Goal: Task Accomplishment & Management: Manage account settings

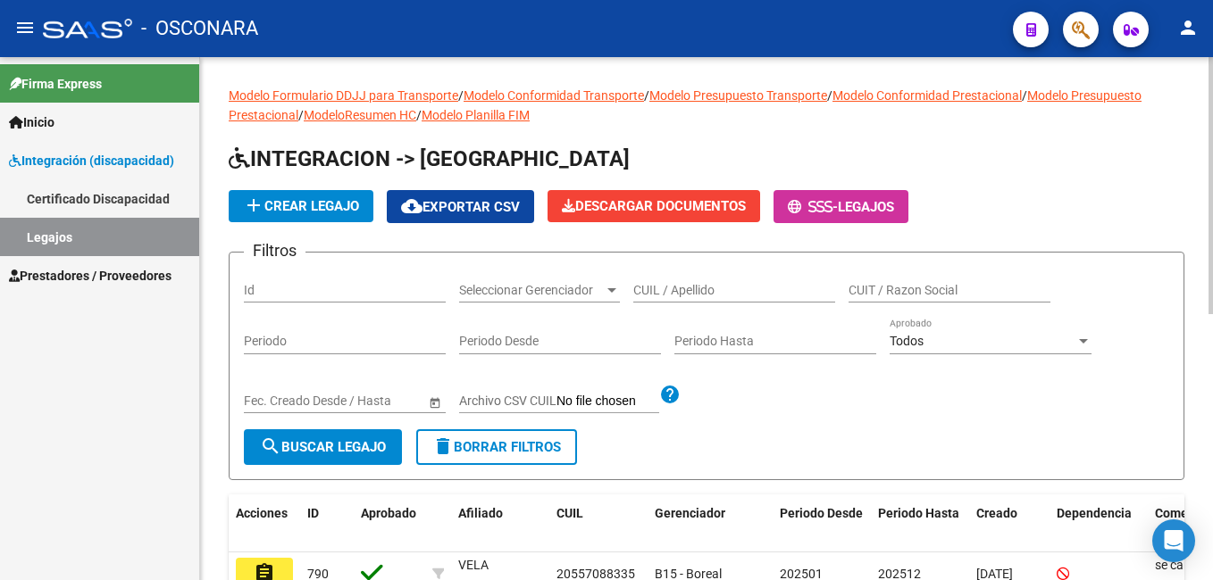
click at [297, 299] on div "Id" at bounding box center [345, 285] width 202 height 36
click at [325, 455] on span "search Buscar Legajo" at bounding box center [323, 447] width 126 height 16
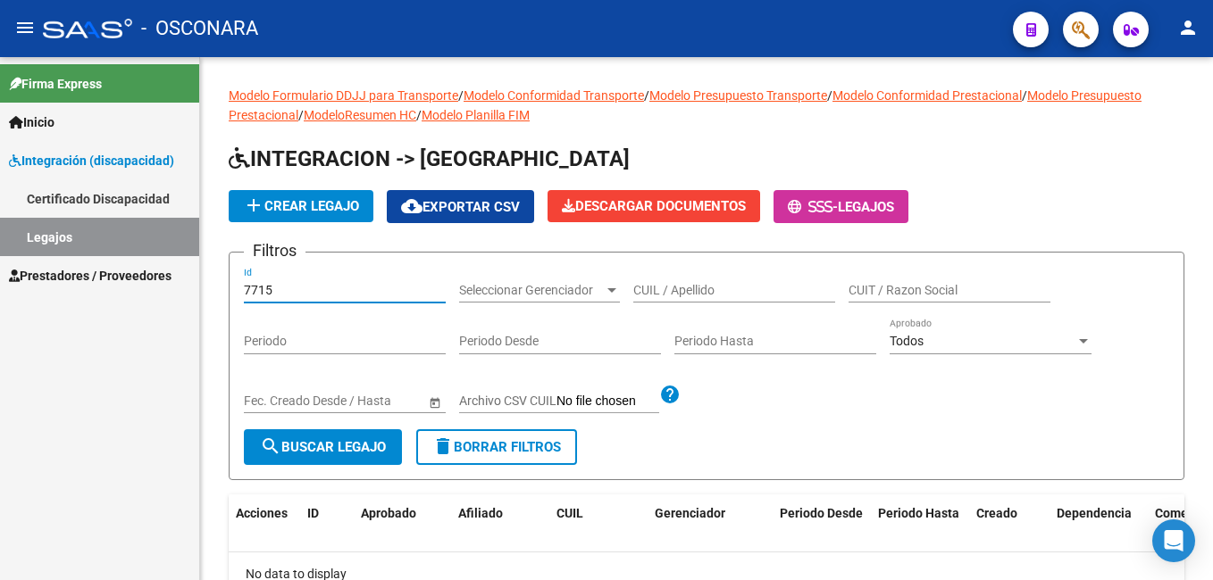
drag, startPoint x: 304, startPoint y: 285, endPoint x: 165, endPoint y: 304, distance: 139.8
click at [165, 304] on mat-sidenav-container "Firma Express Inicio Instructivos Contacto OS Integración (discapacidad) Certif…" at bounding box center [606, 318] width 1213 height 523
type input "665"
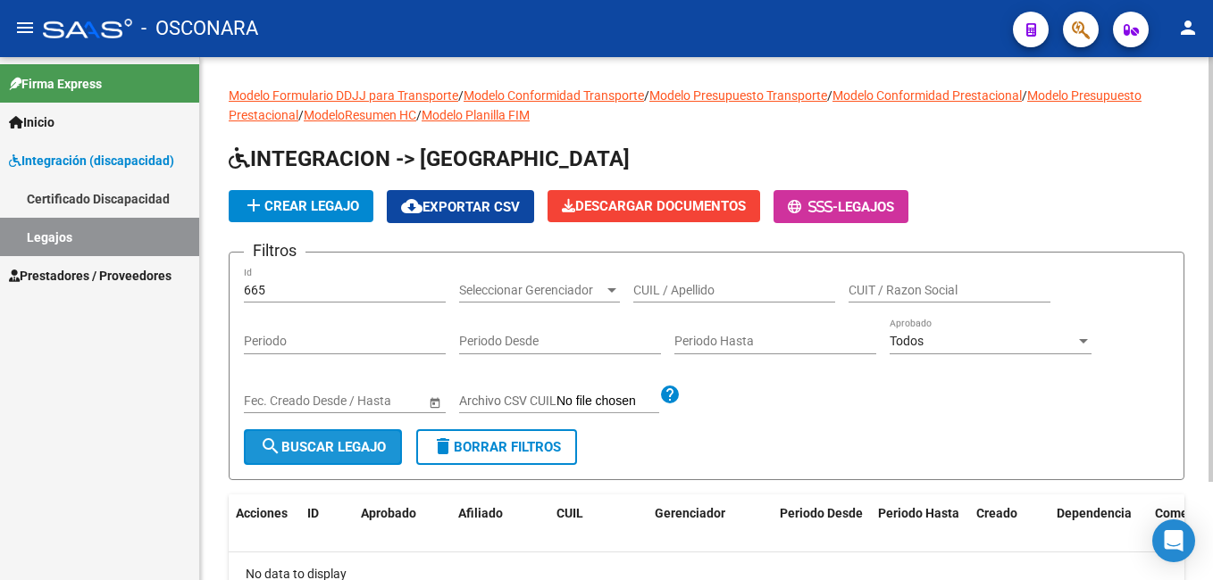
click at [348, 438] on button "search Buscar Legajo" at bounding box center [323, 448] width 158 height 36
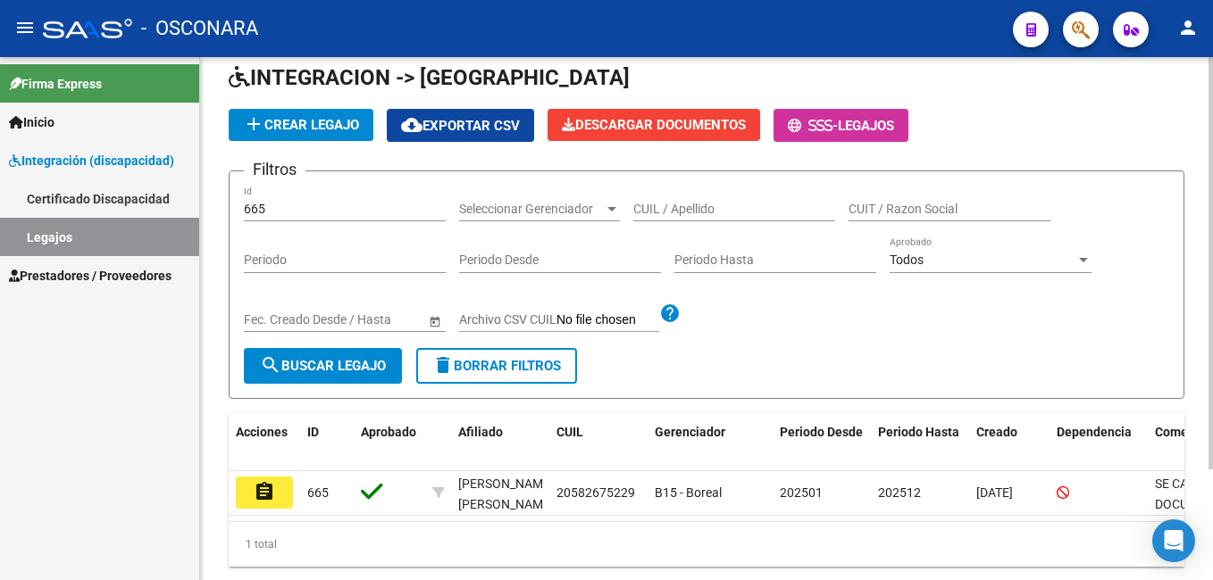
click at [1212, 269] on html "menu - OSCONARA person Firma Express Inicio Instructivos Contacto OS Integració…" at bounding box center [606, 290] width 1213 height 580
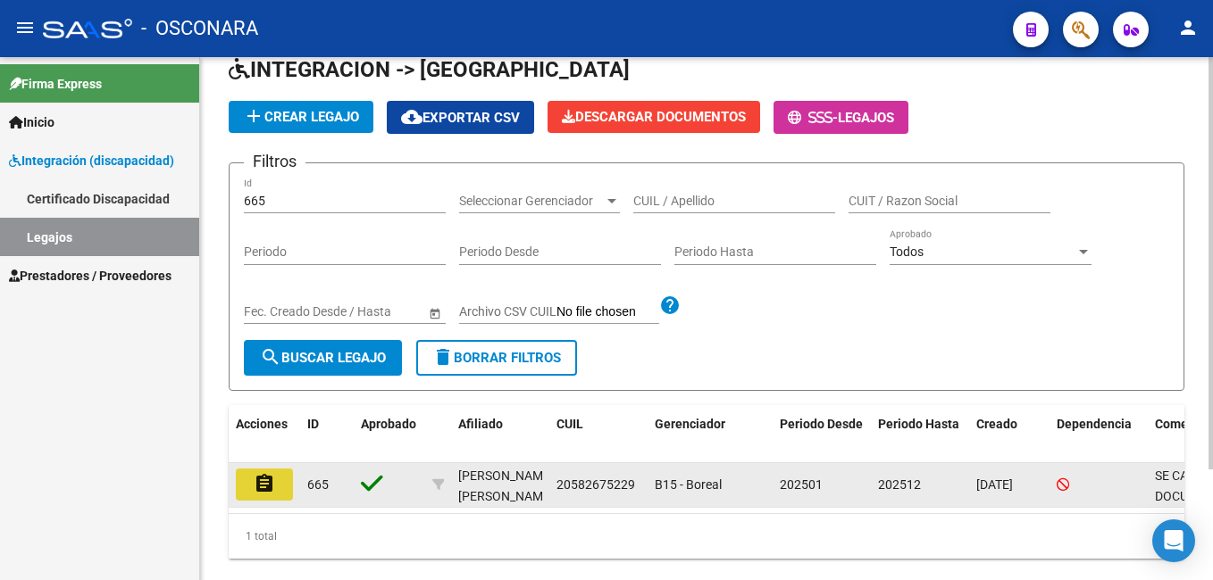
click at [268, 495] on mat-icon "assignment" at bounding box center [264, 483] width 21 height 21
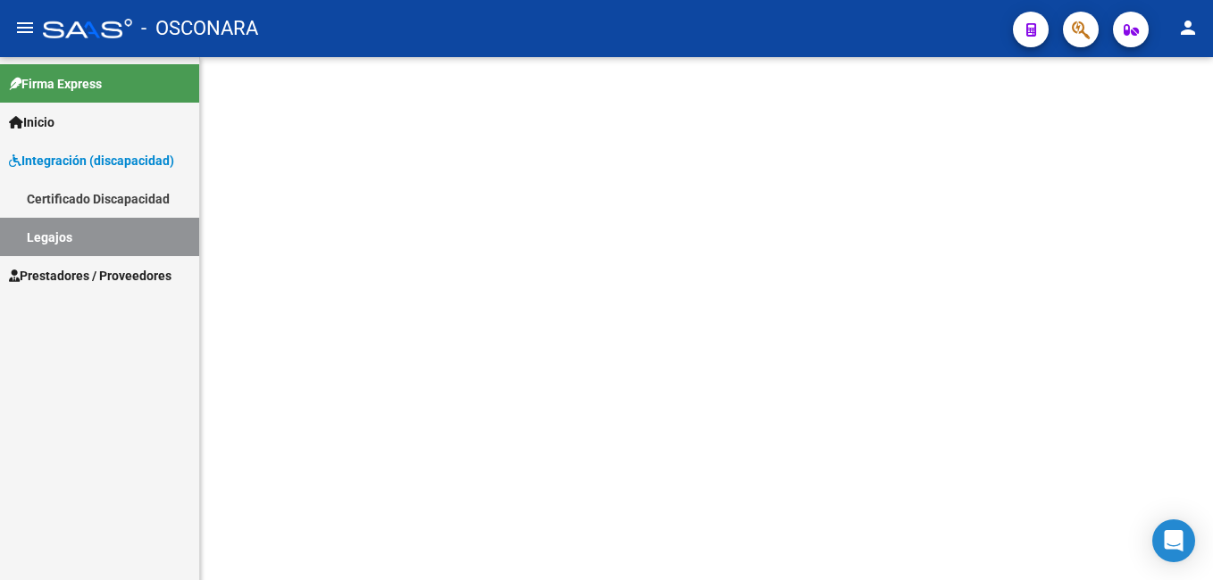
click at [268, 496] on mat-sidenav-content at bounding box center [706, 318] width 1013 height 523
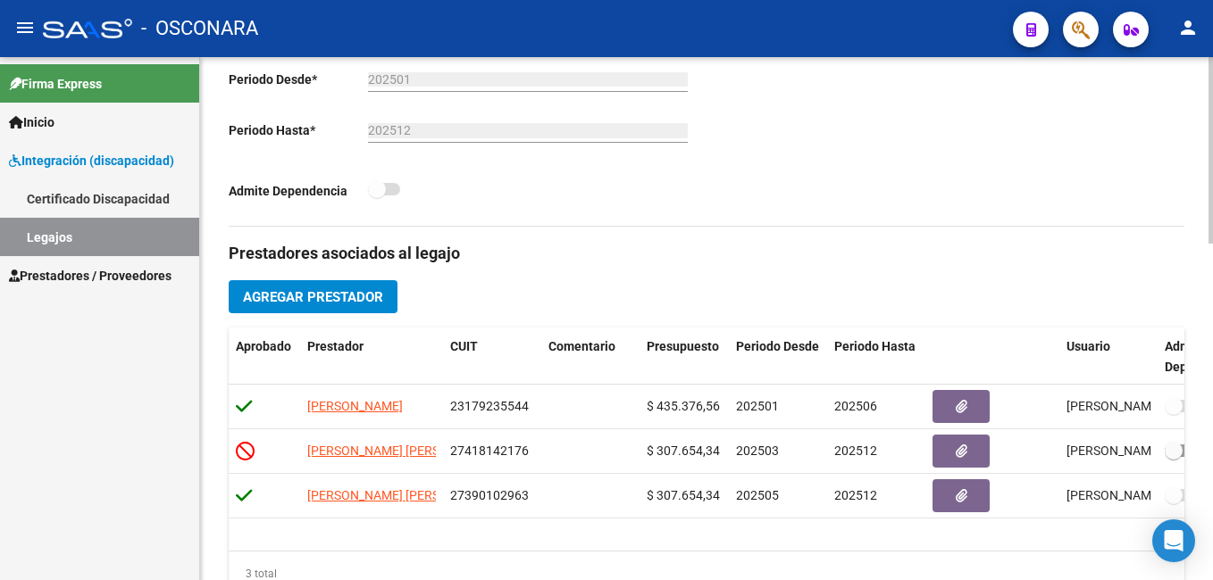
scroll to position [441, 0]
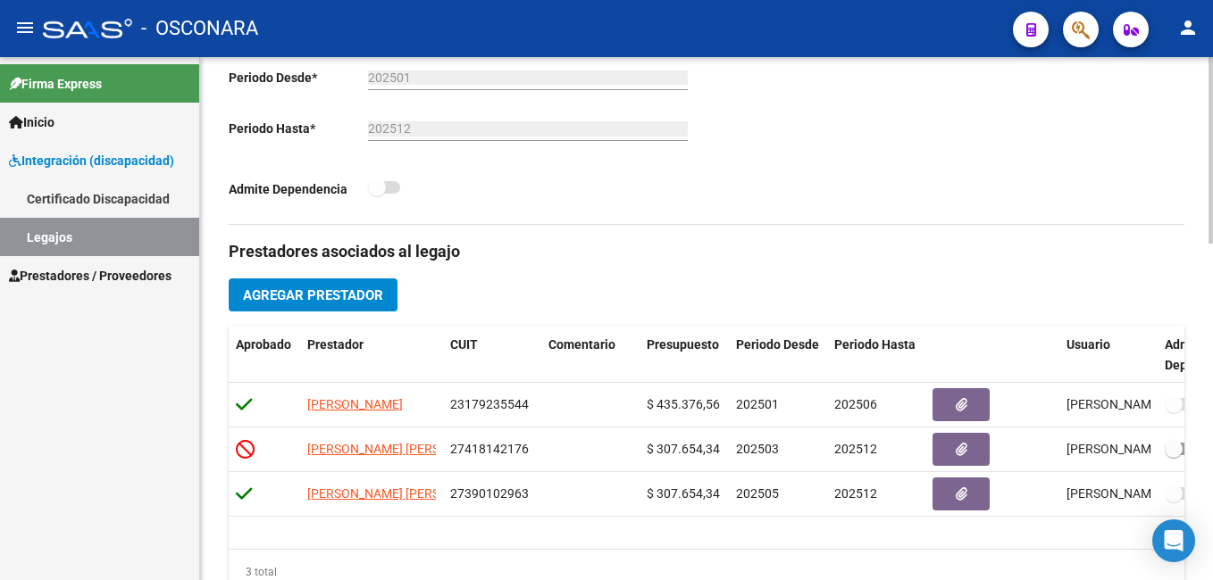
click at [1210, 339] on div at bounding box center [1210, 307] width 4 height 187
click at [1212, 329] on html "menu - OSCONARA person Firma Express Inicio Instructivos Contacto OS Integració…" at bounding box center [606, 290] width 1213 height 580
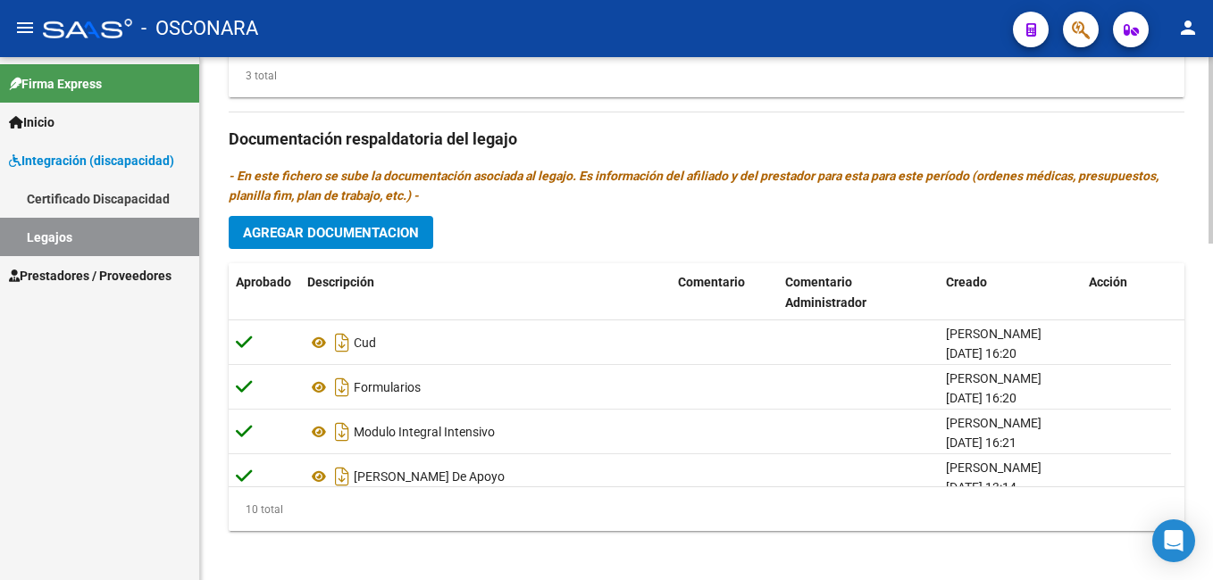
scroll to position [947, 0]
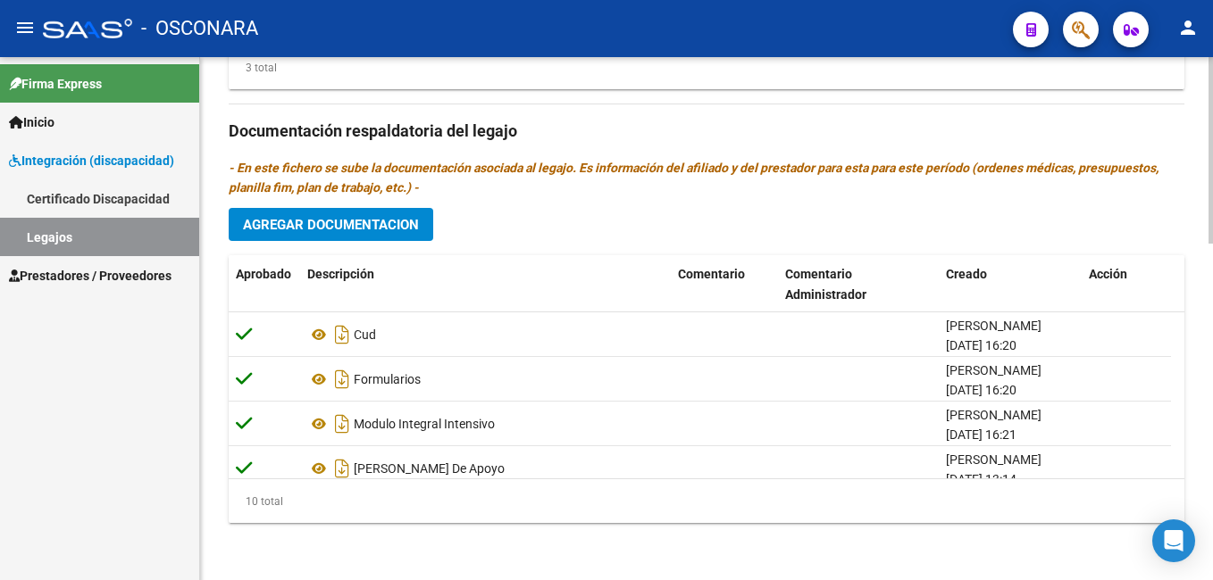
click at [1212, 529] on html "menu - OSCONARA person Firma Express Inicio Instructivos Contacto OS Integració…" at bounding box center [606, 290] width 1213 height 580
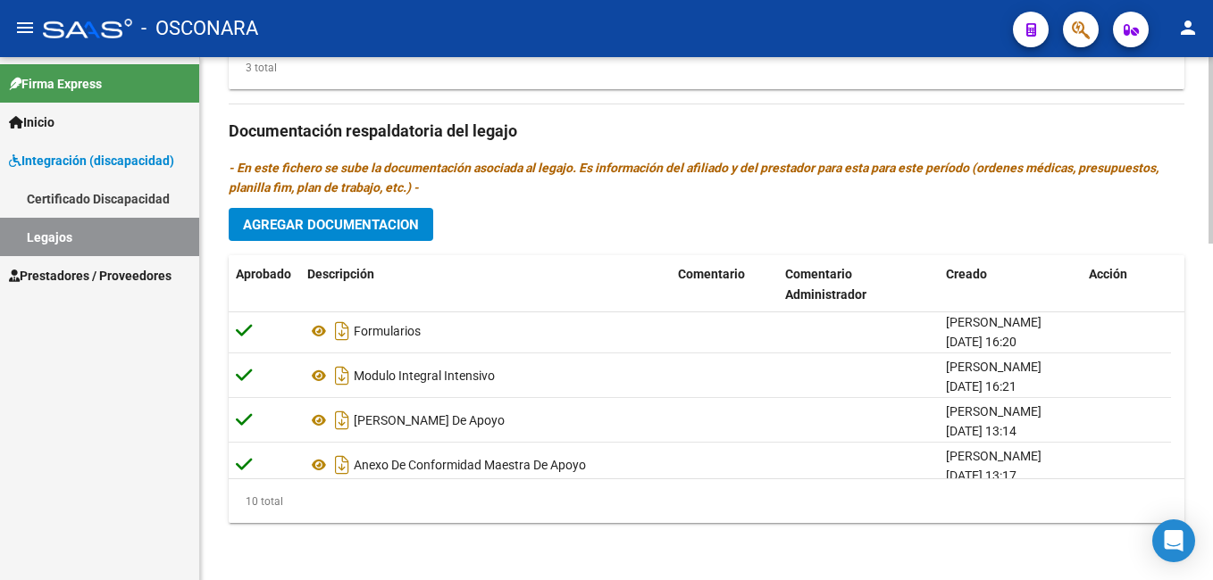
scroll to position [42, 0]
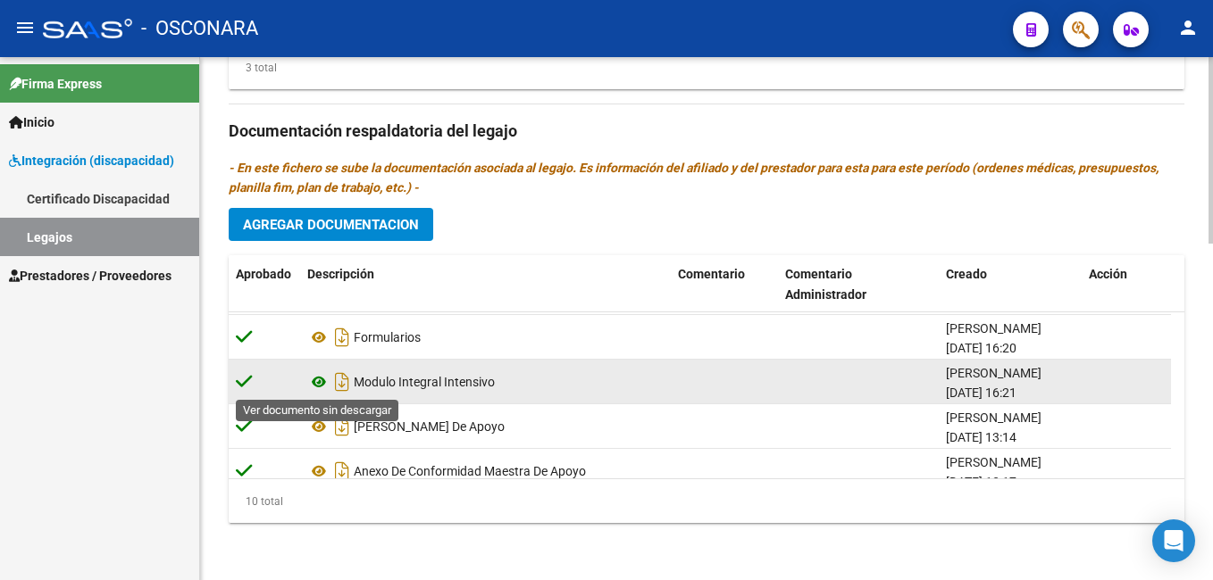
click at [318, 383] on icon at bounding box center [318, 381] width 23 height 21
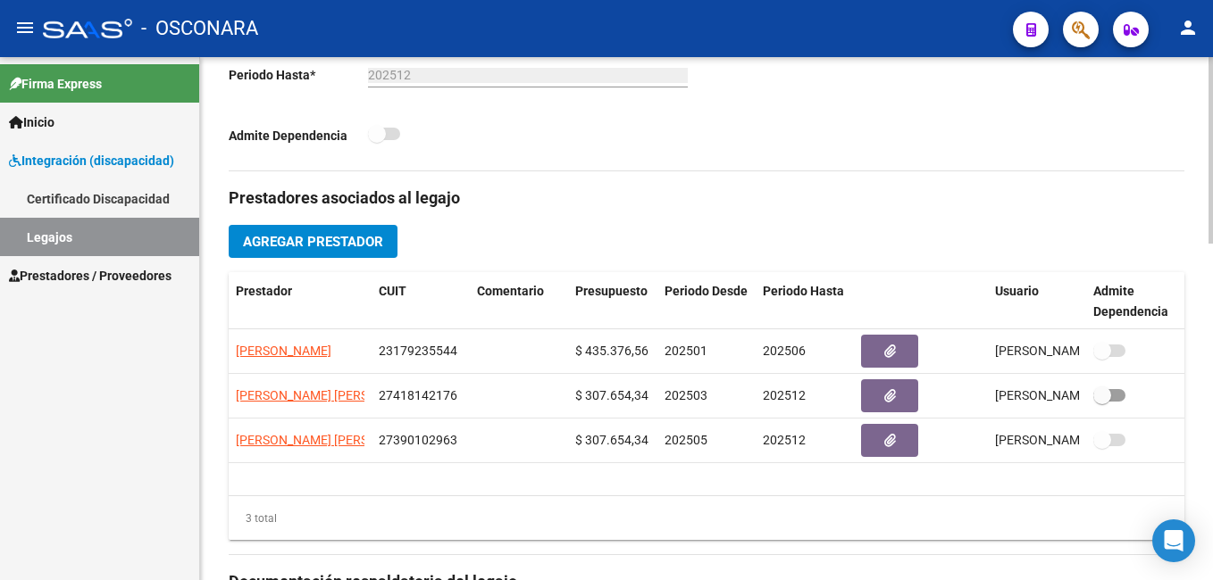
scroll to position [503, 0]
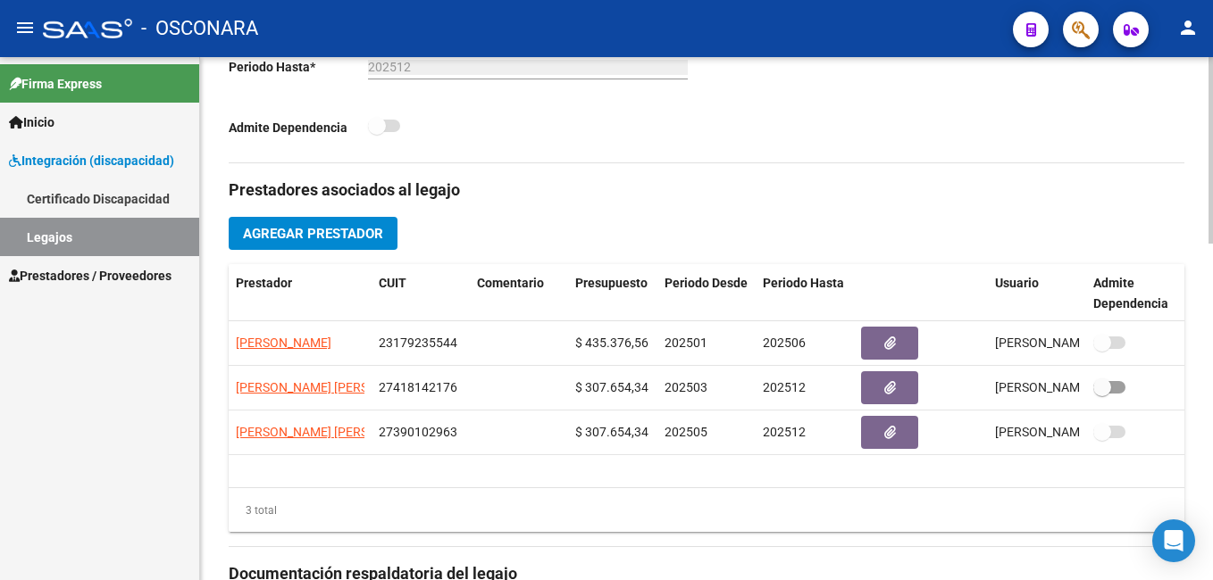
click at [1212, 313] on html "menu - OSCONARA person Firma Express Inicio Instructivos Contacto OS Integració…" at bounding box center [606, 290] width 1213 height 580
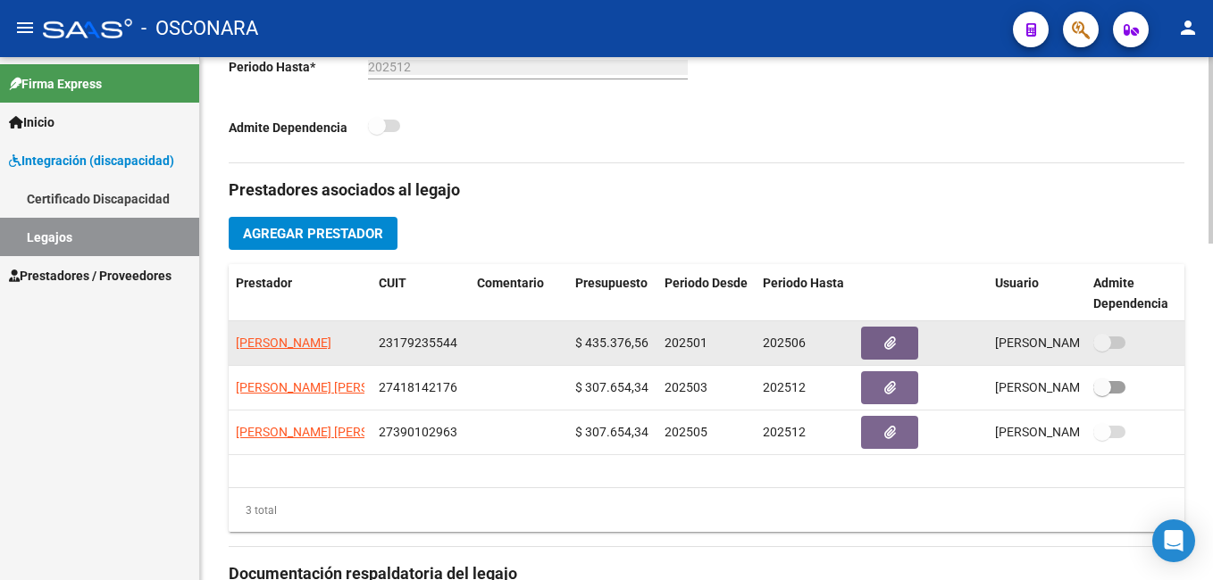
click at [802, 339] on span "202506" at bounding box center [784, 343] width 43 height 14
drag, startPoint x: 802, startPoint y: 339, endPoint x: 784, endPoint y: 347, distance: 19.6
click at [784, 347] on span "202506" at bounding box center [784, 343] width 43 height 14
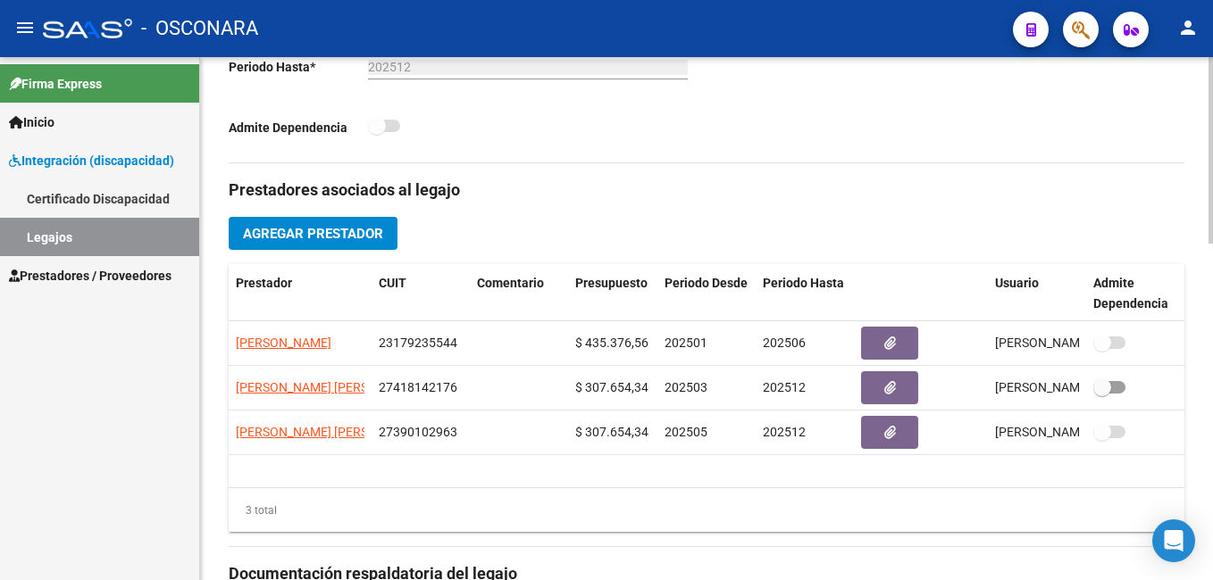
scroll to position [0, 0]
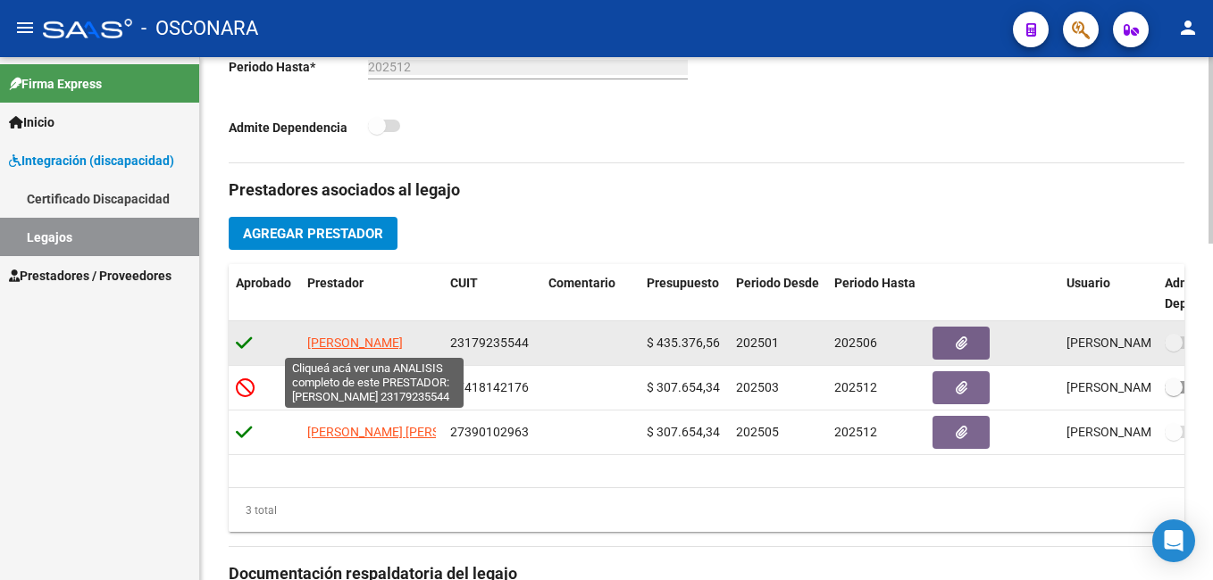
click at [403, 342] on span "[PERSON_NAME]" at bounding box center [355, 343] width 96 height 14
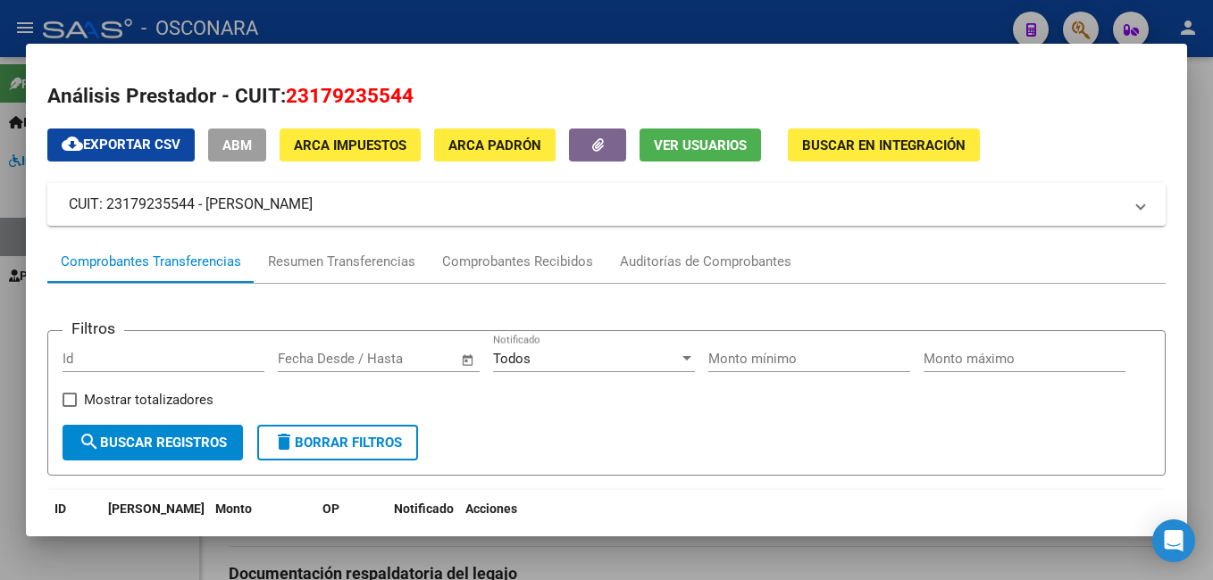
click at [946, 26] on div at bounding box center [606, 290] width 1213 height 580
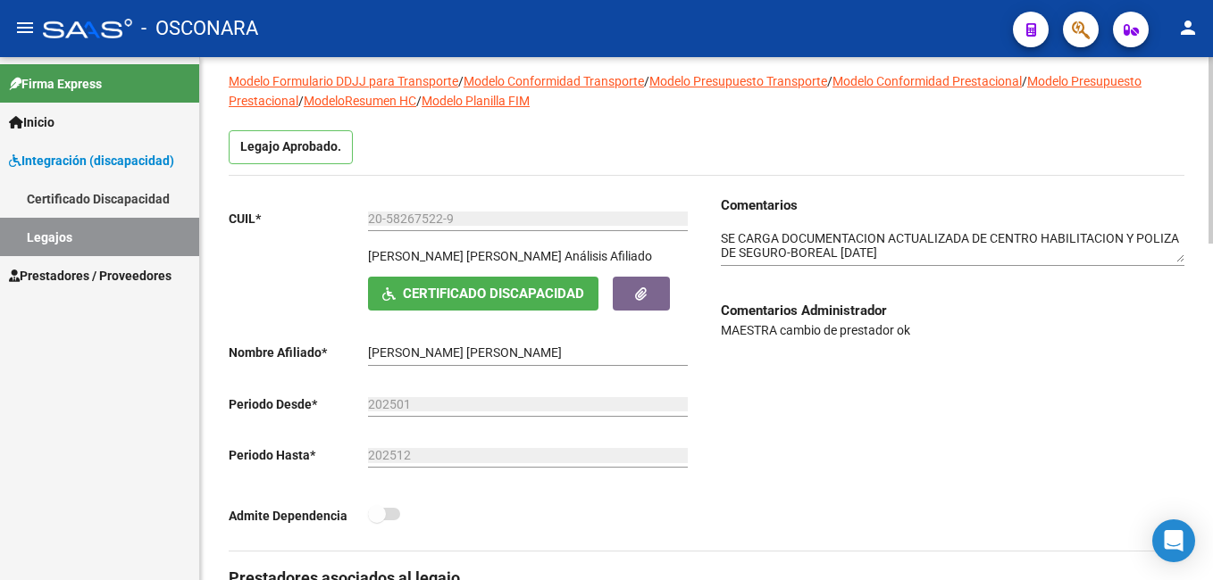
scroll to position [119, 0]
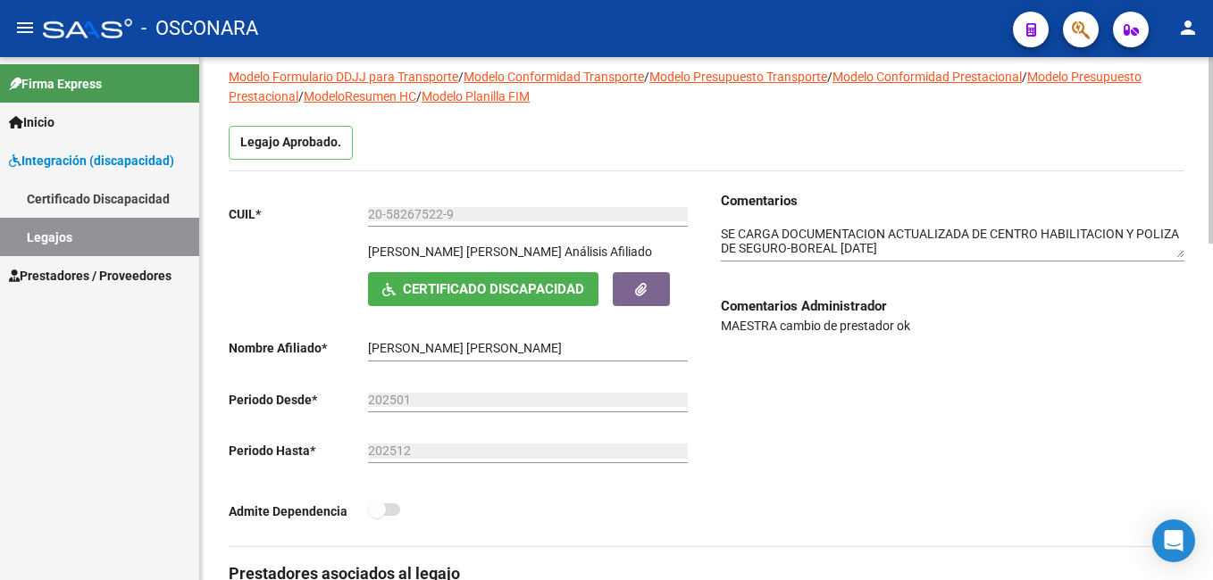
click at [1212, 158] on div at bounding box center [1210, 192] width 4 height 187
click at [720, 236] on div "Comentarios Comentarios Administrador MAESTRA cambio de prestador ok" at bounding box center [945, 368] width 478 height 355
click at [724, 234] on textarea at bounding box center [952, 242] width 463 height 34
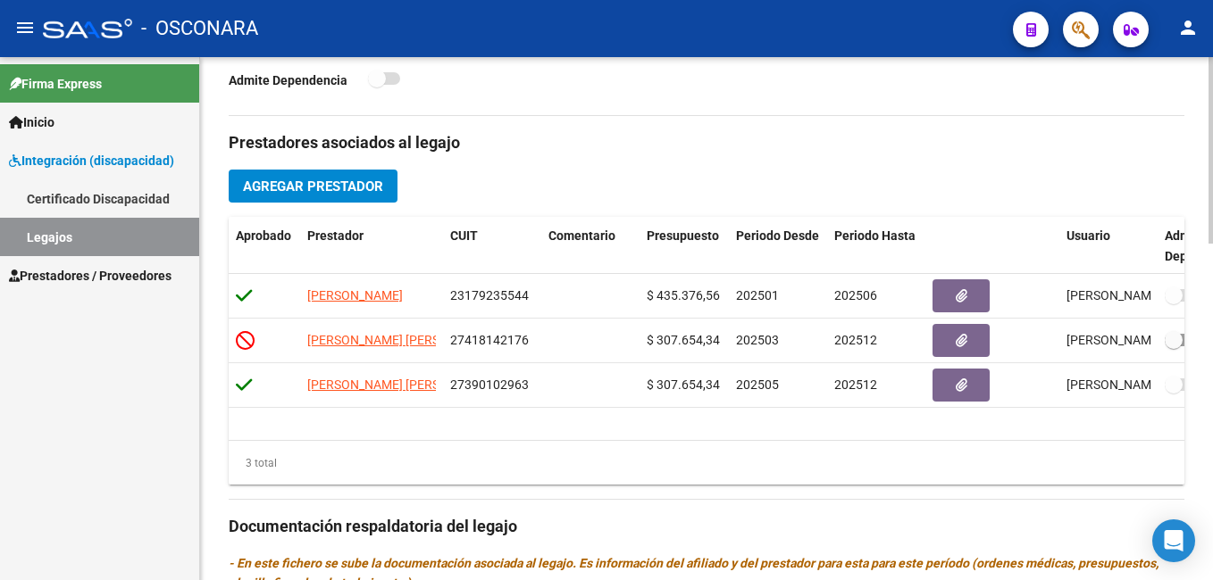
scroll to position [545, 0]
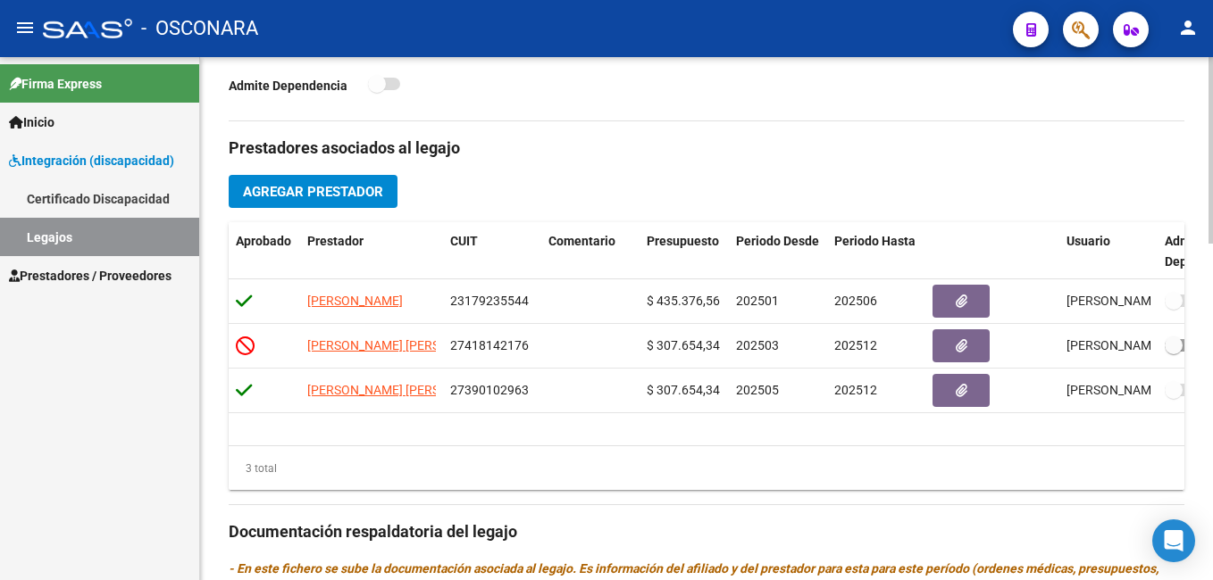
click at [1212, 396] on html "menu - OSCONARA person Firma Express Inicio Instructivos Contacto OS Integració…" at bounding box center [606, 290] width 1213 height 580
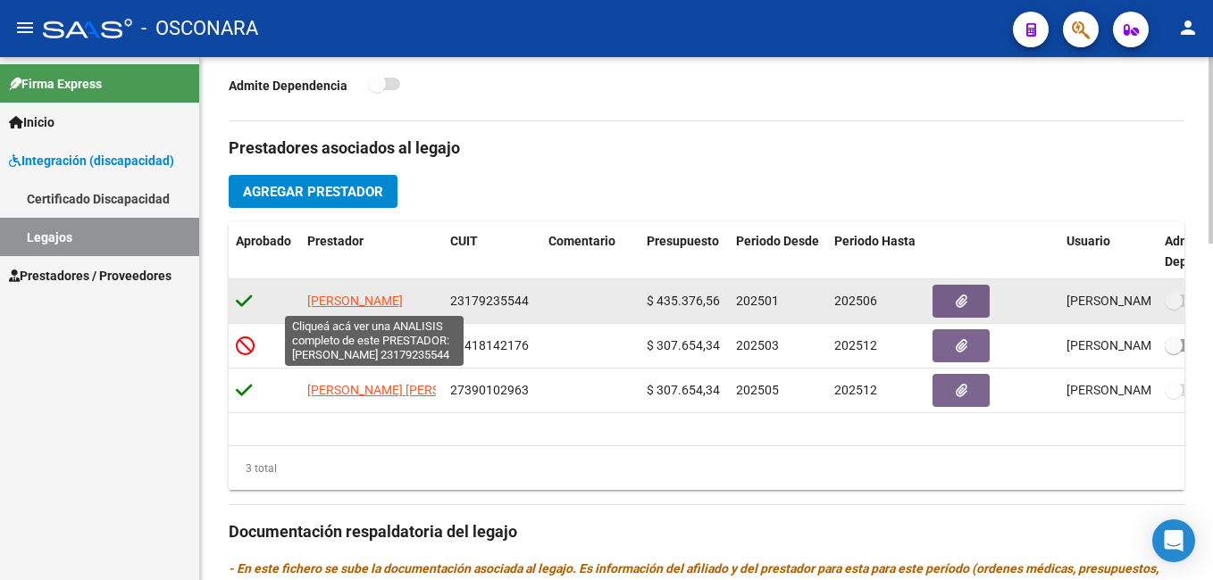
scroll to position [0, 4]
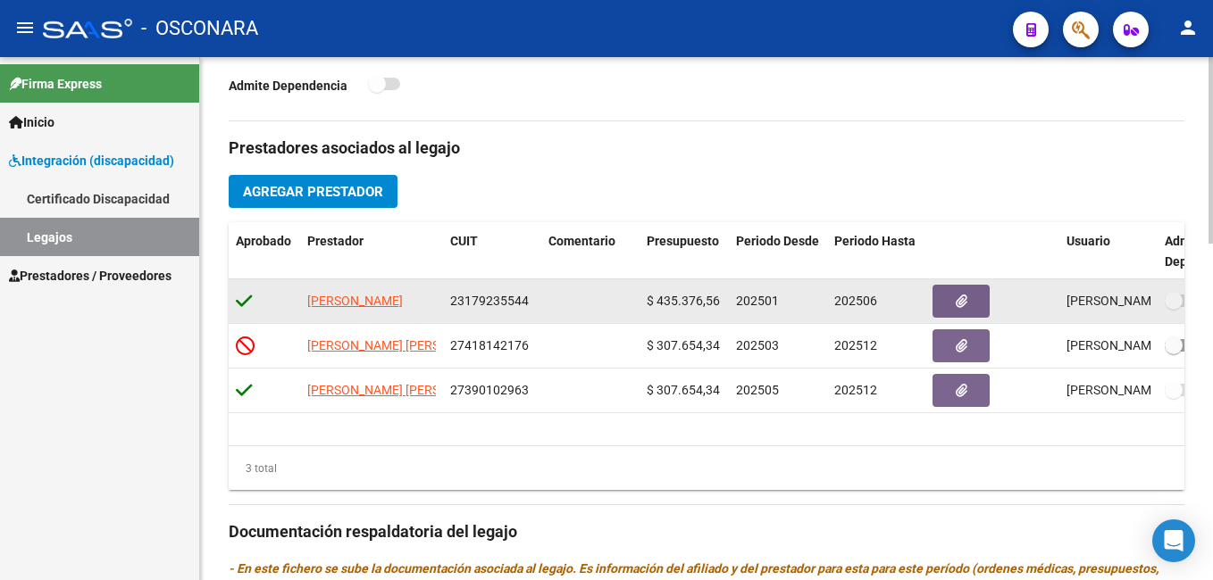
drag, startPoint x: 306, startPoint y: 299, endPoint x: 440, endPoint y: 310, distance: 134.4
click at [440, 310] on datatable-body-cell "[PERSON_NAME]" at bounding box center [371, 301] width 143 height 44
copy span "[PERSON_NAME]"
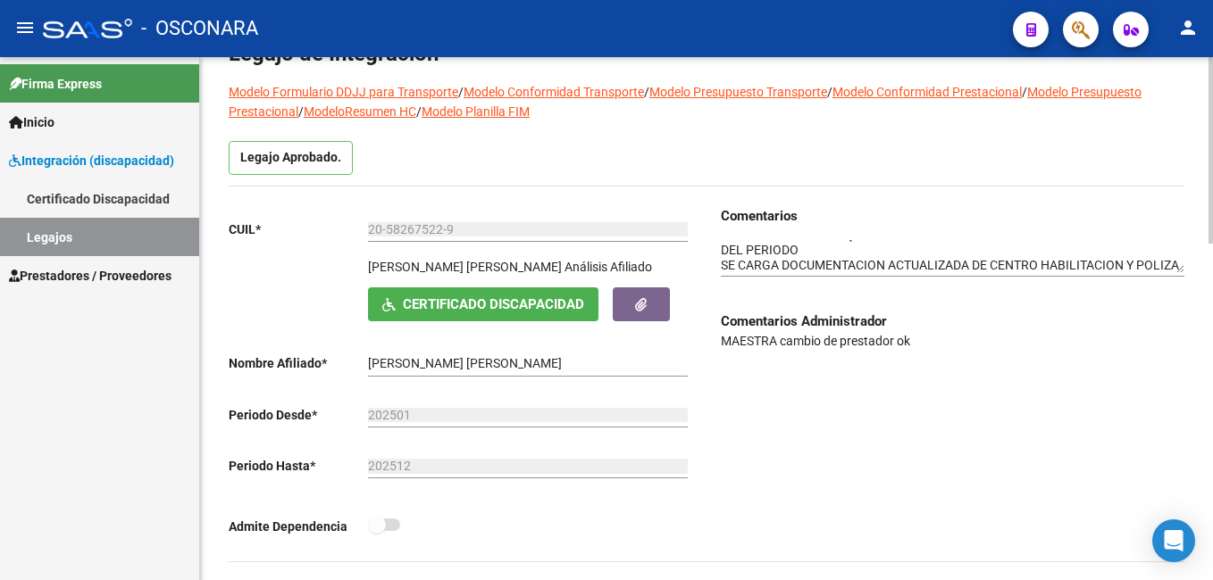
scroll to position [53, 0]
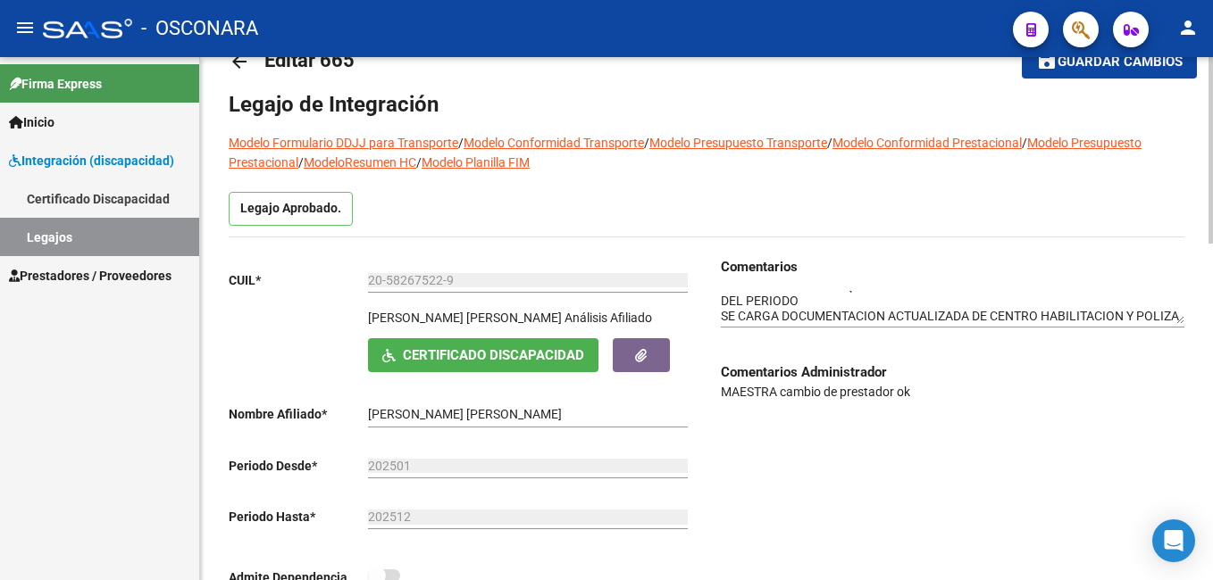
click at [1212, 139] on html "menu - OSCONARA person Firma Express Inicio Instructivos Contacto OS Integració…" at bounding box center [606, 290] width 1213 height 580
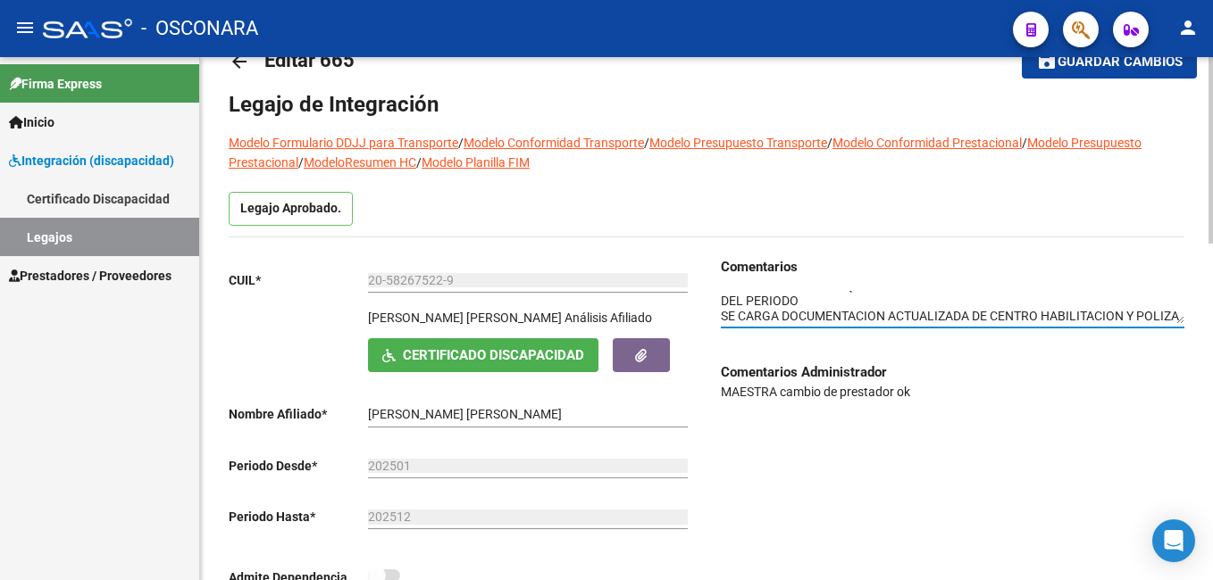
scroll to position [0, 0]
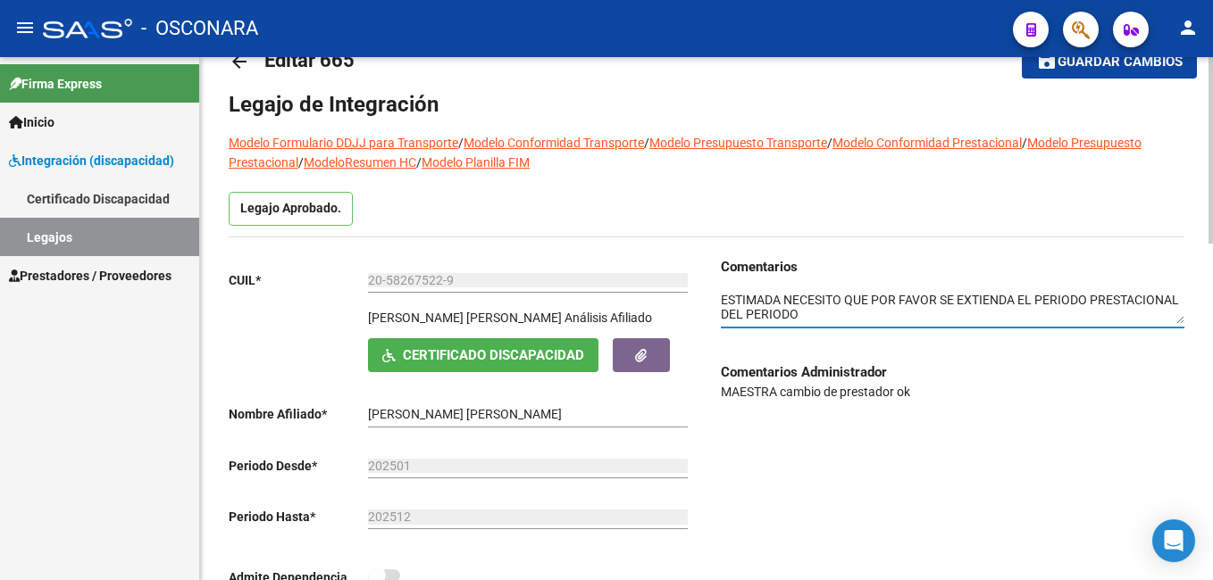
click at [846, 301] on textarea at bounding box center [952, 308] width 463 height 34
click at [889, 316] on textarea at bounding box center [952, 308] width 463 height 34
paste textarea "[PERSON_NAME]"
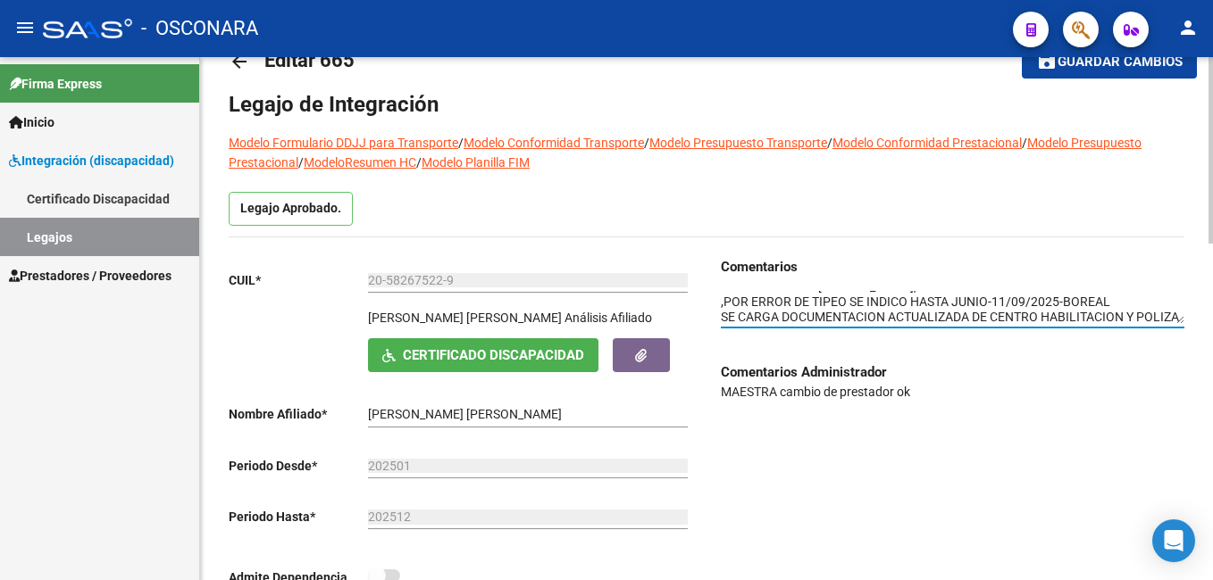
type textarea "ESTIMADA NECESITO QUE POR FAVOR SE EXTIENDA EL PERIODO PRESTACIONAL DEL PRESTAD…"
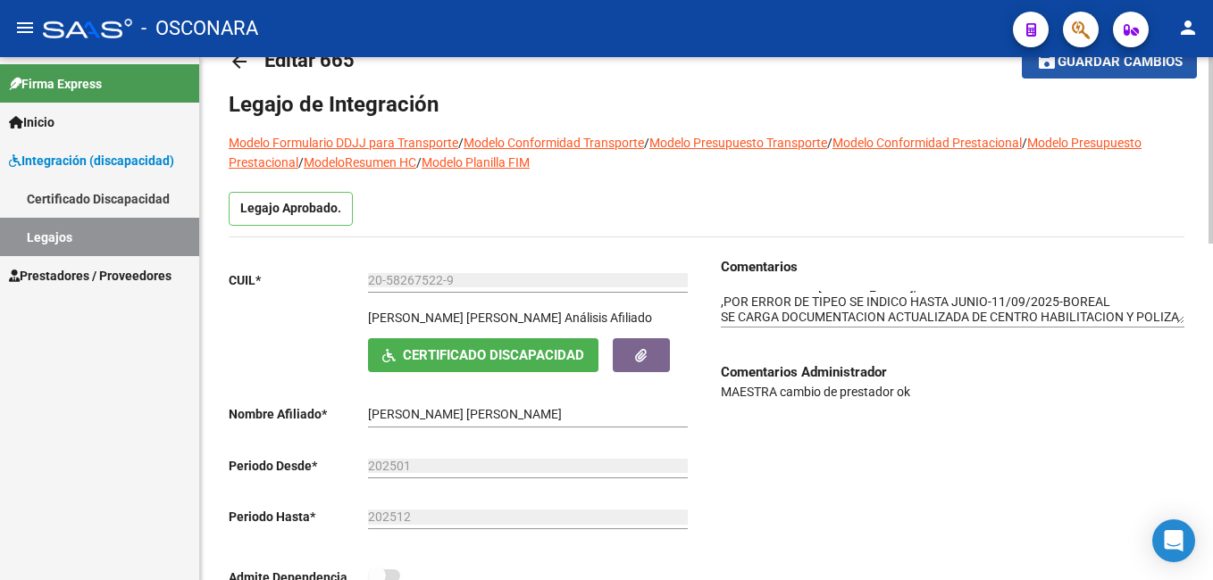
click at [1138, 63] on span "Guardar cambios" at bounding box center [1119, 62] width 125 height 16
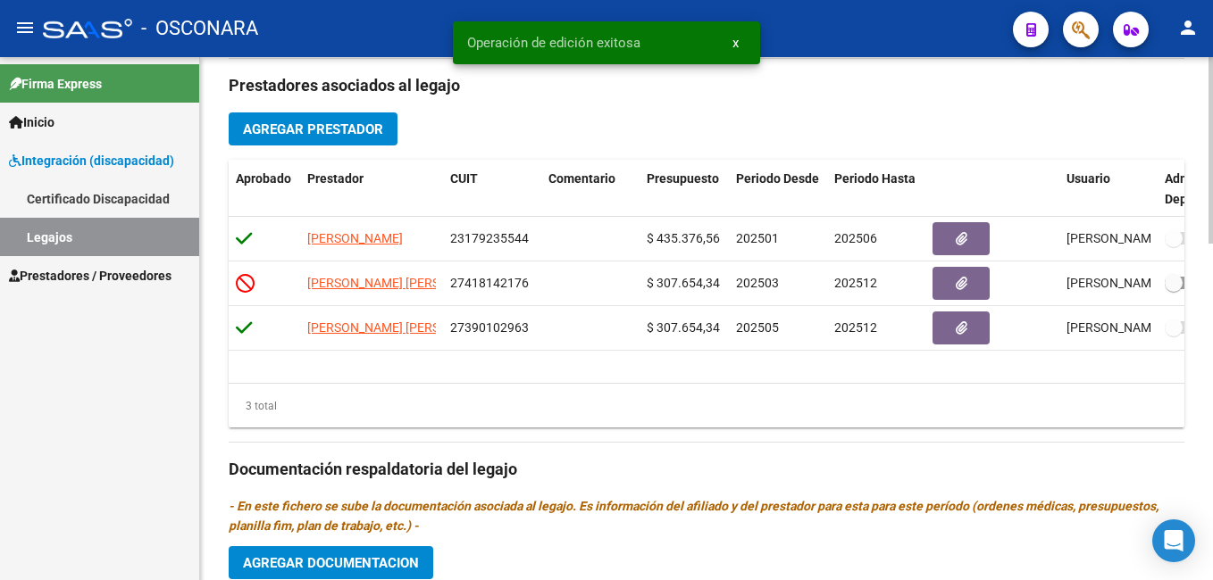
click at [1212, 408] on html "menu - OSCONARA person Firma Express Inicio Instructivos Contacto OS Integració…" at bounding box center [606, 290] width 1213 height 580
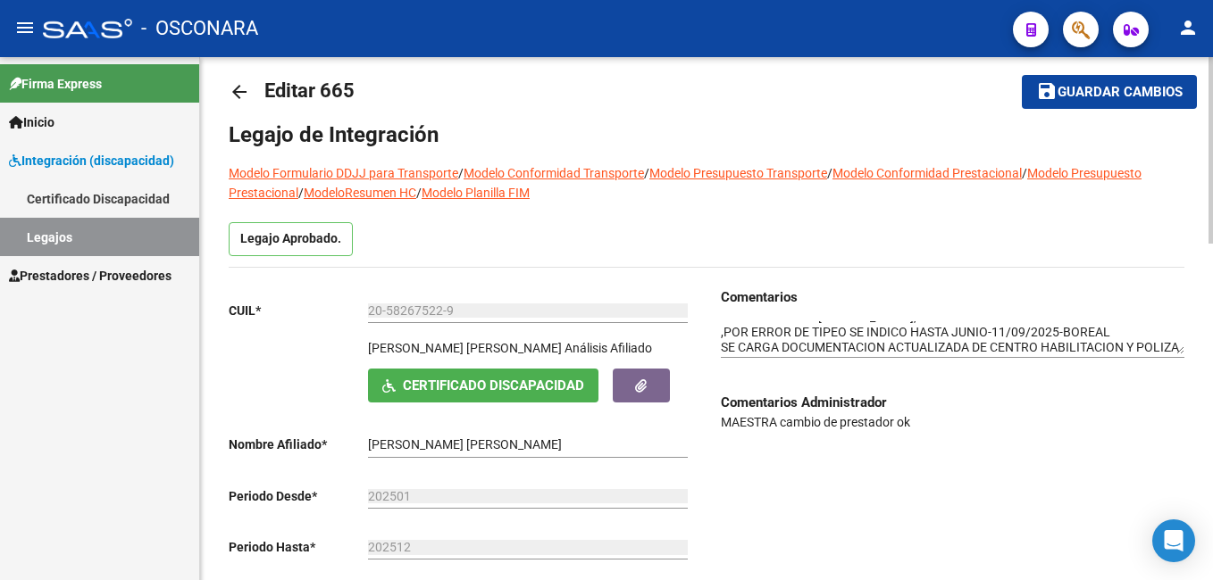
scroll to position [0, 0]
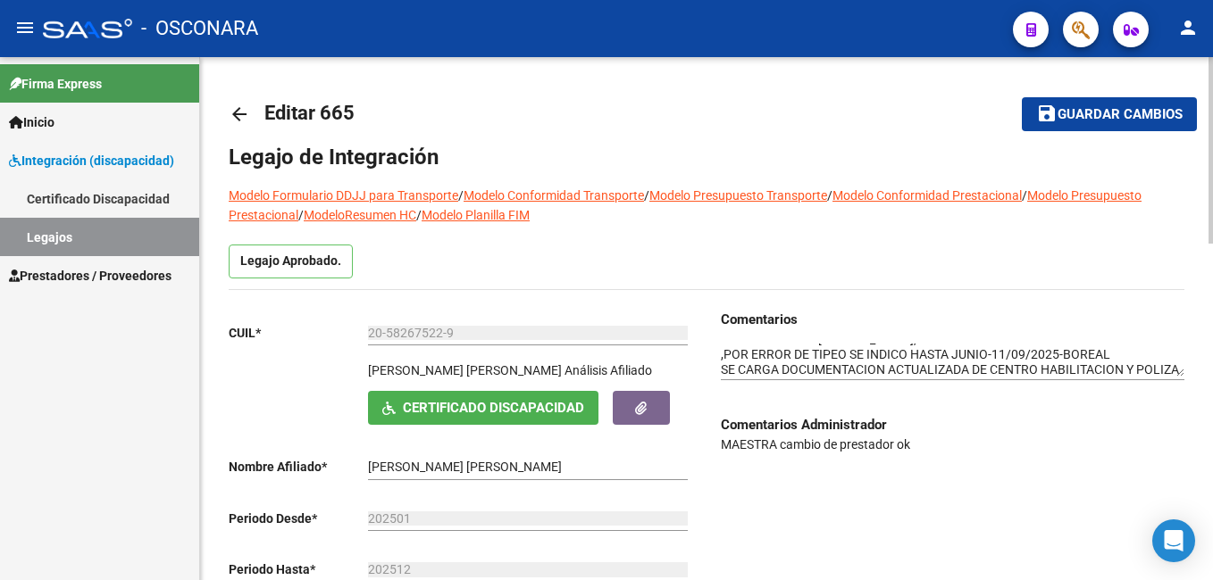
click at [1210, 147] on div at bounding box center [1210, 150] width 4 height 187
click at [1135, 115] on span "Guardar cambios" at bounding box center [1119, 115] width 125 height 16
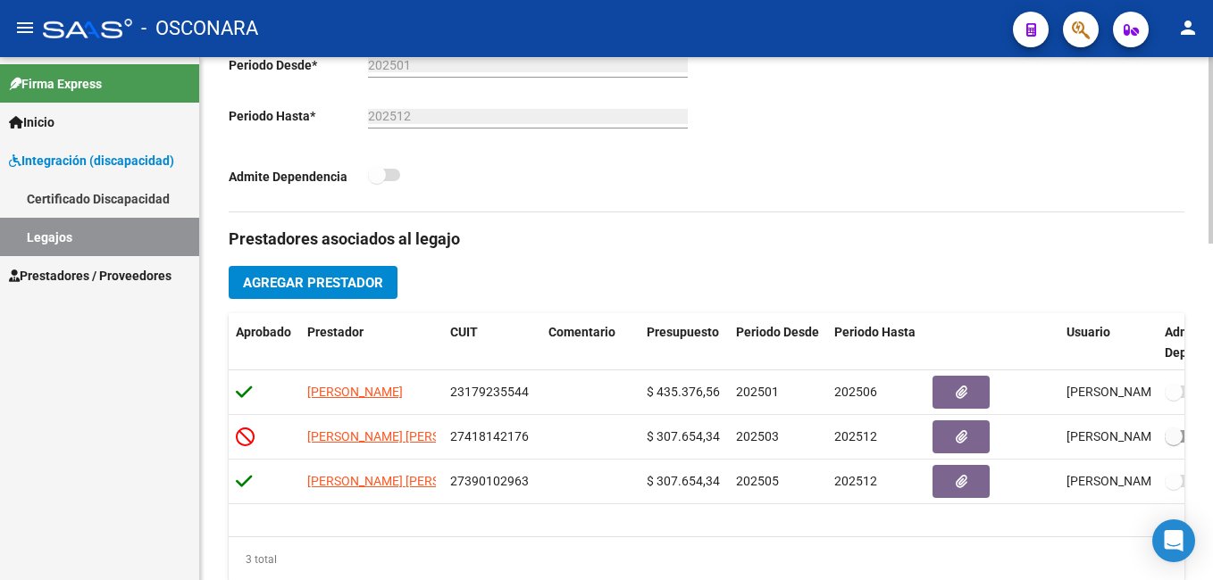
scroll to position [466, 0]
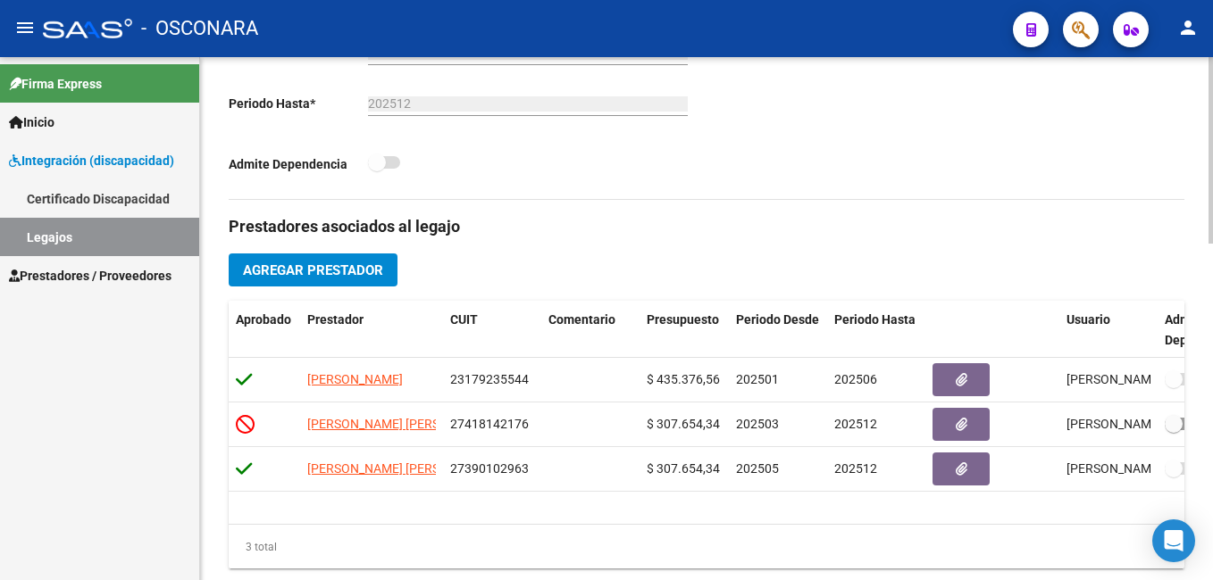
click at [1212, 366] on html "menu - OSCONARA person Firma Express Inicio Instructivos Contacto OS Integració…" at bounding box center [606, 290] width 1213 height 580
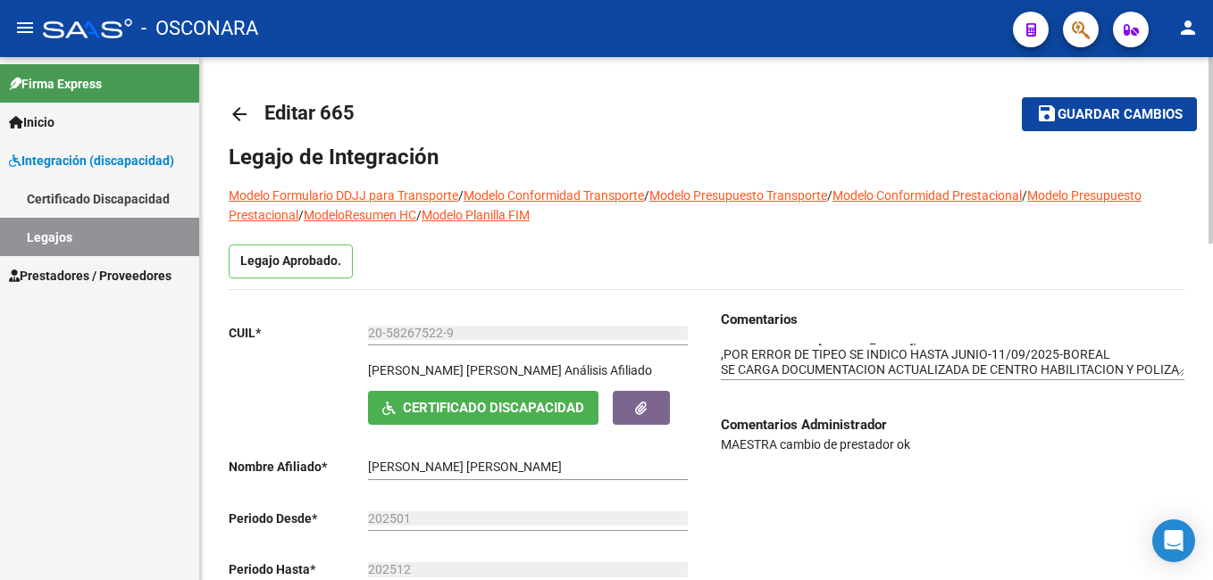
click at [1212, 0] on html "menu - OSCONARA person Firma Express Inicio Instructivos Contacto OS Integració…" at bounding box center [606, 290] width 1213 height 580
click at [1132, 113] on span "Guardar cambios" at bounding box center [1119, 115] width 125 height 16
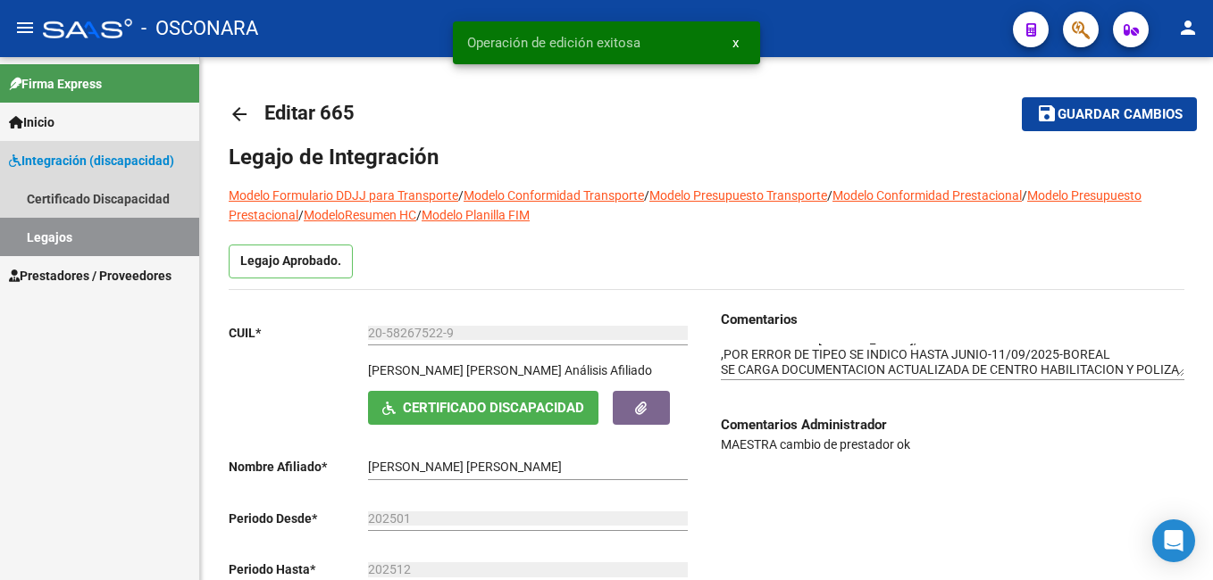
click at [97, 242] on link "Legajos" at bounding box center [99, 237] width 199 height 38
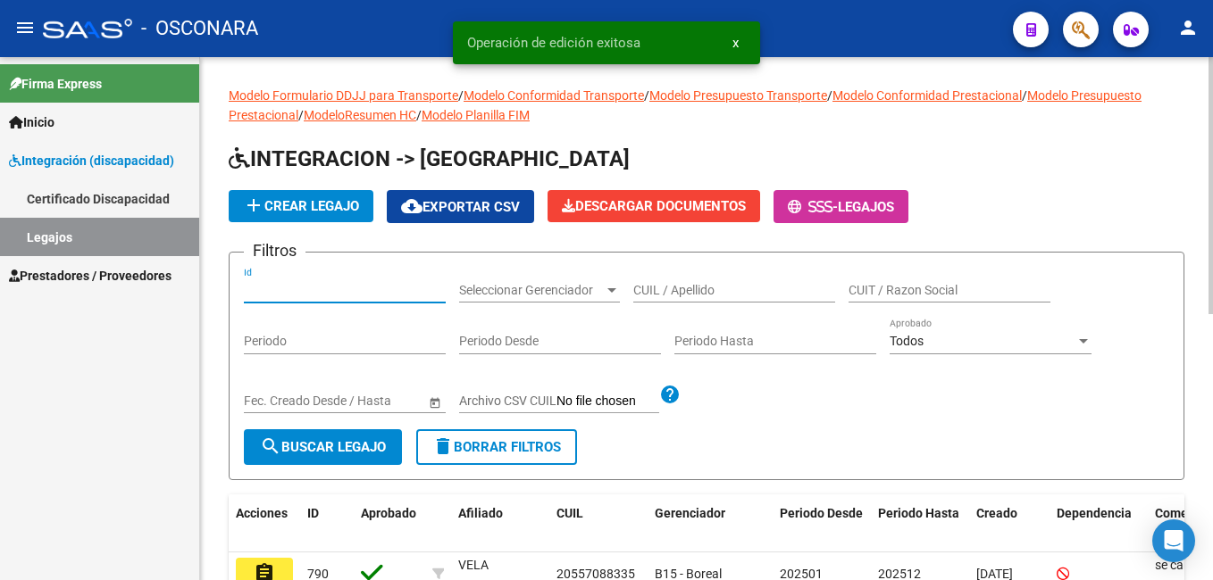
click at [283, 283] on input "Id" at bounding box center [345, 290] width 202 height 15
type input "744"
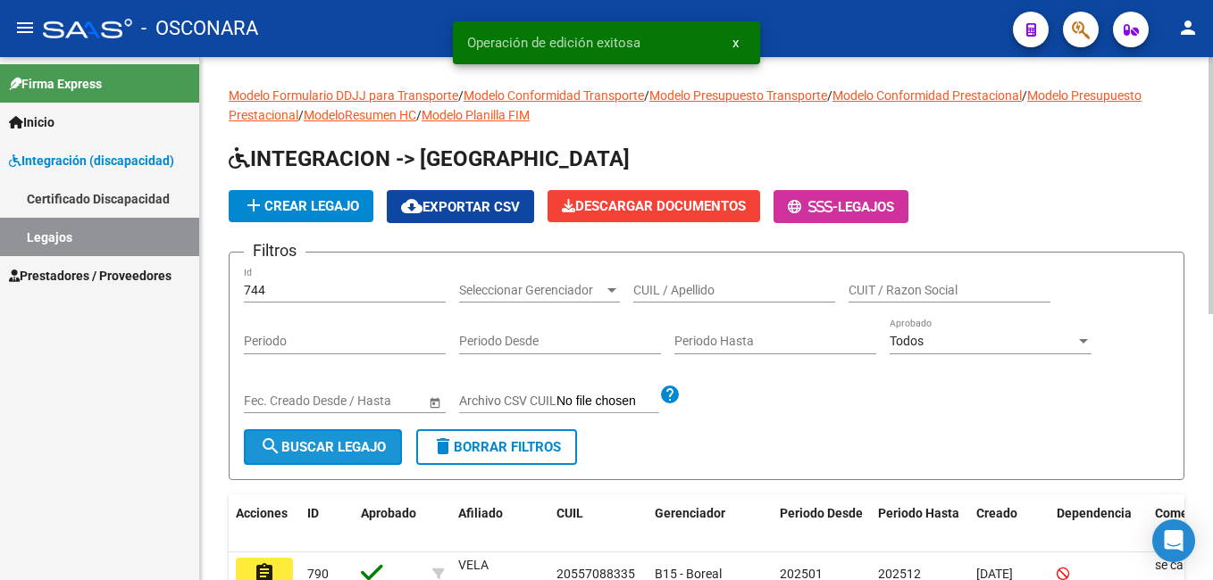
click at [296, 457] on button "search Buscar Legajo" at bounding box center [323, 448] width 158 height 36
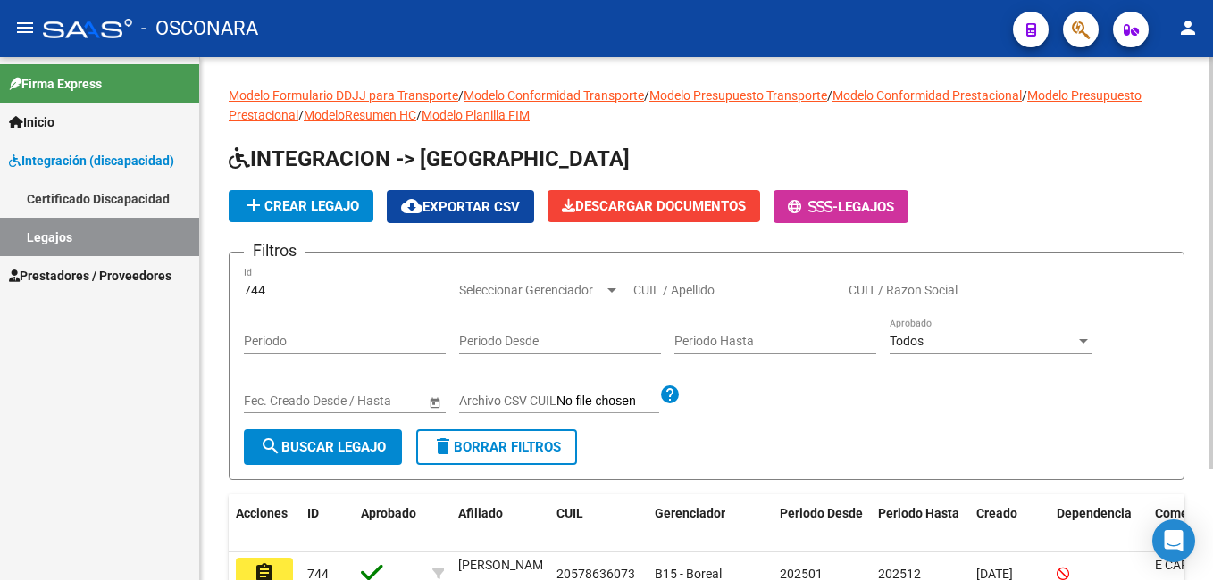
scroll to position [140, 0]
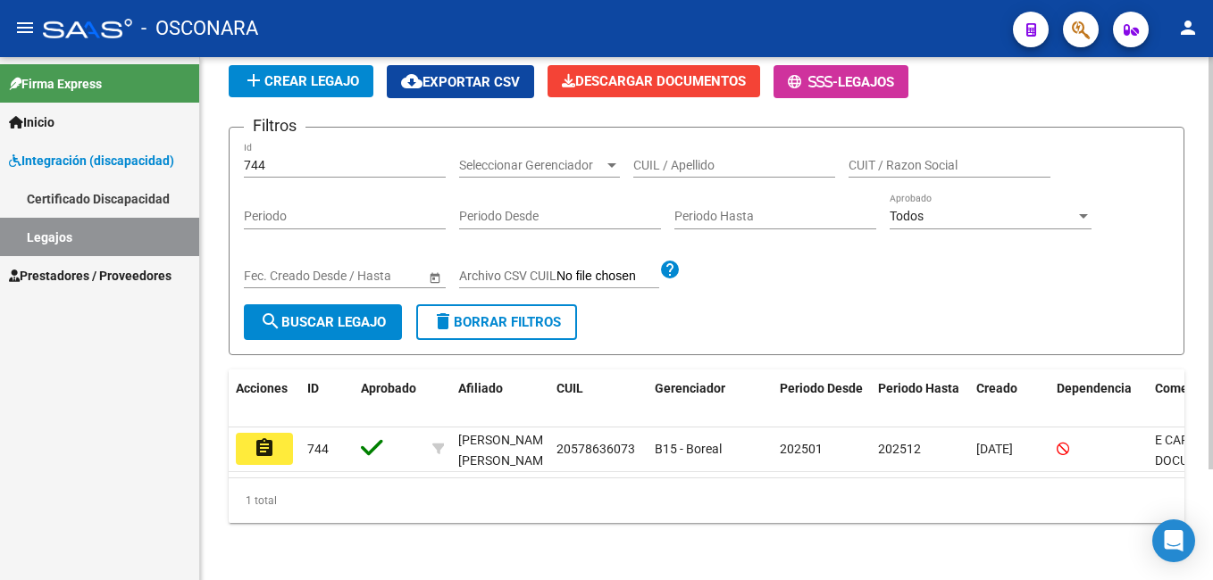
click at [1212, 496] on html "menu - OSCONARA person Firma Express Inicio Instructivos Contacto OS Integració…" at bounding box center [606, 290] width 1213 height 580
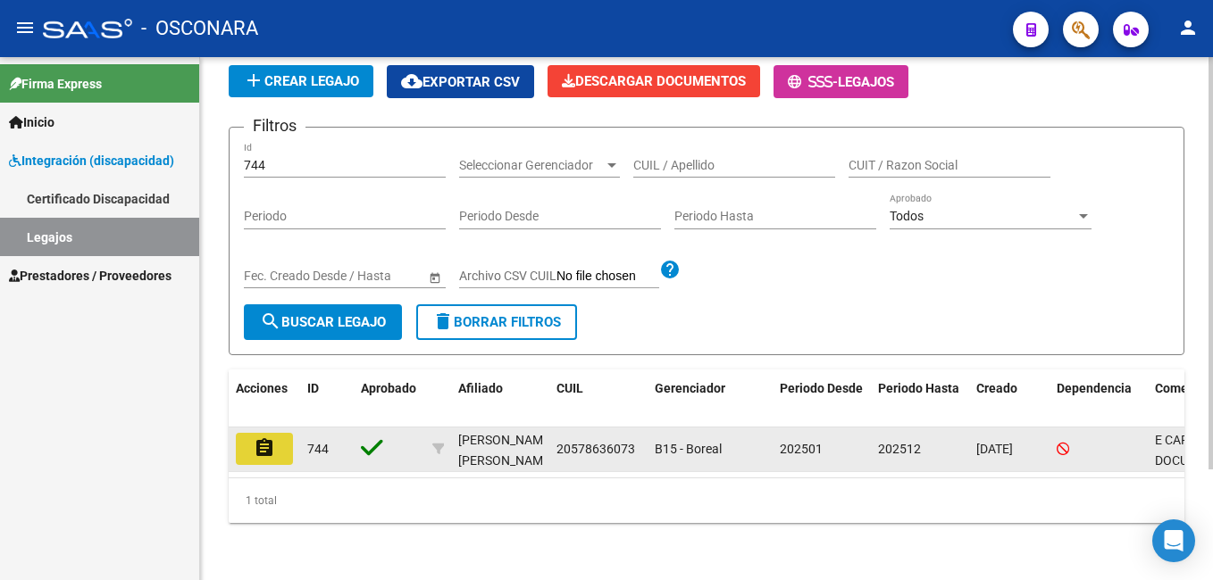
click at [253, 433] on button "assignment" at bounding box center [264, 449] width 57 height 32
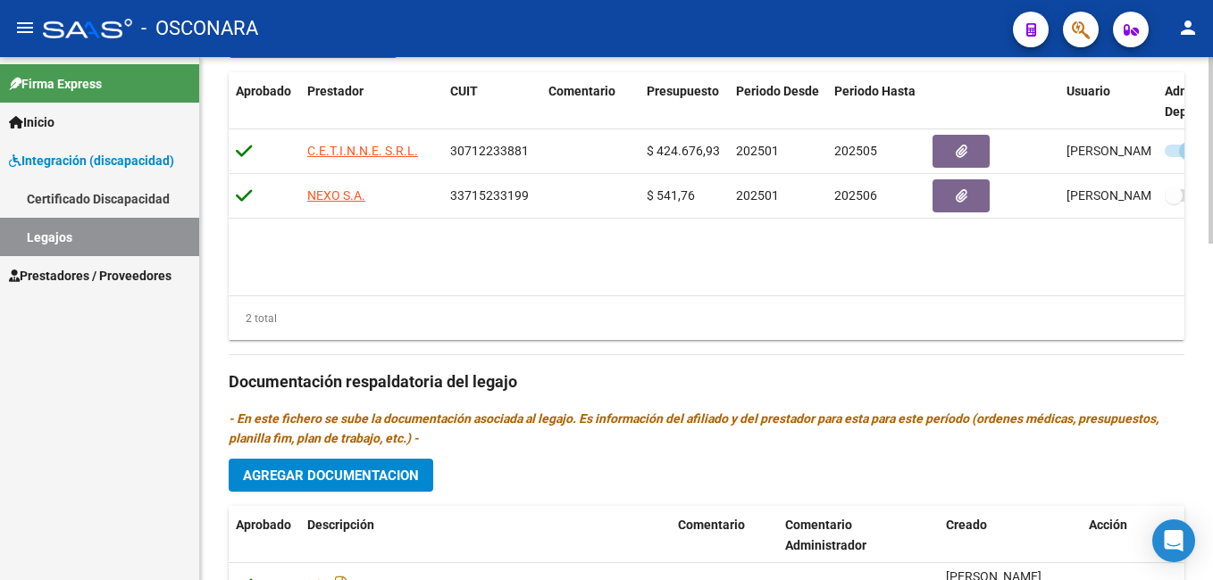
scroll to position [722, 0]
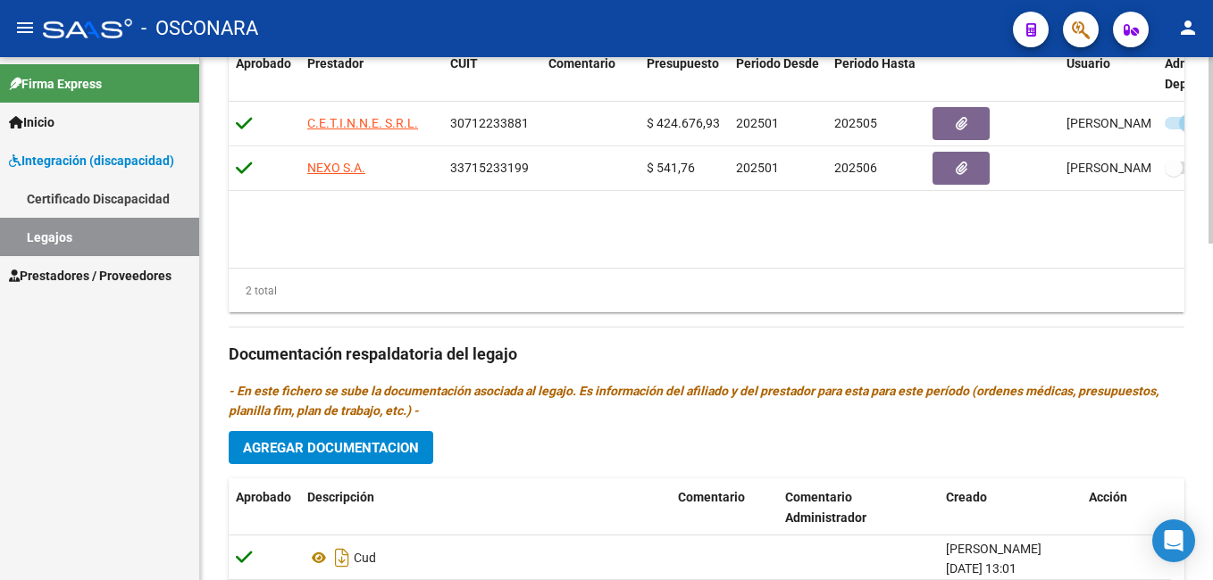
click at [1212, 479] on html "menu - OSCONARA person Firma Express Inicio Instructivos Contacto OS Integració…" at bounding box center [606, 290] width 1213 height 580
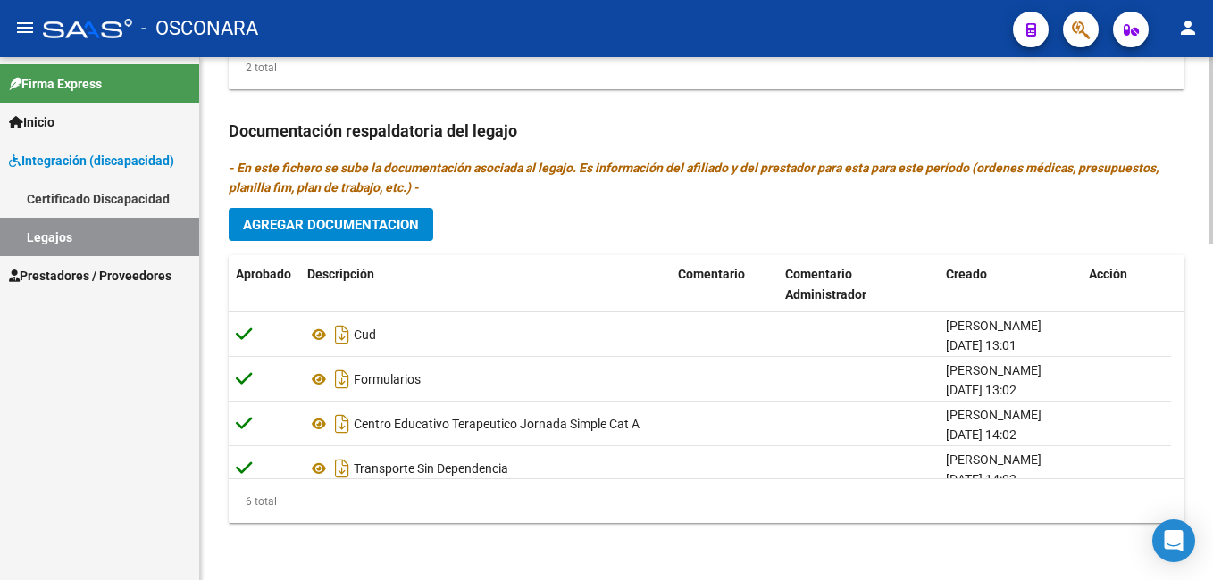
click at [1212, 580] on html "menu - OSCONARA person Firma Express Inicio Instructivos Contacto OS Integració…" at bounding box center [606, 290] width 1213 height 580
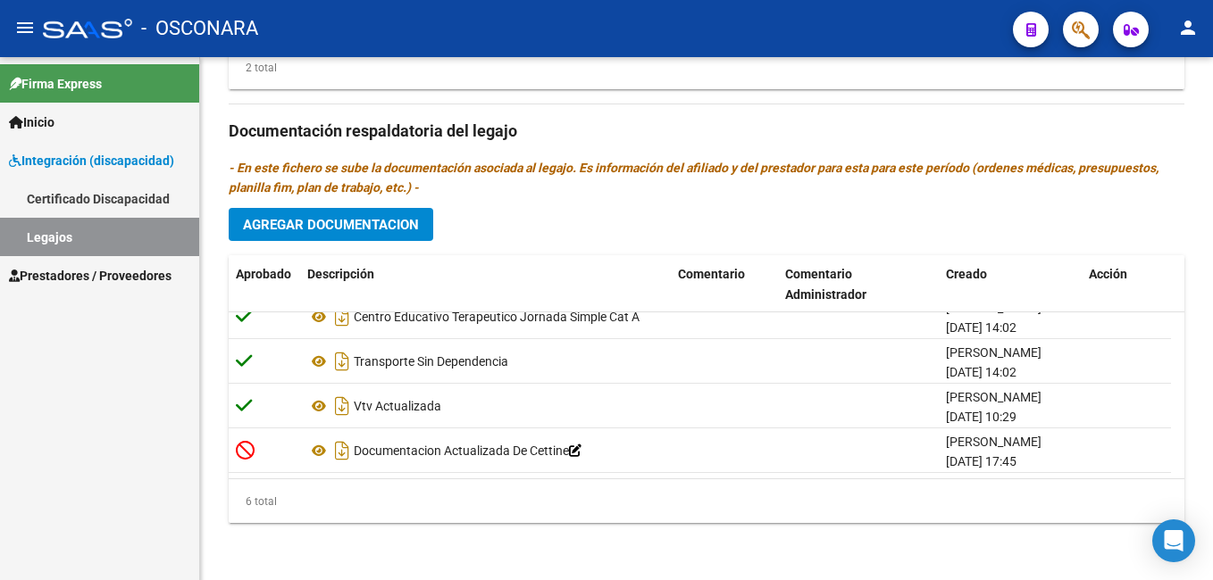
click at [1212, 508] on html "menu - OSCONARA person Firma Express Inicio Instructivos Contacto OS Integració…" at bounding box center [606, 290] width 1213 height 580
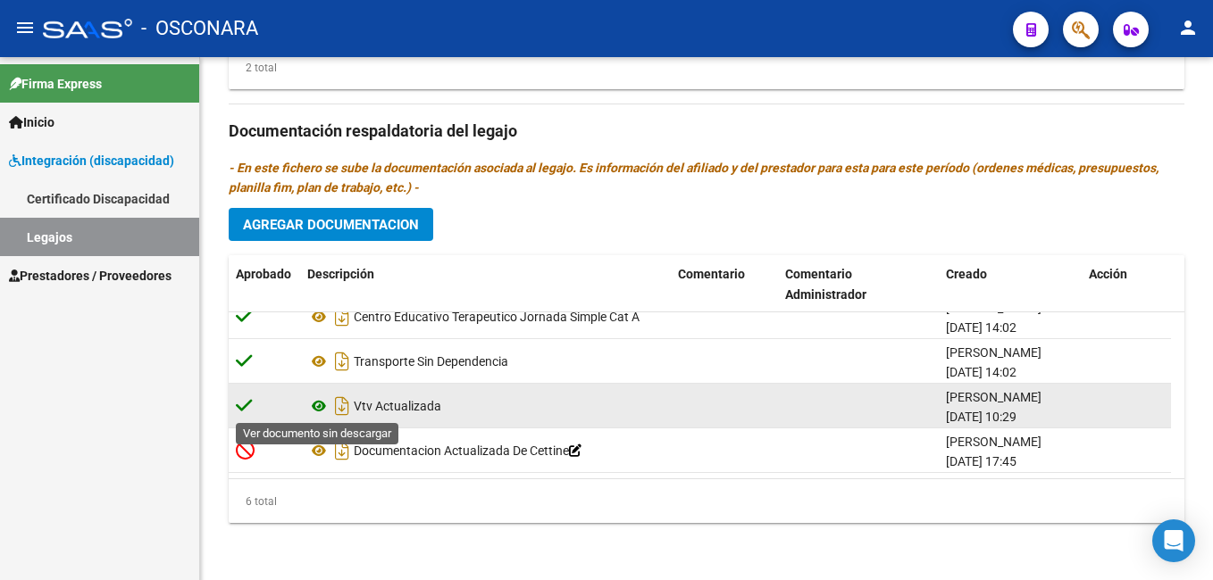
click at [319, 407] on icon at bounding box center [318, 406] width 23 height 21
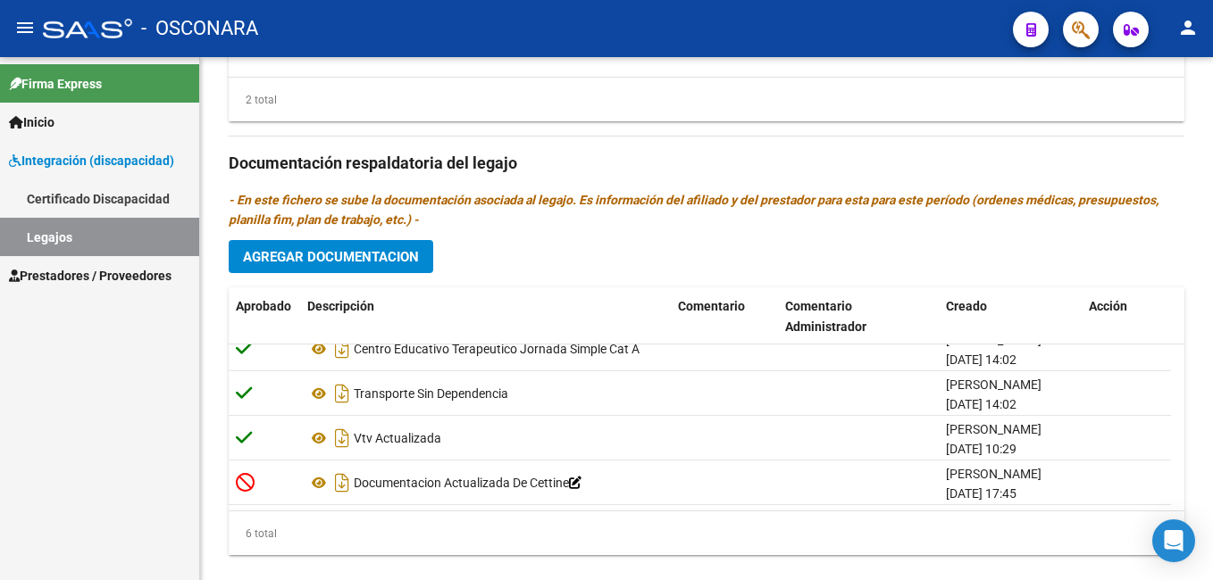
scroll to position [909, 0]
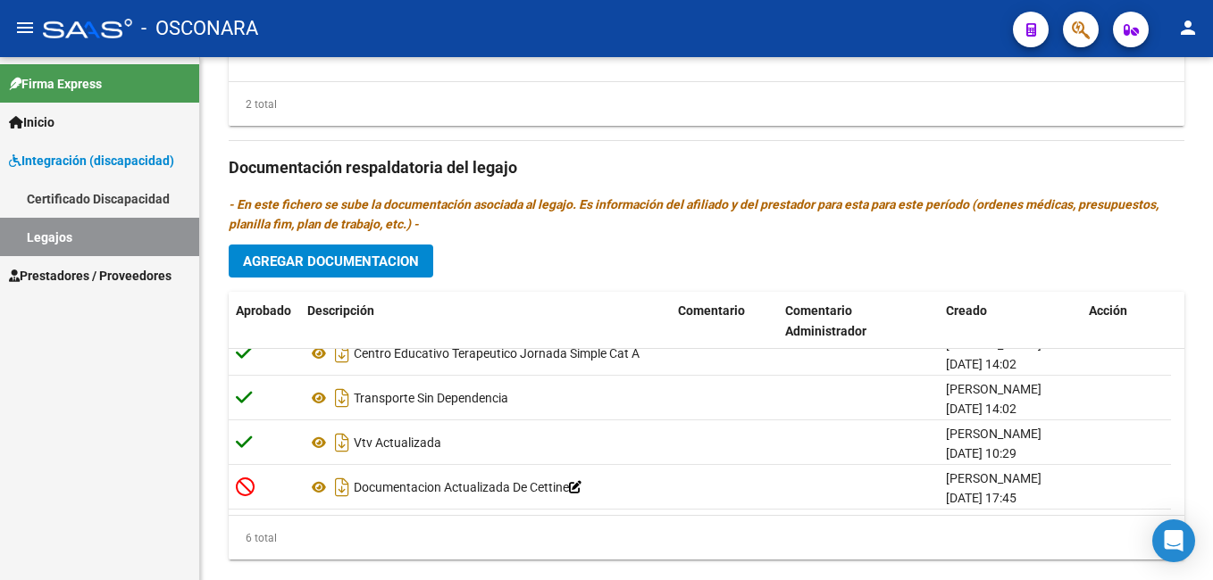
click at [1212, 405] on div at bounding box center [1210, 474] width 4 height 187
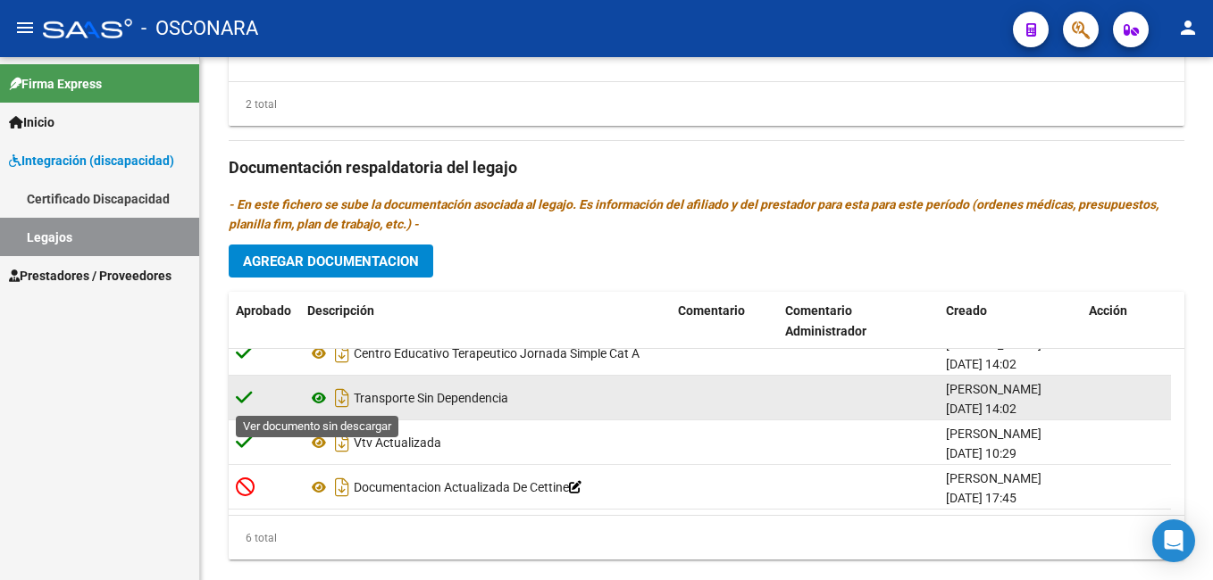
click at [321, 394] on icon at bounding box center [318, 398] width 23 height 21
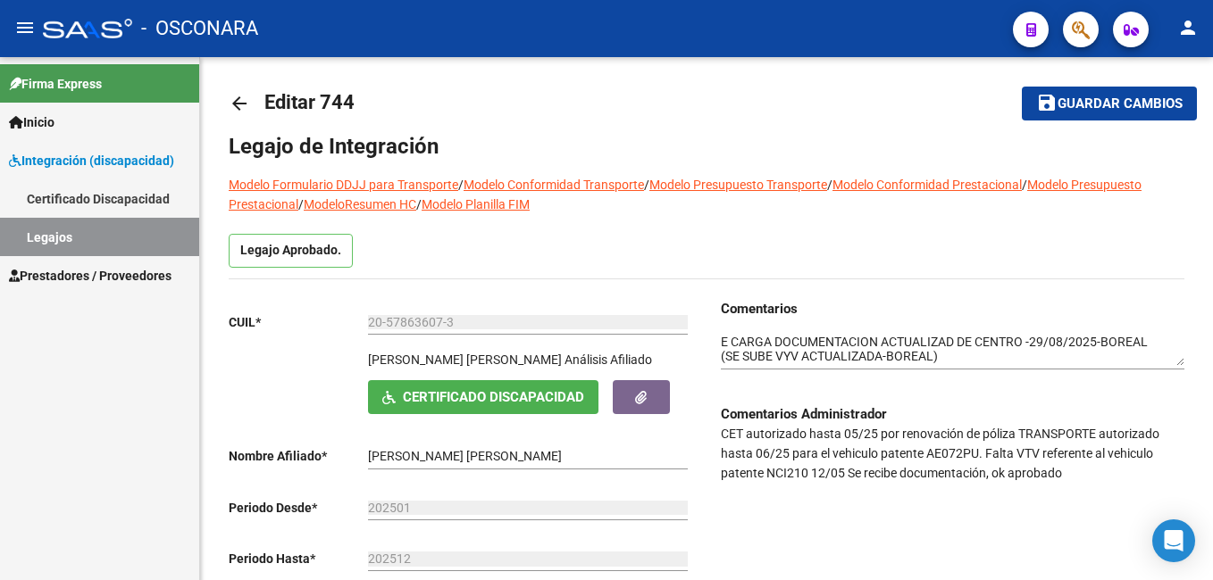
scroll to position [0, 0]
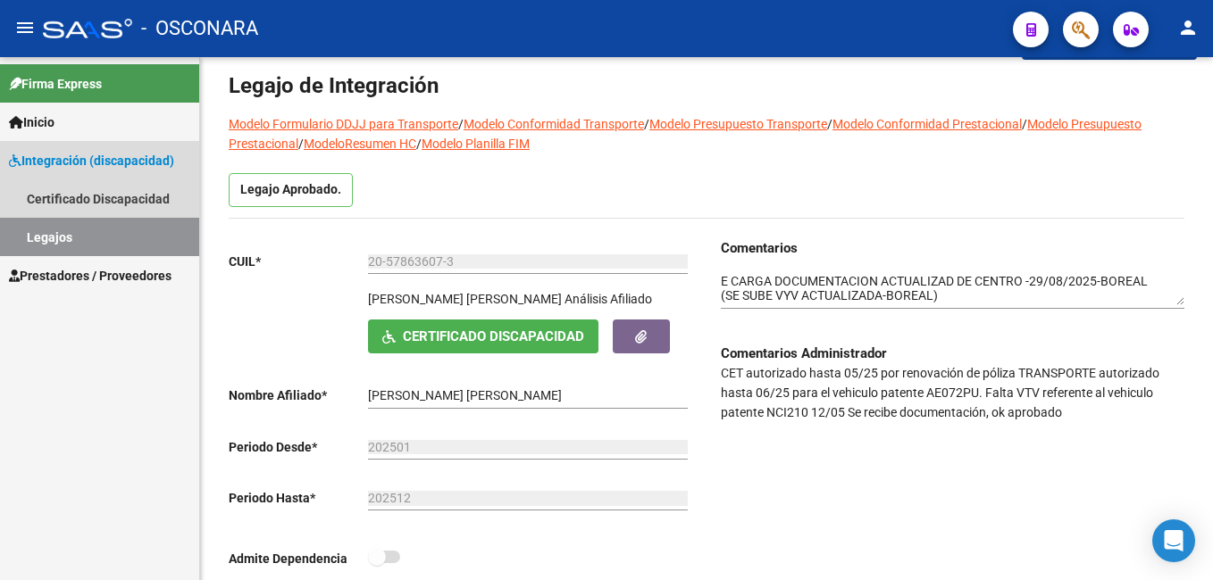
click at [134, 240] on link "Legajos" at bounding box center [99, 237] width 199 height 38
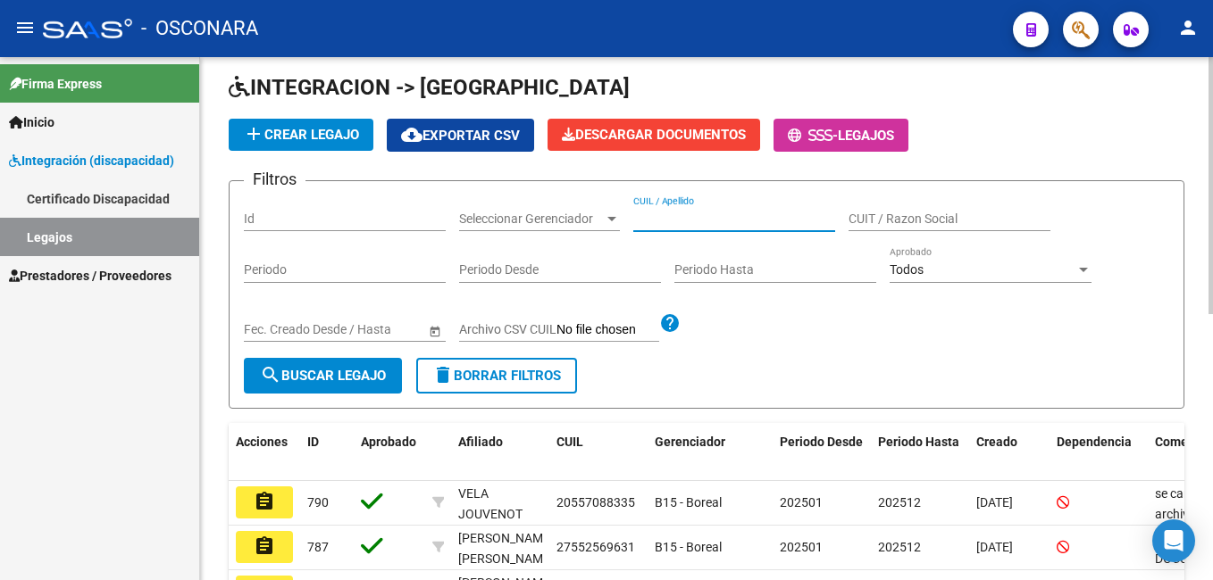
click at [665, 214] on input "CUIL / Apellido" at bounding box center [734, 219] width 202 height 15
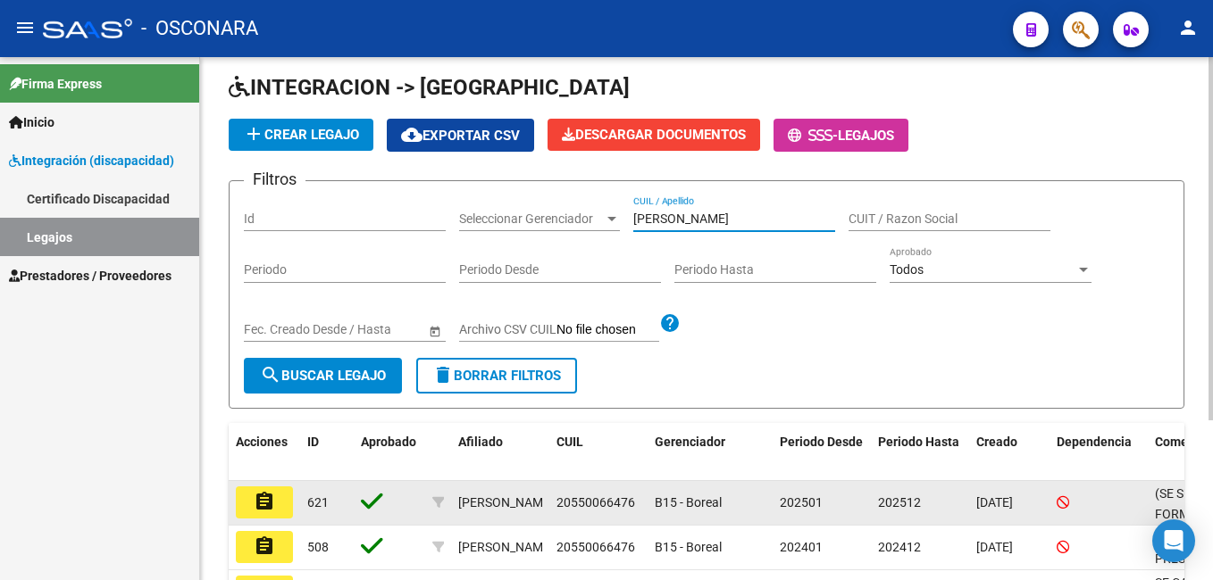
type input "[PERSON_NAME]"
click at [269, 504] on mat-icon "assignment" at bounding box center [264, 501] width 21 height 21
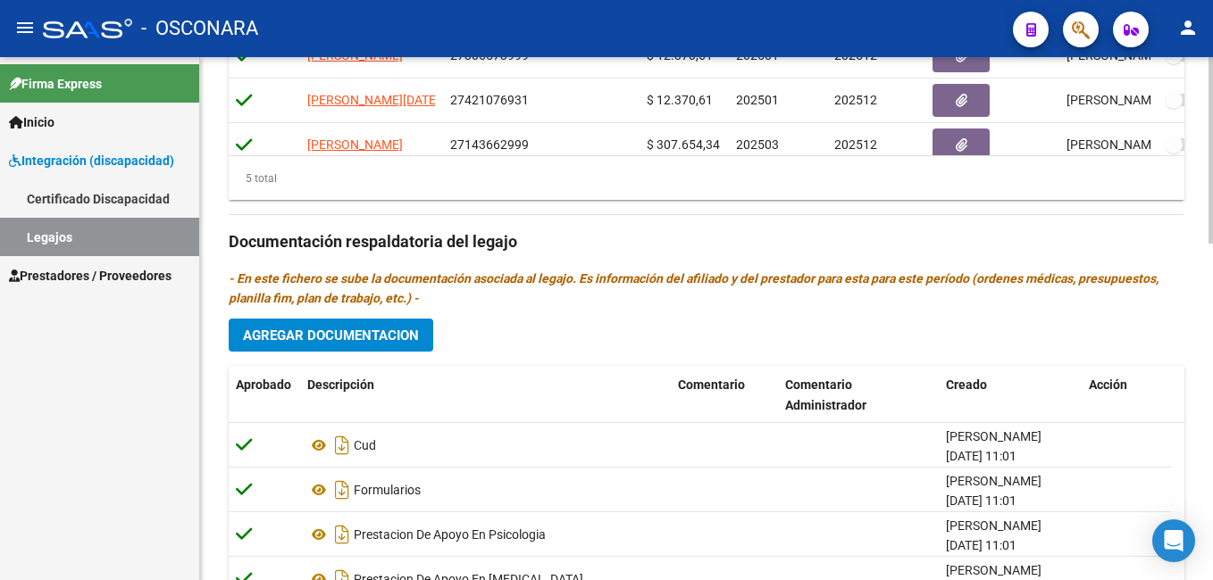
scroll to position [928, 0]
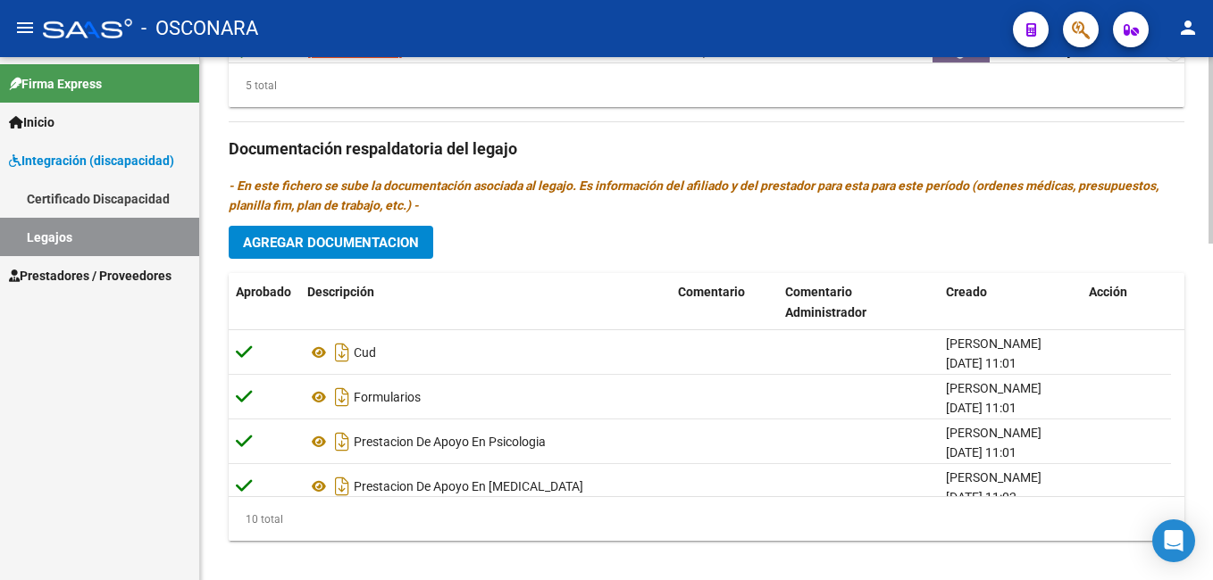
click at [1212, 521] on html "menu - OSCONARA person Firma Express Inicio Instructivos Contacto OS Integració…" at bounding box center [606, 290] width 1213 height 580
click at [379, 236] on span "Agregar Documentacion" at bounding box center [331, 243] width 176 height 16
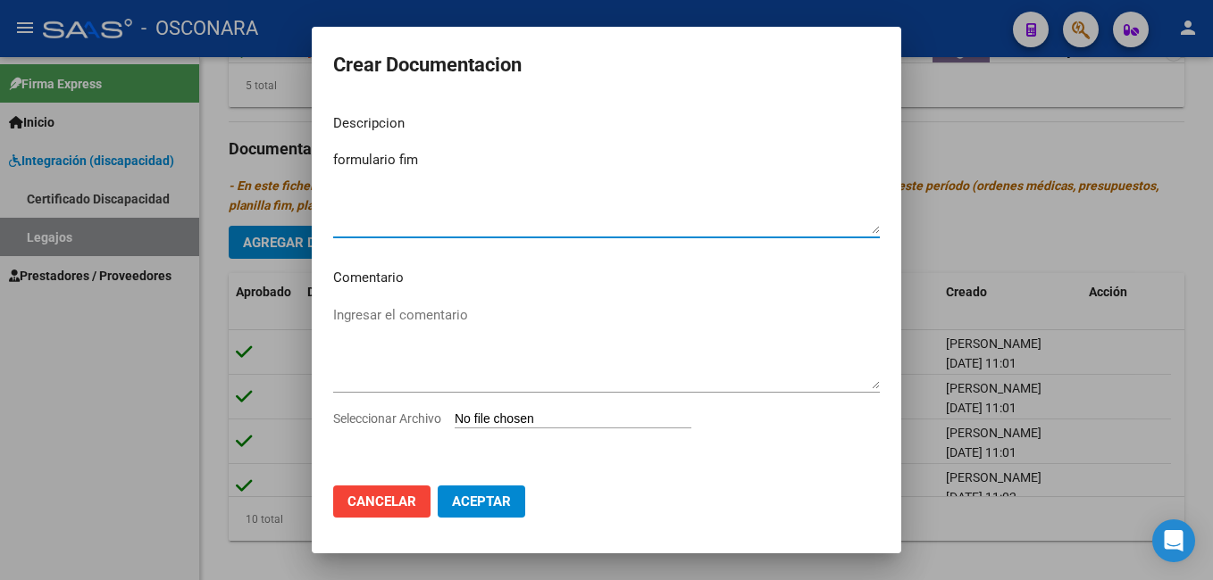
type textarea "formulario fim"
click at [477, 420] on input "Seleccionar Archivo" at bounding box center [573, 420] width 237 height 17
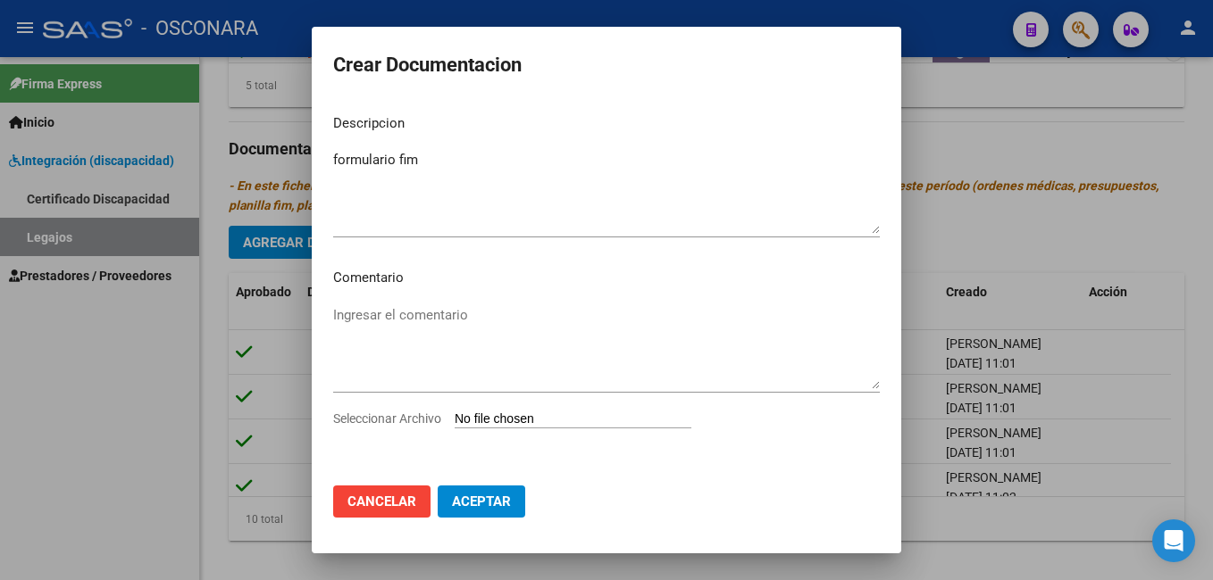
click at [487, 417] on input "Seleccionar Archivo" at bounding box center [573, 420] width 237 height 17
type input "C:\fakepath\2- FORMULARIOS. (4)_removed.pdf"
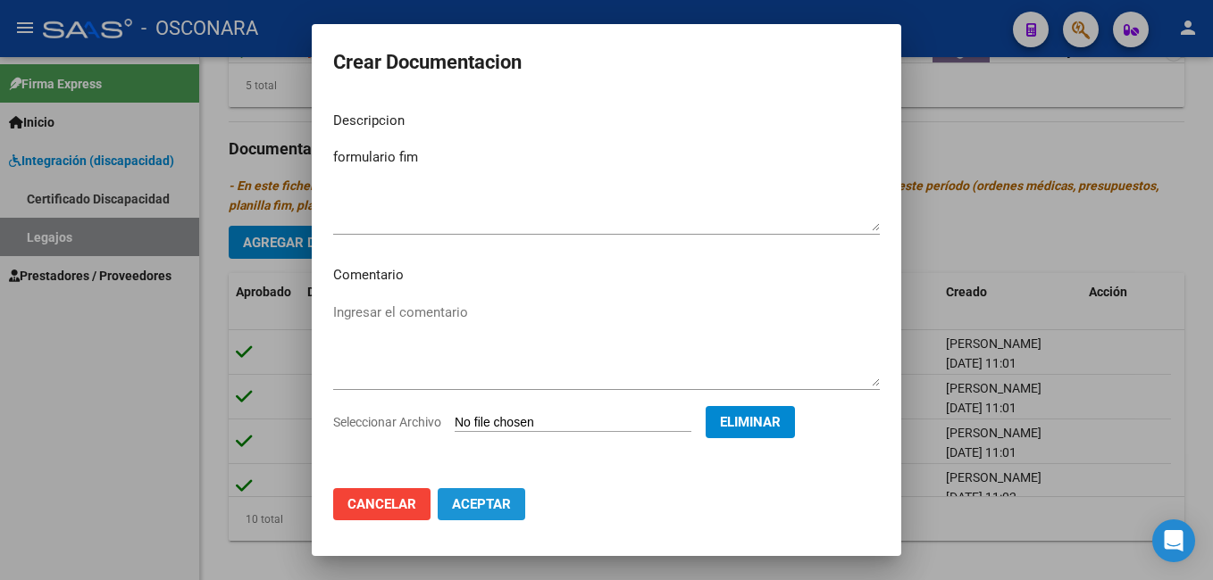
click at [496, 505] on span "Aceptar" at bounding box center [481, 504] width 59 height 16
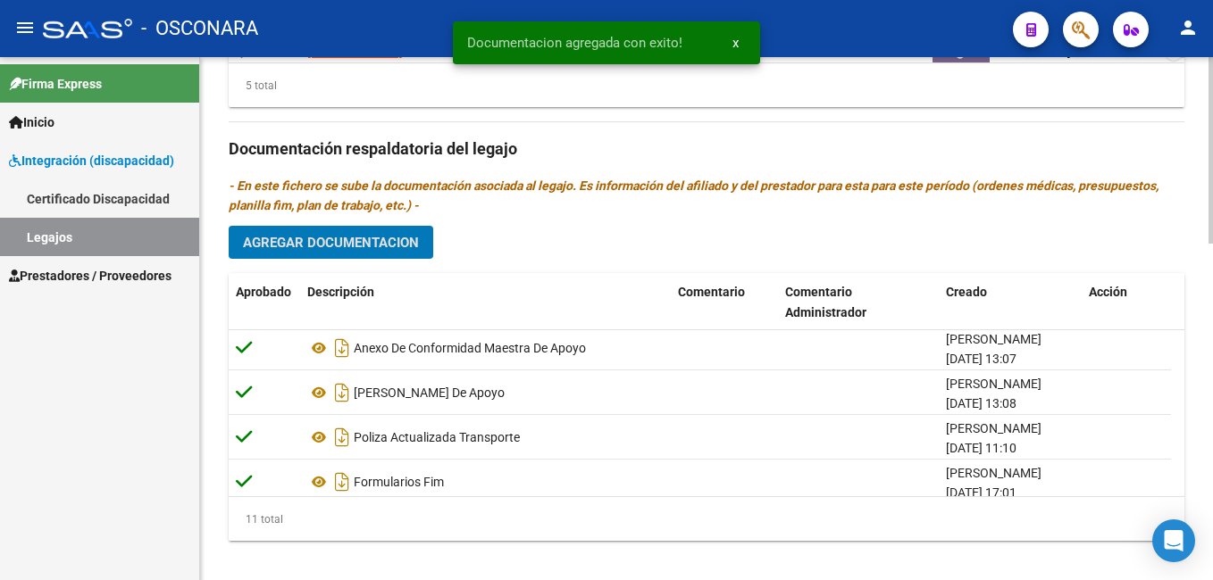
scroll to position [331, 0]
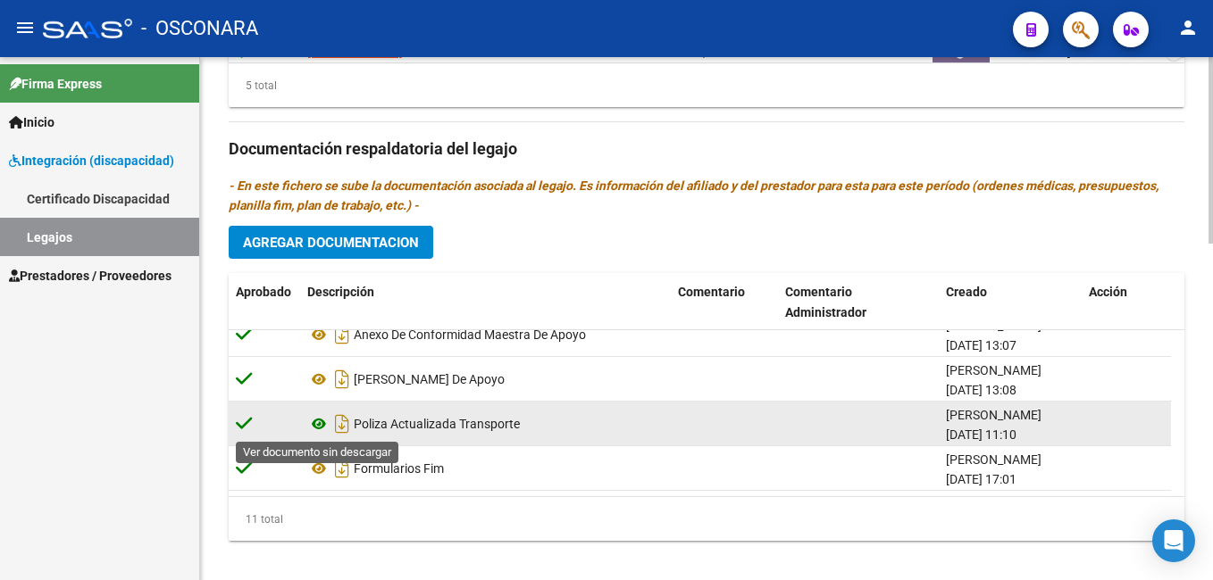
click at [318, 425] on icon at bounding box center [318, 423] width 23 height 21
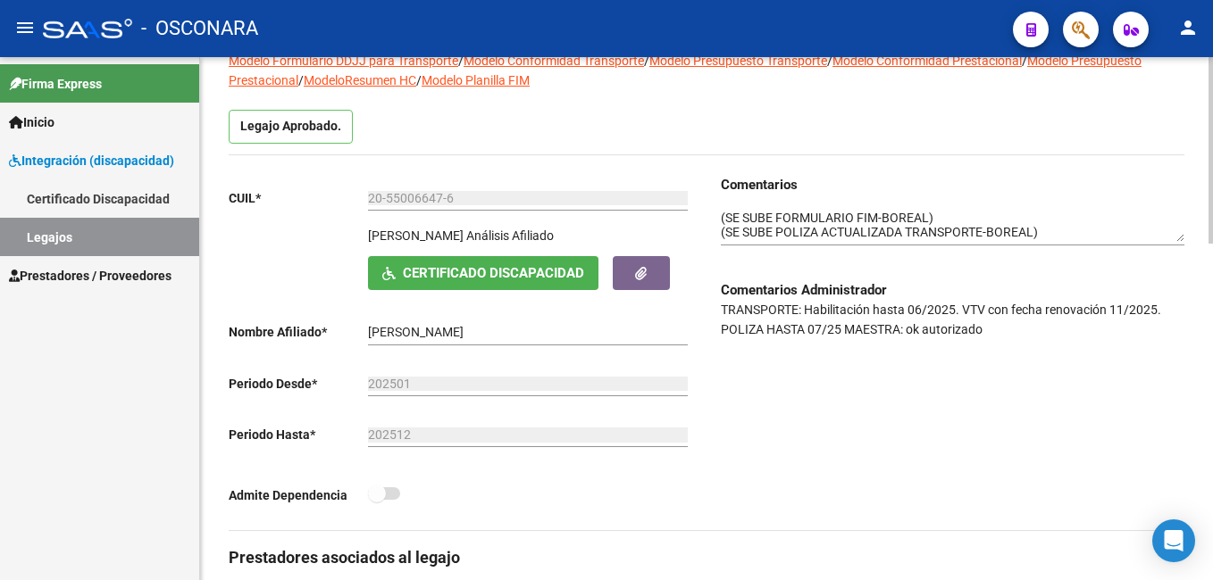
scroll to position [138, 0]
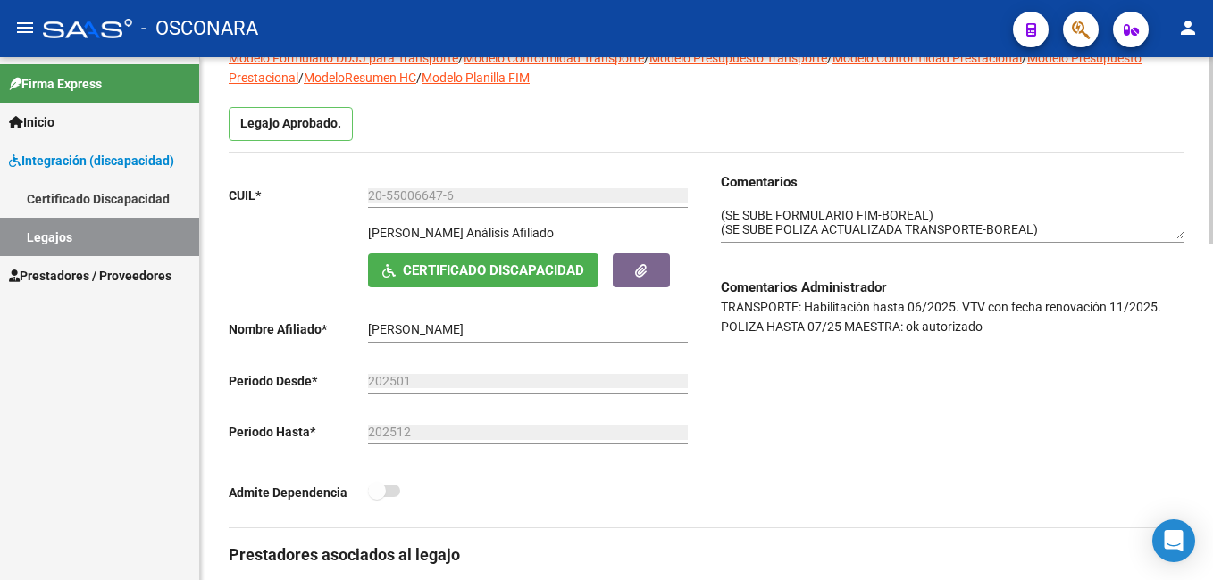
click at [1212, 126] on html "menu - OSCONARA person Firma Express Inicio Instructivos Contacto OS Integració…" at bounding box center [606, 290] width 1213 height 580
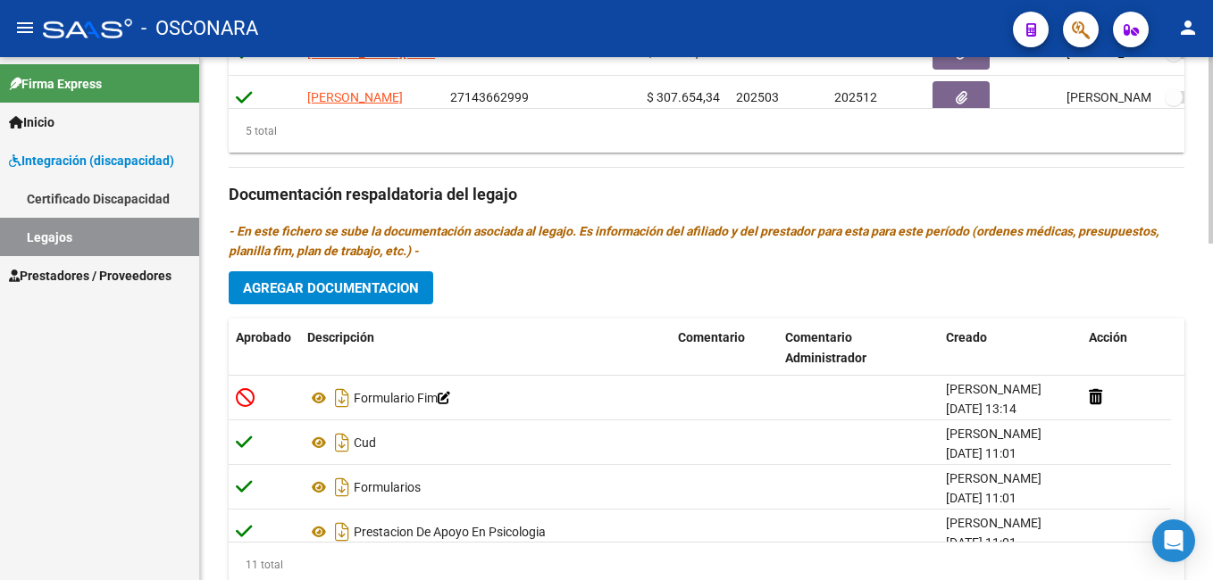
scroll to position [947, 0]
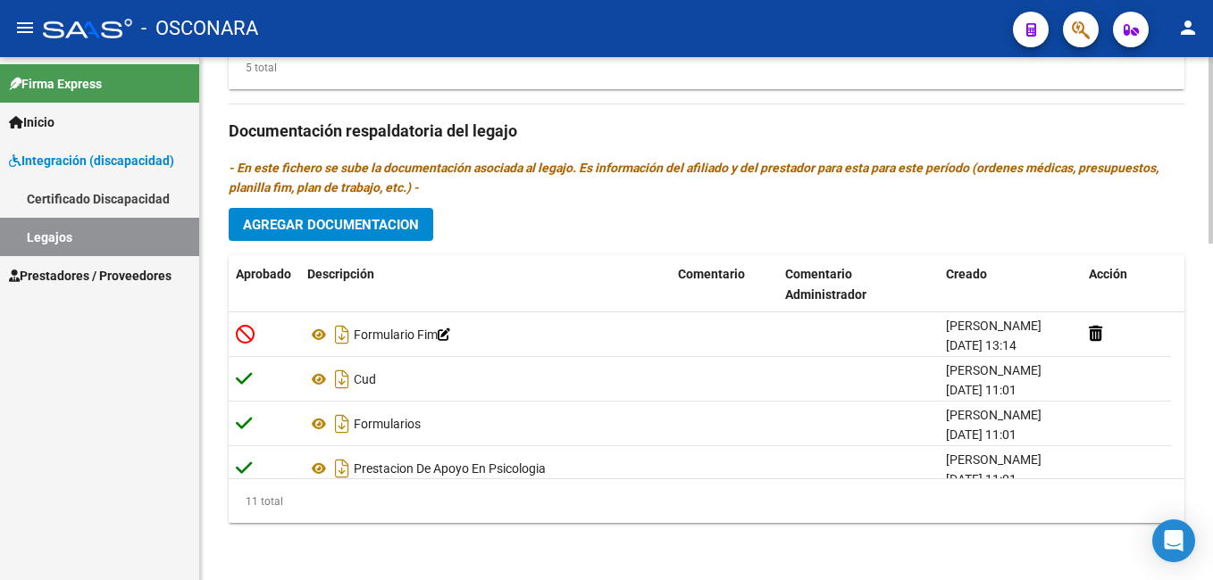
click at [1212, 500] on html "menu - OSCONARA person Firma Express Inicio Instructivos Contacto OS Integració…" at bounding box center [606, 290] width 1213 height 580
click at [340, 221] on span "Agregar Documentacion" at bounding box center [331, 225] width 176 height 16
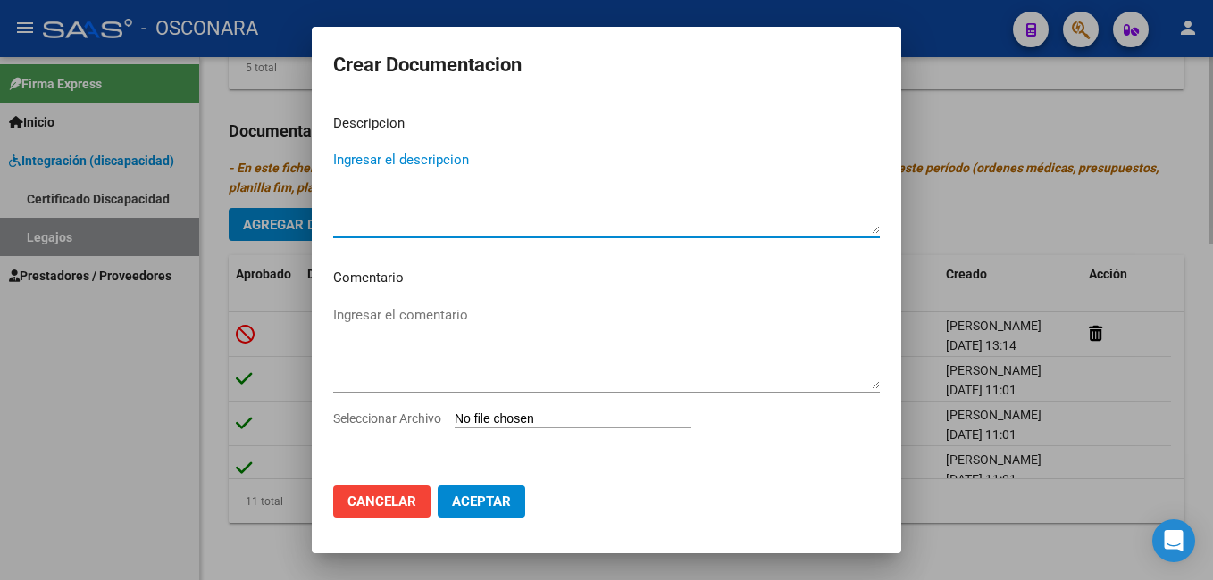
type textarea "o"
type textarea "poliza de seguro transporte"
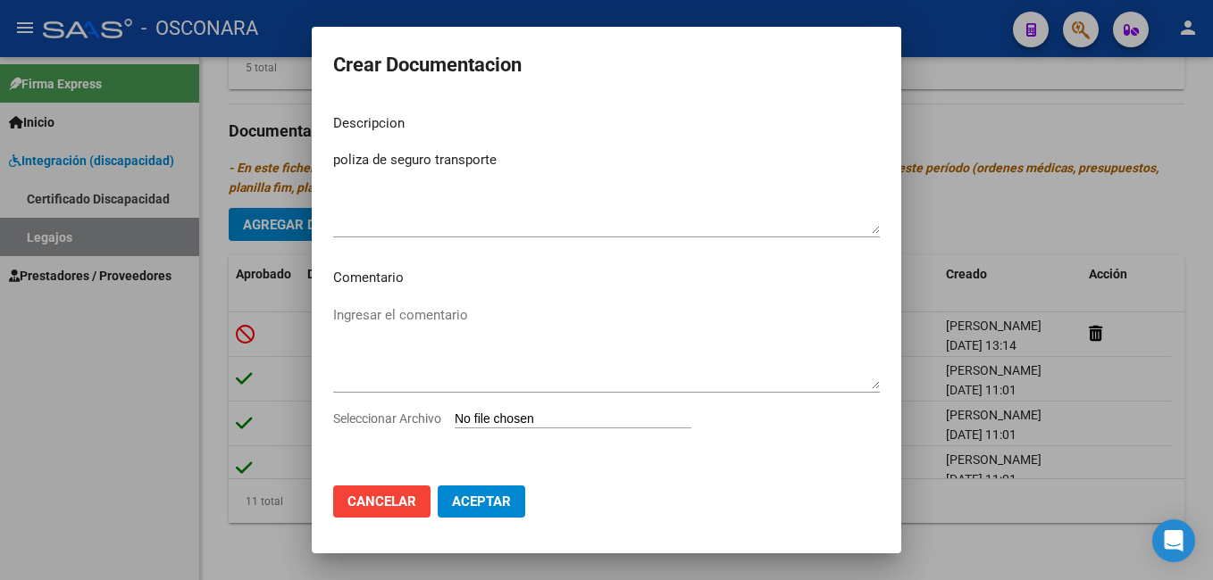
click at [526, 416] on input "Seleccionar Archivo" at bounding box center [573, 420] width 237 height 17
type input "C:\fakepath\POLIZA DE SEGURO TRANSPORTE.pdf"
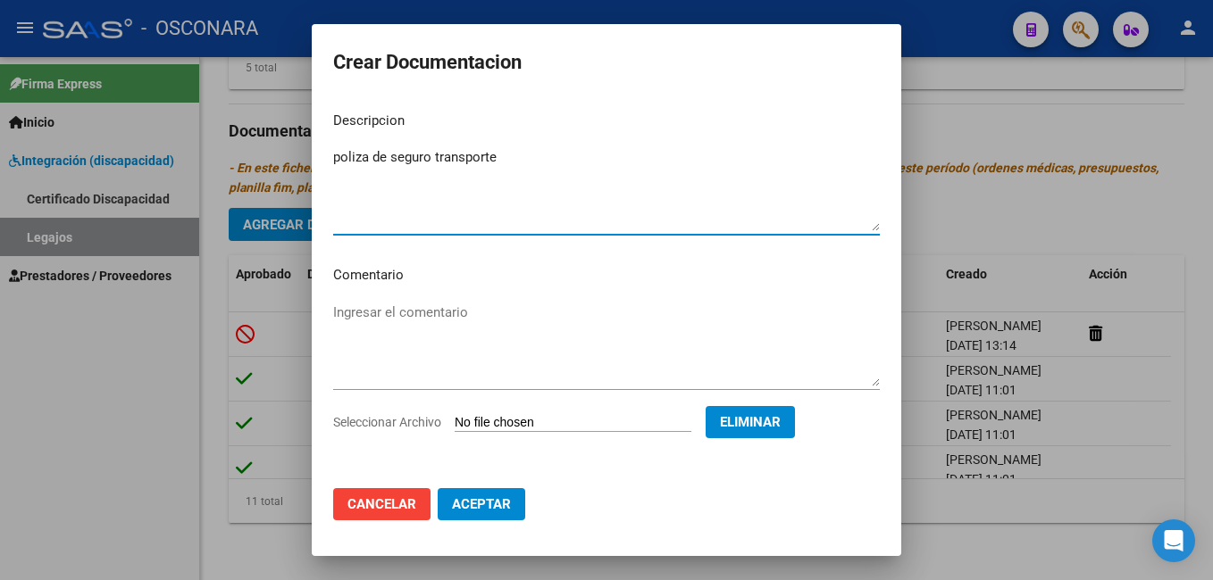
click at [524, 157] on textarea "poliza de seguro transporte" at bounding box center [606, 189] width 546 height 84
type textarea "poliza de seguro transporte actualizada"
click at [477, 501] on span "Aceptar" at bounding box center [481, 504] width 59 height 16
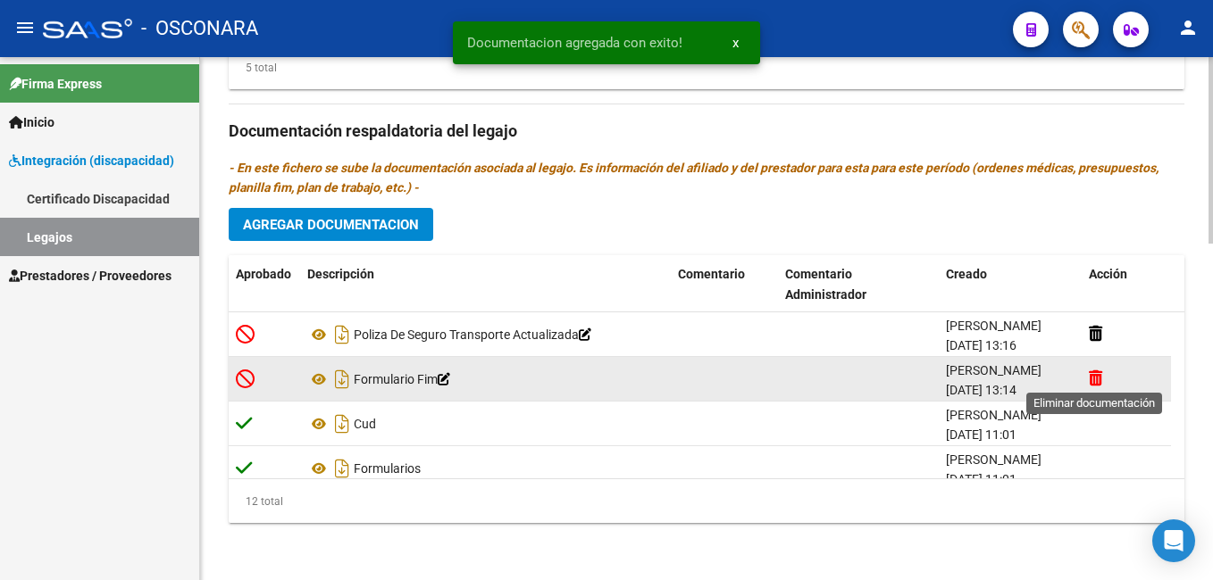
click at [1097, 372] on icon at bounding box center [1095, 378] width 13 height 17
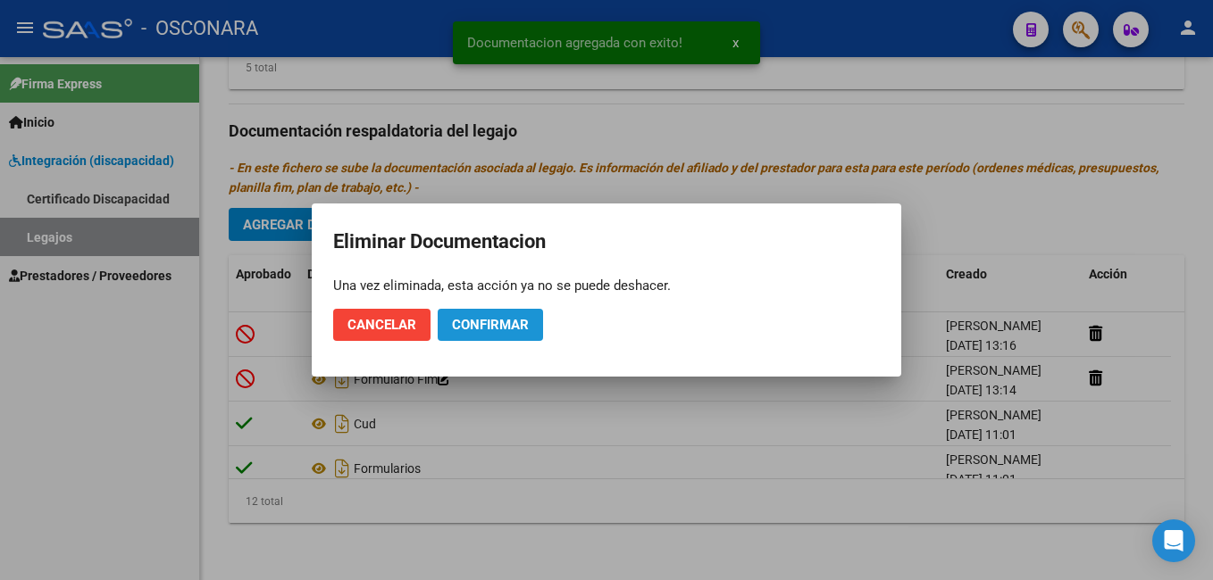
click at [499, 321] on span "Confirmar" at bounding box center [490, 325] width 77 height 16
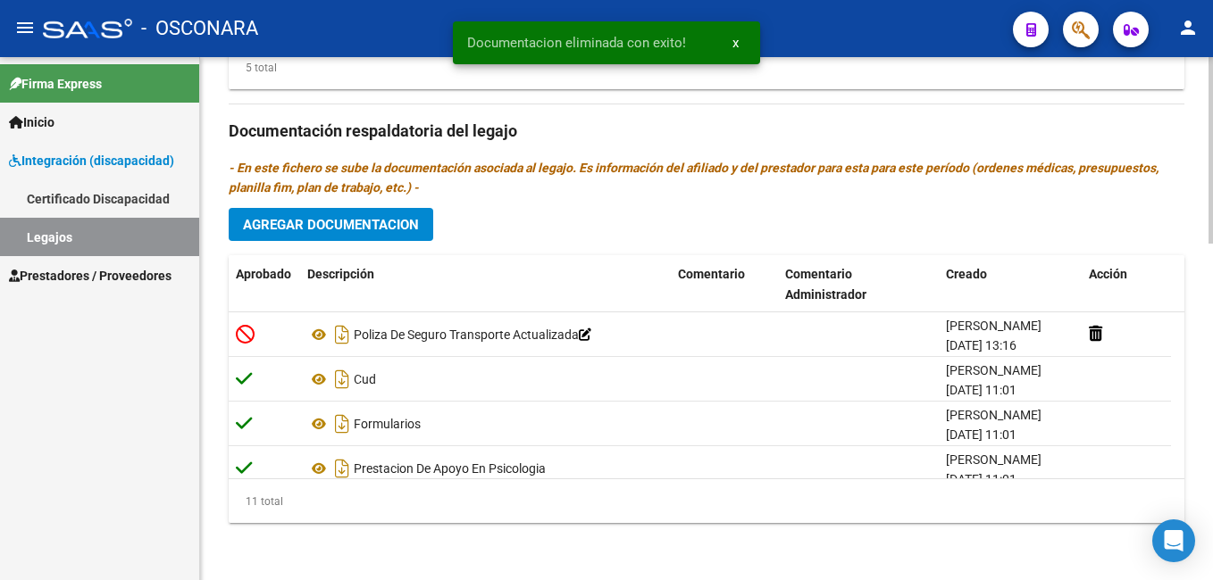
click at [1212, 452] on html "menu - OSCONARA person Firma Express Inicio Instructivos Contacto OS Integració…" at bounding box center [606, 290] width 1213 height 580
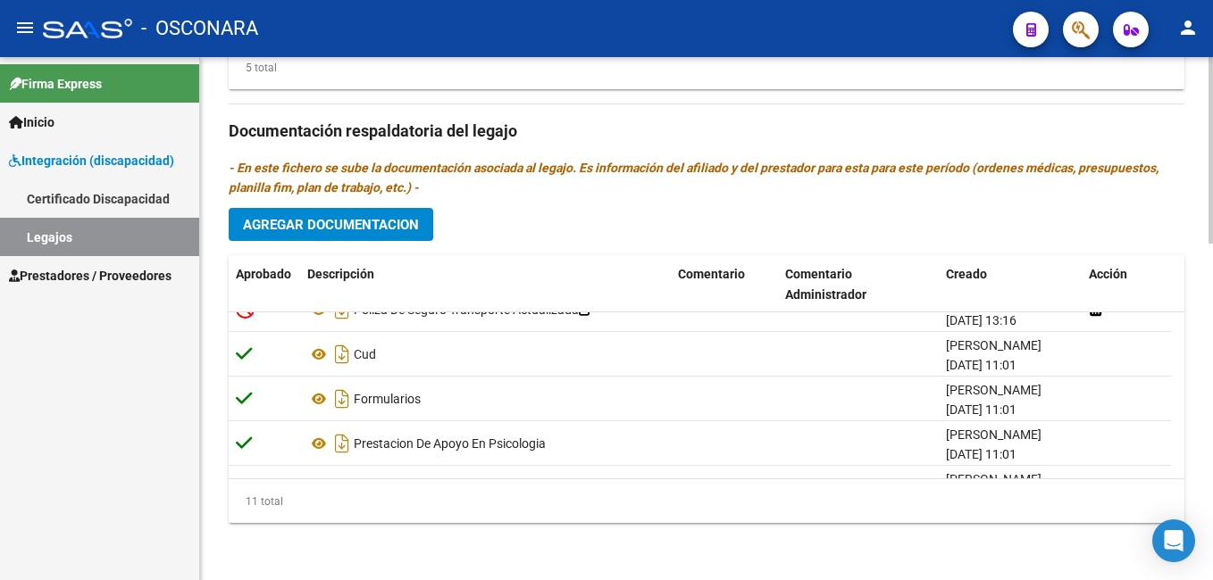
scroll to position [0, 0]
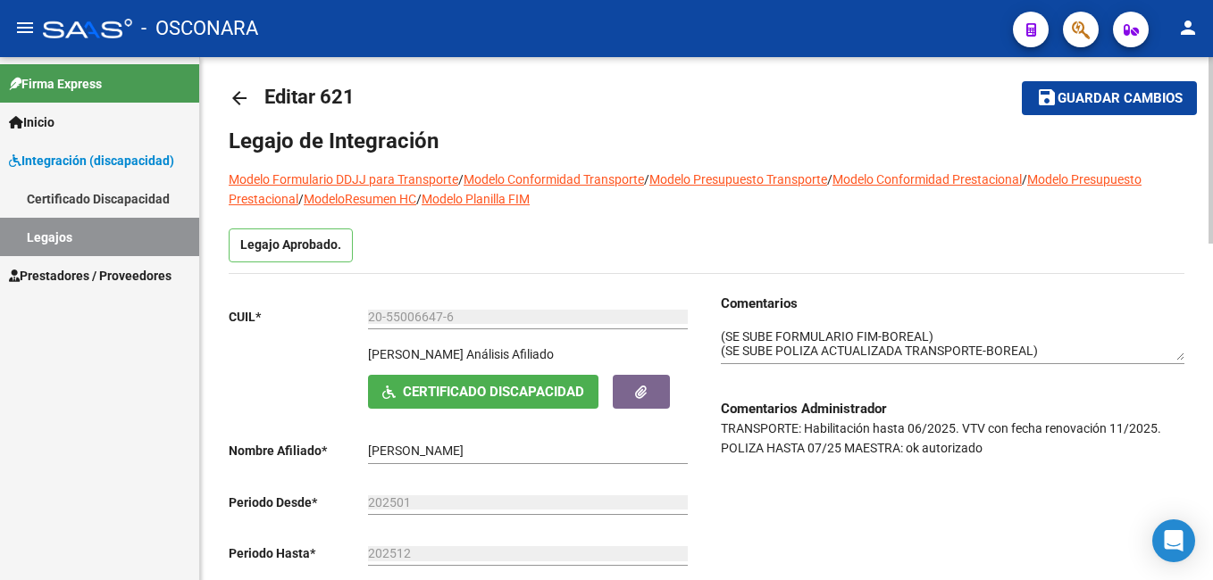
click at [1210, 80] on div at bounding box center [1210, 156] width 4 height 187
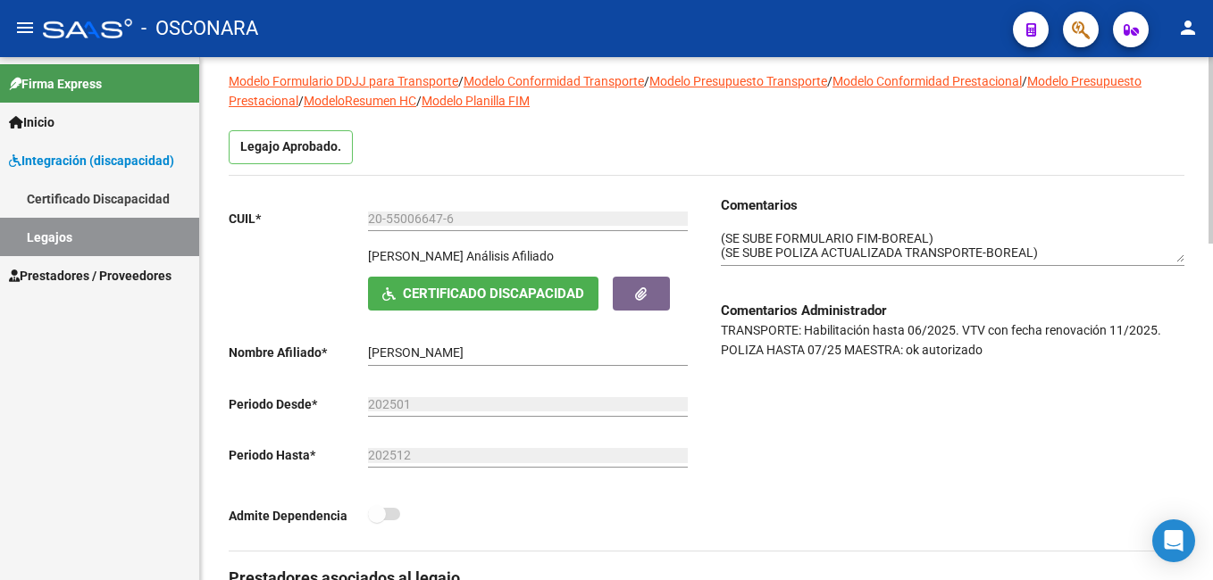
scroll to position [112, 0]
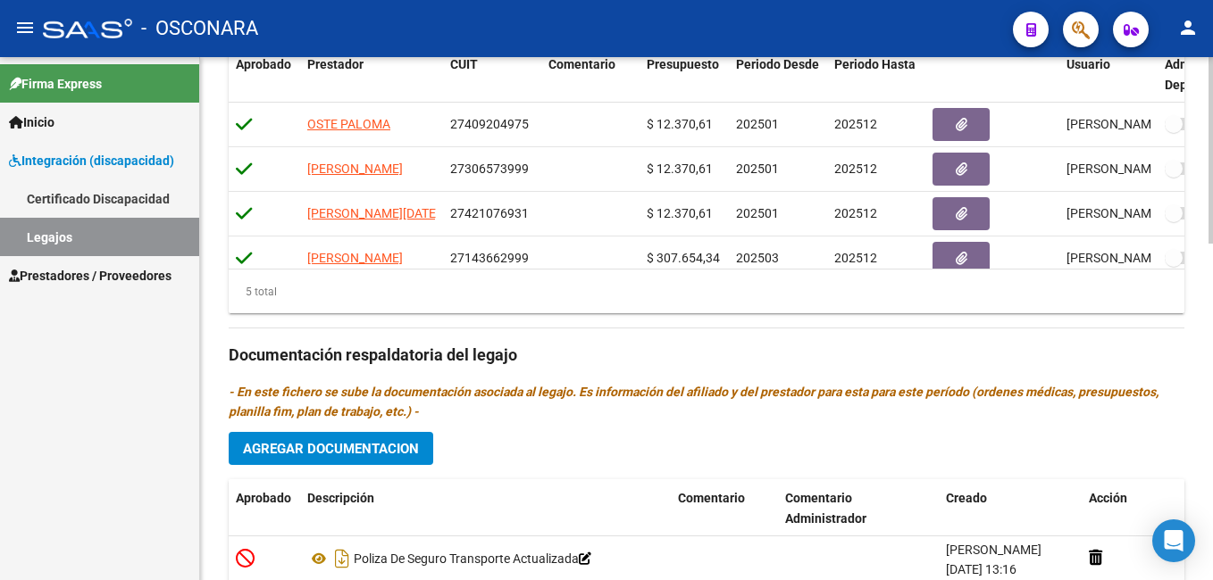
scroll to position [744, 0]
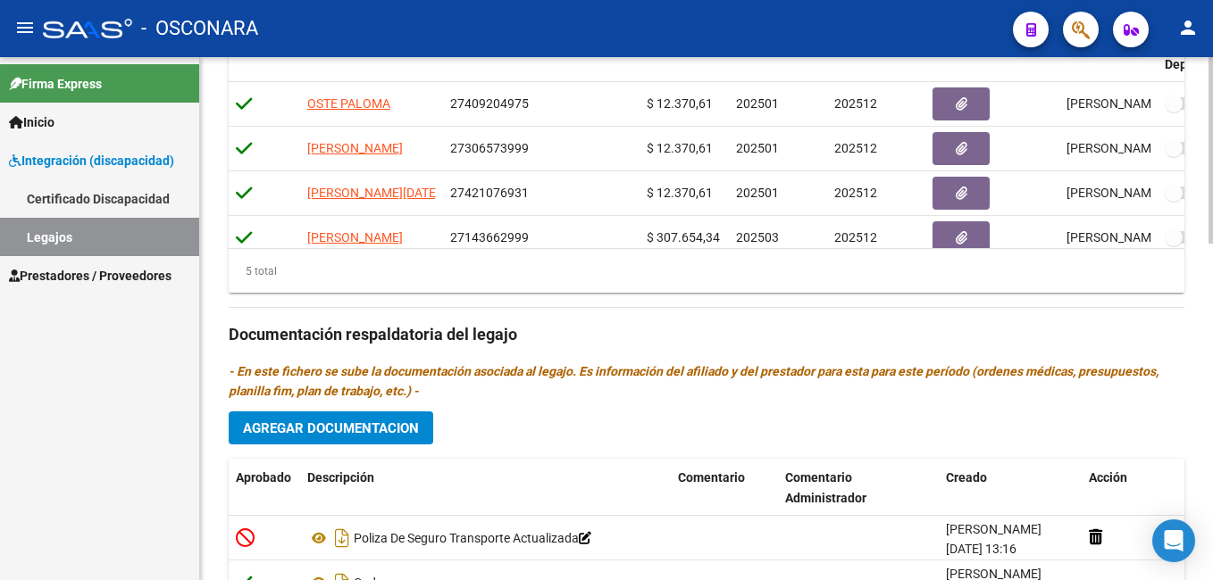
click at [1212, 396] on html "menu - OSCONARA person Firma Express Inicio Instructivos Contacto OS Integració…" at bounding box center [606, 290] width 1213 height 580
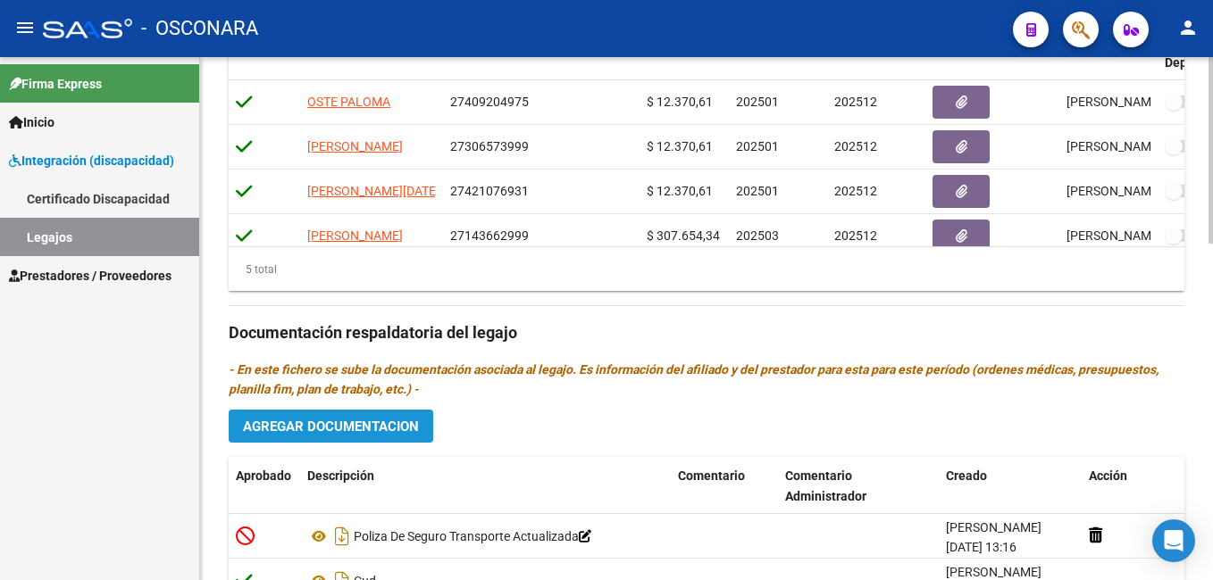
click at [358, 429] on span "Agregar Documentacion" at bounding box center [331, 427] width 176 height 16
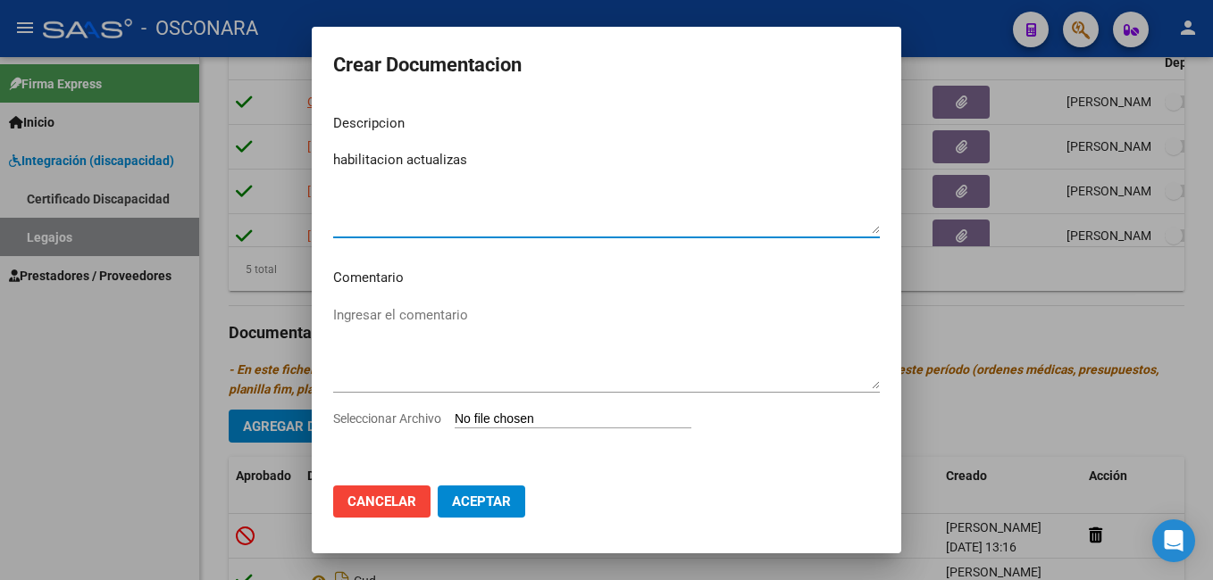
click at [481, 156] on textarea "habilitacion actualizas" at bounding box center [606, 192] width 546 height 84
type textarea "habilitacion actualizada"
click at [530, 413] on input "Seleccionar Archivo" at bounding box center [573, 420] width 237 height 17
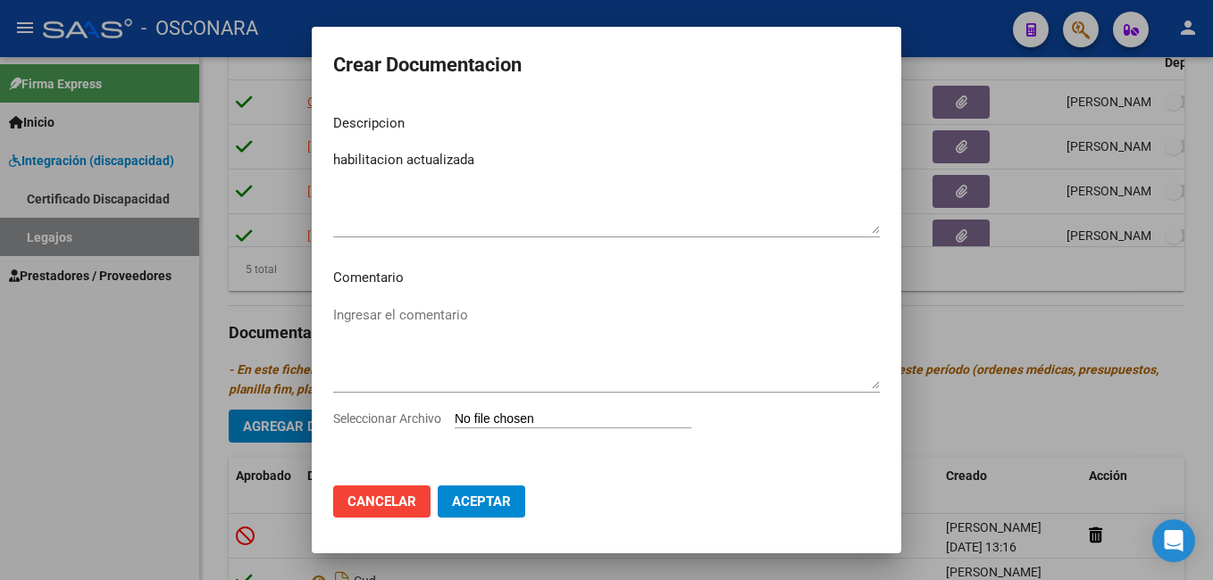
type input "C:\fakepath\PDF 4 TRANSPORTE-[PERSON_NAME] con habilitacion actualizada_removed…"
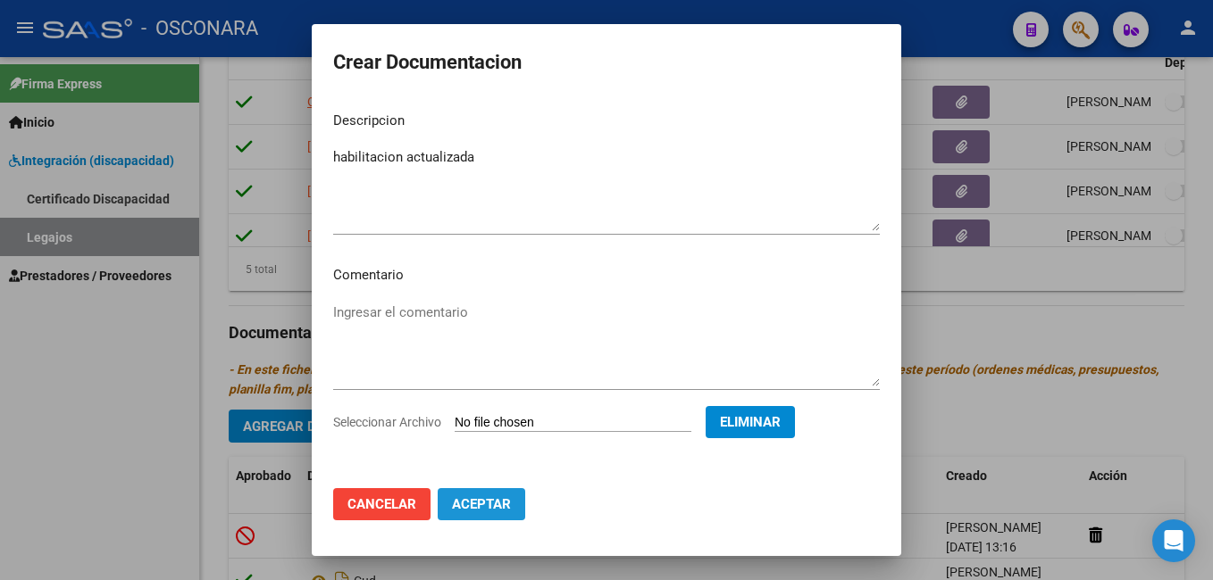
click at [497, 498] on span "Aceptar" at bounding box center [481, 504] width 59 height 16
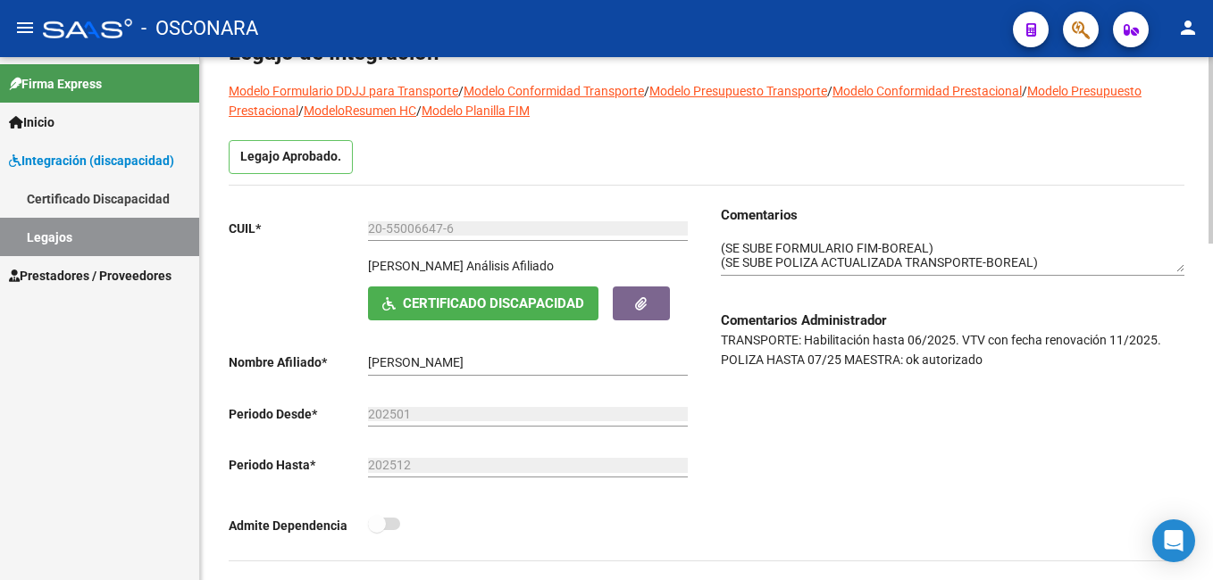
scroll to position [0, 0]
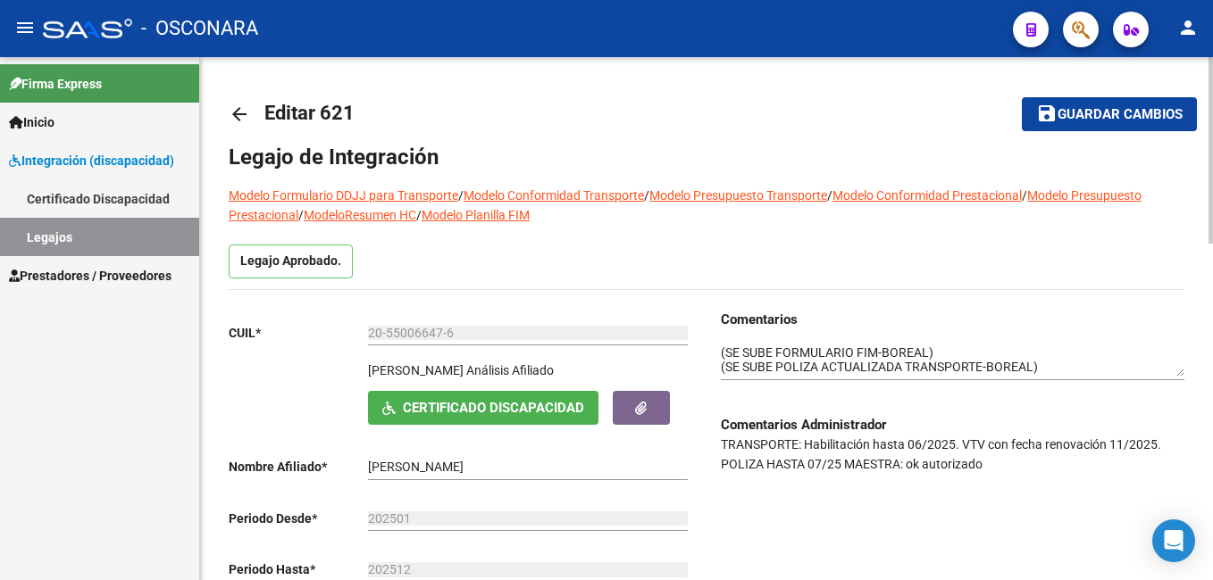
click at [1139, 105] on span "save Guardar cambios" at bounding box center [1109, 113] width 146 height 16
click at [1113, 114] on span "Guardar cambios" at bounding box center [1119, 115] width 125 height 16
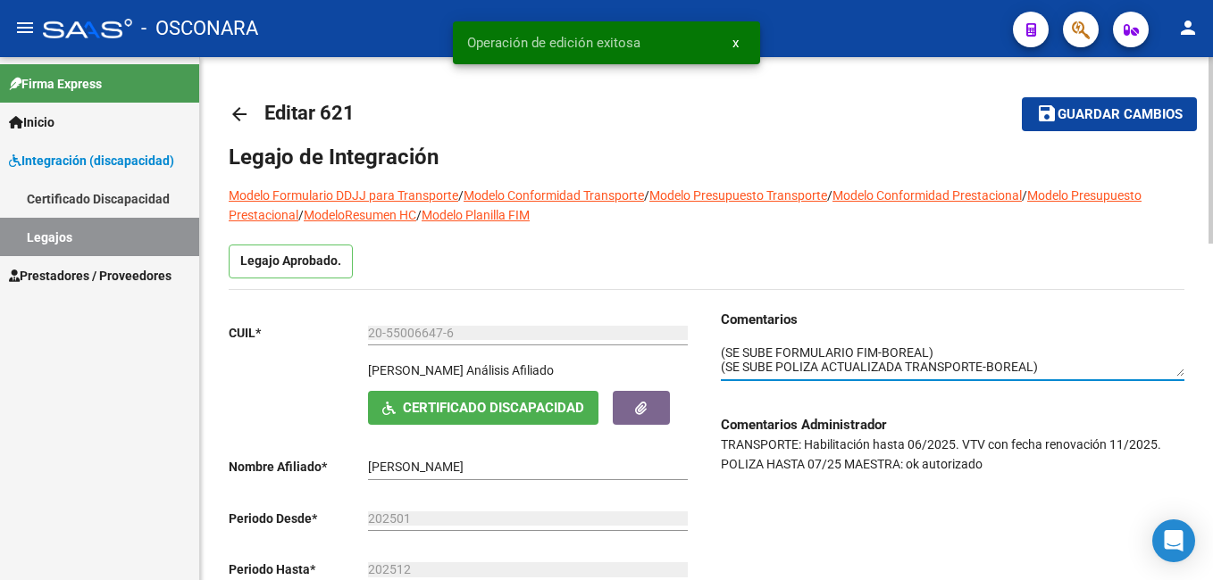
click at [721, 358] on textarea at bounding box center [952, 361] width 463 height 34
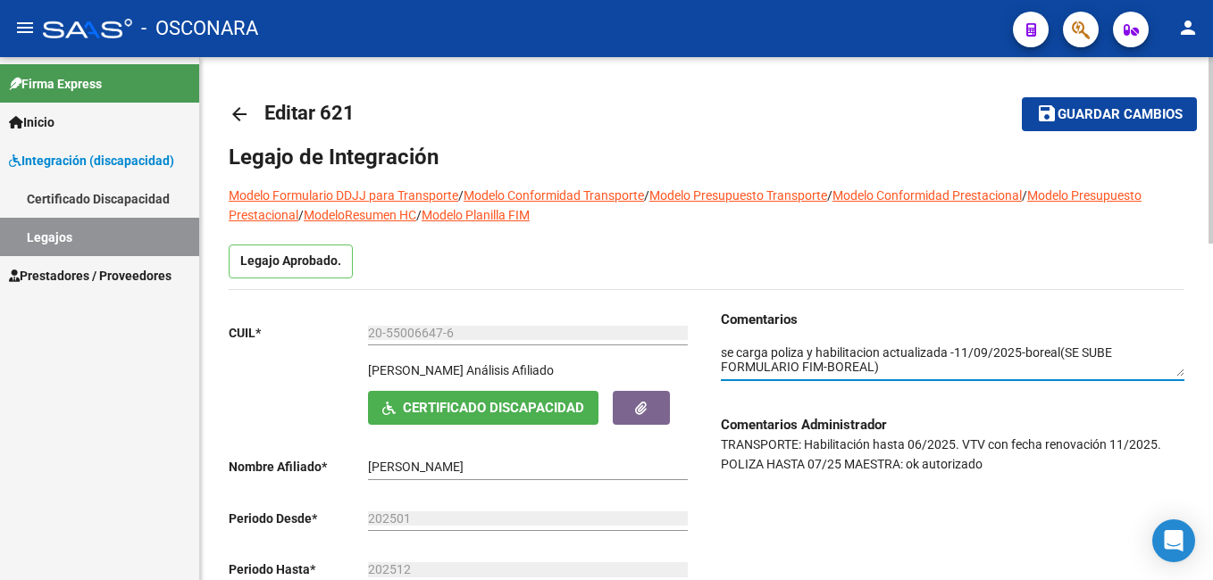
type textarea "se carga poliza y habilitacion actualizada -11/09/2025-boreal(SE SUBE FORMULARI…"
click at [1066, 122] on span "Guardar cambios" at bounding box center [1119, 115] width 125 height 16
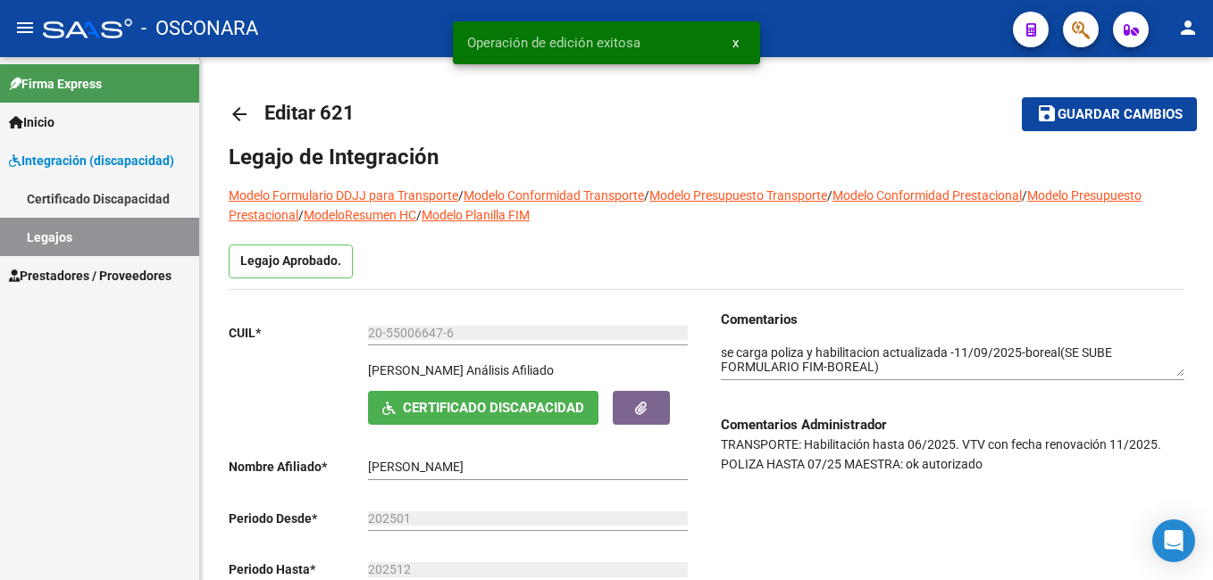
click at [160, 249] on link "Legajos" at bounding box center [99, 237] width 199 height 38
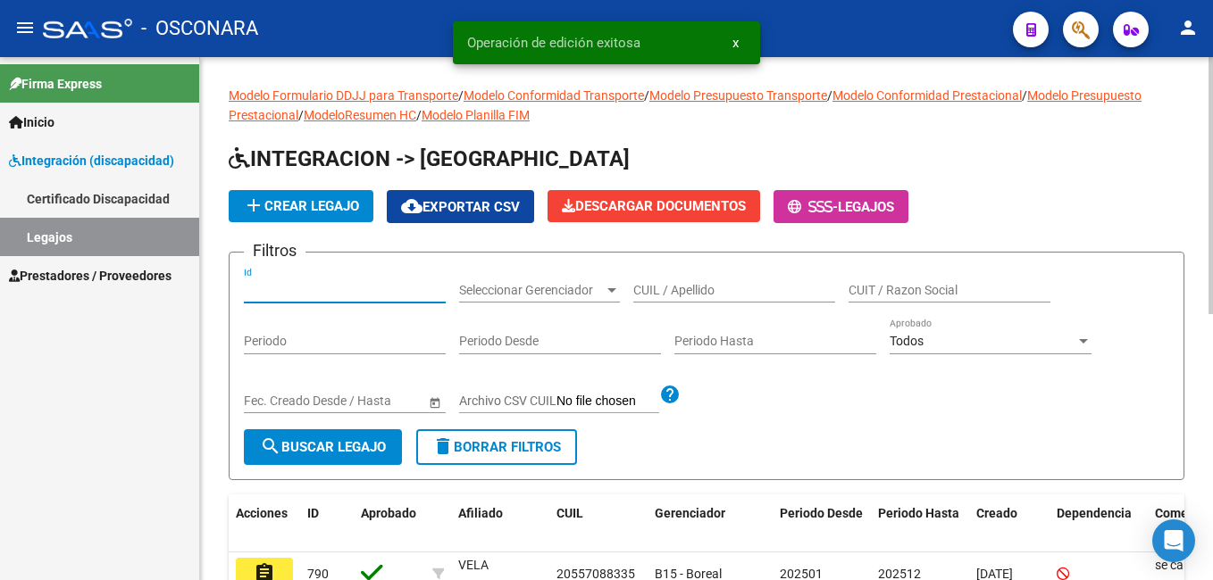
click at [315, 286] on input "Id" at bounding box center [345, 290] width 202 height 15
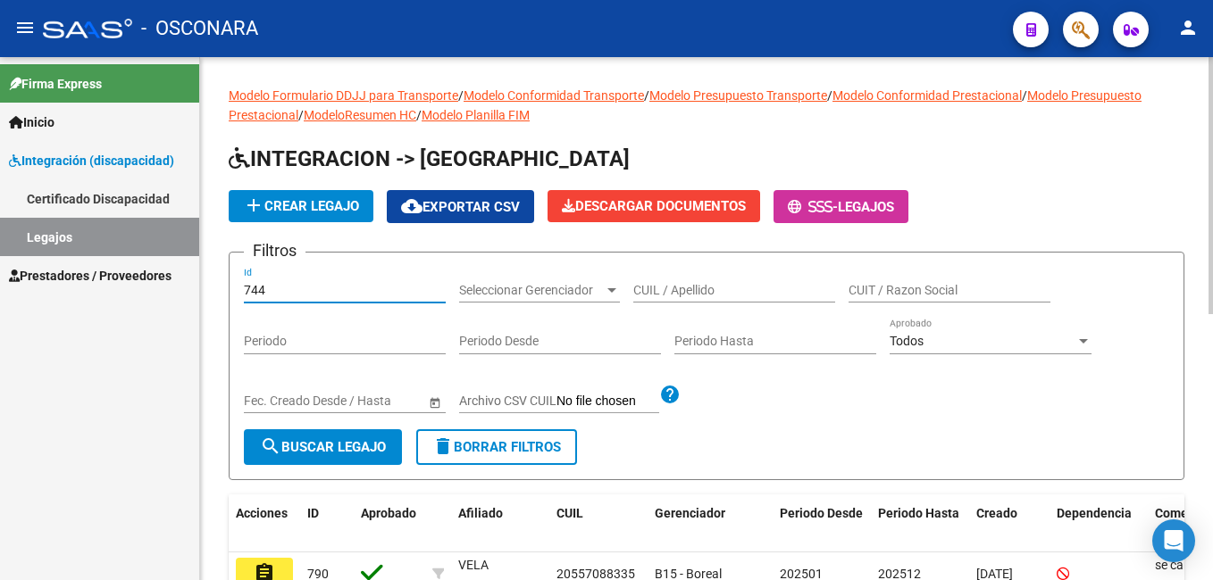
type input "744"
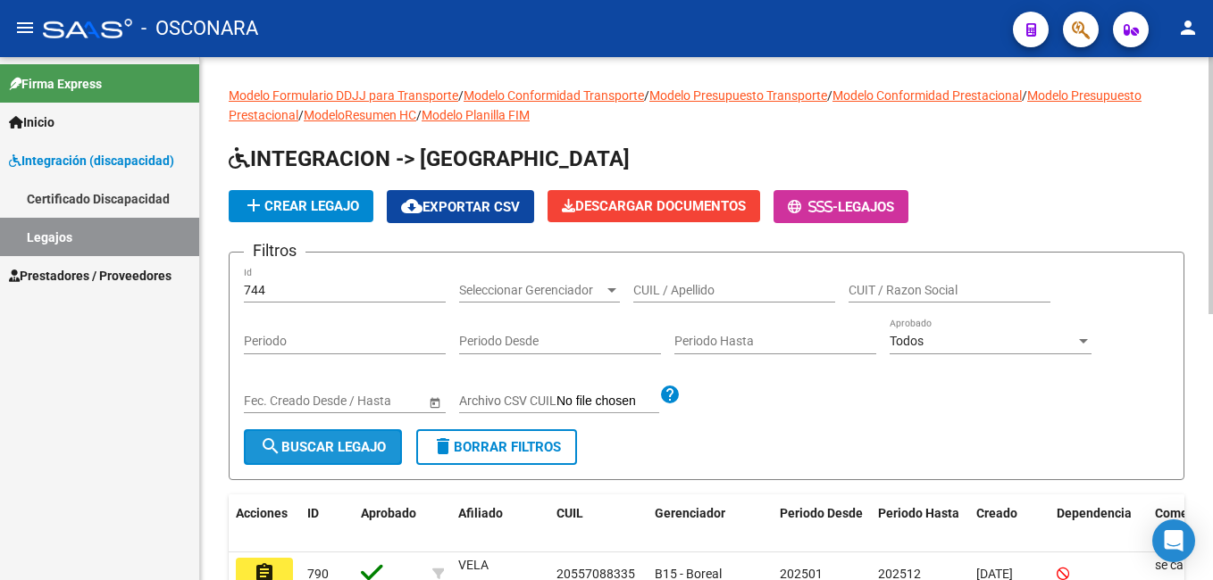
click at [334, 457] on button "search Buscar Legajo" at bounding box center [323, 448] width 158 height 36
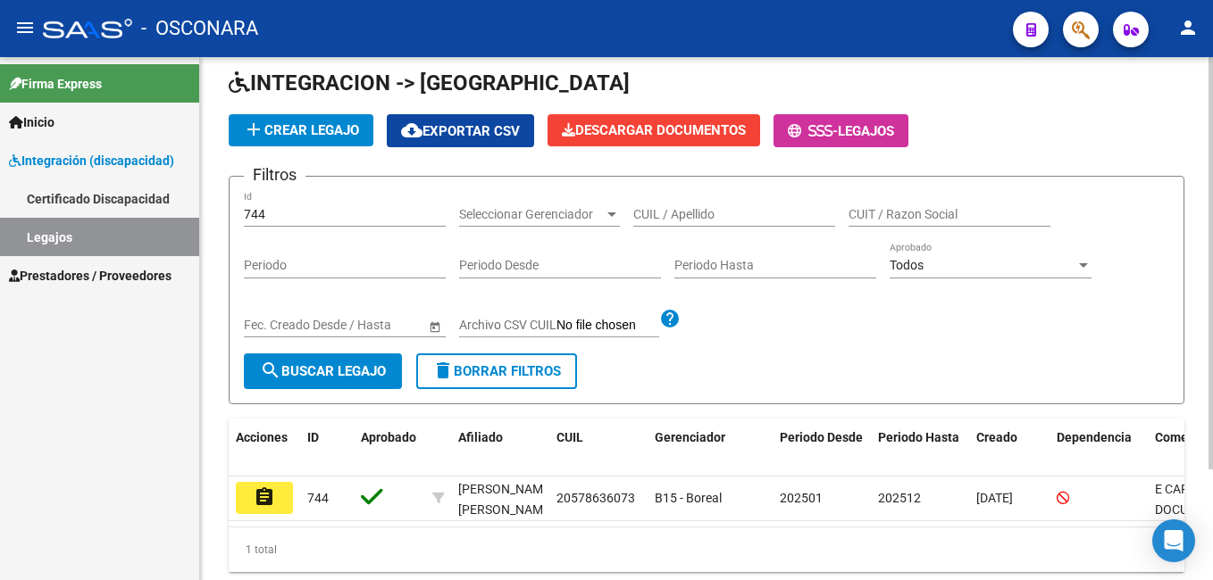
scroll to position [85, 0]
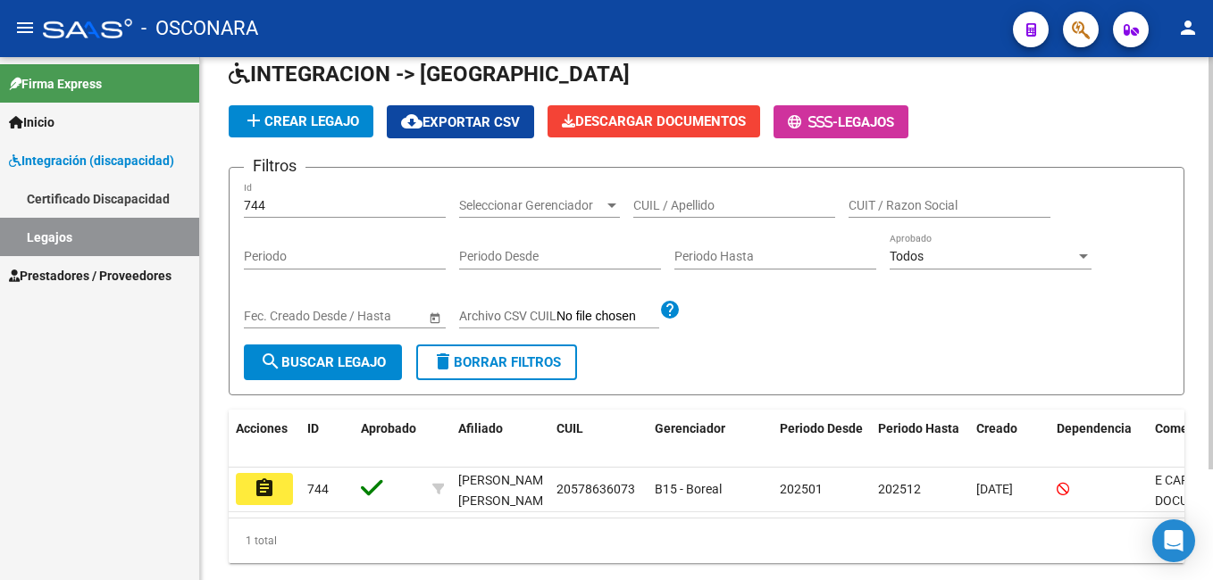
click at [1212, 262] on html "menu - OSCONARA person Firma Express Inicio Instructivos Contacto OS Integració…" at bounding box center [606, 290] width 1213 height 580
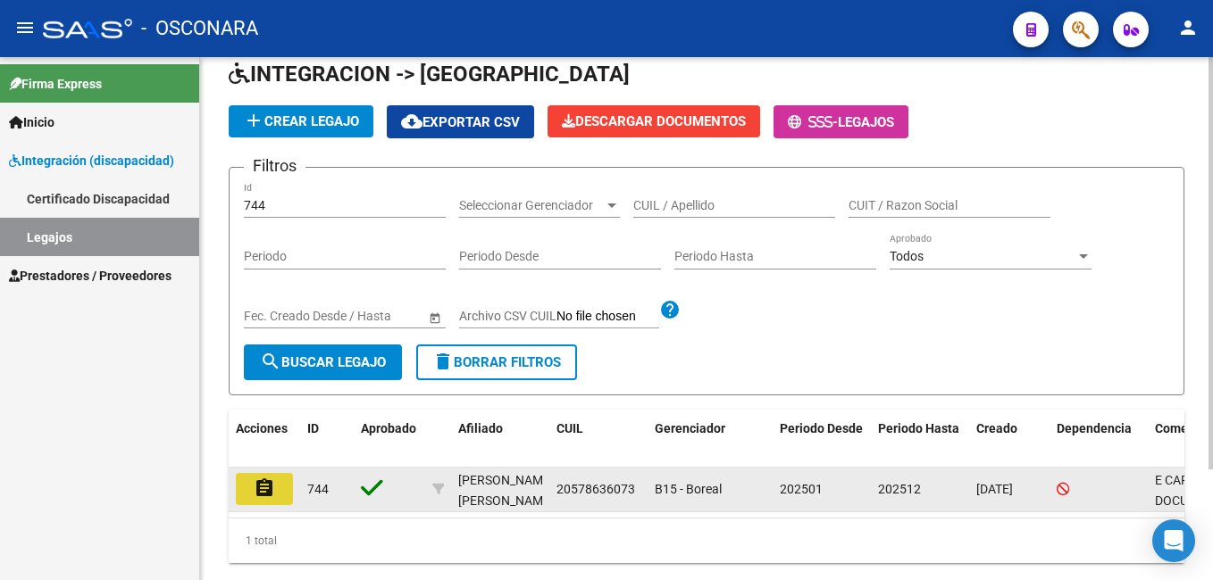
click at [253, 496] on button "assignment" at bounding box center [264, 489] width 57 height 32
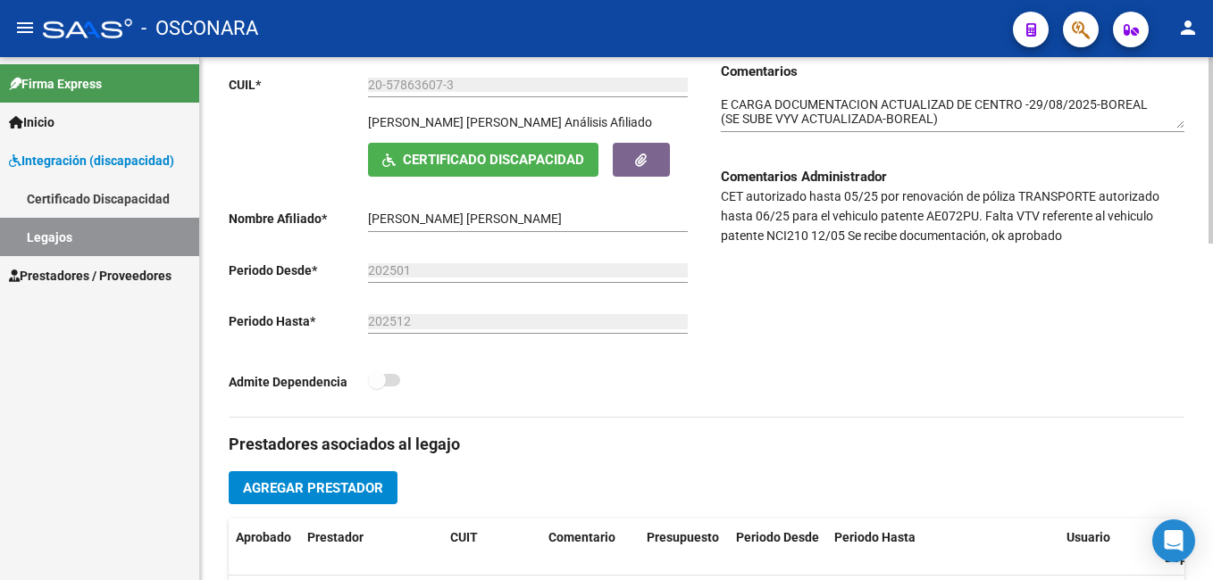
click at [1212, 289] on html "menu - OSCONARA person Firma Express Inicio Instructivos Contacto OS Integració…" at bounding box center [606, 290] width 1213 height 580
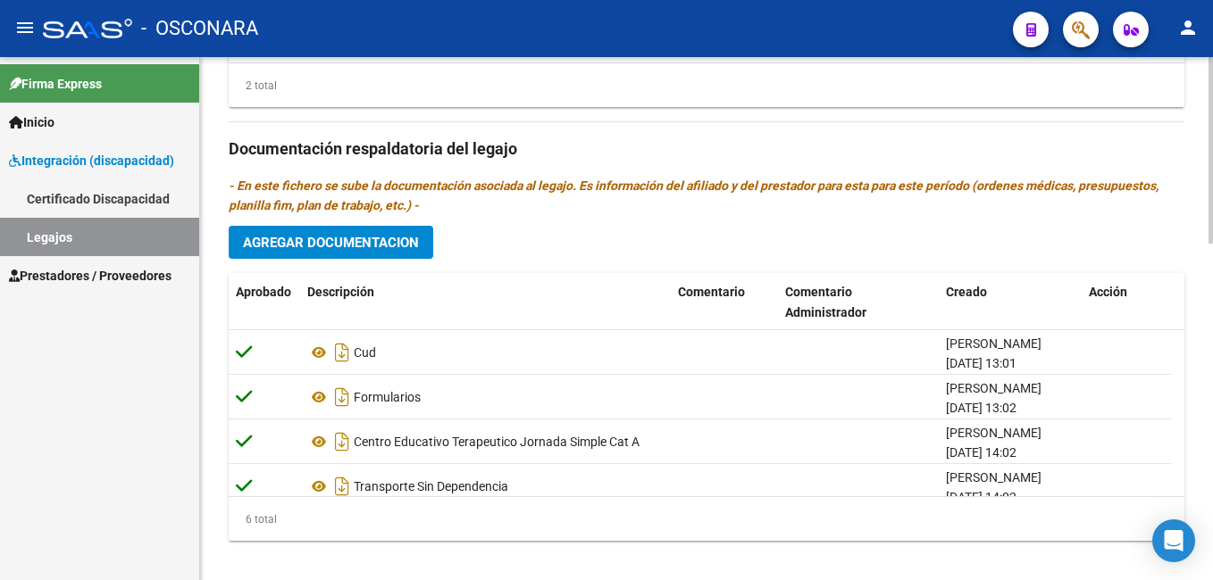
scroll to position [947, 0]
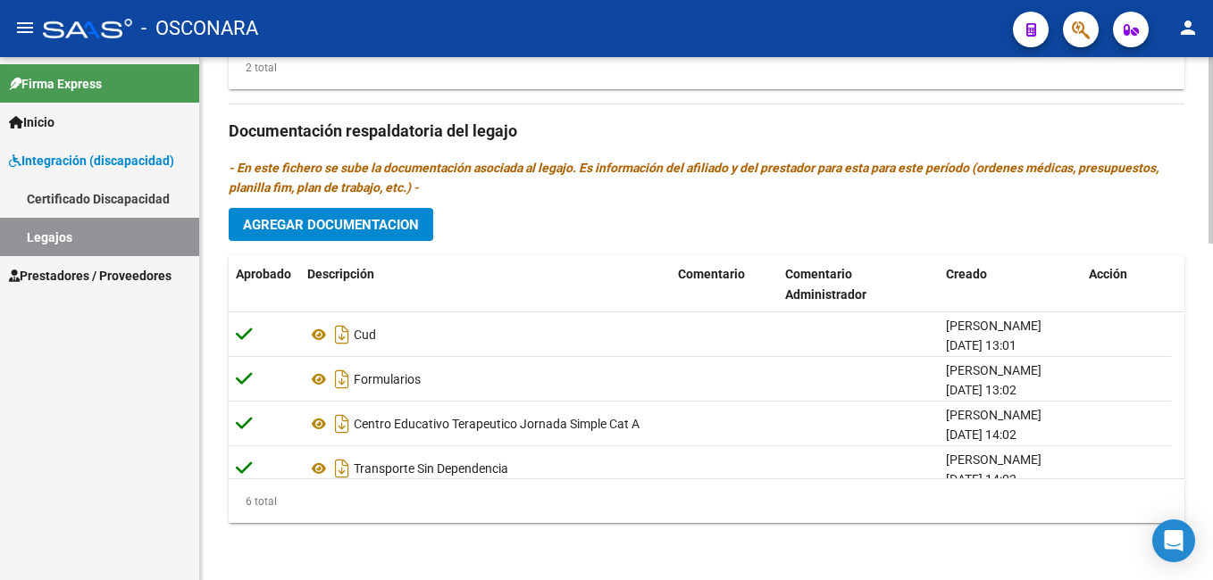
click at [1212, 472] on html "menu - OSCONARA person Firma Express Inicio Instructivos Contacto OS Integració…" at bounding box center [606, 290] width 1213 height 580
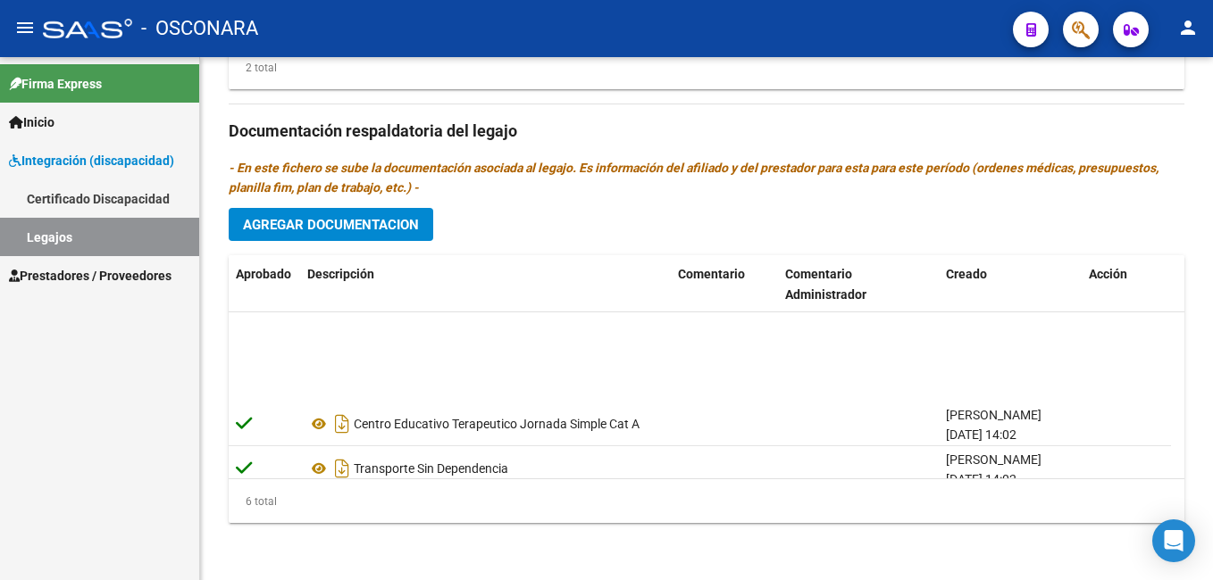
scroll to position [108, 0]
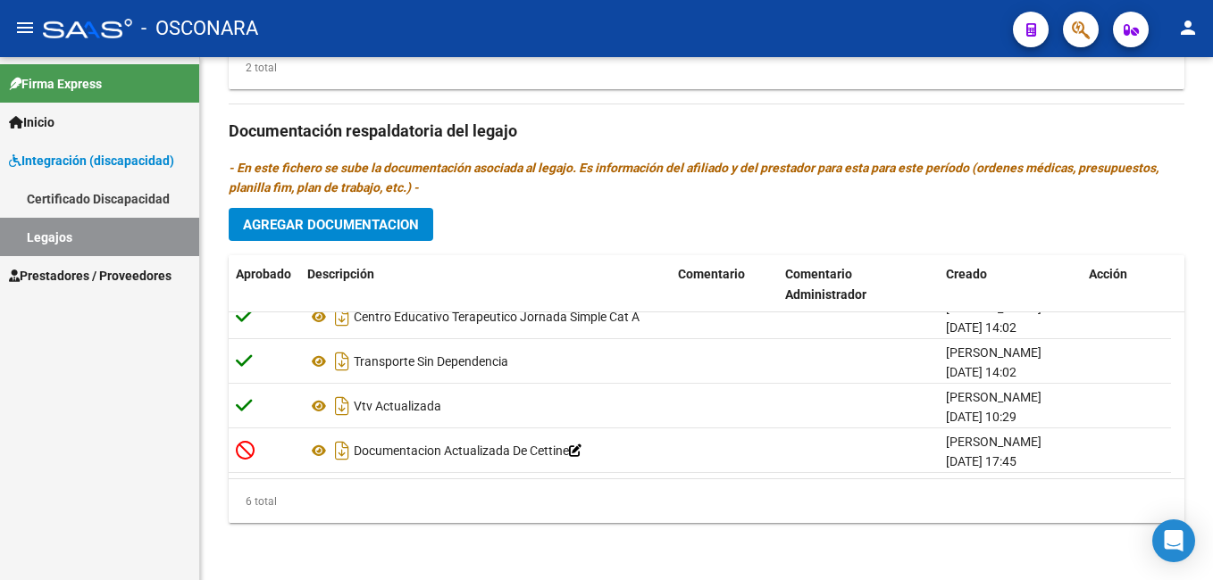
click at [329, 228] on span "Agregar Documentacion" at bounding box center [331, 225] width 176 height 16
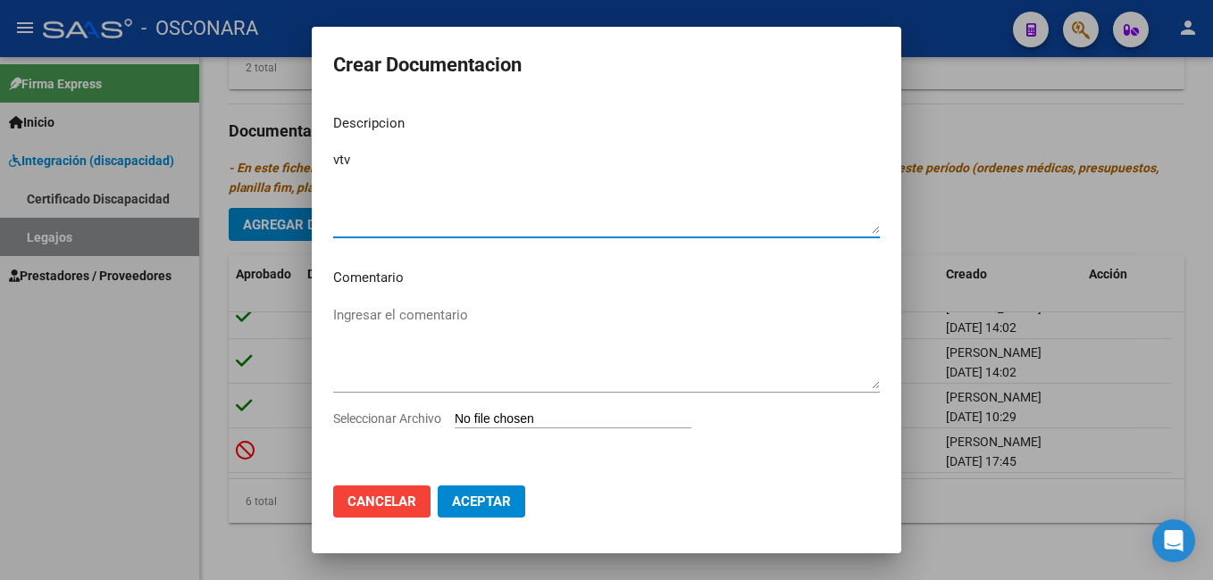
type textarea "vtv"
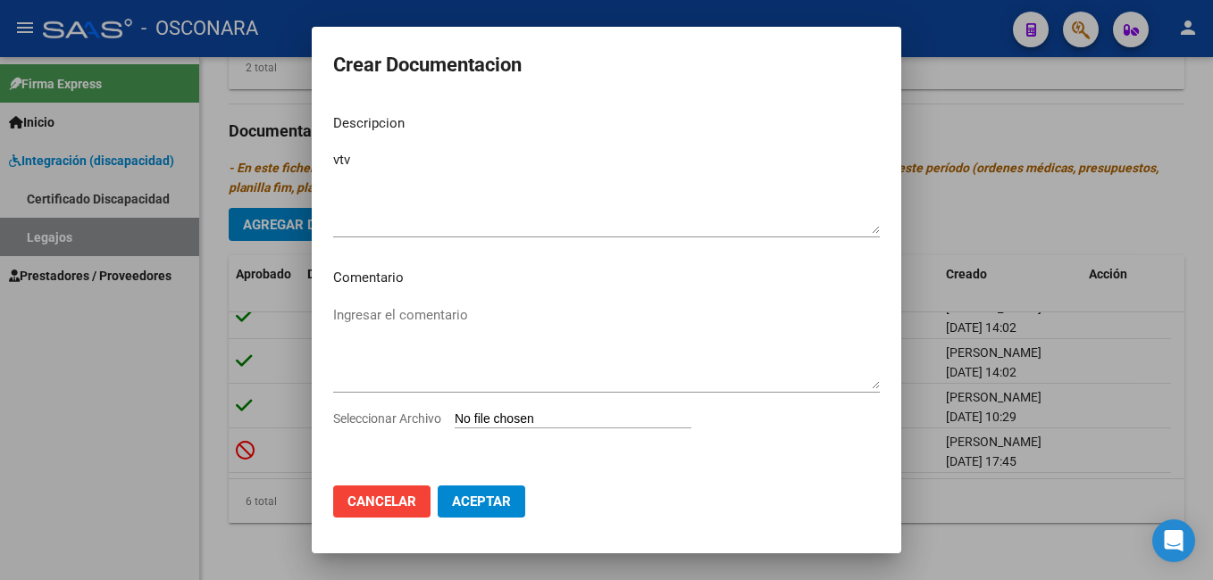
click at [537, 423] on input "Seleccionar Archivo" at bounding box center [573, 420] width 237 height 17
type input "C:\fakepath\vtv ae072pu.pdf"
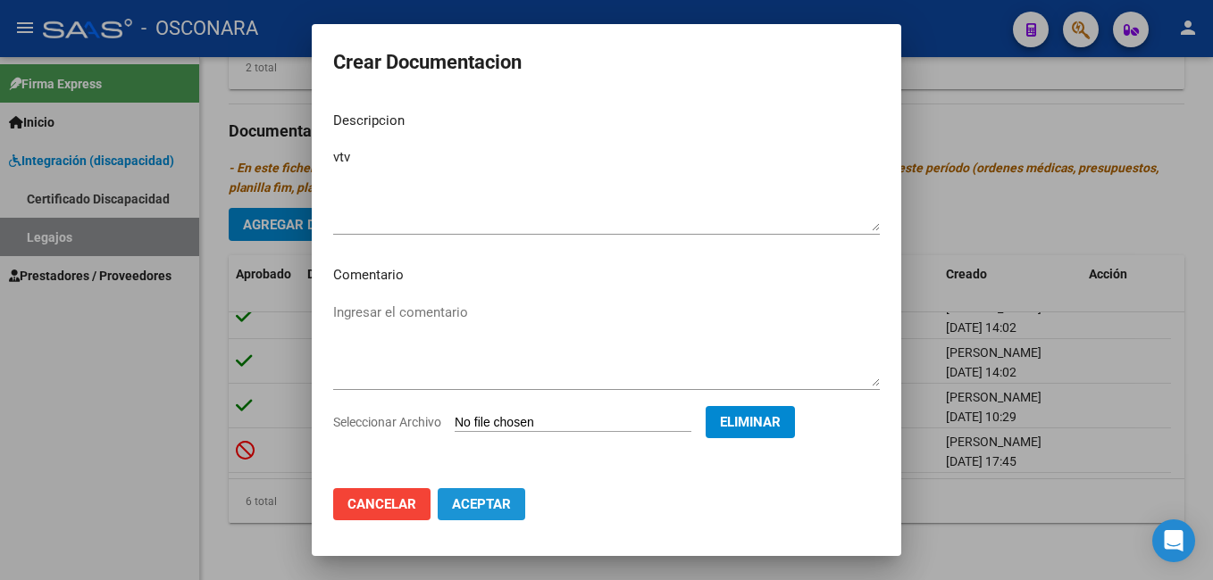
click at [504, 499] on span "Aceptar" at bounding box center [481, 504] width 59 height 16
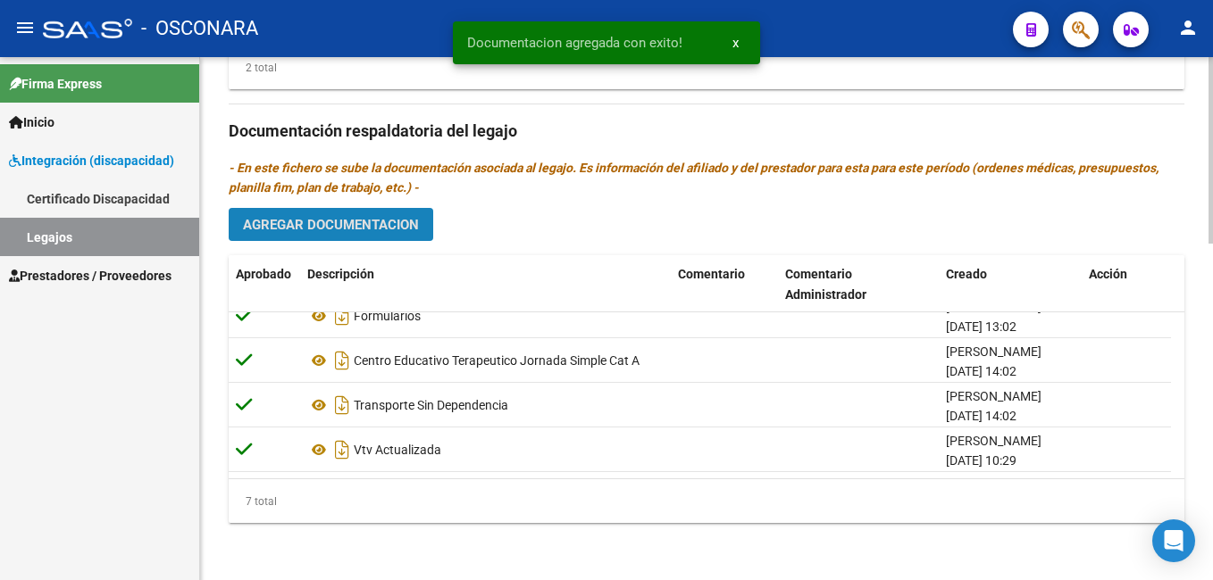
click at [404, 220] on span "Agregar Documentacion" at bounding box center [331, 225] width 176 height 16
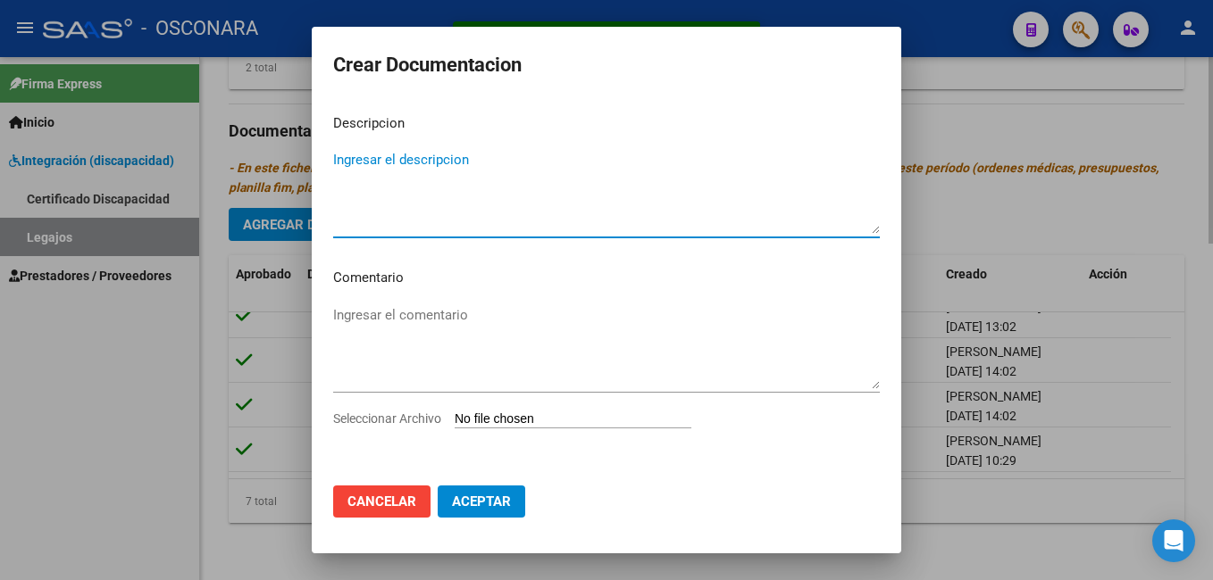
click at [404, 220] on textarea "Ingresar el descripcion" at bounding box center [606, 192] width 546 height 84
type textarea "poliza"
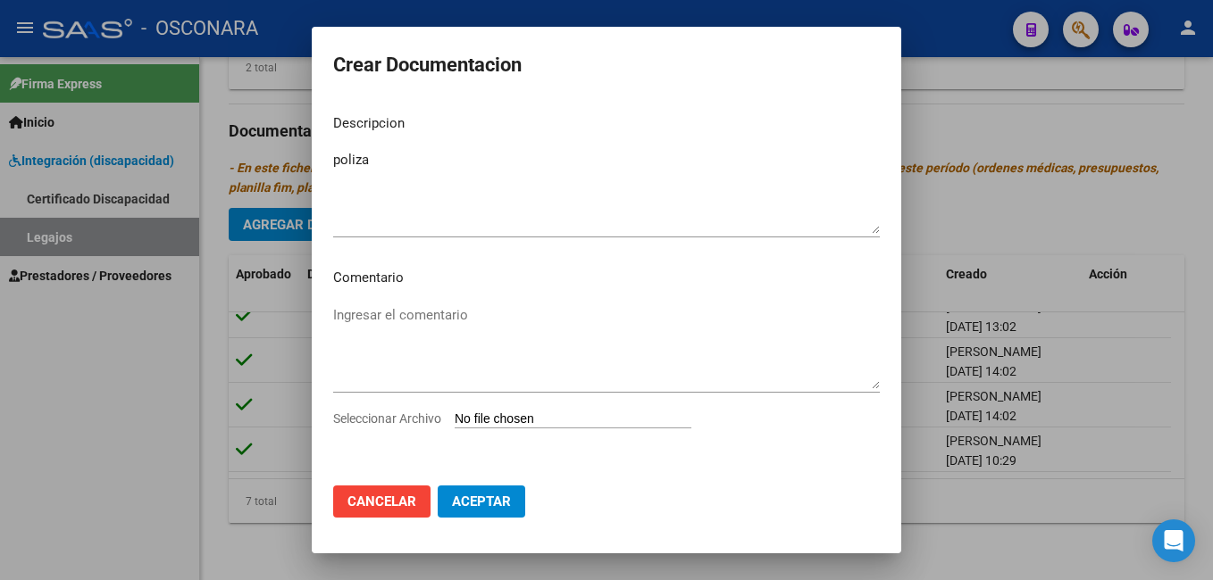
click at [509, 415] on input "Seleccionar Archivo" at bounding box center [573, 420] width 237 height 17
type input "C:\fakepath\poliza ae072pu.pdf"
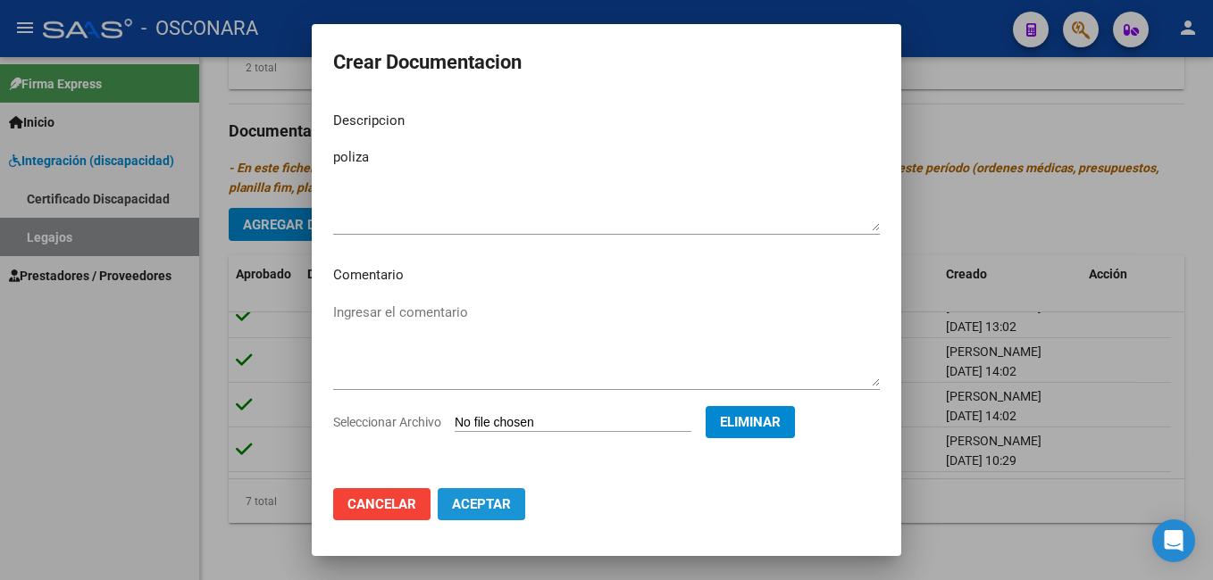
click at [484, 502] on span "Aceptar" at bounding box center [481, 504] width 59 height 16
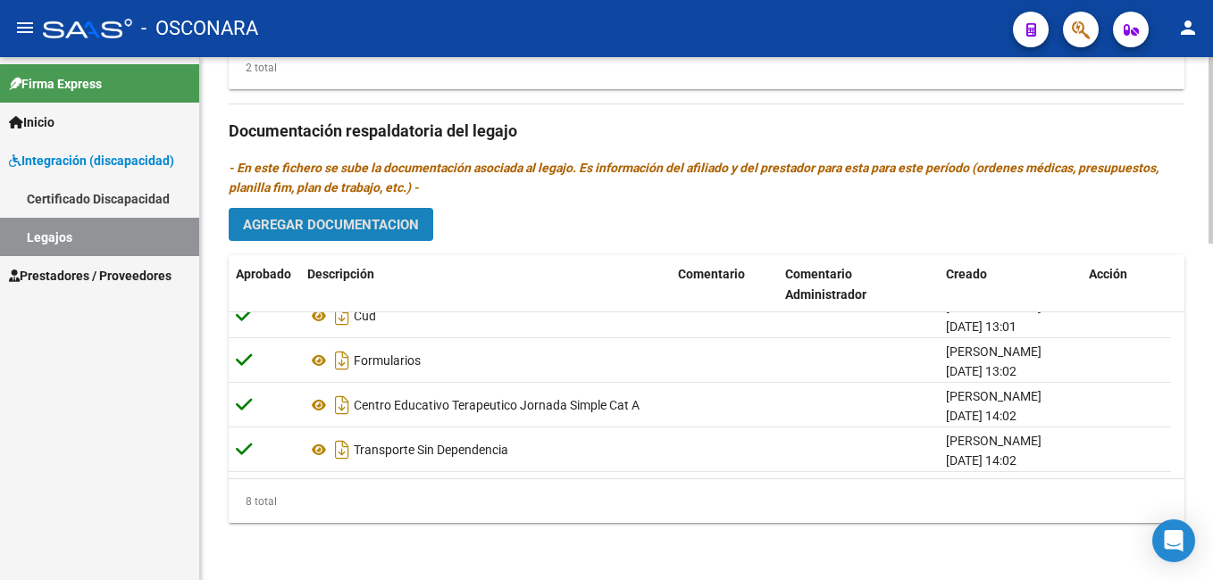
click at [383, 228] on span "Agregar Documentacion" at bounding box center [331, 225] width 176 height 16
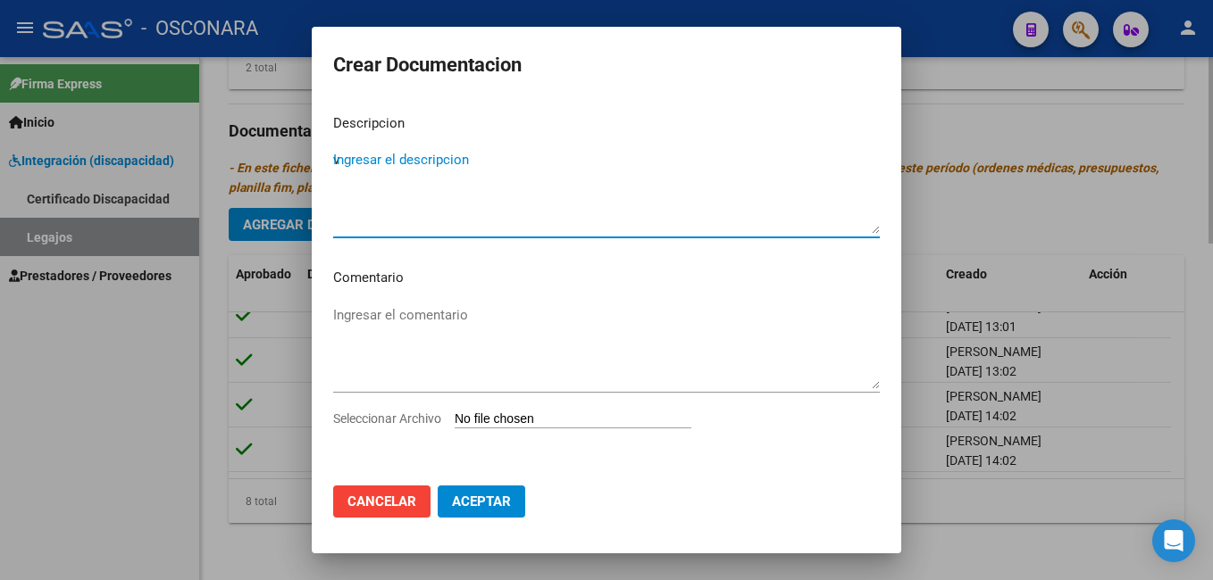
click at [383, 228] on textarea "v" at bounding box center [606, 192] width 546 height 84
type textarea "vtv"
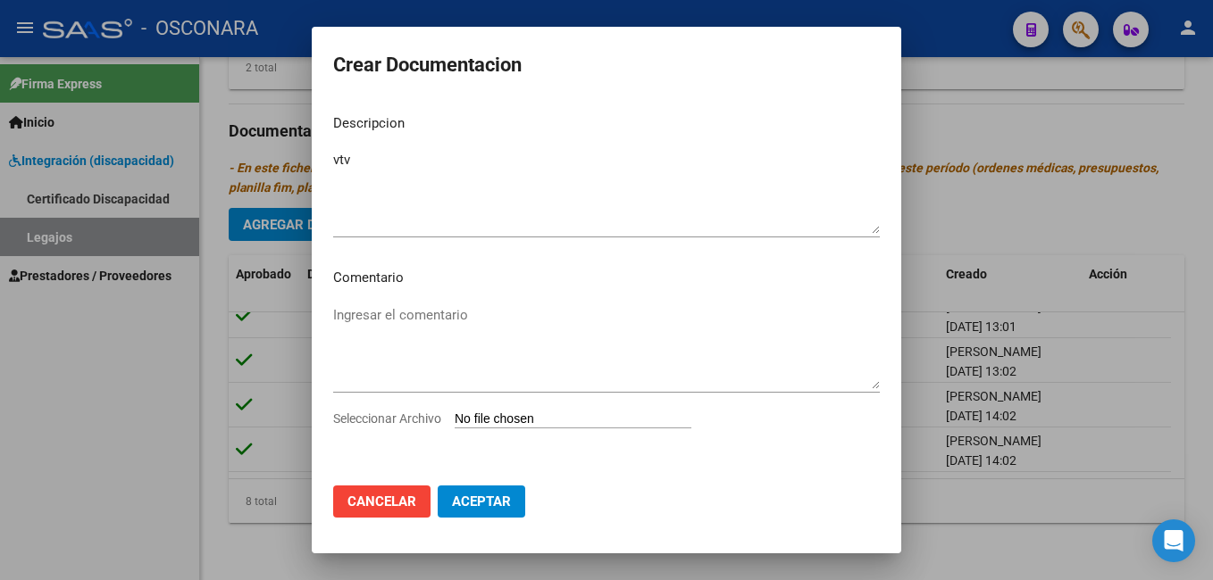
click at [516, 417] on input "Seleccionar Archivo" at bounding box center [573, 420] width 237 height 17
type input "C:\fakepath\vtv nci210.pdf"
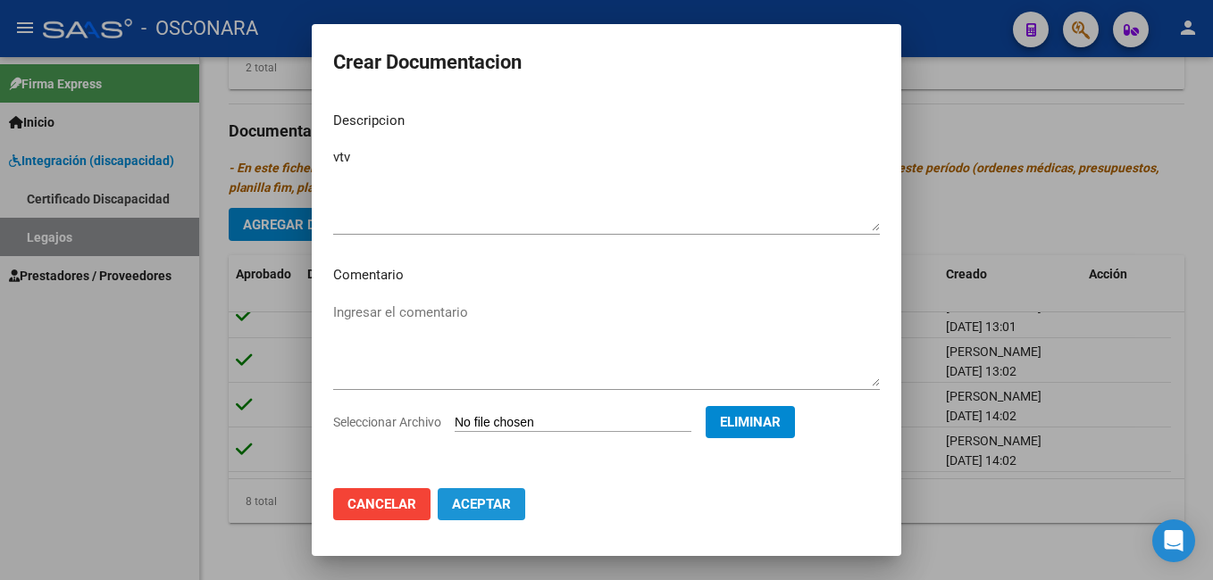
click at [482, 503] on span "Aceptar" at bounding box center [481, 504] width 59 height 16
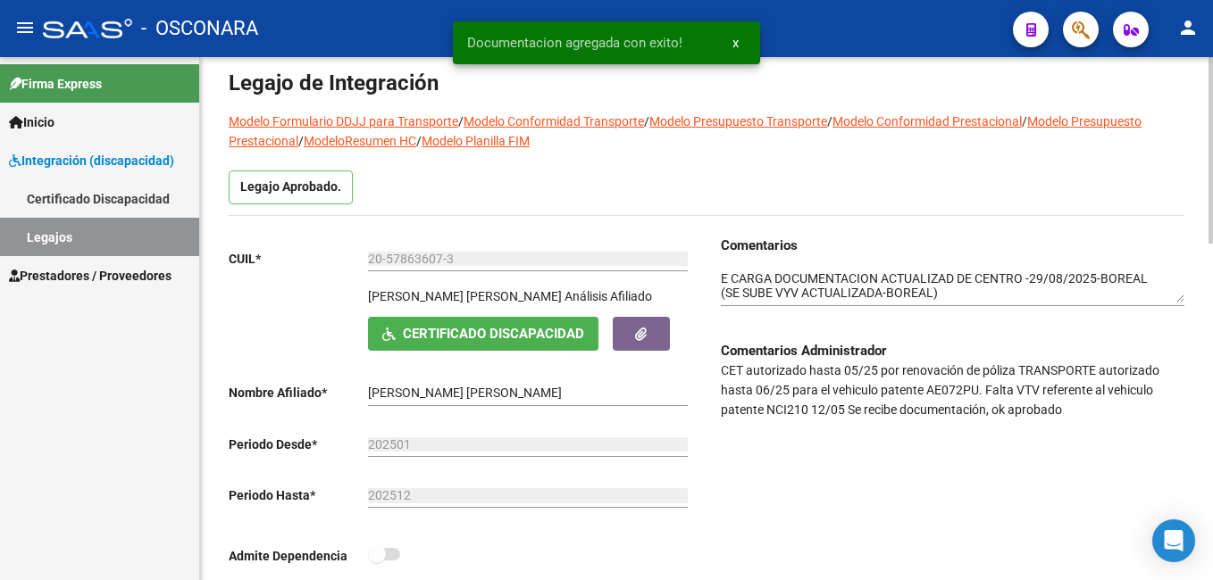
scroll to position [81, 0]
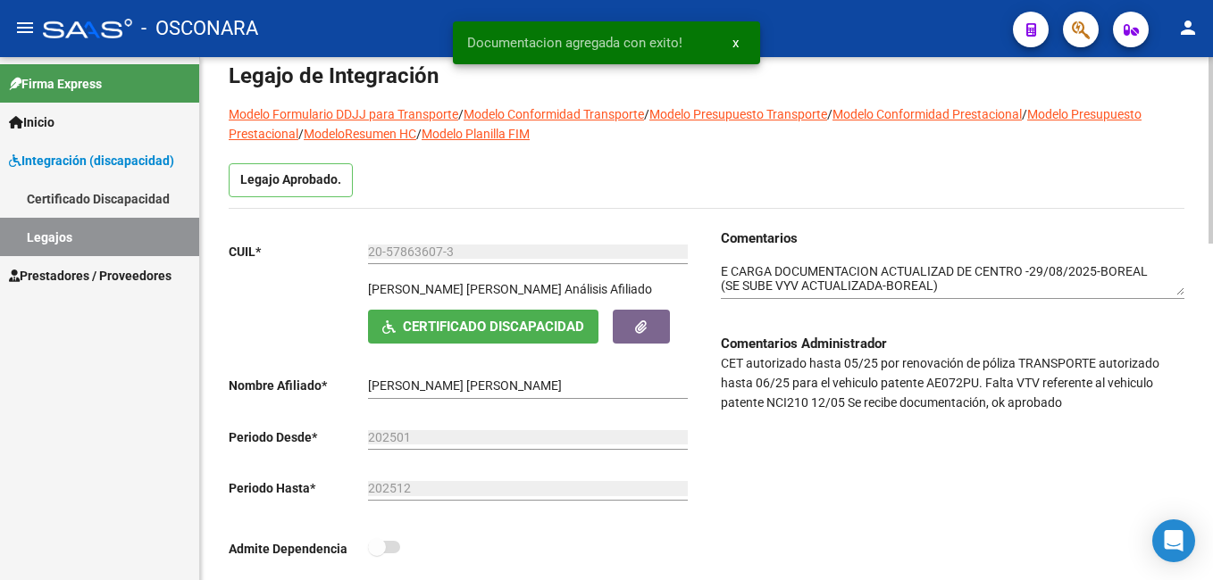
click at [1209, 104] on div at bounding box center [1210, 179] width 4 height 187
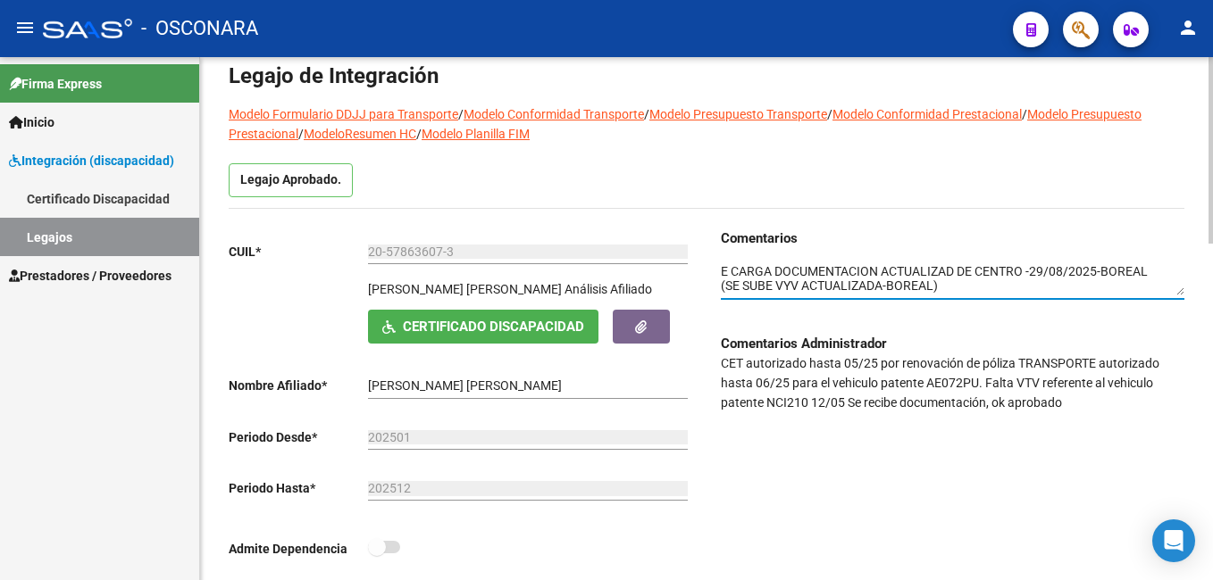
click at [722, 267] on textarea at bounding box center [952, 280] width 463 height 34
click at [926, 267] on textarea at bounding box center [952, 280] width 463 height 34
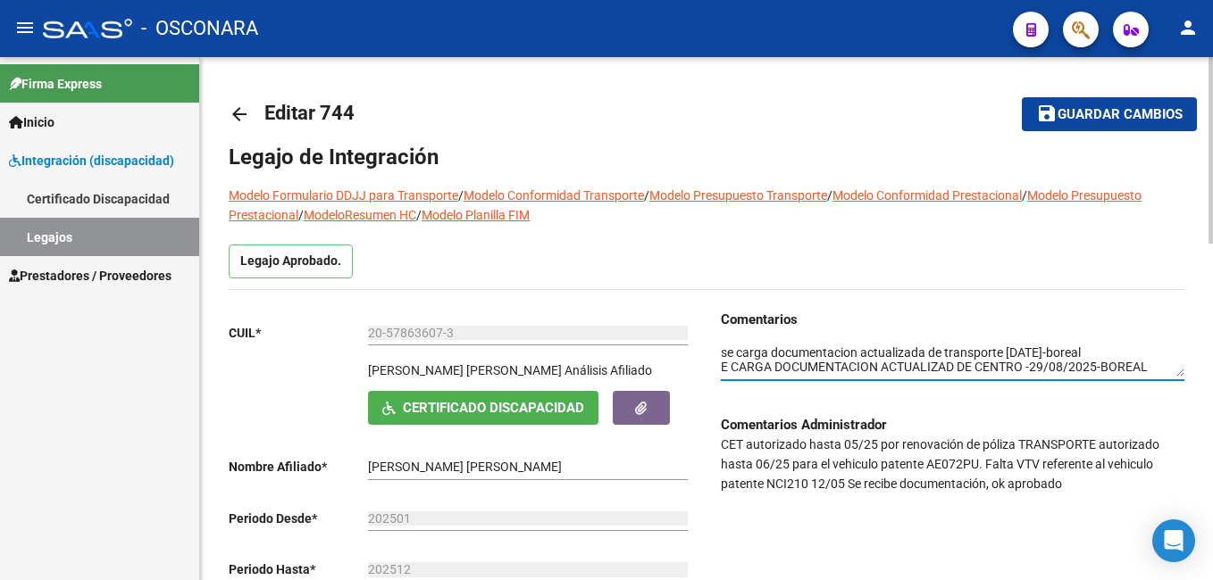
click at [1212, 65] on html "menu - OSCONARA person Firma Express Inicio Instructivos Contacto OS Integració…" at bounding box center [606, 290] width 1213 height 580
type textarea "se carga documentacion actualizada de transporte [DATE]-boreal E CARGA DOCUMENT…"
click at [1089, 108] on span "Guardar cambios" at bounding box center [1119, 115] width 125 height 16
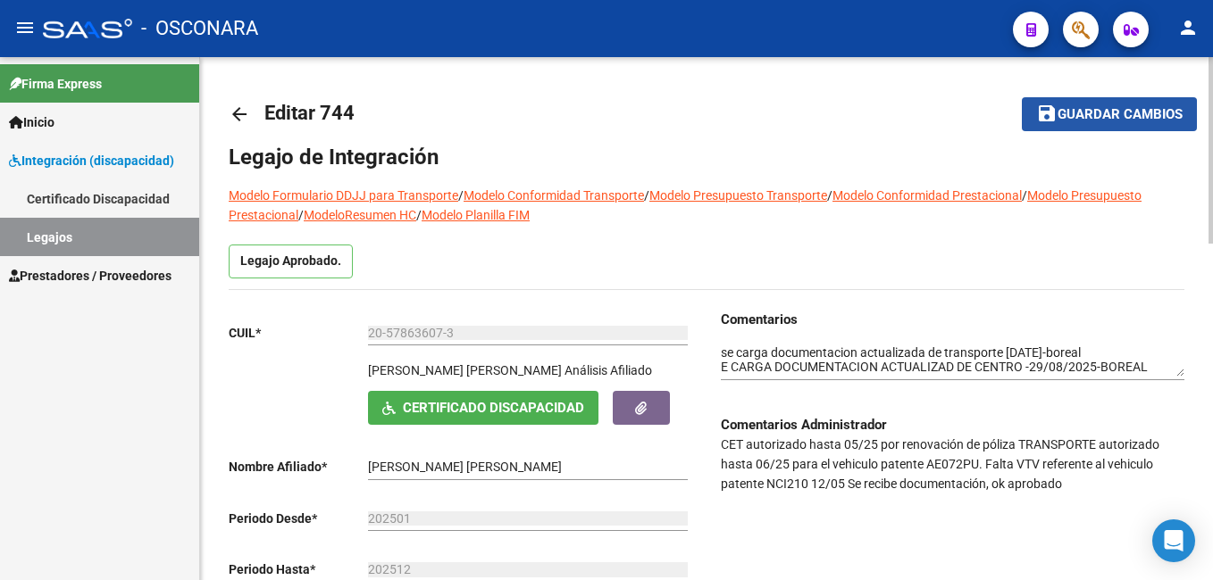
click at [1078, 127] on button "save Guardar cambios" at bounding box center [1109, 113] width 175 height 33
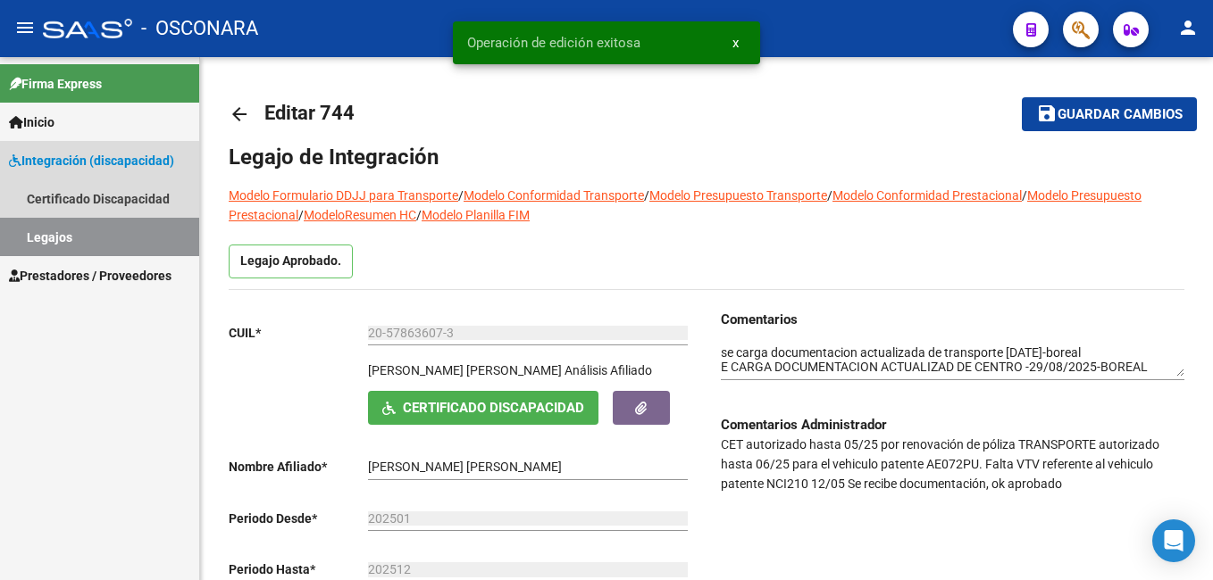
click at [96, 238] on link "Legajos" at bounding box center [99, 237] width 199 height 38
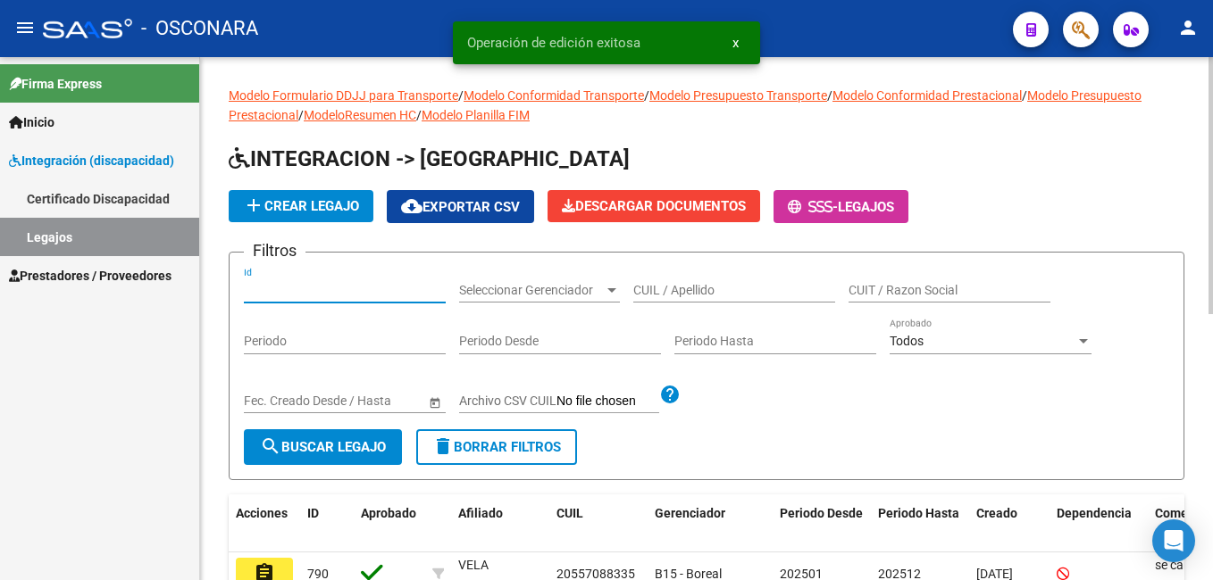
click at [279, 288] on input "Id" at bounding box center [345, 290] width 202 height 15
type input "720"
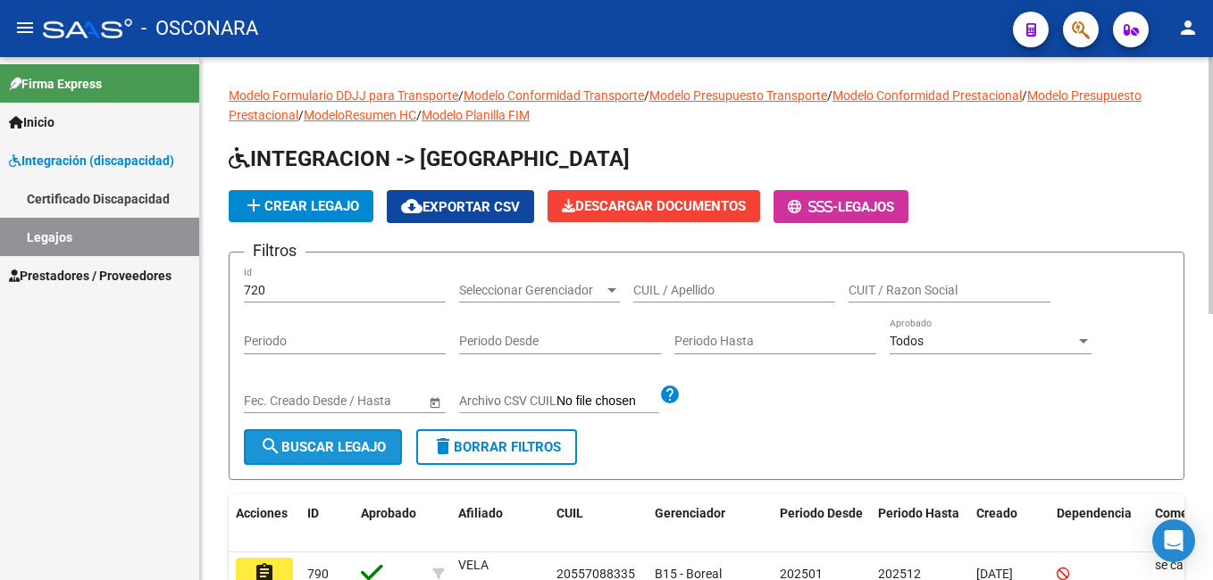
click at [282, 445] on span "search Buscar Legajo" at bounding box center [323, 447] width 126 height 16
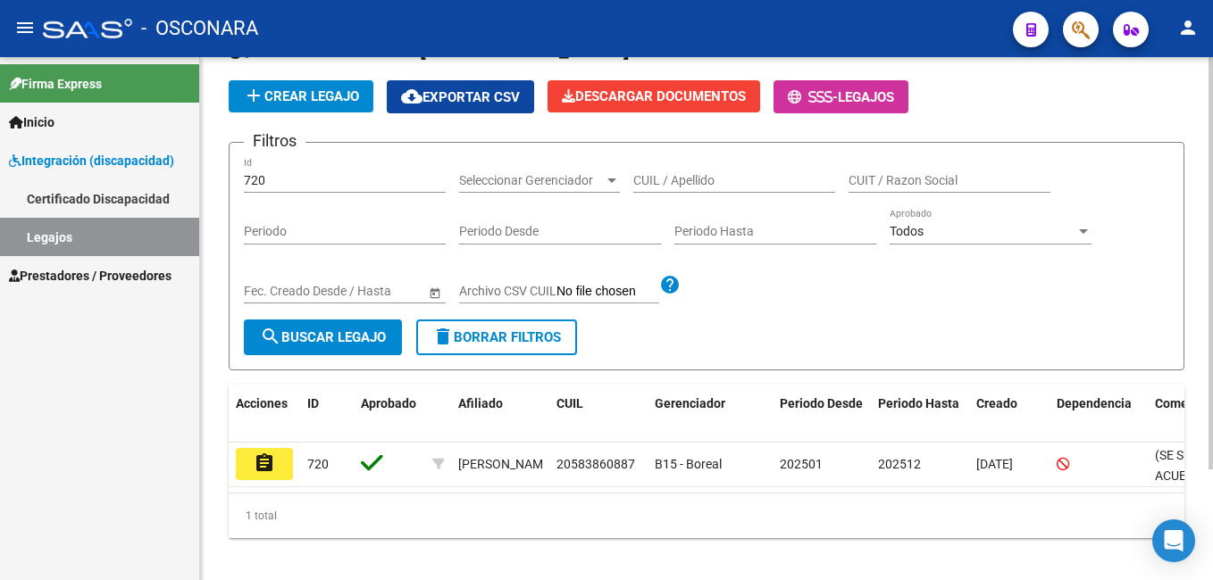
scroll to position [140, 0]
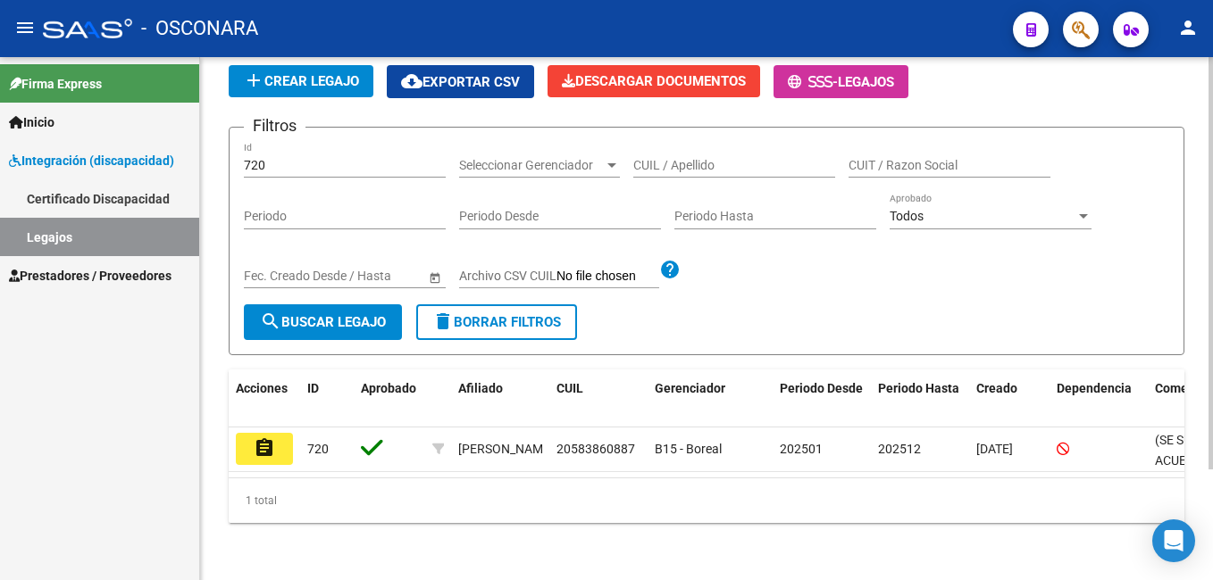
click at [1212, 378] on html "menu - OSCONARA person Firma Express Inicio Instructivos Contacto OS Integració…" at bounding box center [606, 290] width 1213 height 580
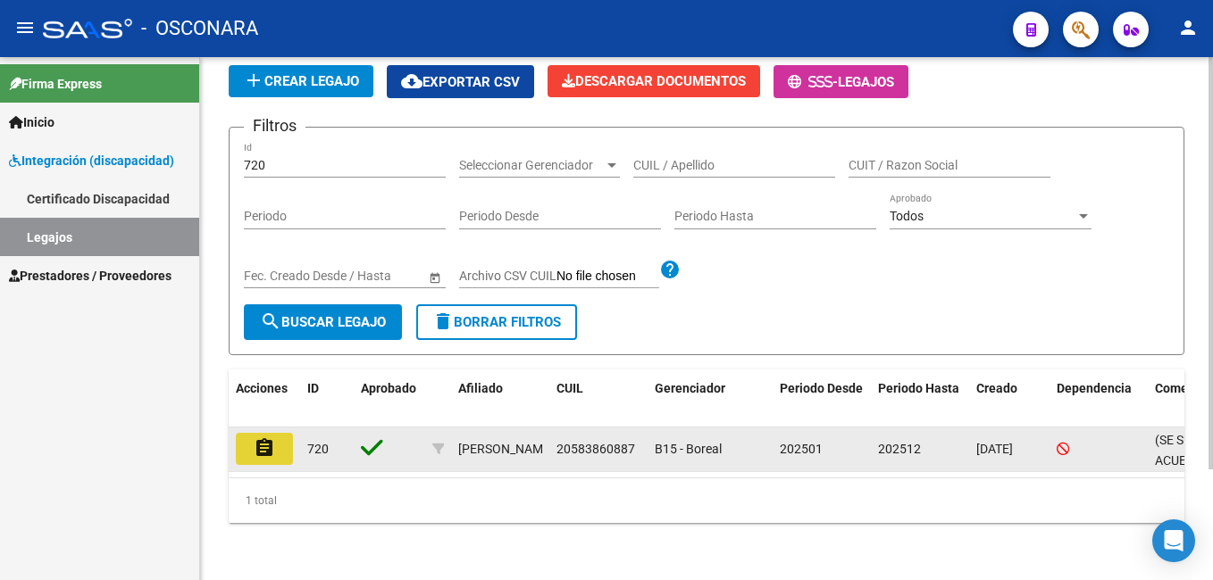
click at [276, 433] on button "assignment" at bounding box center [264, 449] width 57 height 32
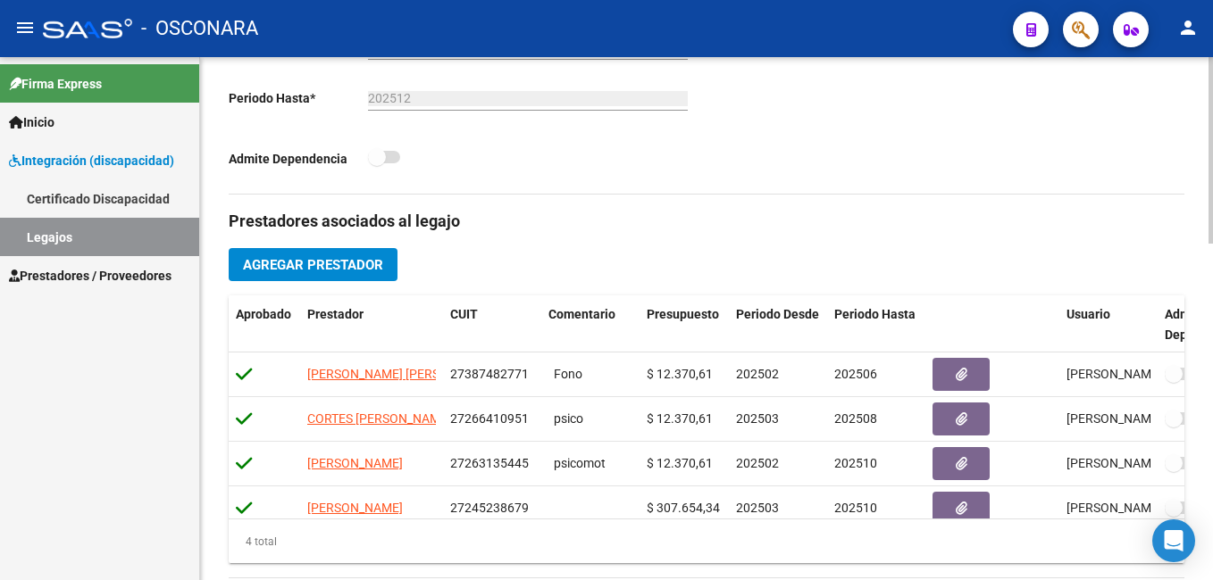
scroll to position [474, 0]
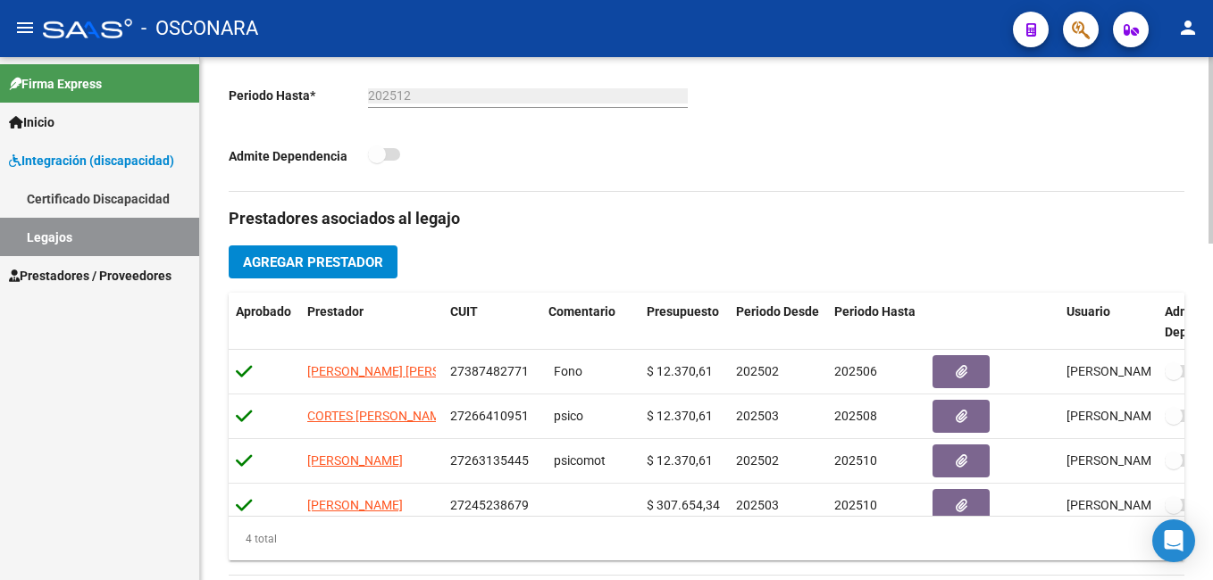
click at [1212, 354] on html "menu - OSCONARA person Firma Express Inicio Instructivos Contacto OS Integració…" at bounding box center [606, 290] width 1213 height 580
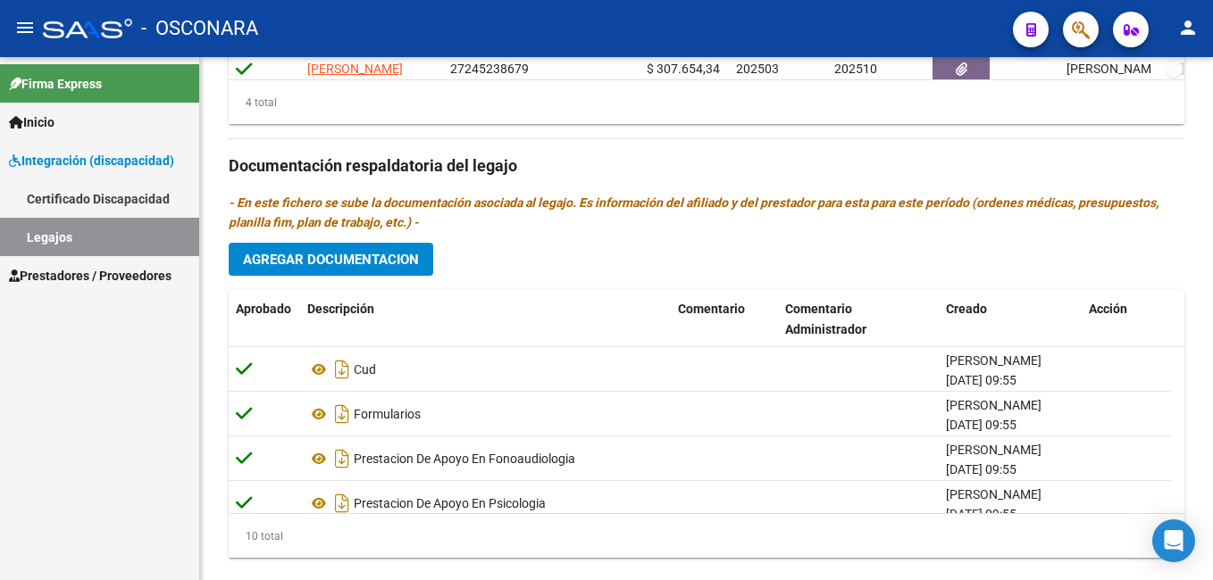
scroll to position [947, 0]
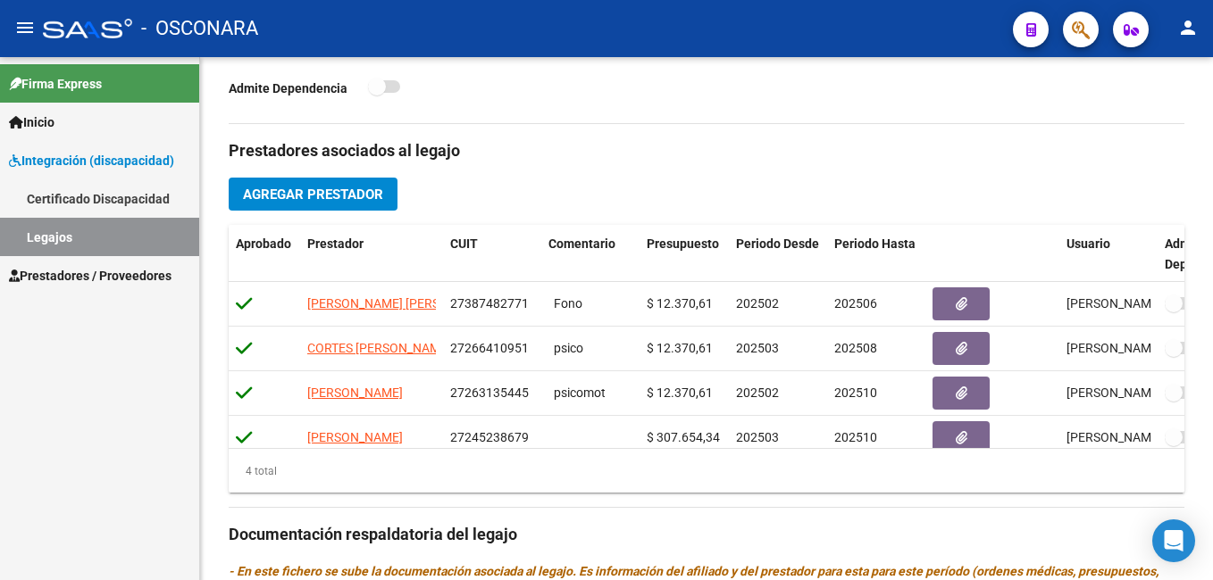
click at [1191, 374] on div "arrow_back Editar 720 save Guardar cambios Legajo de Integración Modelo Formula…" at bounding box center [708, 249] width 1017 height 1469
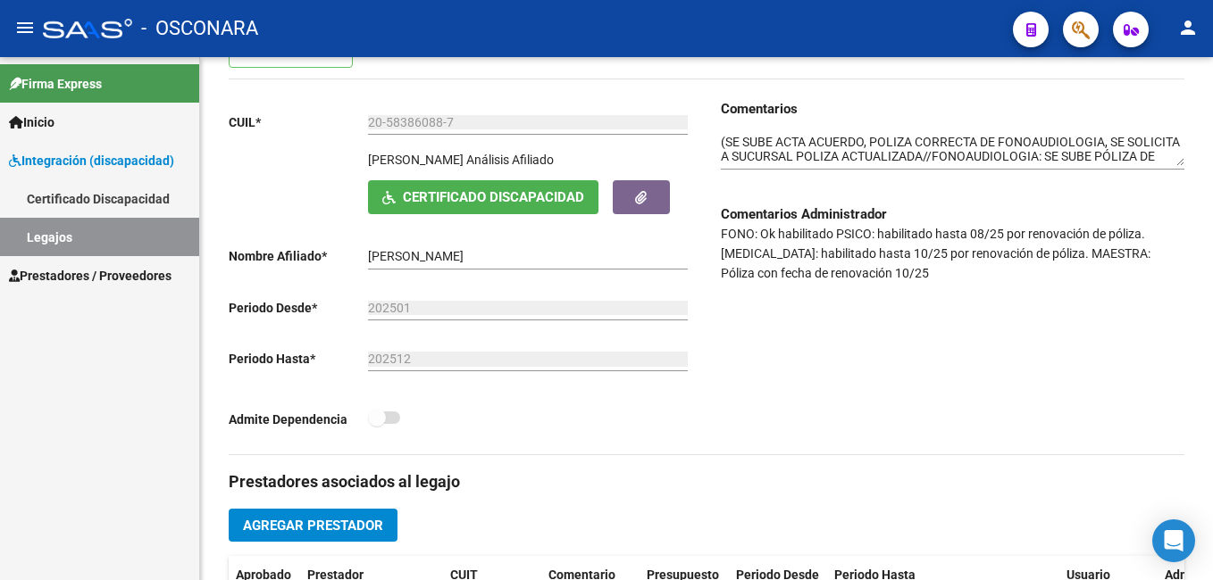
scroll to position [208, 0]
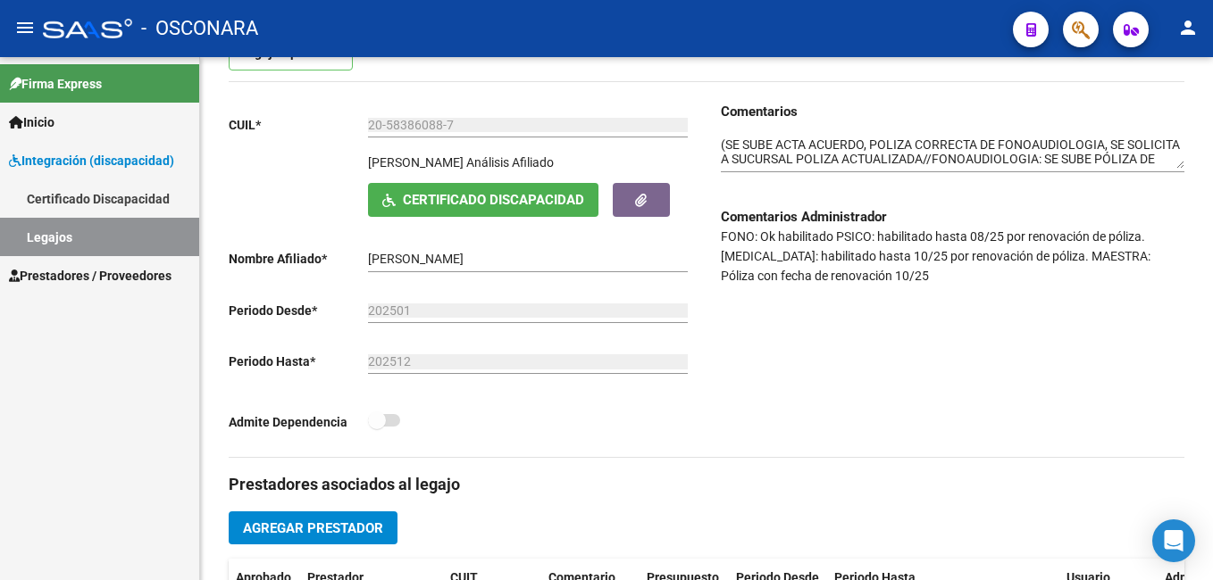
click at [1201, 172] on div "arrow_back Editar 720 save Guardar cambios Legajo de Integración Modelo Formula…" at bounding box center [708, 583] width 1017 height 1469
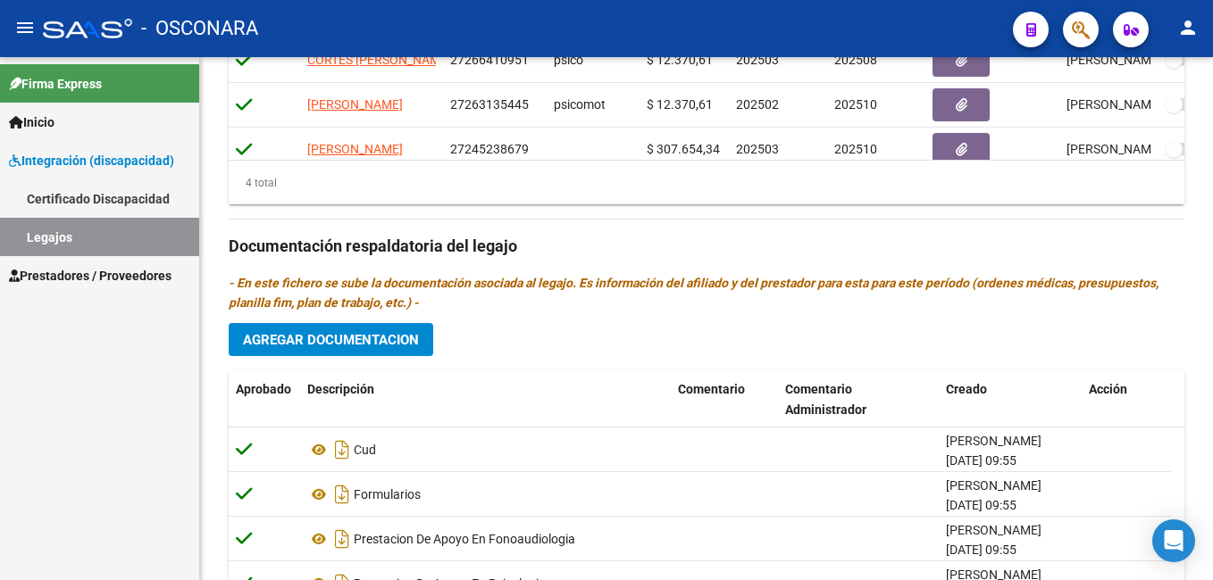
scroll to position [947, 0]
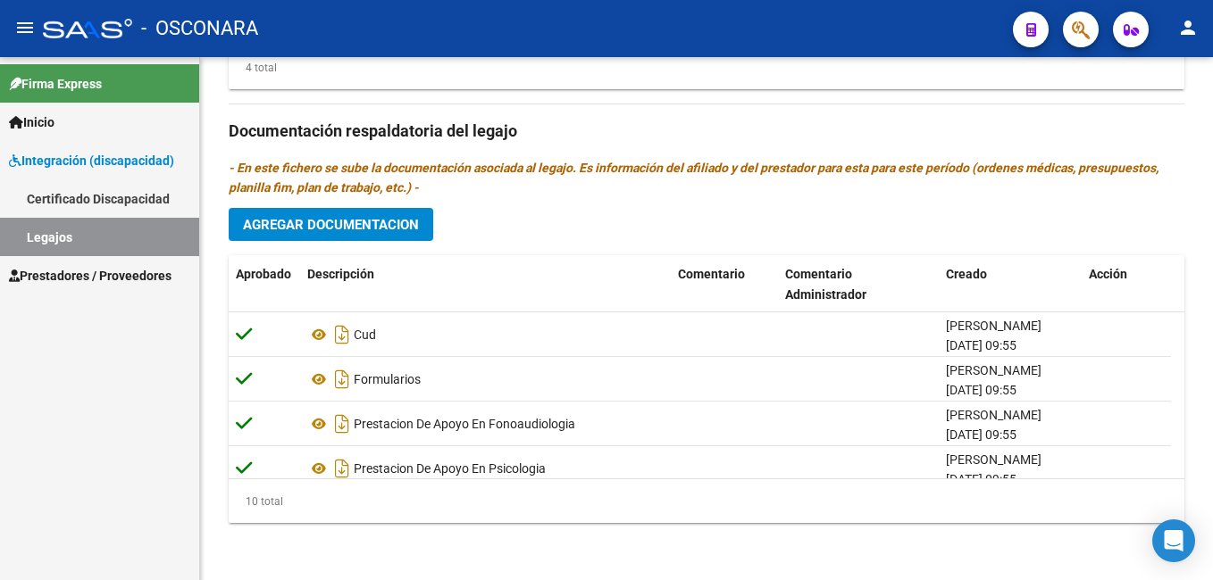
click at [1212, 561] on html "menu - OSCONARA person Firma Express Inicio Instructivos Contacto OS Integració…" at bounding box center [606, 290] width 1213 height 580
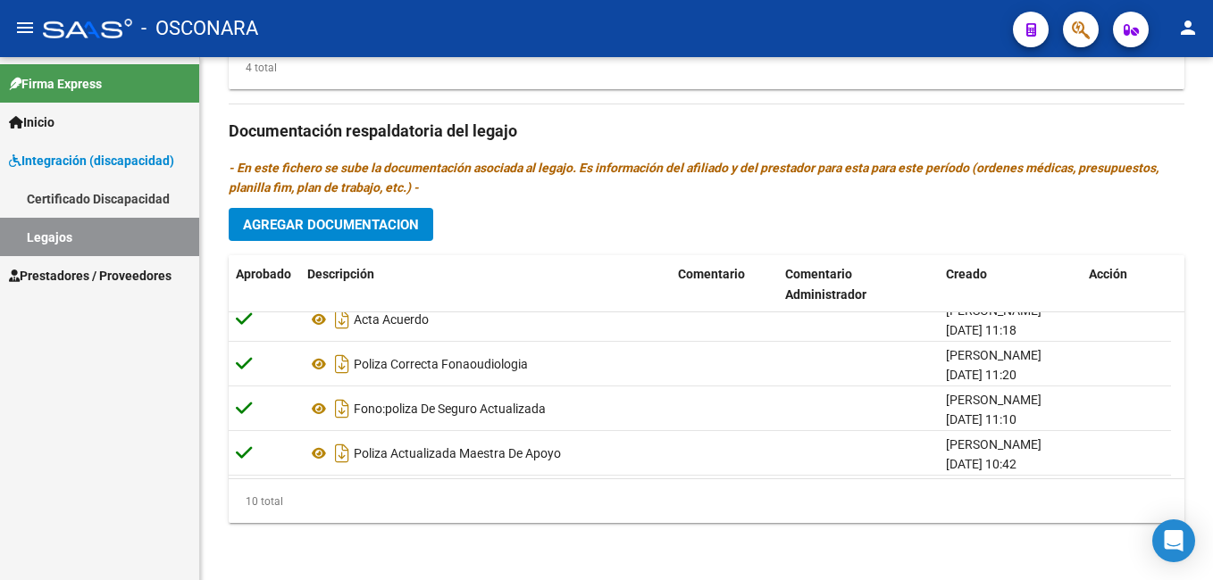
scroll to position [268, 0]
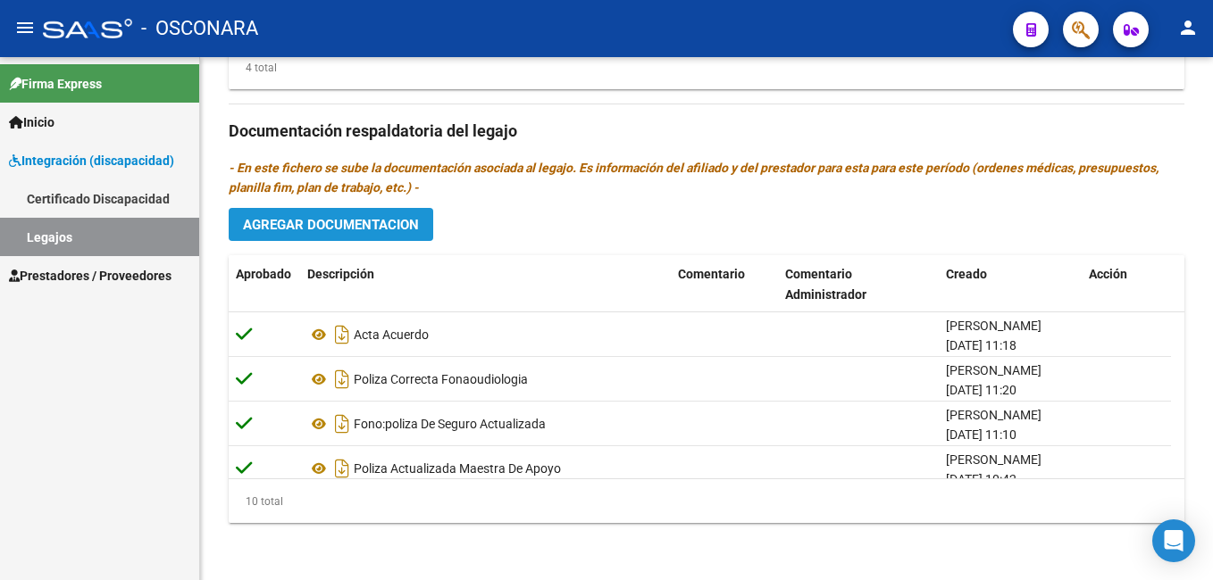
click at [395, 235] on button "Agregar Documentacion" at bounding box center [331, 224] width 204 height 33
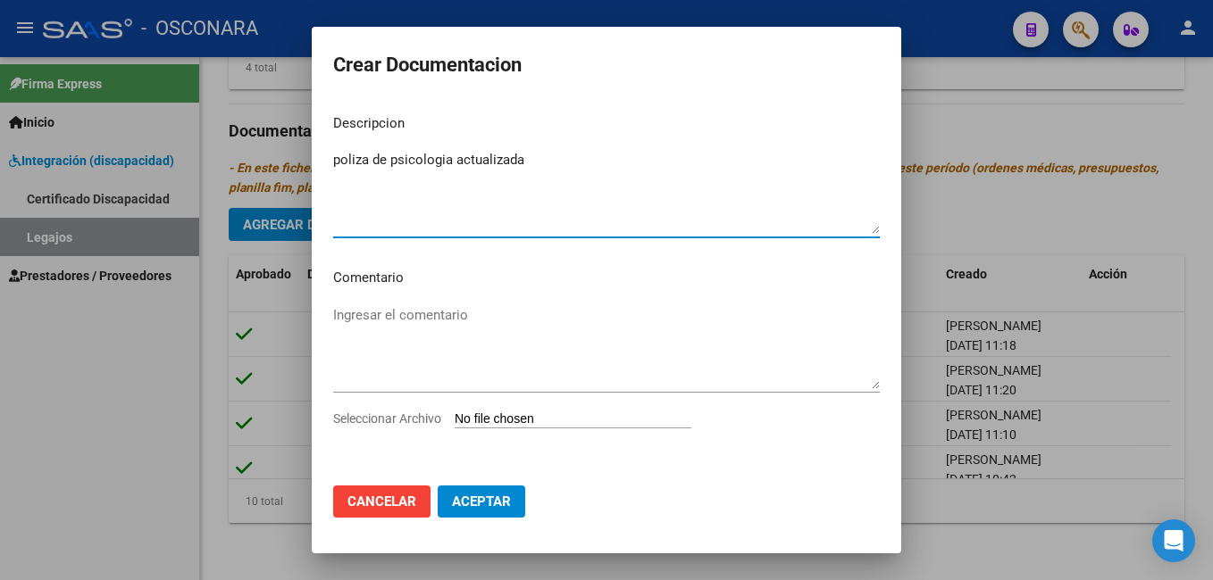
type textarea "poliza de psicologia actualizada"
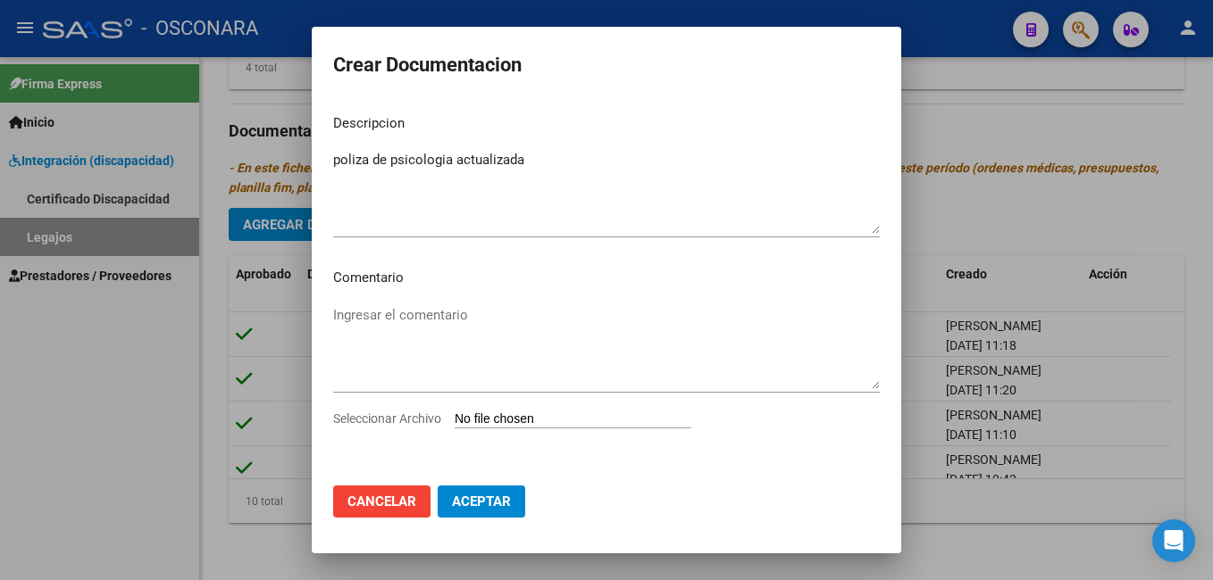
click at [509, 413] on input "Seleccionar Archivo" at bounding box center [573, 420] width 237 height 17
type input "C:\fakepath\PZA.CORTES-PSICOLOGIA.pdf"
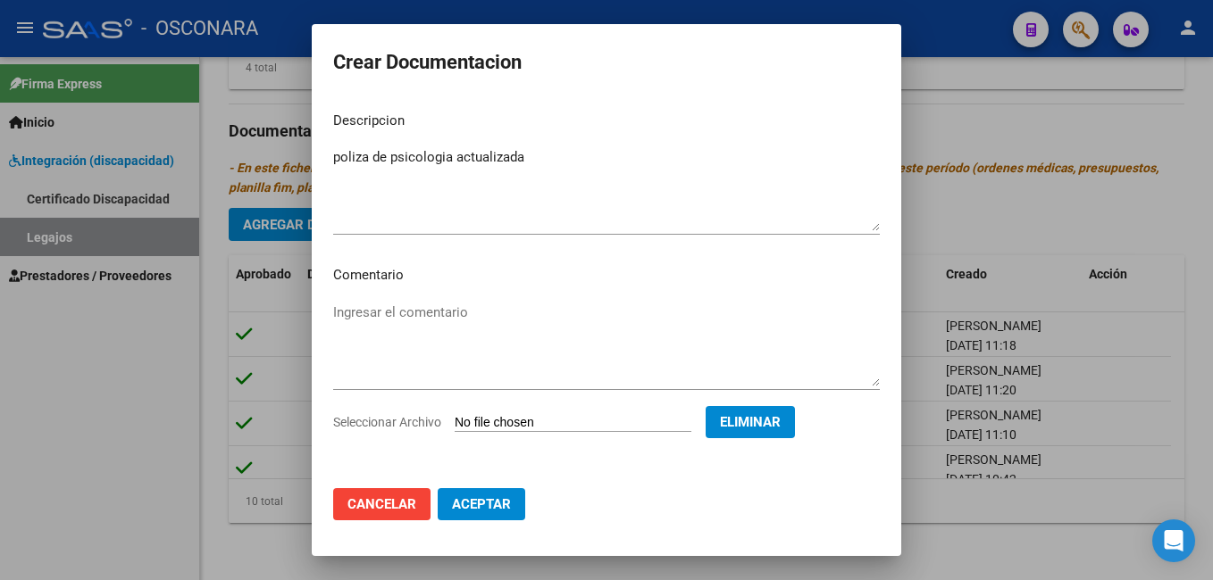
click at [500, 504] on span "Aceptar" at bounding box center [481, 504] width 59 height 16
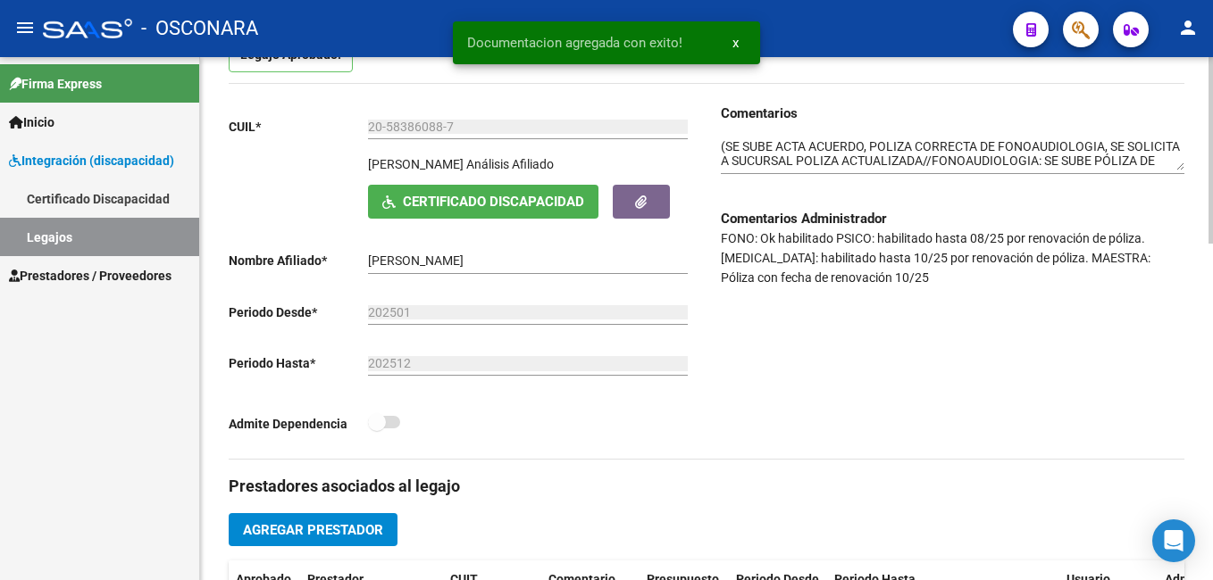
scroll to position [0, 0]
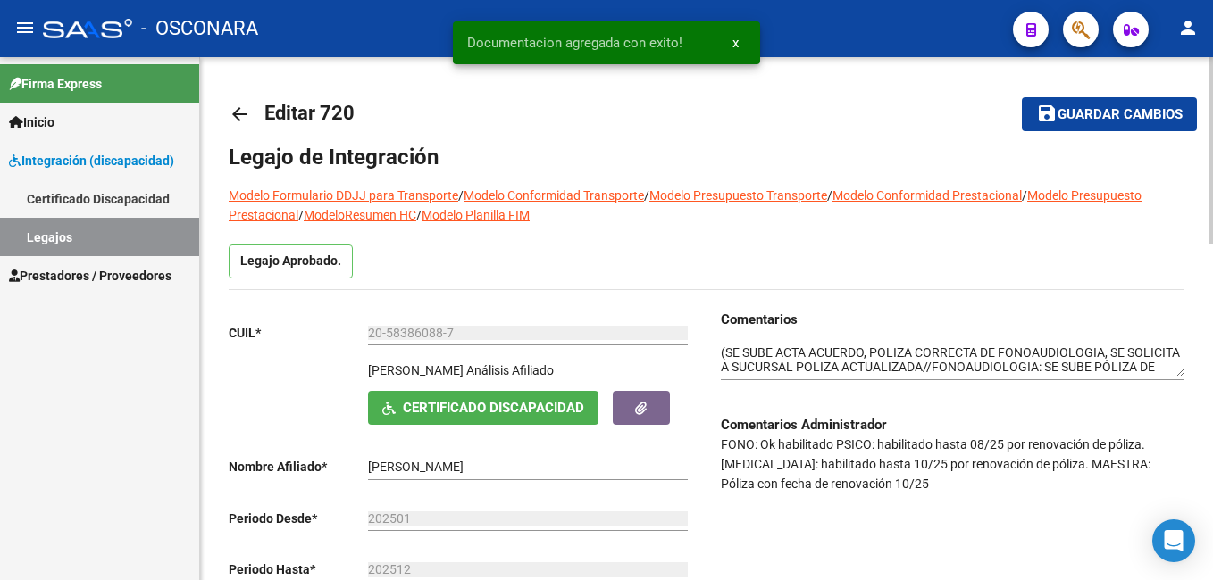
click at [1210, 21] on div "menu - OSCONARA person Firma Express Inicio Instructivos Contacto OS Integració…" at bounding box center [606, 290] width 1213 height 580
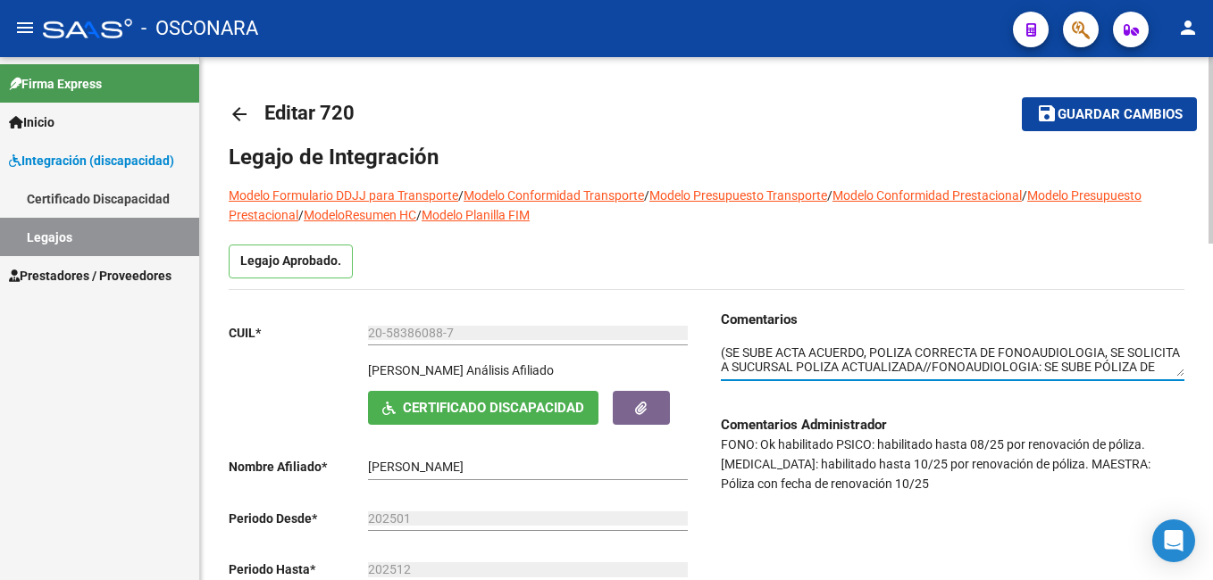
click at [722, 352] on textarea at bounding box center [952, 361] width 463 height 34
type textarea "se carga poliza de seguro actualizada psicologia [DATE]-boreal(SE SUBE ACTA ACU…"
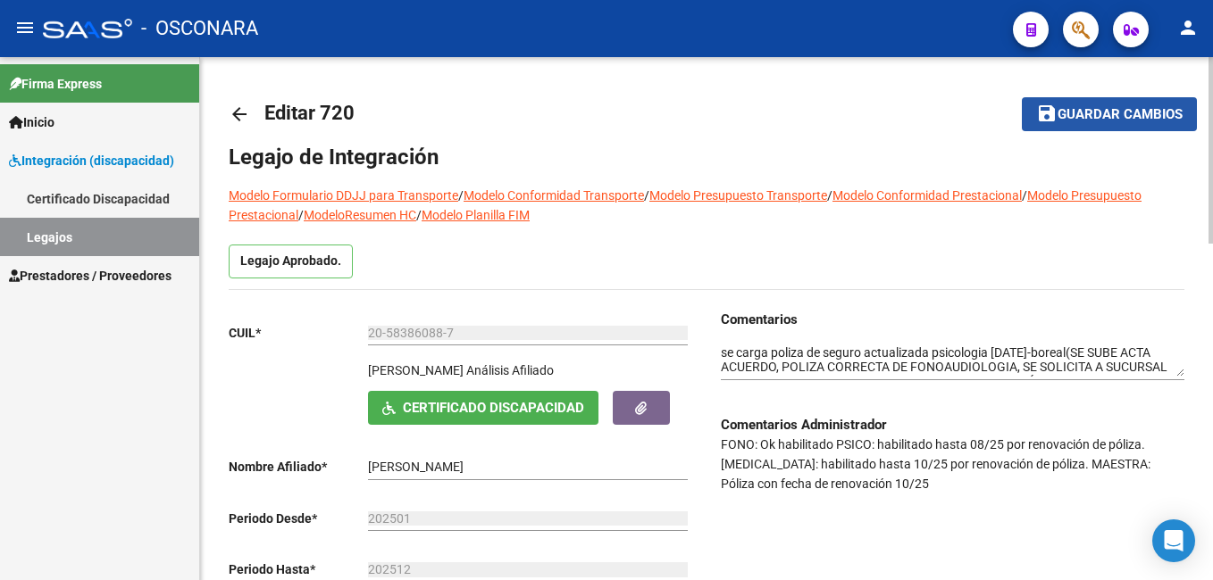
click at [1055, 113] on mat-icon "save" at bounding box center [1046, 113] width 21 height 21
click at [1055, 113] on span "save Guardar cambios" at bounding box center [1086, 113] width 146 height 16
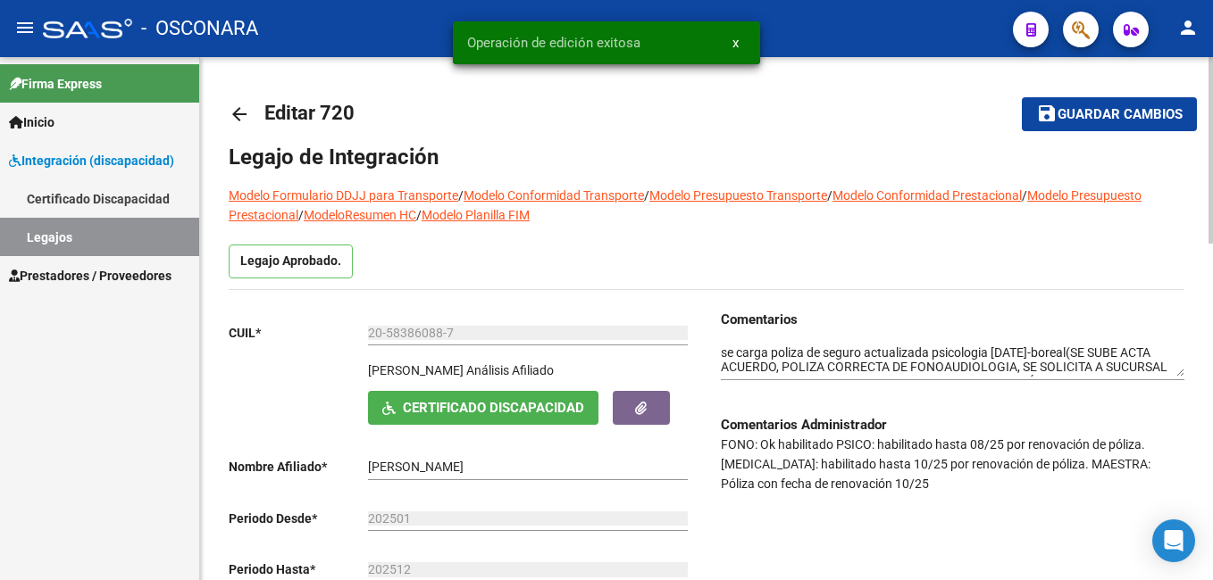
click at [1055, 113] on span "save Guardar cambios" at bounding box center [1109, 113] width 146 height 16
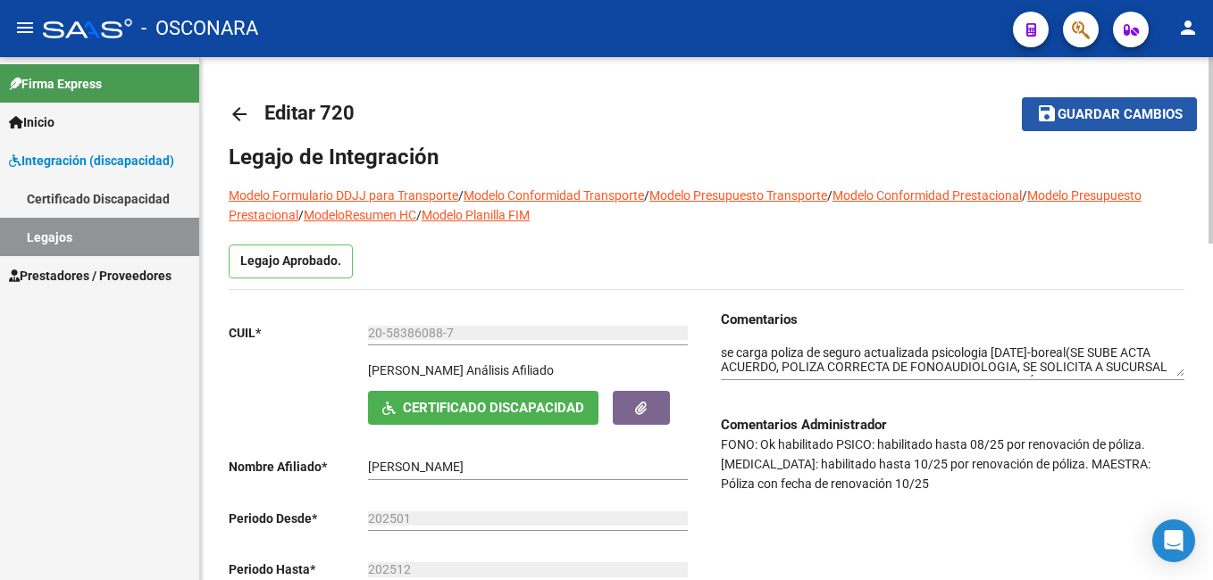
click at [1108, 114] on span "Guardar cambios" at bounding box center [1119, 115] width 125 height 16
click at [1096, 107] on span "Guardar cambios" at bounding box center [1119, 115] width 125 height 16
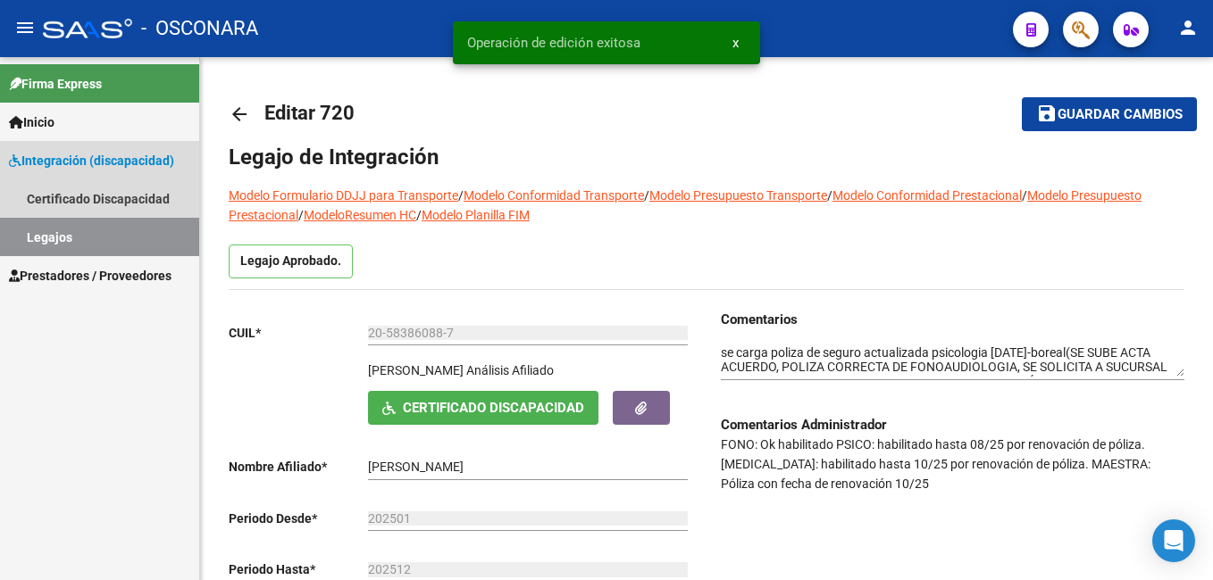
click at [156, 231] on link "Legajos" at bounding box center [99, 237] width 199 height 38
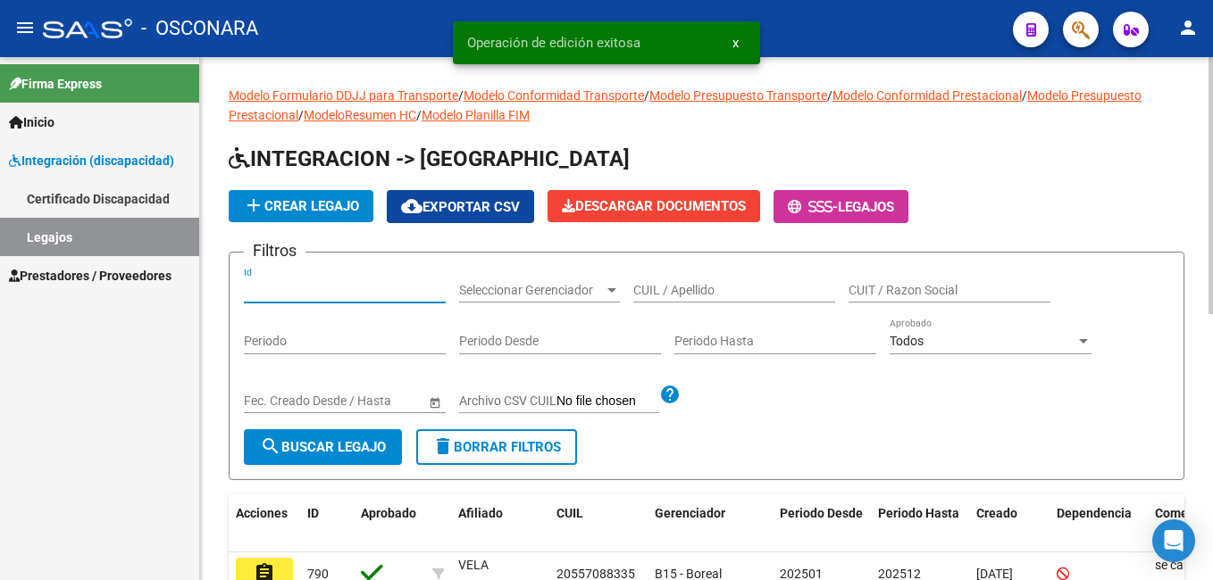
click at [293, 290] on input "Id" at bounding box center [345, 290] width 202 height 15
type input "3"
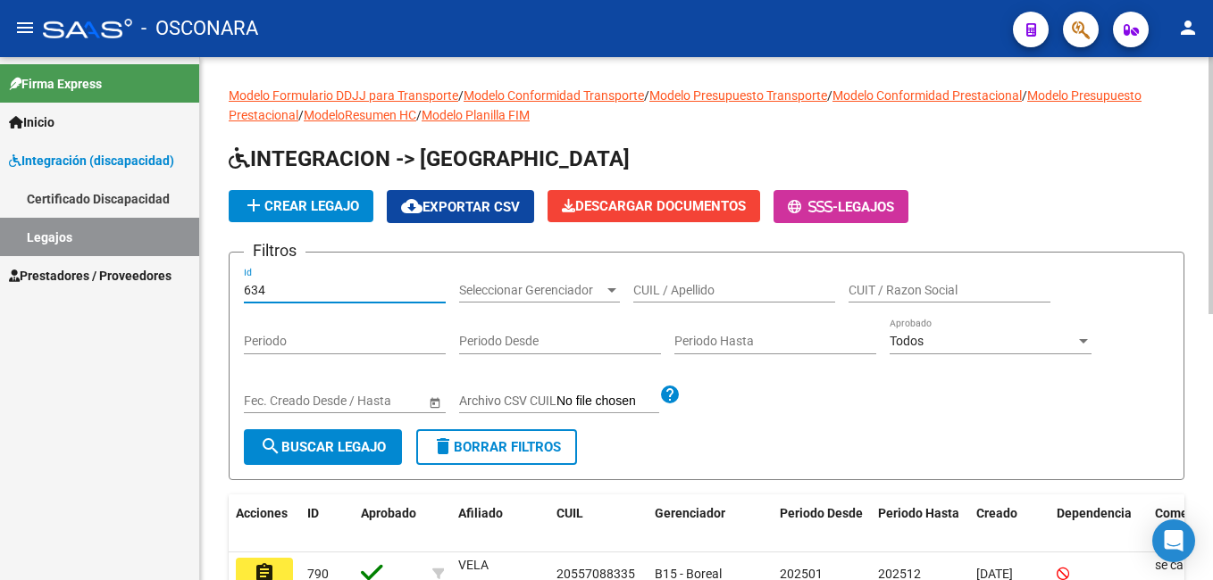
type input "634"
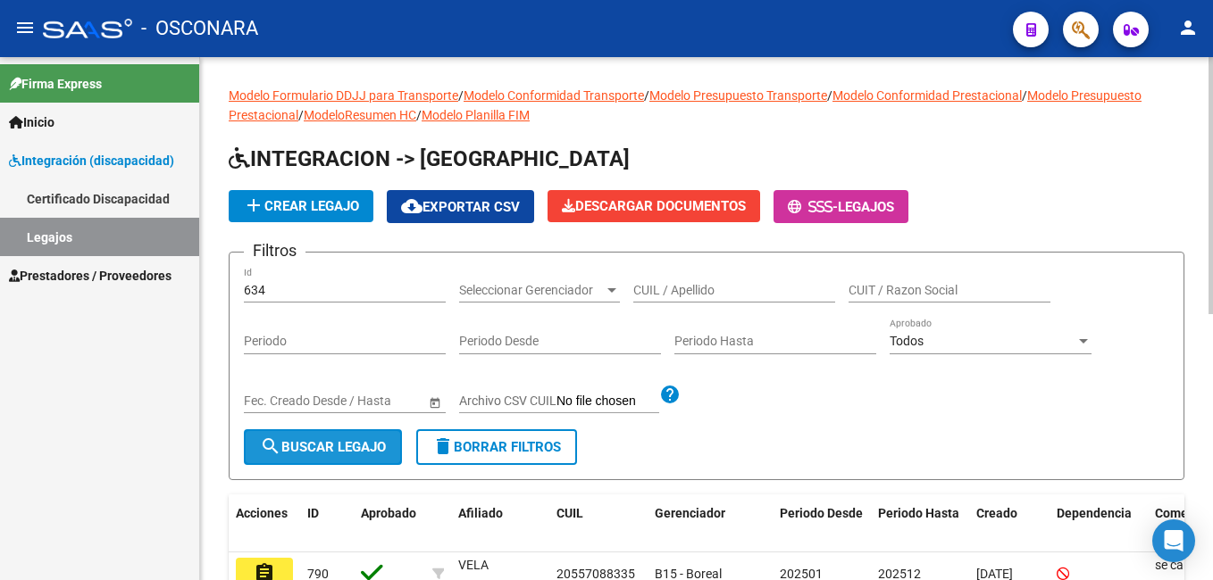
click at [302, 454] on span "search Buscar Legajo" at bounding box center [323, 447] width 126 height 16
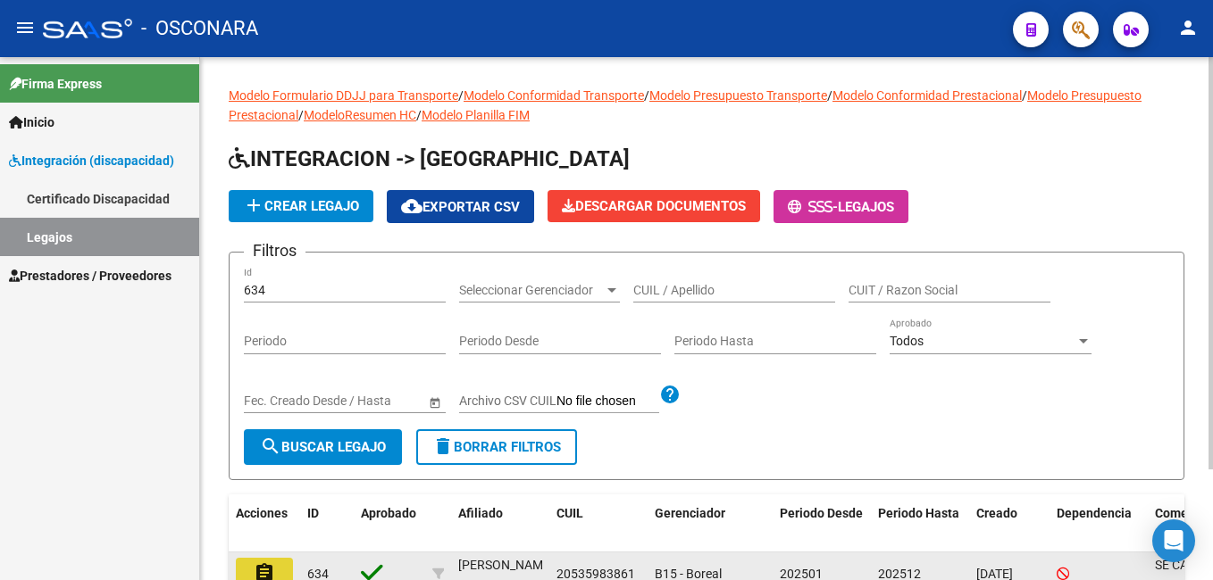
click at [274, 572] on mat-icon "assignment" at bounding box center [264, 573] width 21 height 21
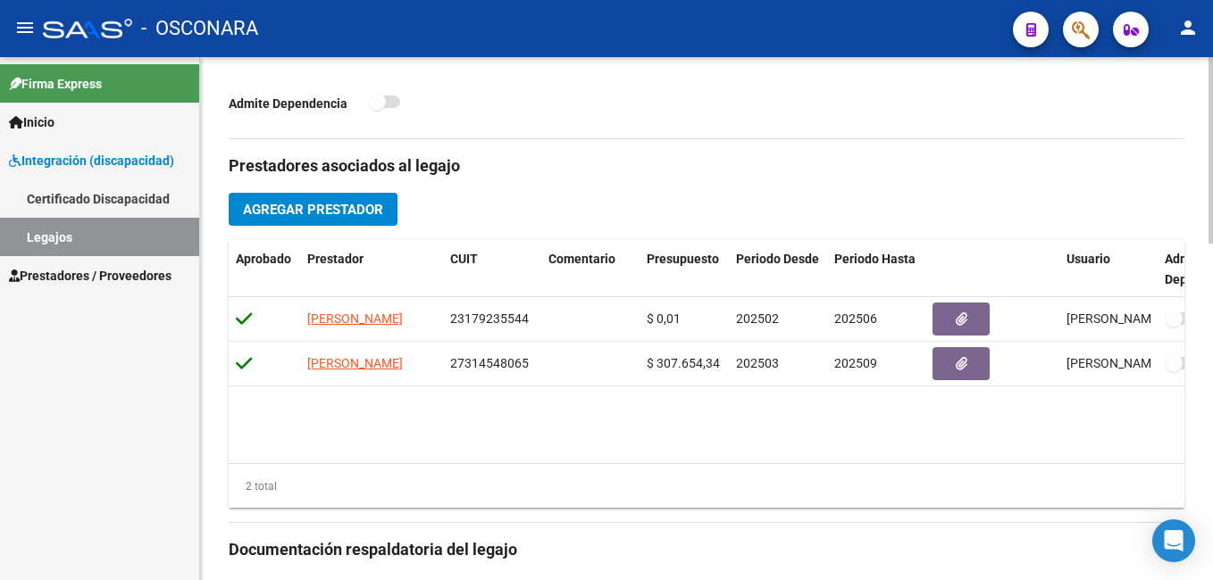
scroll to position [521, 0]
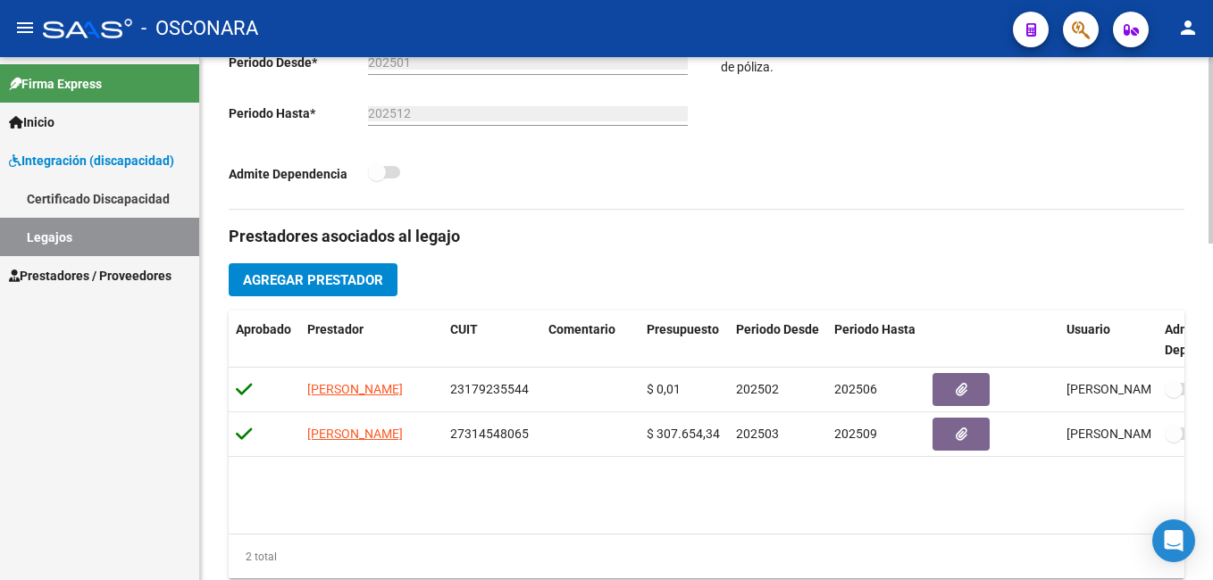
click at [1182, 377] on div "arrow_back Editar 634 save Guardar cambios Legajo de Integración Modelo Formula…" at bounding box center [708, 335] width 1017 height 1469
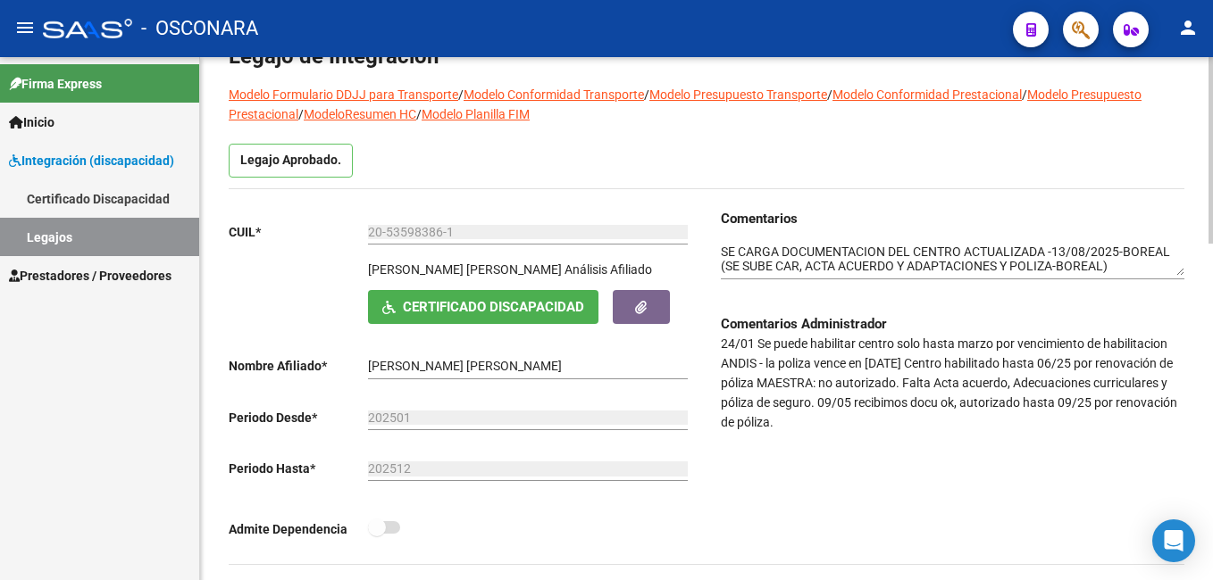
scroll to position [0, 0]
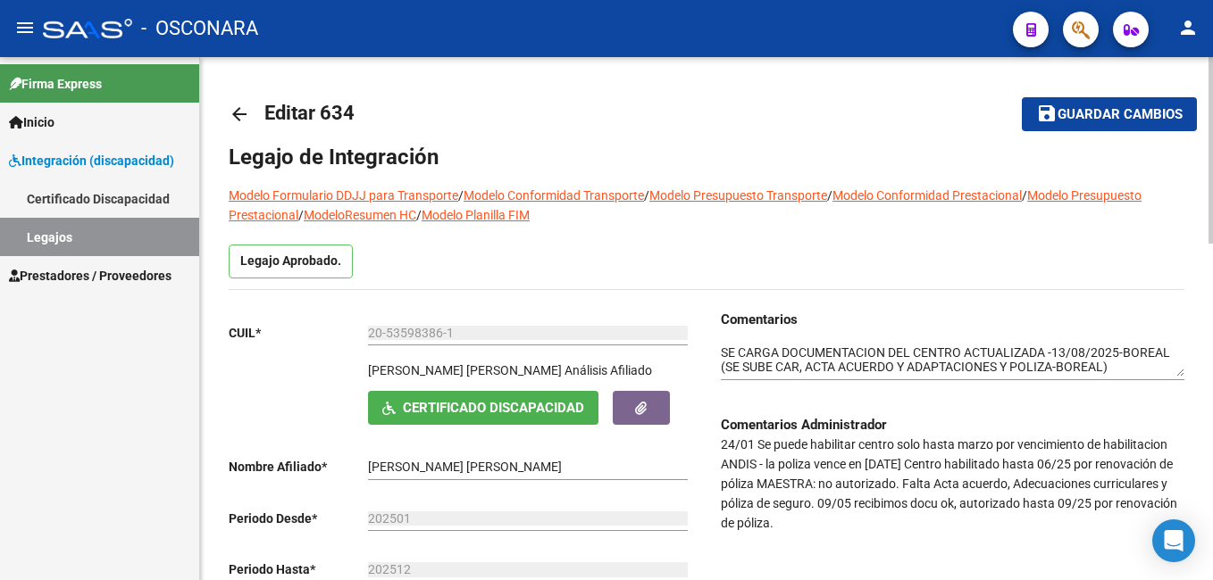
click at [1210, 121] on div at bounding box center [1210, 150] width 4 height 187
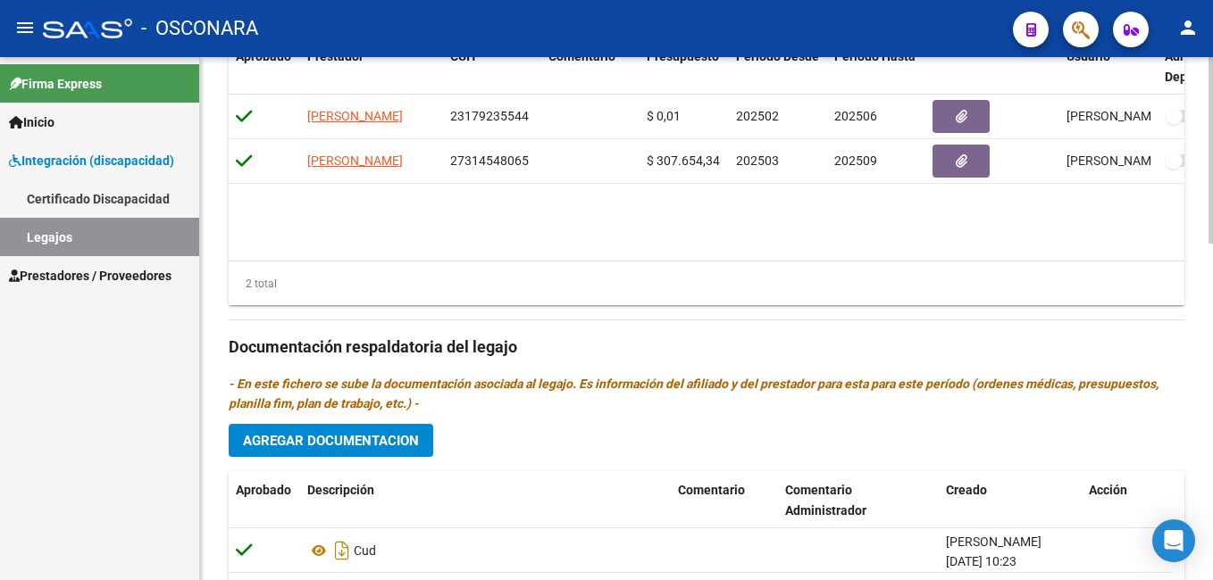
scroll to position [947, 0]
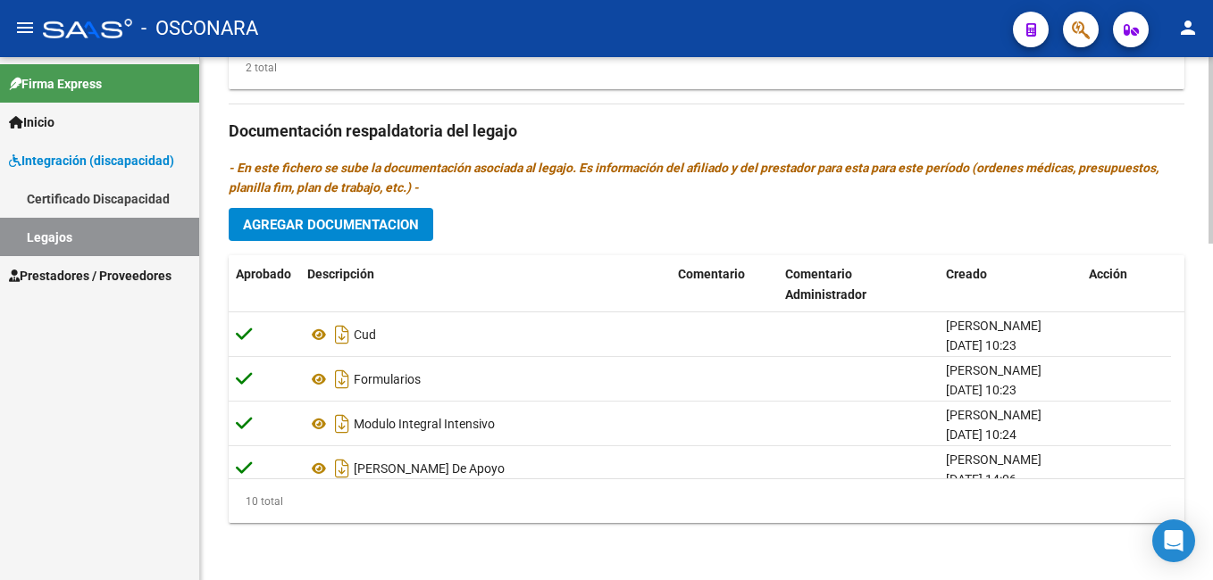
click at [1212, 564] on html "menu - OSCONARA person Firma Express Inicio Instructivos Contacto OS Integració…" at bounding box center [606, 290] width 1213 height 580
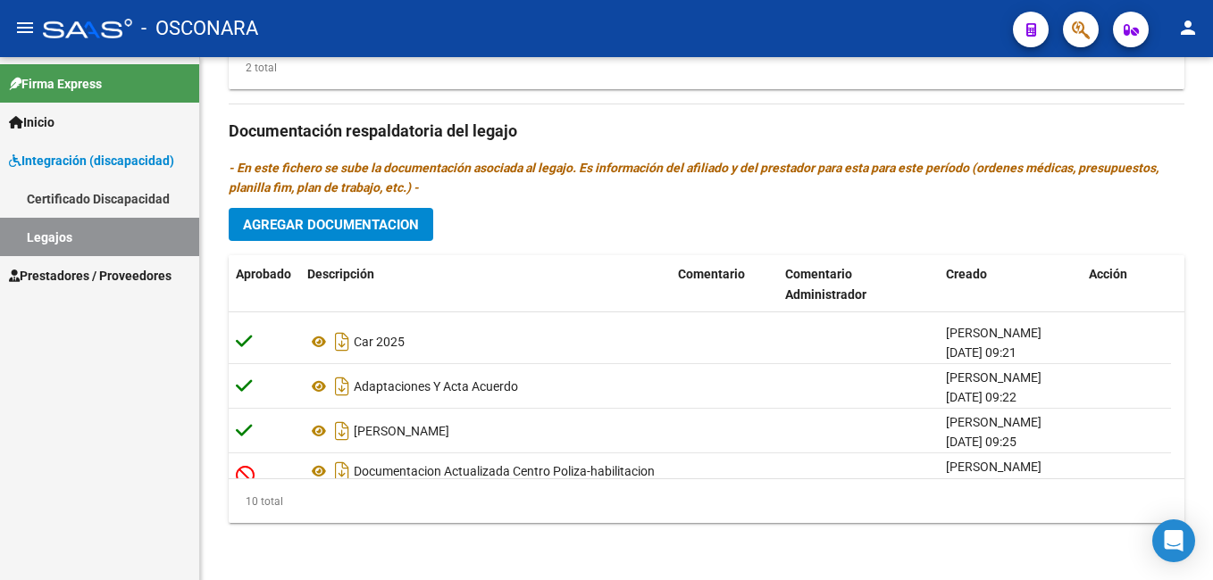
scroll to position [287, 0]
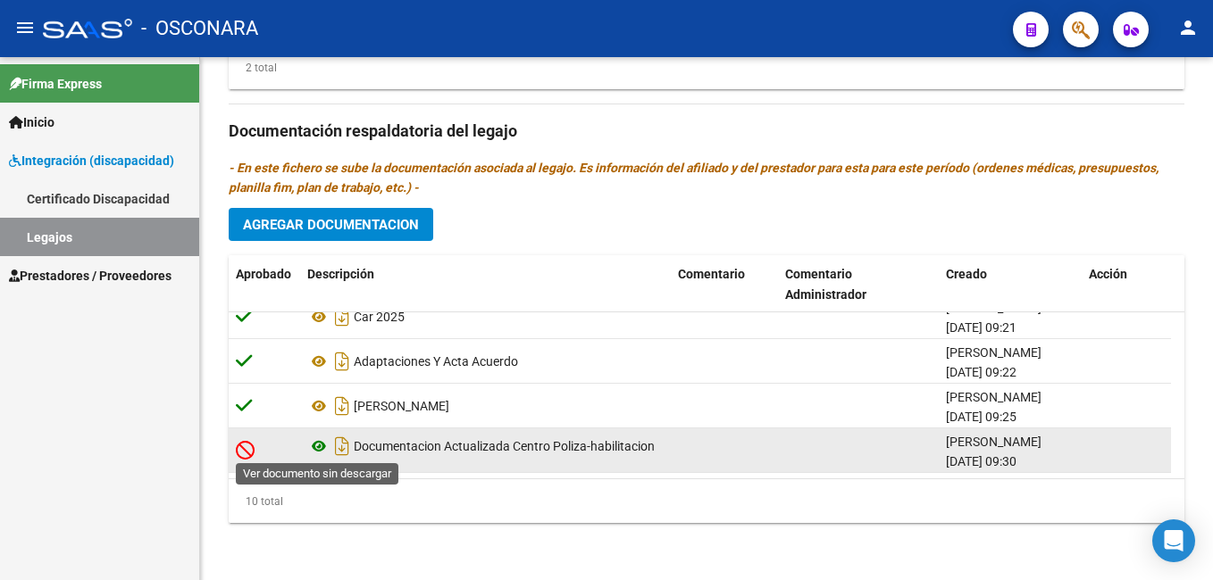
click at [315, 447] on icon at bounding box center [318, 446] width 23 height 21
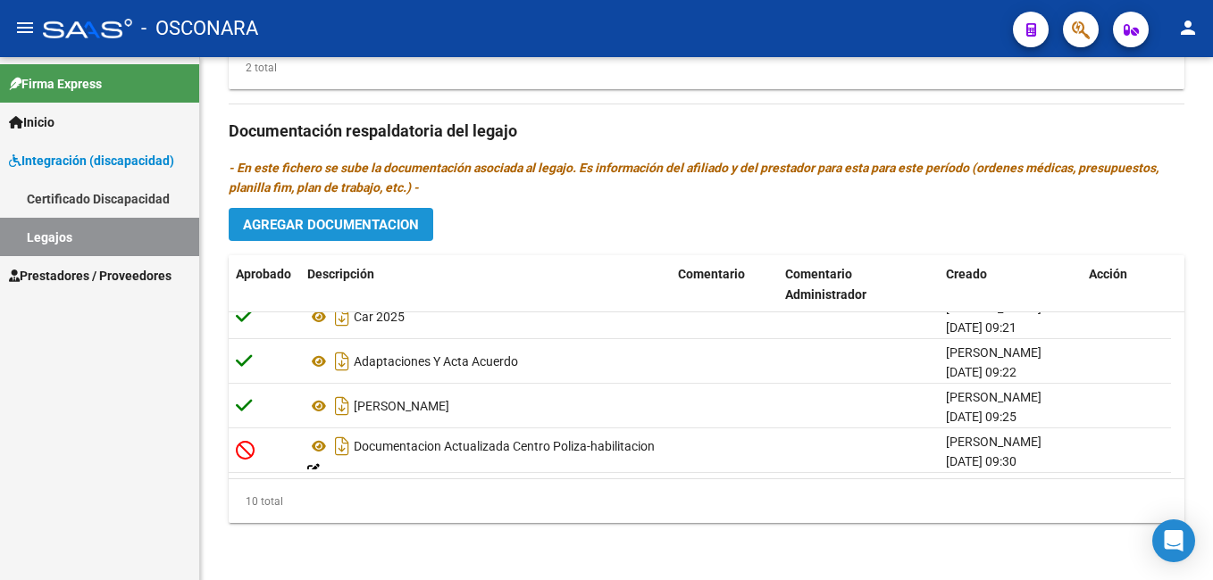
click at [309, 222] on span "Agregar Documentacion" at bounding box center [331, 225] width 176 height 16
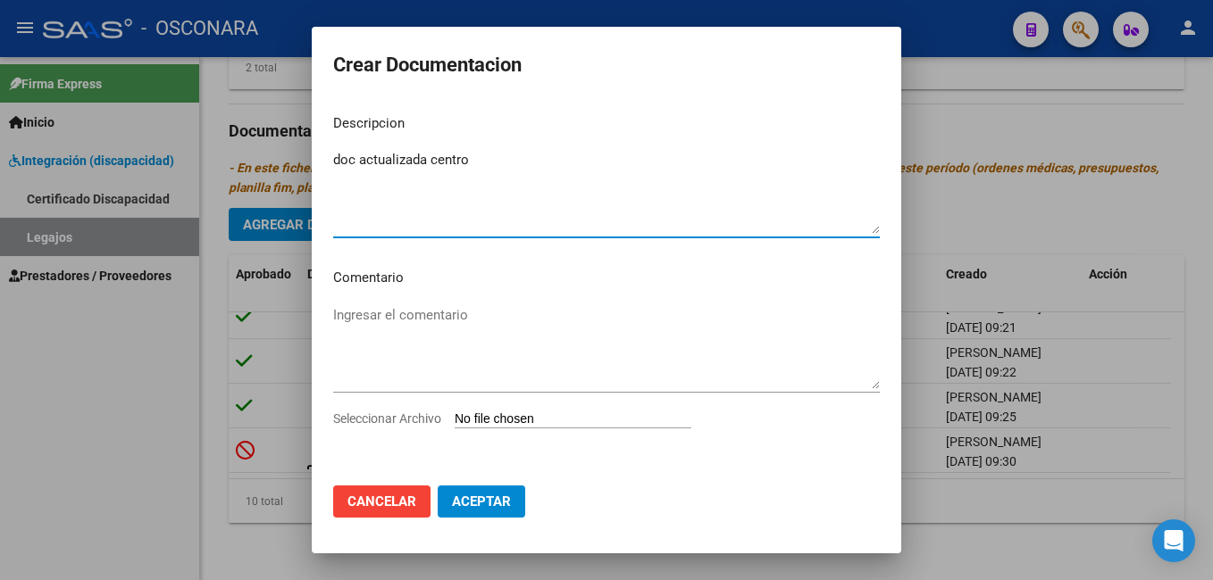
type textarea "doc actualizada centro"
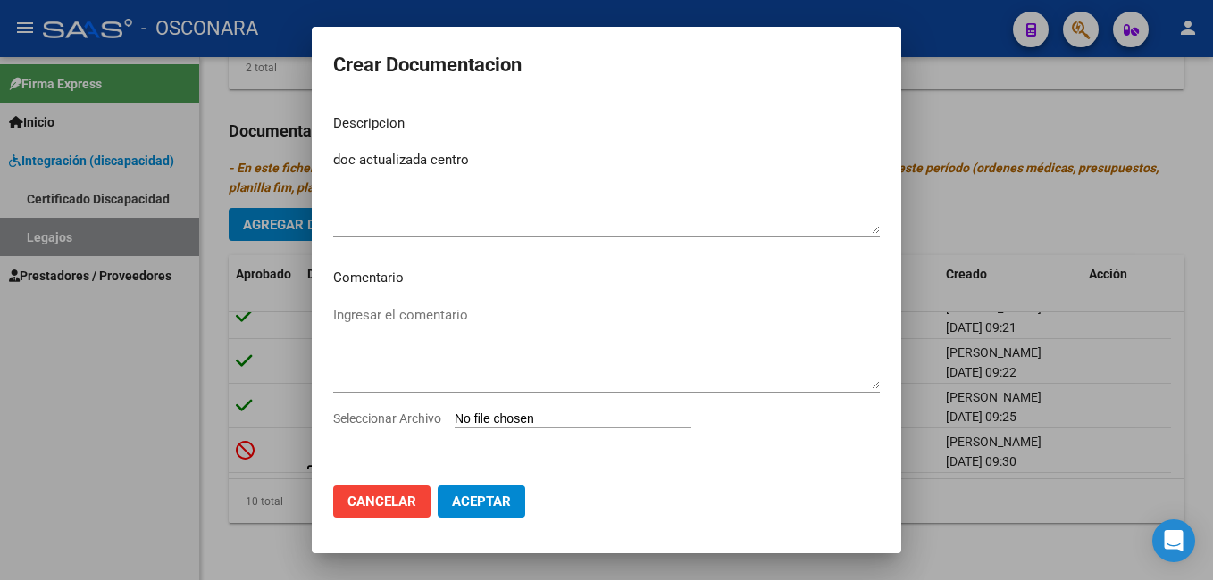
click at [513, 413] on input "Seleccionar Archivo" at bounding box center [573, 420] width 237 height 17
type input "C:\fakepath\IRID GLLEN.pdf"
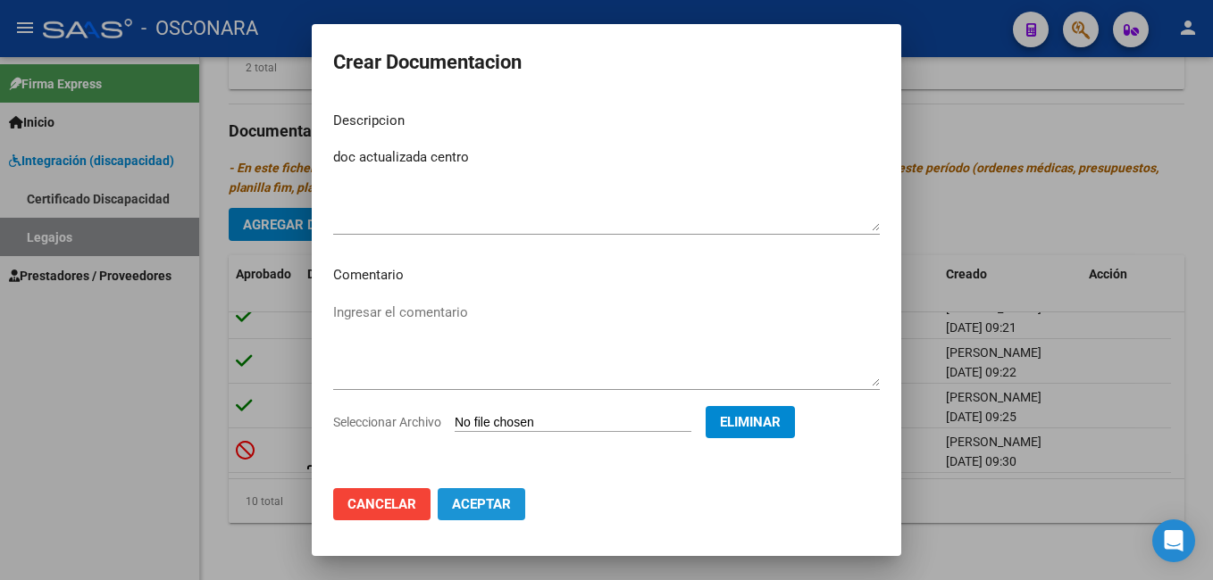
click at [508, 511] on span "Aceptar" at bounding box center [481, 504] width 59 height 16
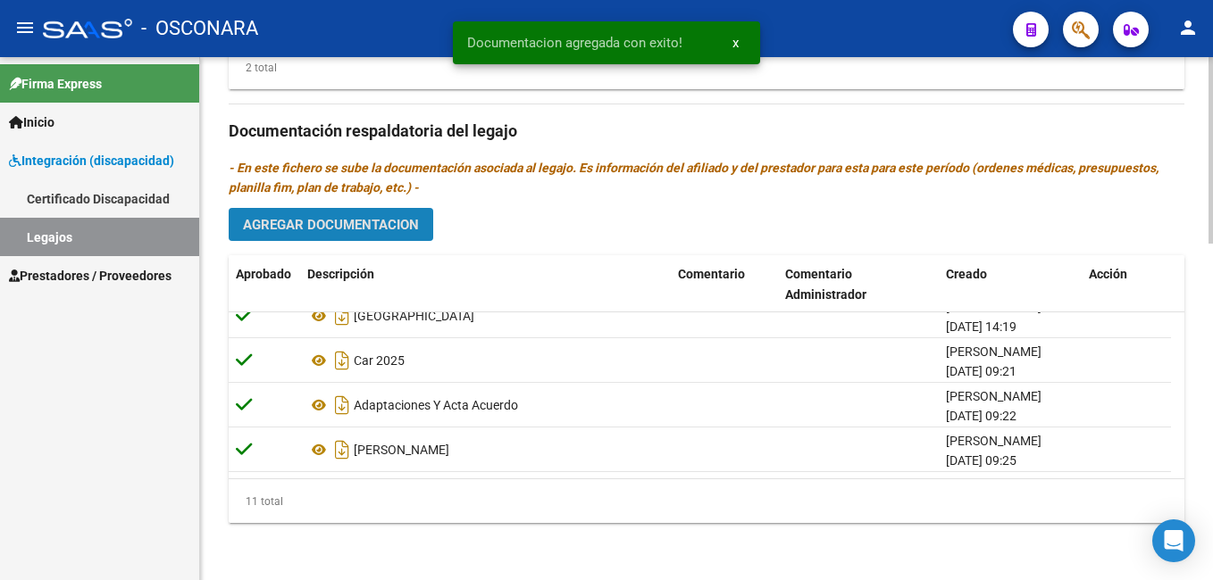
click at [397, 226] on span "Agregar Documentacion" at bounding box center [331, 225] width 176 height 16
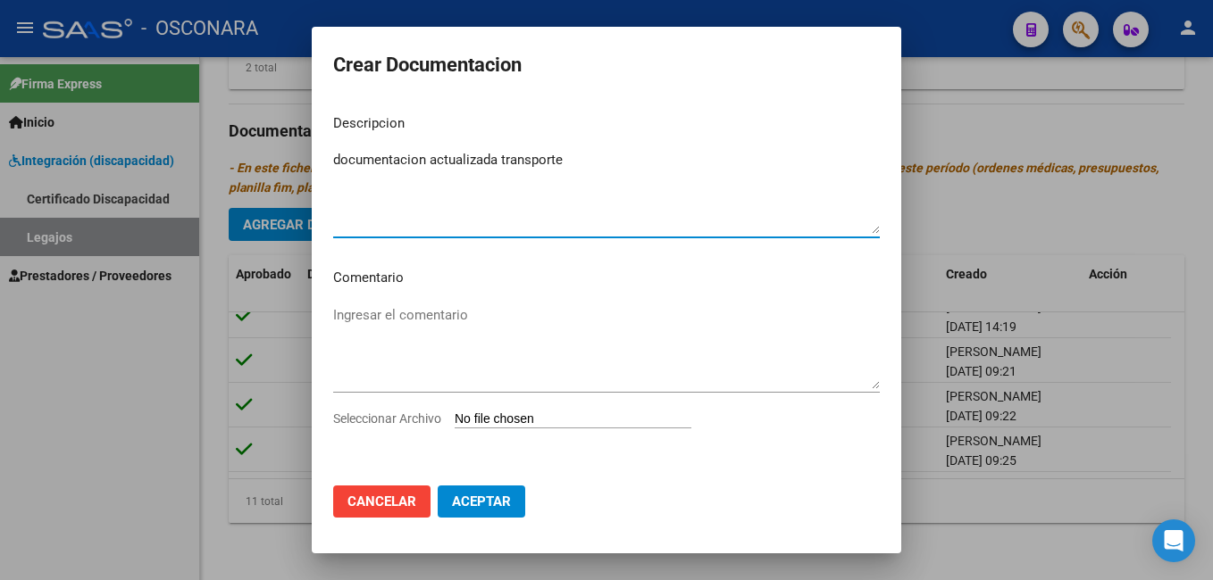
type textarea "documentacion actualizada transporte"
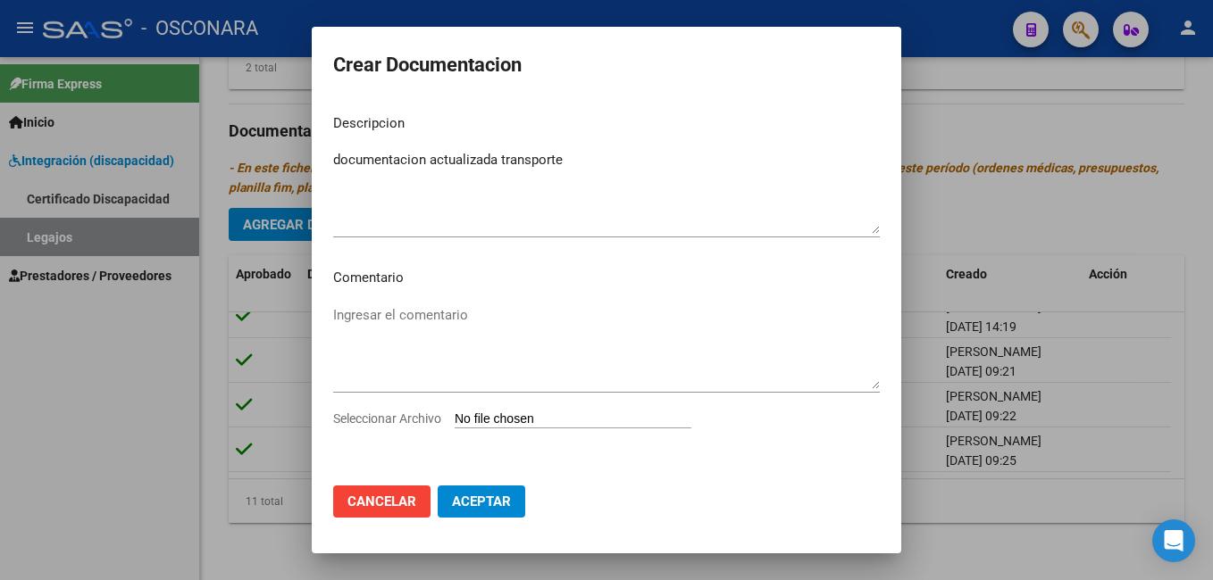
click at [523, 419] on input "Seleccionar Archivo" at bounding box center [573, 420] width 237 height 17
type input "C:\fakepath\[PERSON_NAME]-TRANSPORTE.pdf"
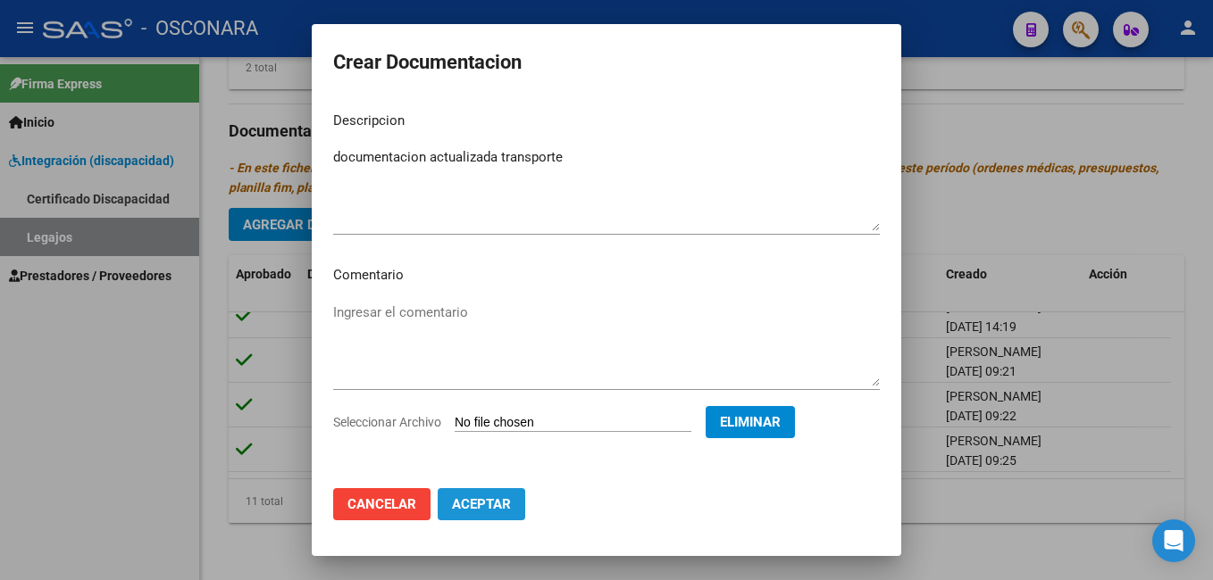
click at [499, 505] on span "Aceptar" at bounding box center [481, 504] width 59 height 16
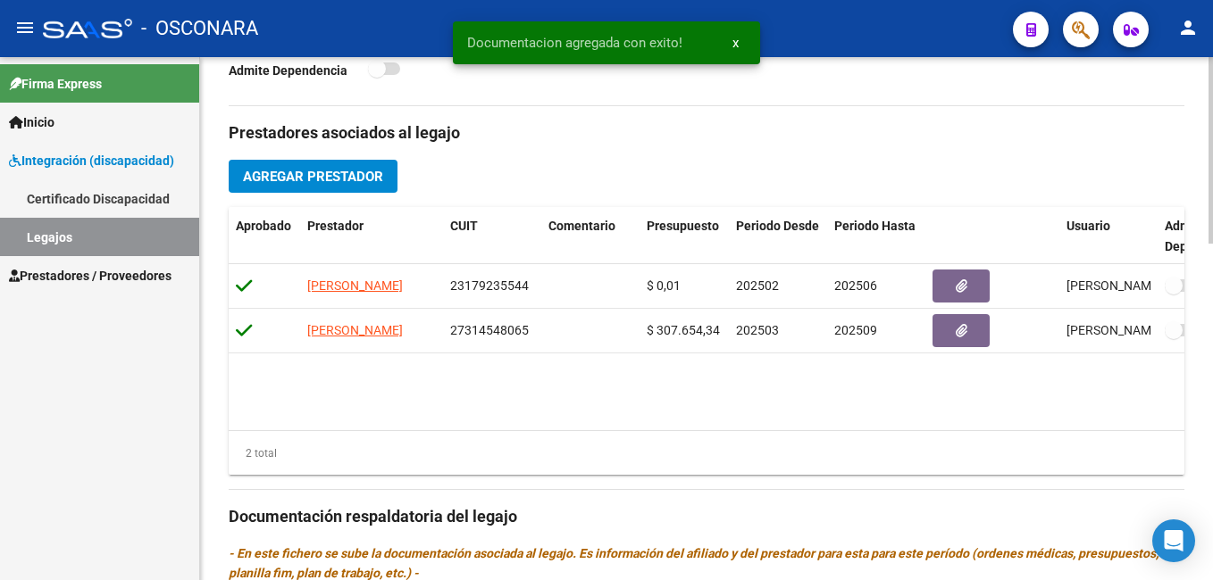
scroll to position [558, 0]
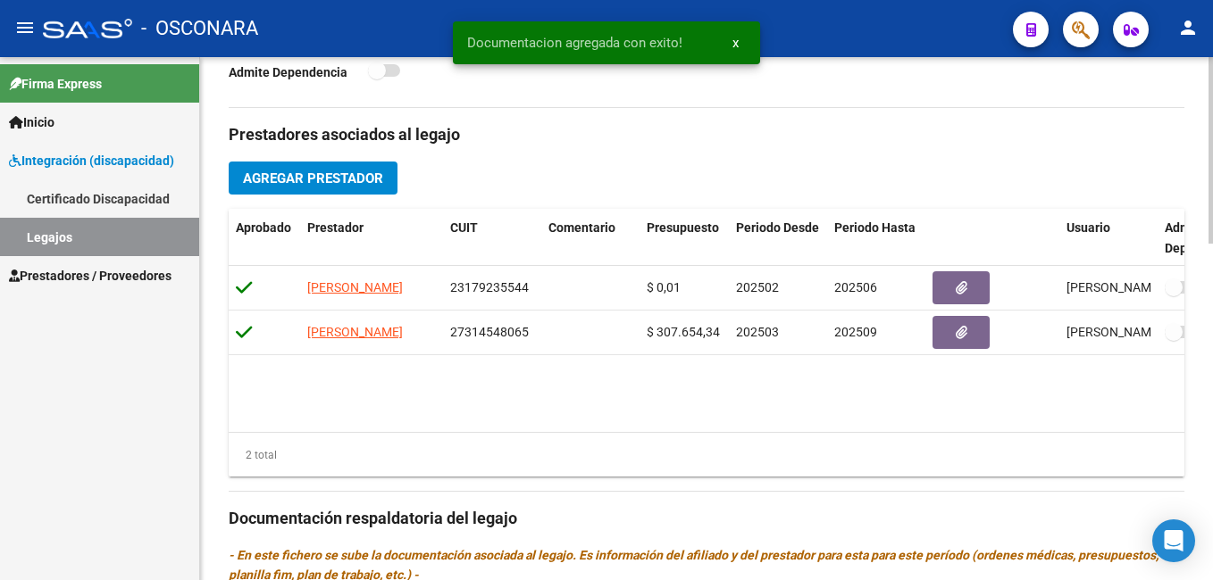
click at [1212, 271] on html "menu - OSCONARA person Firma Express Inicio Instructivos Contacto OS Integració…" at bounding box center [606, 290] width 1213 height 580
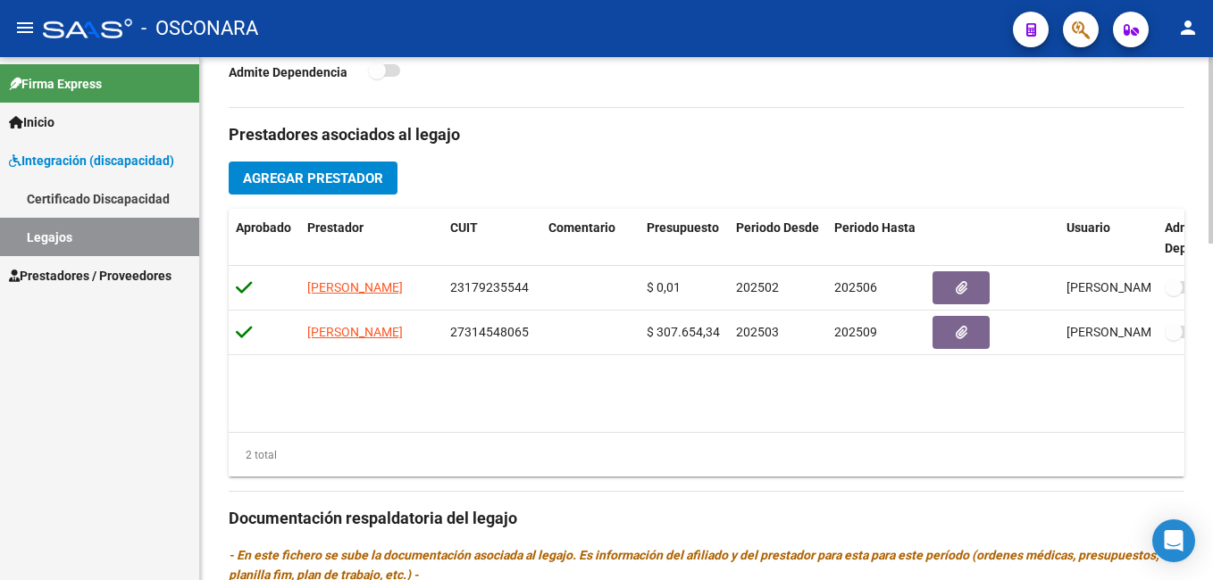
click at [827, 439] on div "2 total" at bounding box center [706, 455] width 955 height 45
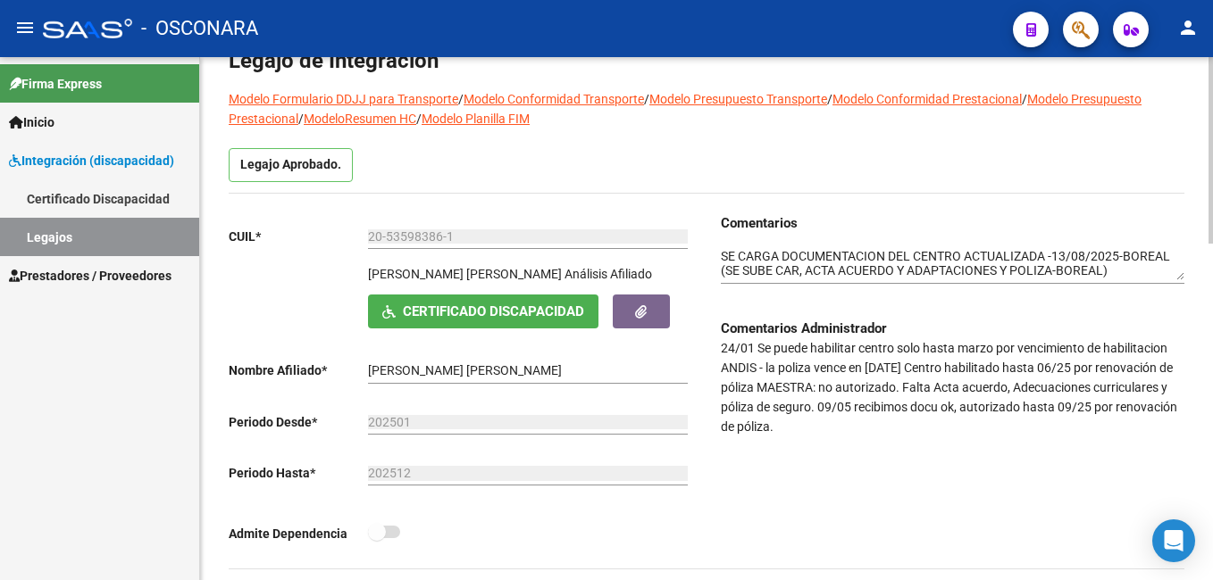
scroll to position [99, 0]
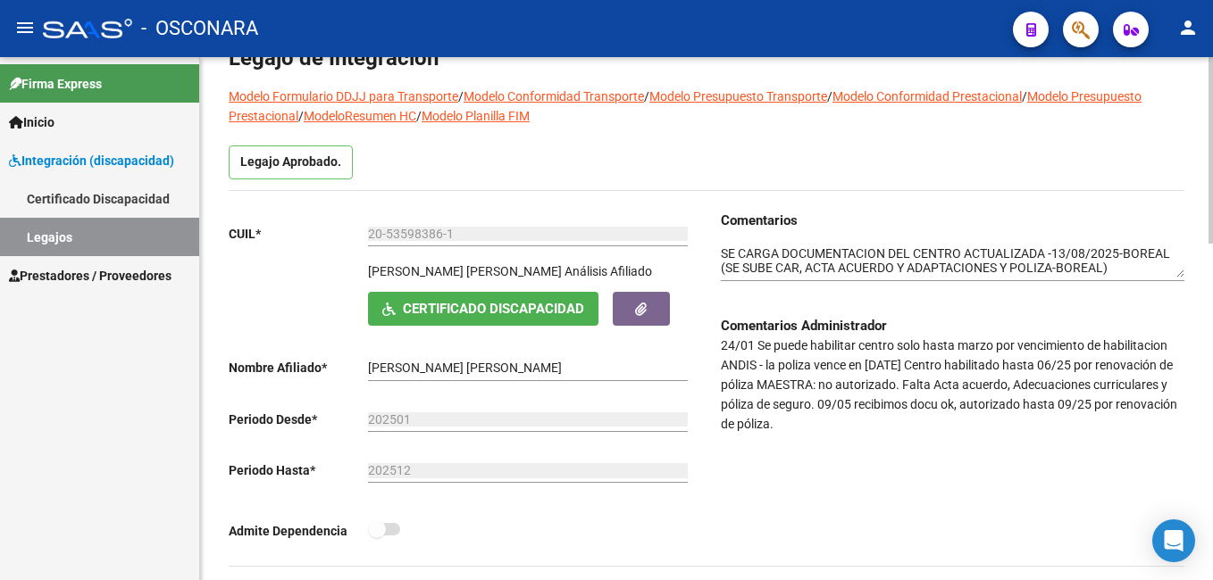
click at [1212, 188] on html "menu - OSCONARA person Firma Express Inicio Instructivos Contacto OS Integració…" at bounding box center [606, 290] width 1213 height 580
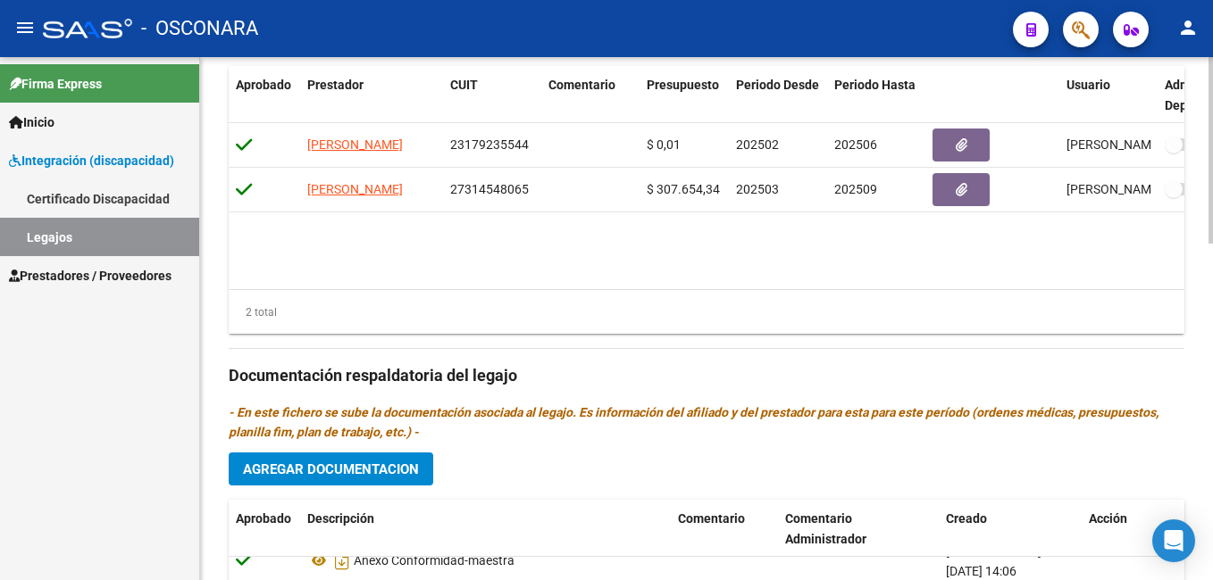
scroll to position [704, 0]
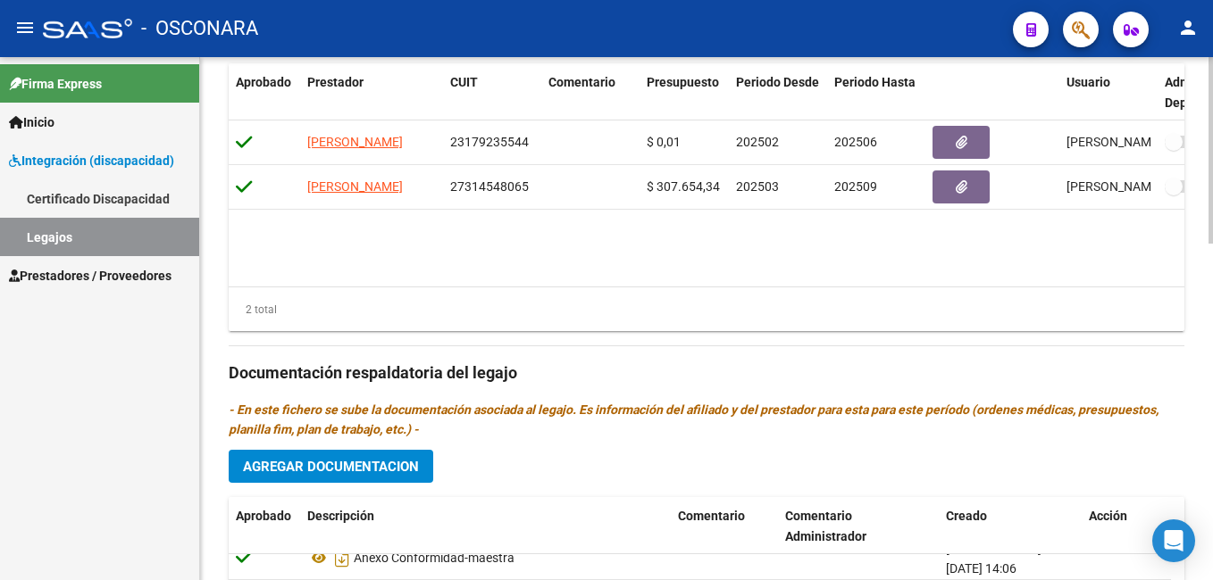
click at [1212, 378] on html "menu - OSCONARA person Firma Express Inicio Instructivos Contacto OS Integració…" at bounding box center [606, 290] width 1213 height 580
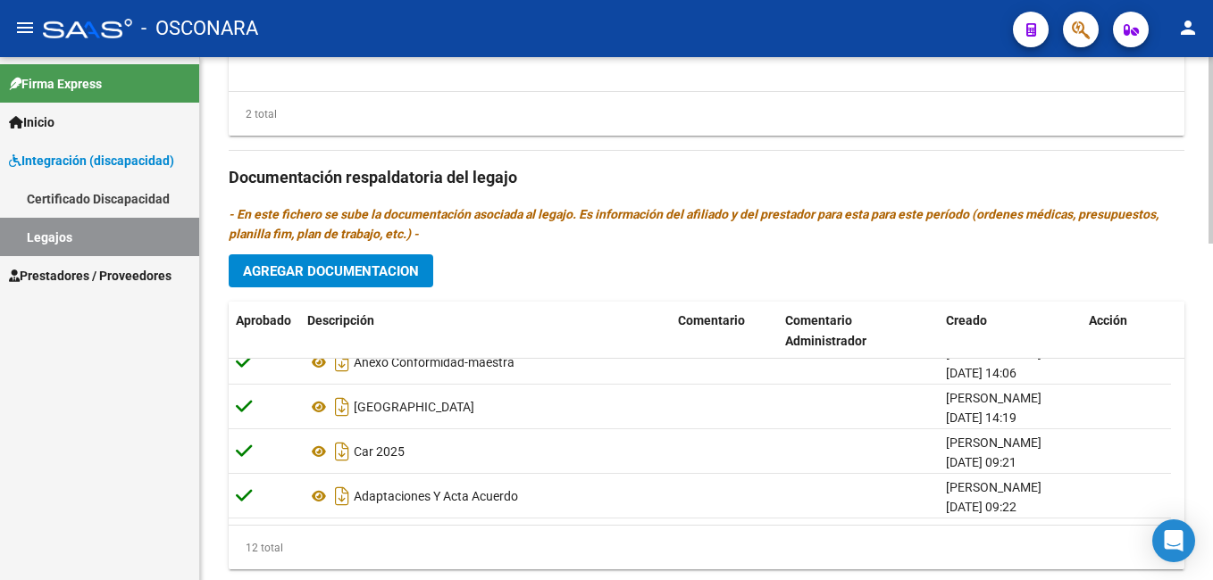
scroll to position [947, 0]
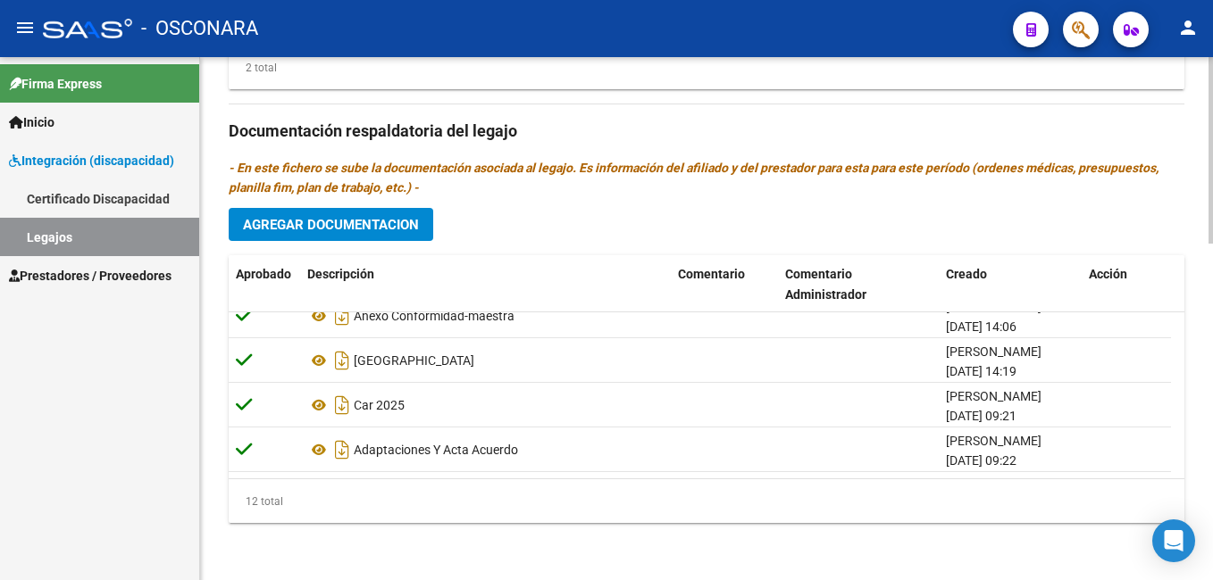
click at [1212, 460] on html "menu - OSCONARA person Firma Express Inicio Instructivos Contacto OS Integració…" at bounding box center [606, 290] width 1213 height 580
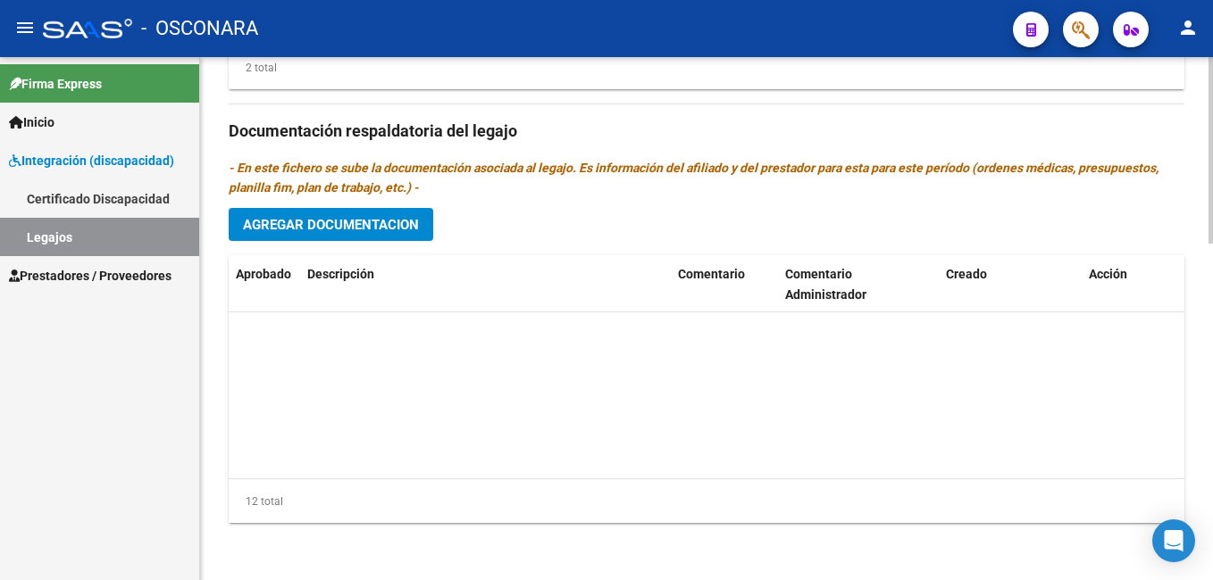
scroll to position [0, 0]
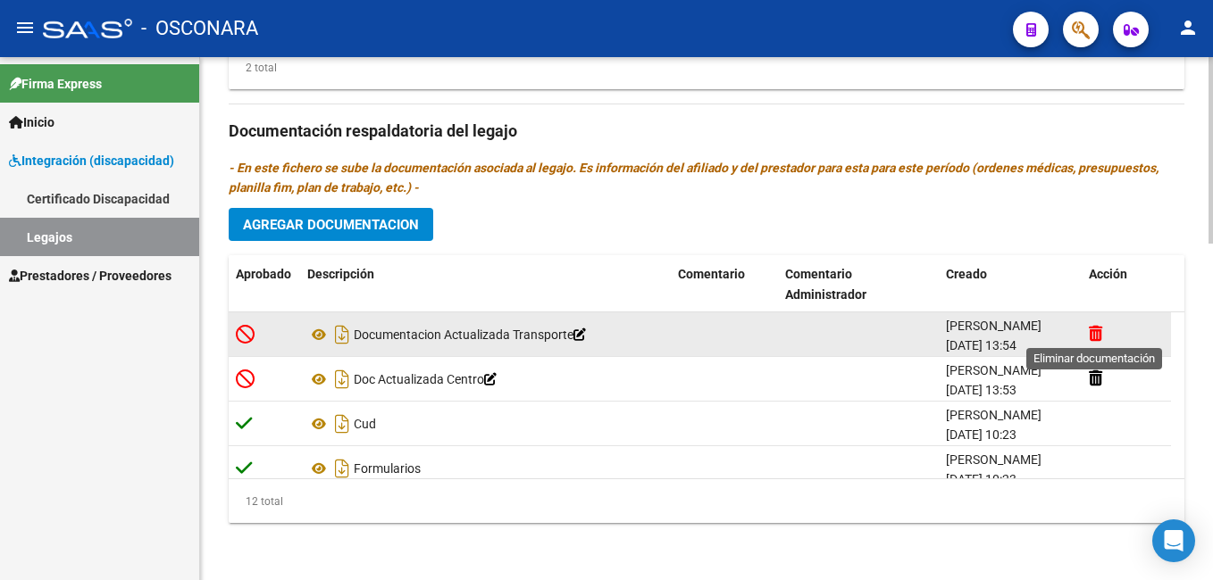
click at [1090, 330] on icon at bounding box center [1095, 333] width 13 height 17
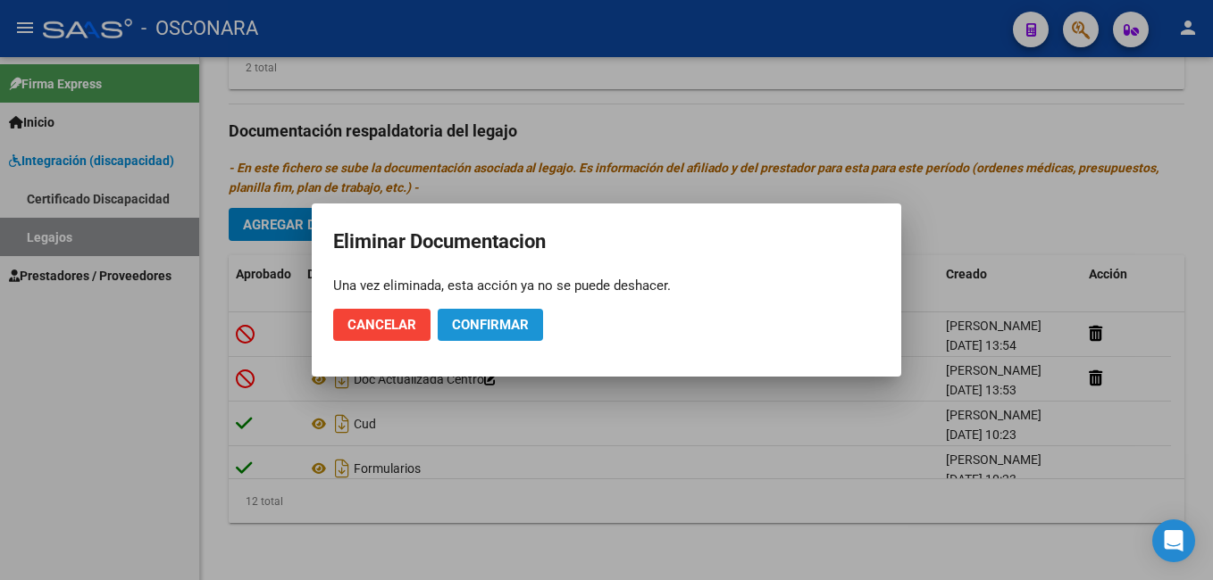
click at [471, 332] on span "Confirmar" at bounding box center [490, 325] width 77 height 16
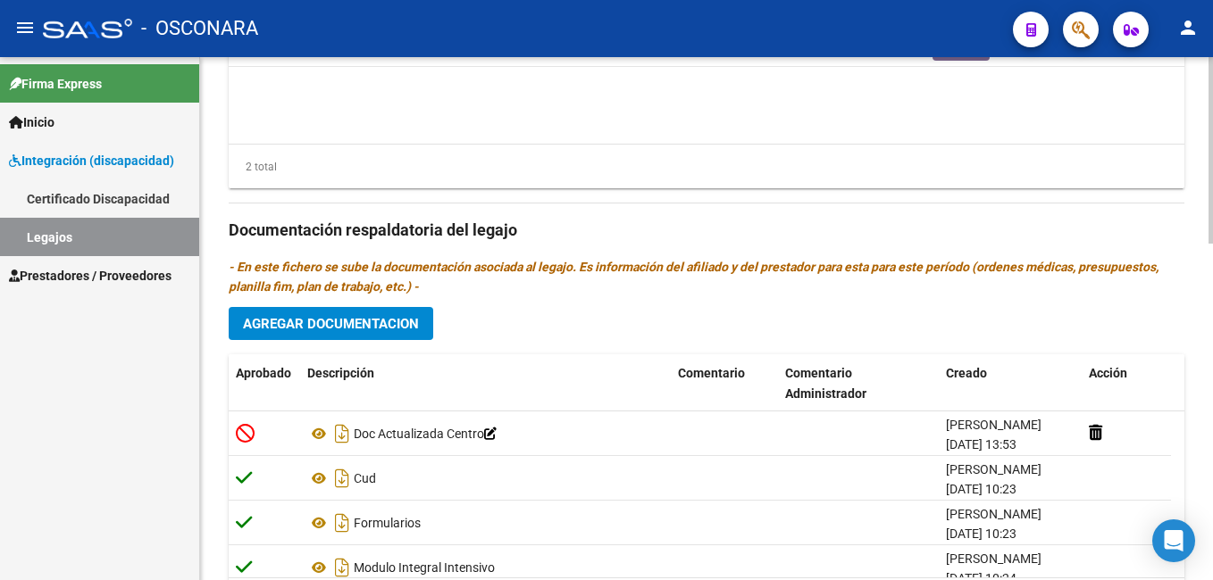
scroll to position [947, 0]
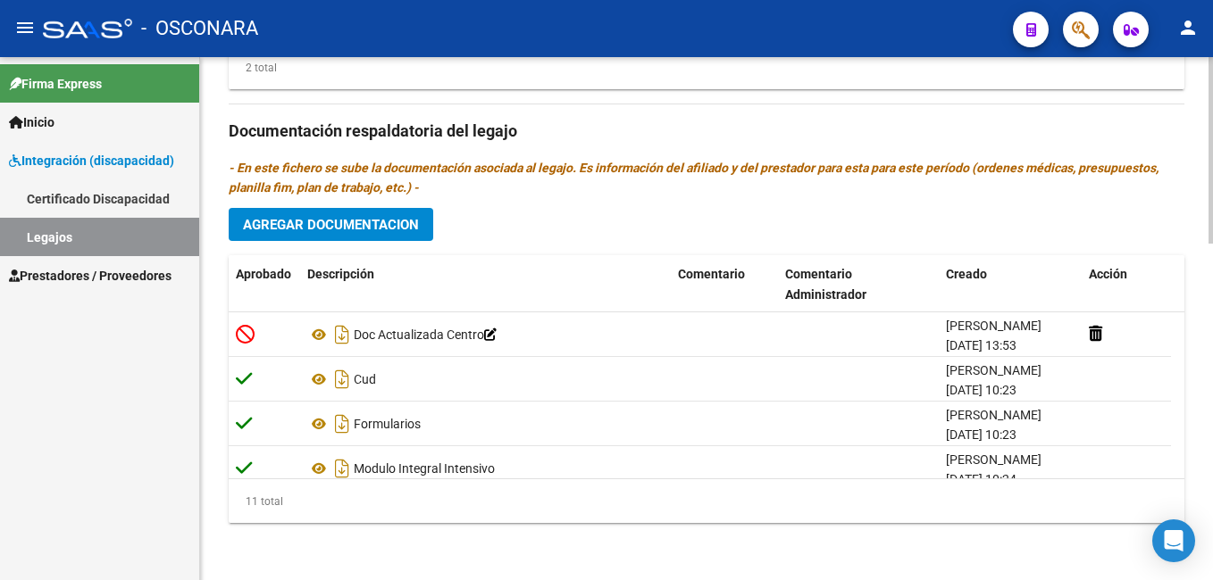
click at [1212, 438] on html "menu - OSCONARA person Firma Express Inicio Instructivos Contacto OS Integració…" at bounding box center [606, 290] width 1213 height 580
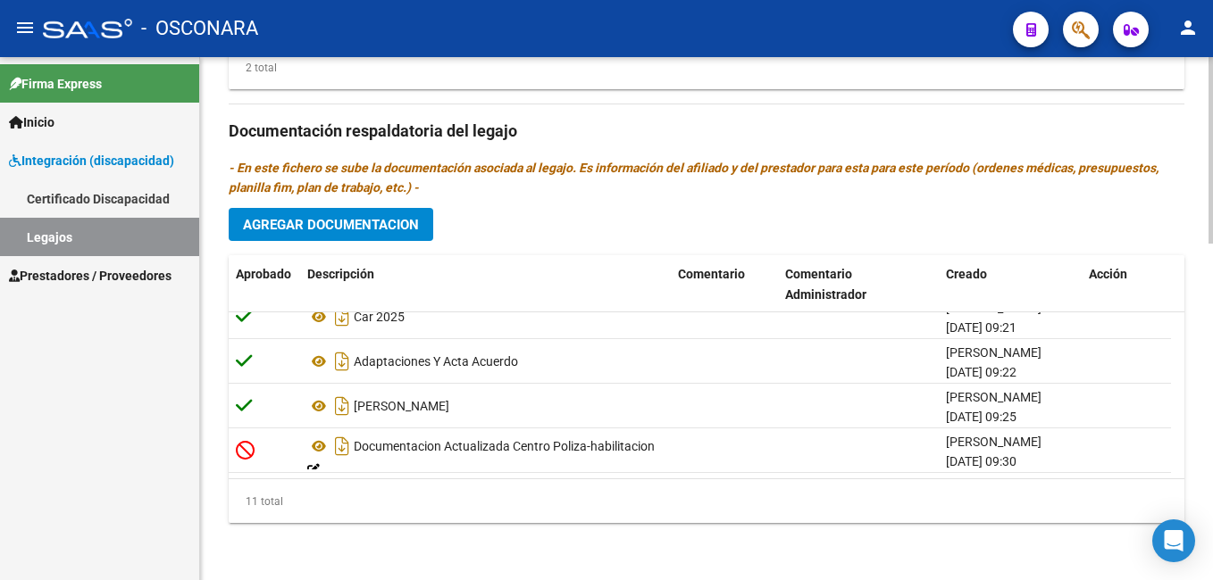
scroll to position [0, 0]
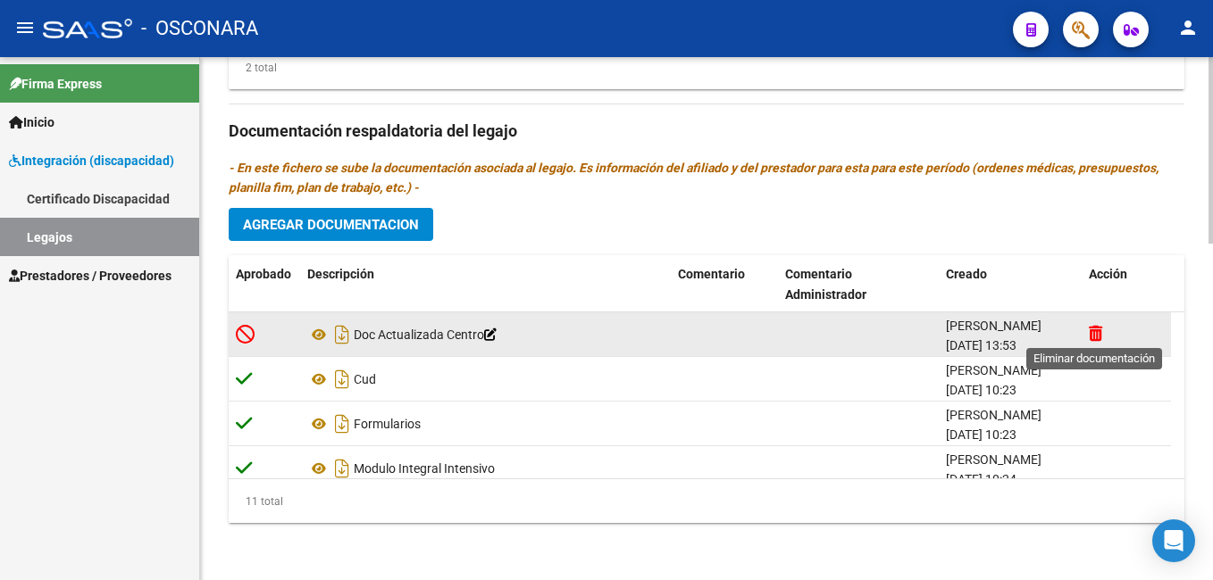
click at [1096, 329] on icon at bounding box center [1095, 333] width 13 height 17
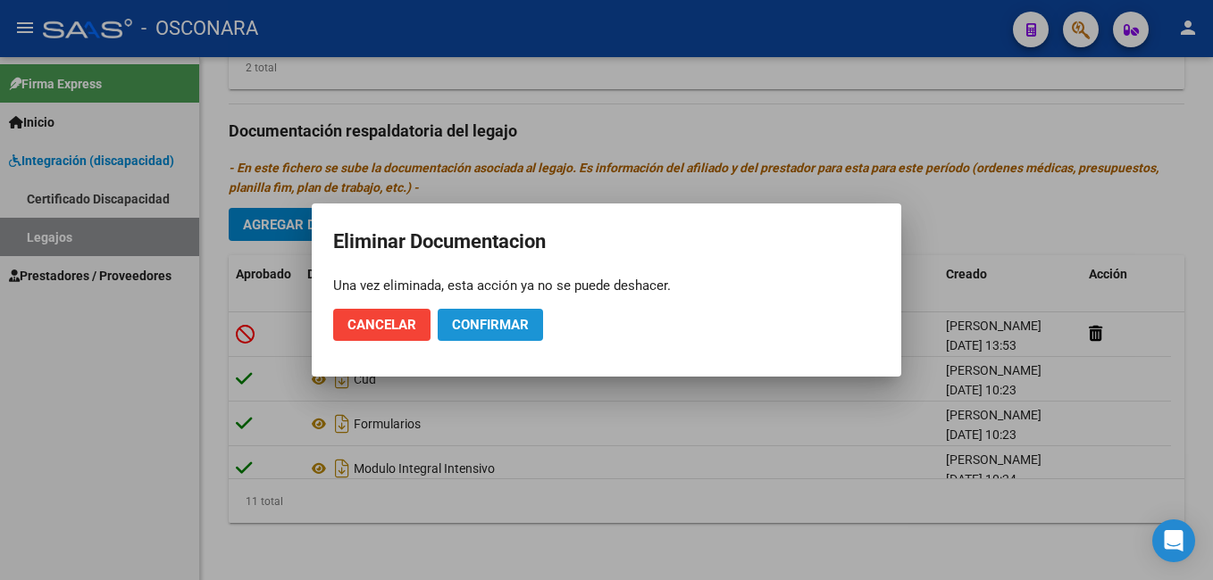
click at [482, 330] on span "Confirmar" at bounding box center [490, 325] width 77 height 16
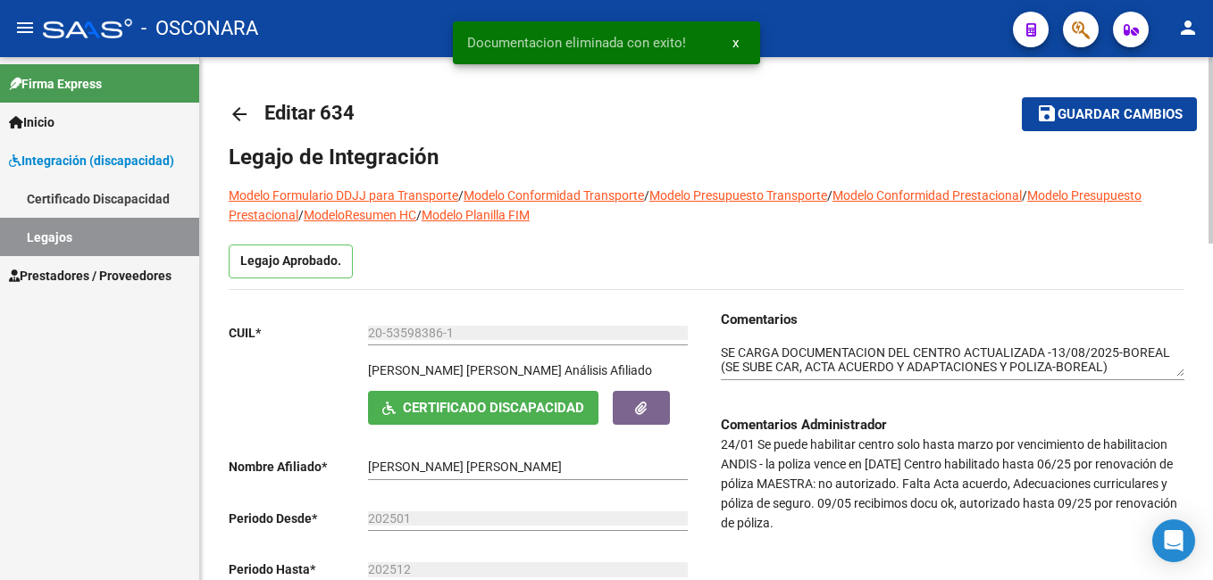
click at [1212, 71] on html "menu - OSCONARA person Firma Express Inicio Instructivos Contacto OS Integració…" at bounding box center [606, 290] width 1213 height 580
click at [1114, 103] on button "save Guardar cambios" at bounding box center [1109, 113] width 175 height 33
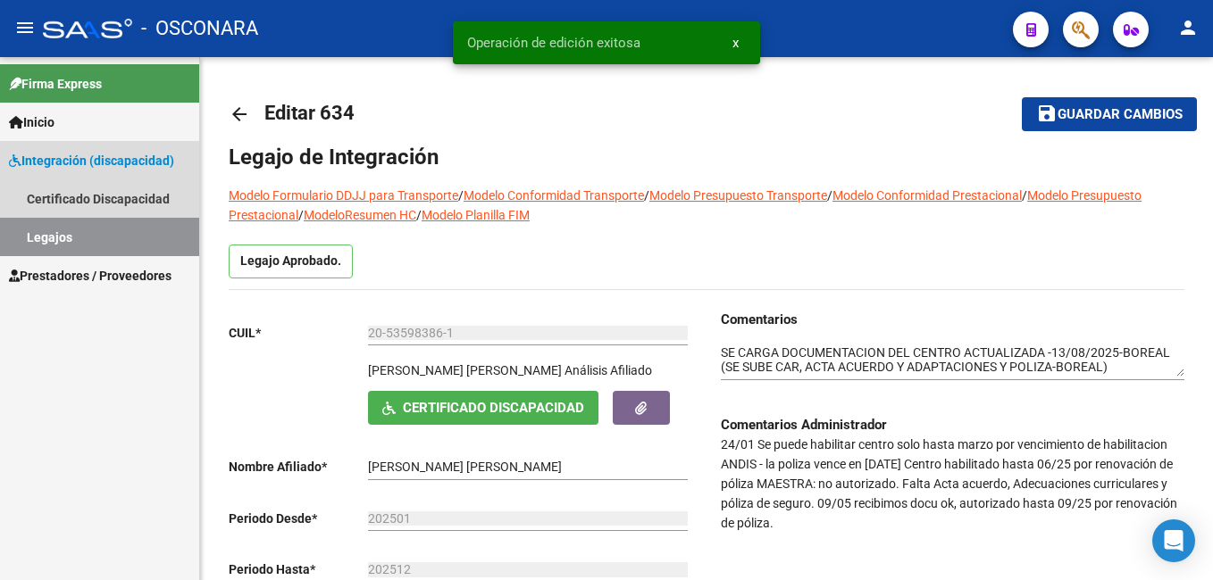
click at [126, 233] on link "Legajos" at bounding box center [99, 237] width 199 height 38
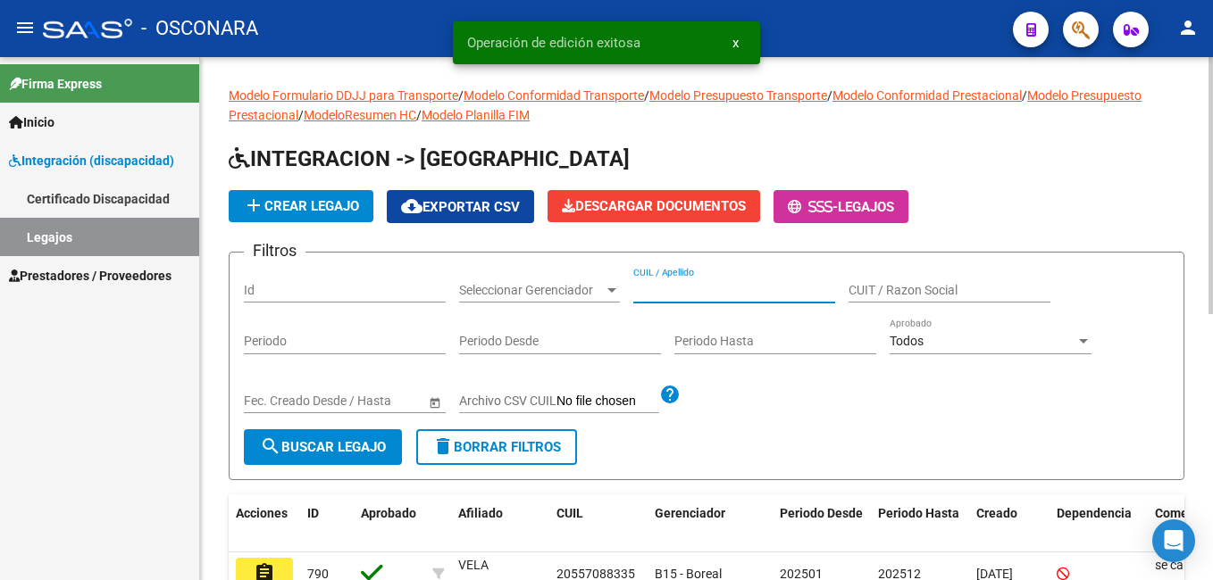
click at [643, 284] on input "CUIL / Apellido" at bounding box center [734, 290] width 202 height 15
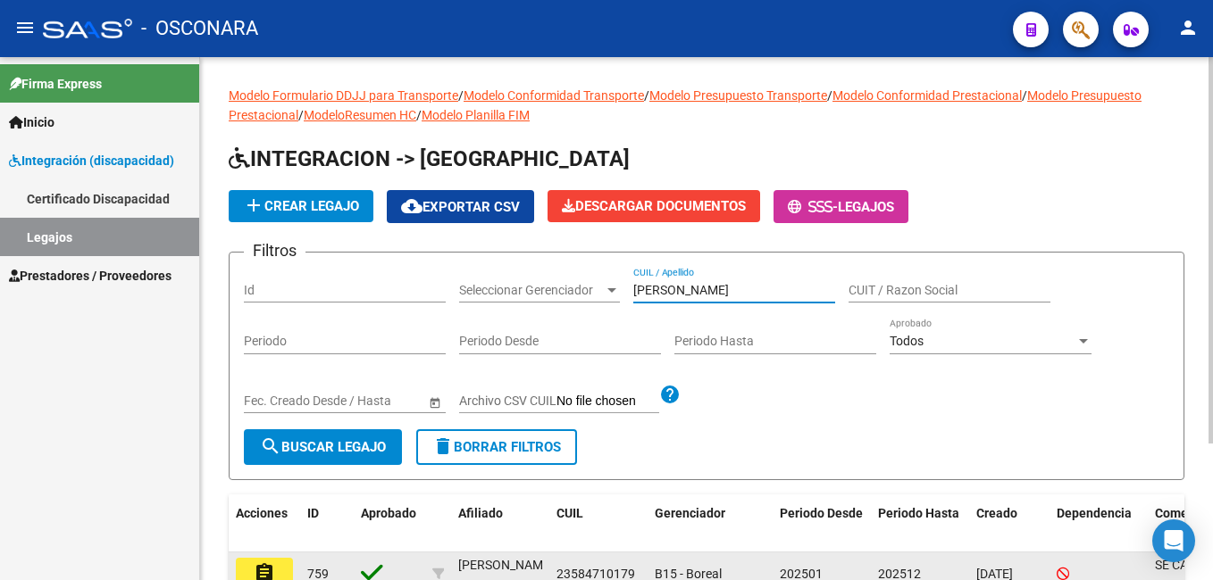
type input "[PERSON_NAME]"
click at [271, 565] on mat-icon "assignment" at bounding box center [264, 573] width 21 height 21
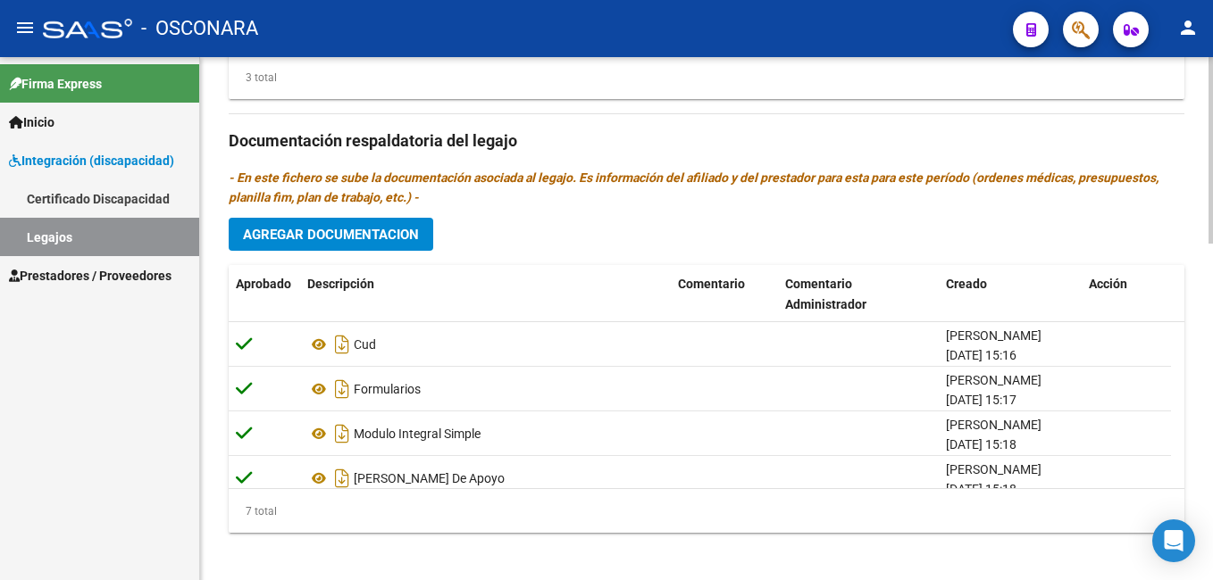
scroll to position [947, 0]
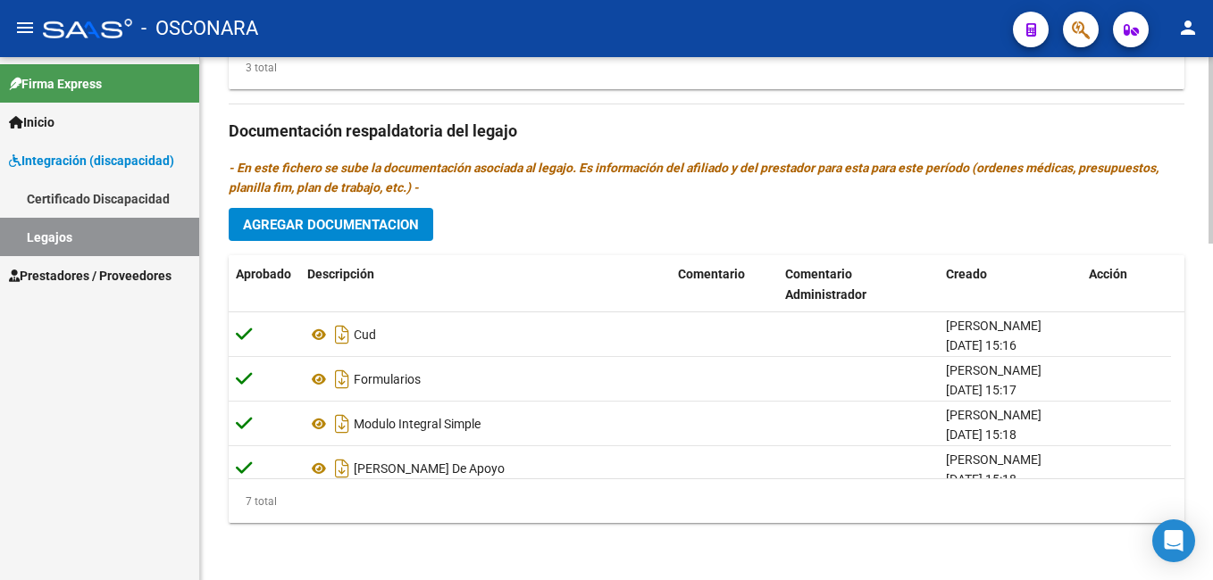
click at [1212, 580] on html "menu - OSCONARA person Firma Express Inicio Instructivos Contacto OS Integració…" at bounding box center [606, 290] width 1213 height 580
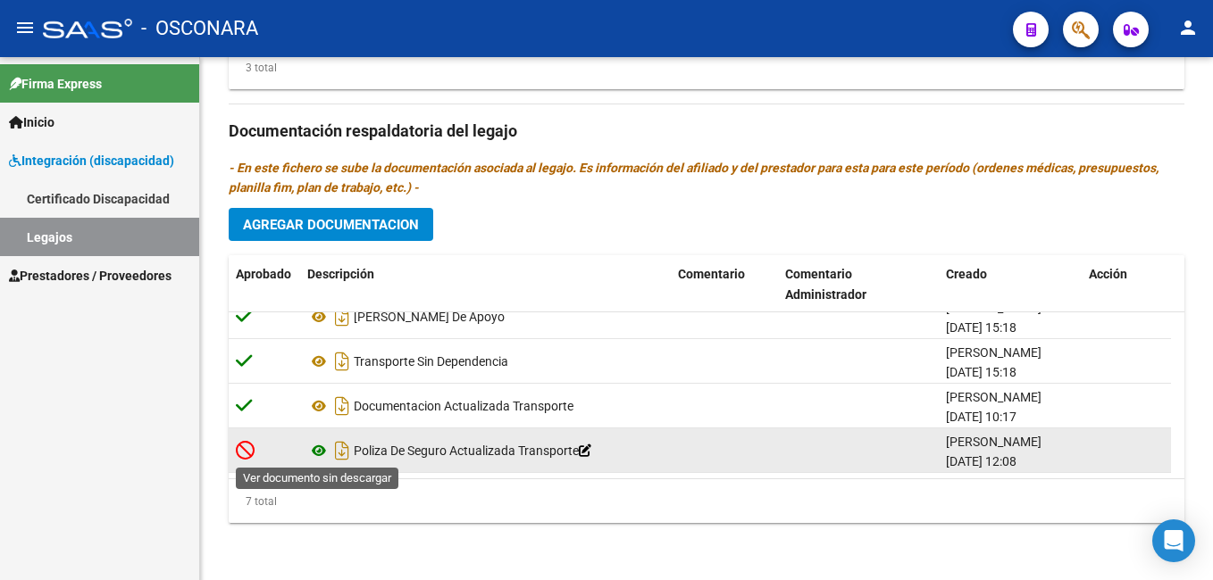
click at [316, 447] on icon at bounding box center [318, 450] width 23 height 21
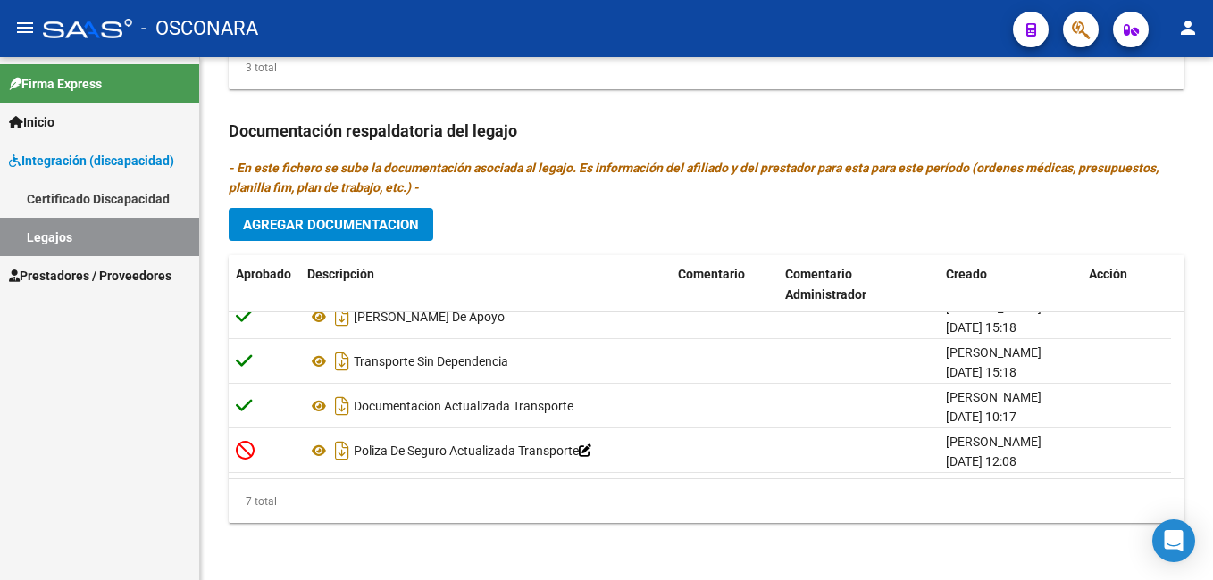
drag, startPoint x: 1207, startPoint y: 428, endPoint x: 1213, endPoint y: 413, distance: 15.3
click at [1212, 413] on html "menu - OSCONARA person Firma Express Inicio Instructivos Contacto OS Integració…" at bounding box center [606, 290] width 1213 height 580
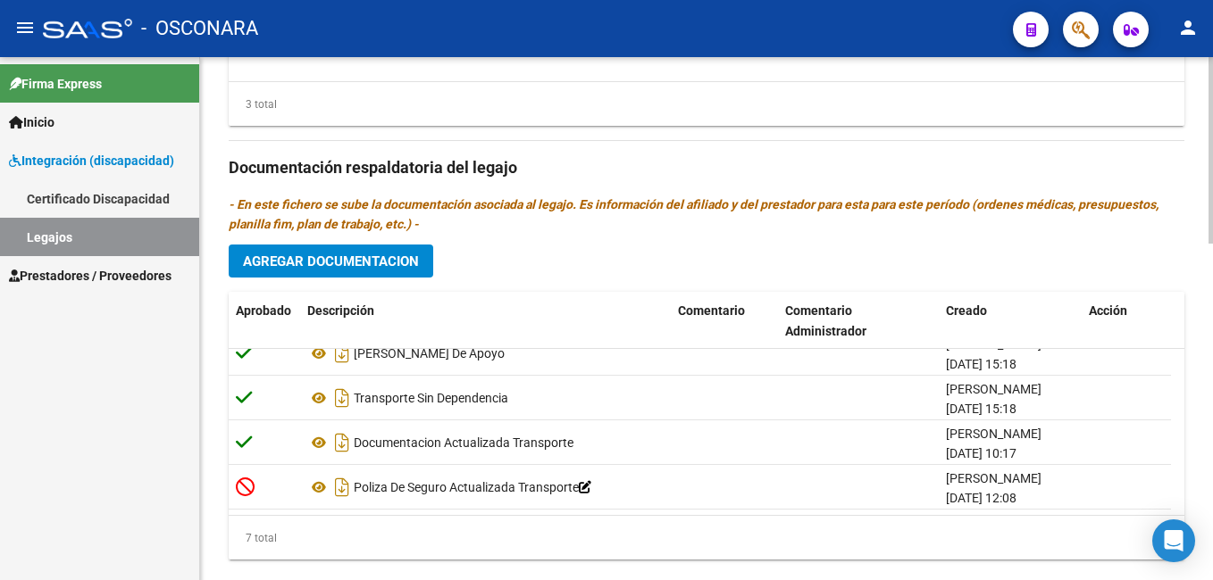
scroll to position [912, 0]
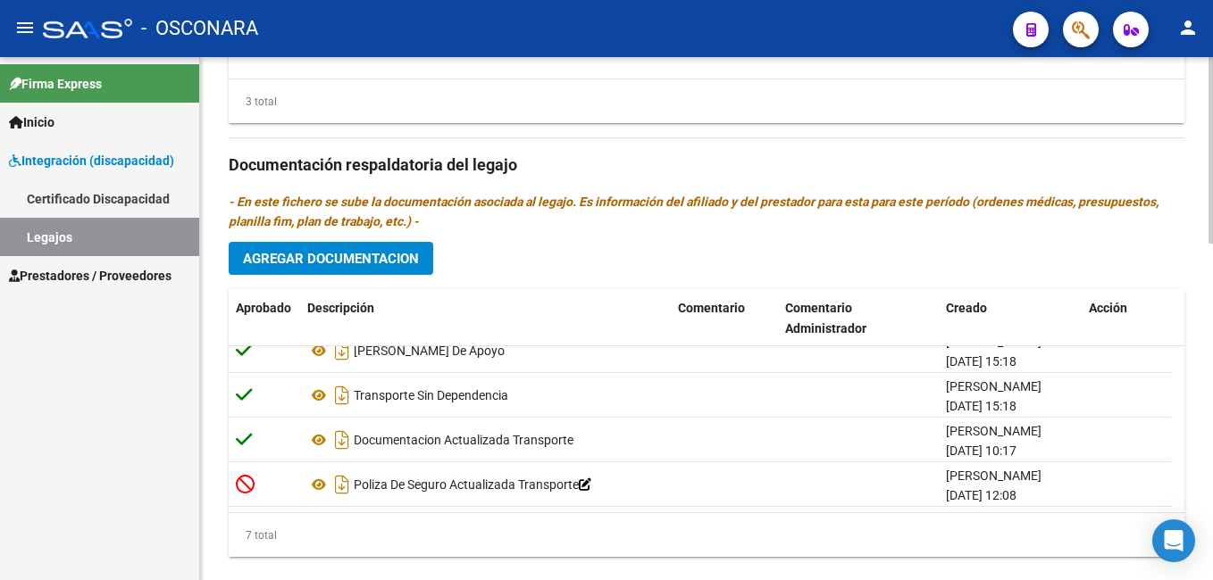
click at [1212, 419] on html "menu - OSCONARA person Firma Express Inicio Instructivos Contacto OS Integració…" at bounding box center [606, 290] width 1213 height 580
click at [335, 259] on span "Agregar Documentacion" at bounding box center [331, 259] width 176 height 16
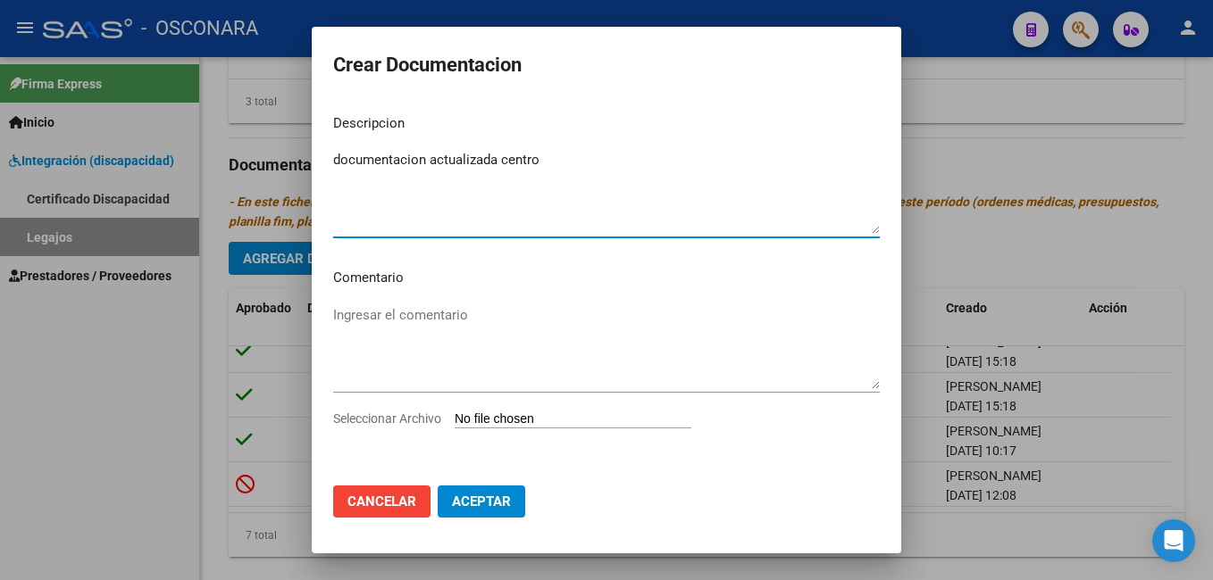
type textarea "documentacion actualizada centro"
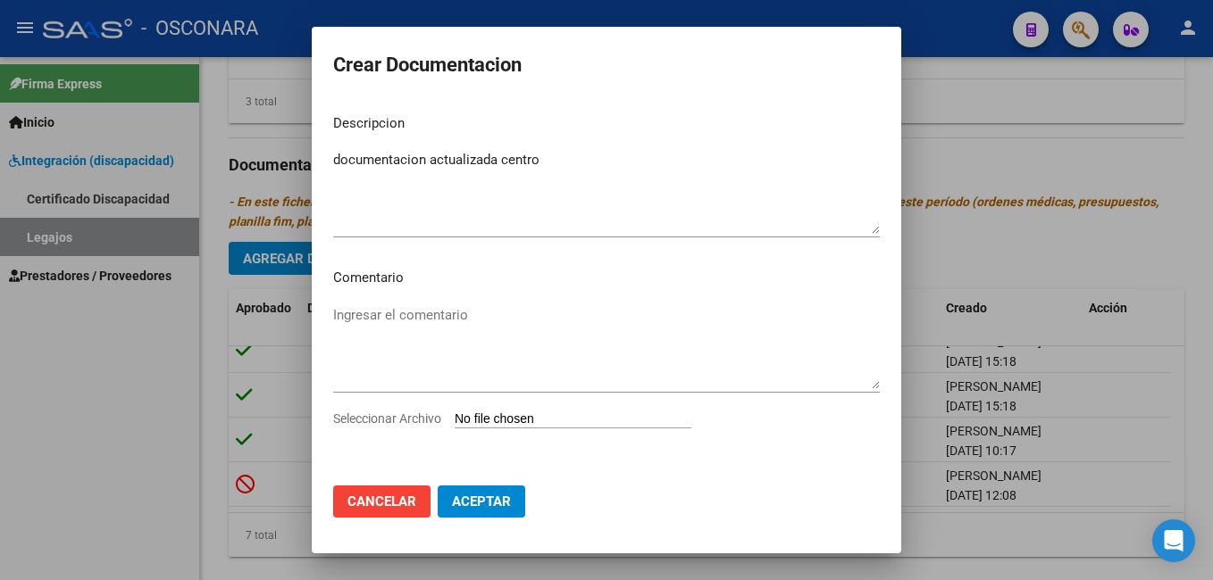
click at [520, 420] on input "Seleccionar Archivo" at bounding box center [573, 420] width 237 height 17
type input "C:\fakepath\IRID GLLEN.pdf"
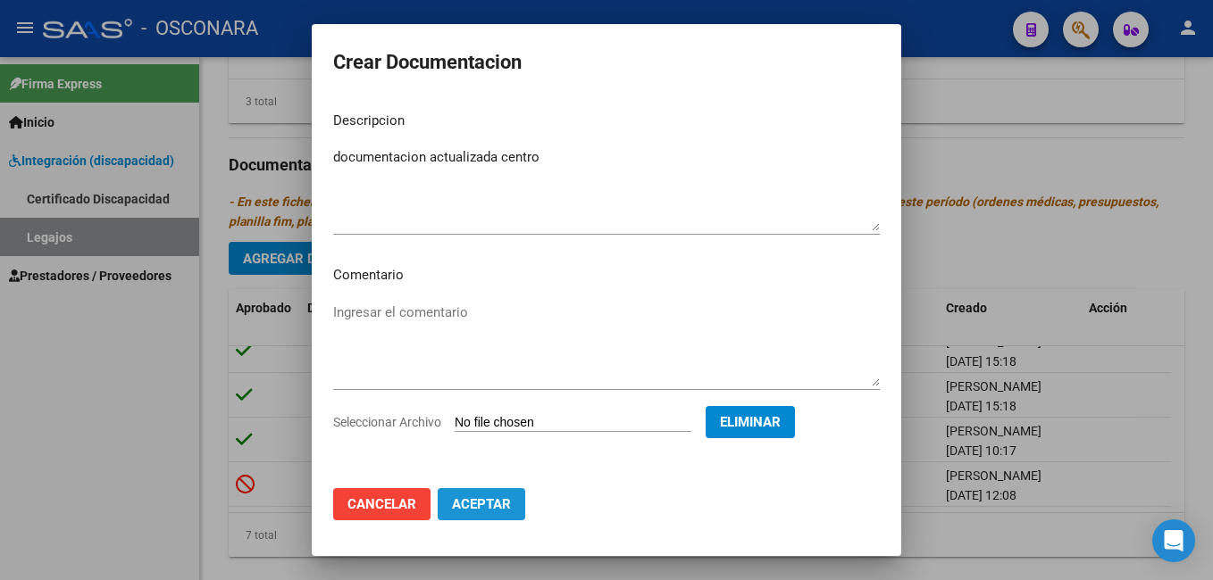
click at [503, 509] on span "Aceptar" at bounding box center [481, 504] width 59 height 16
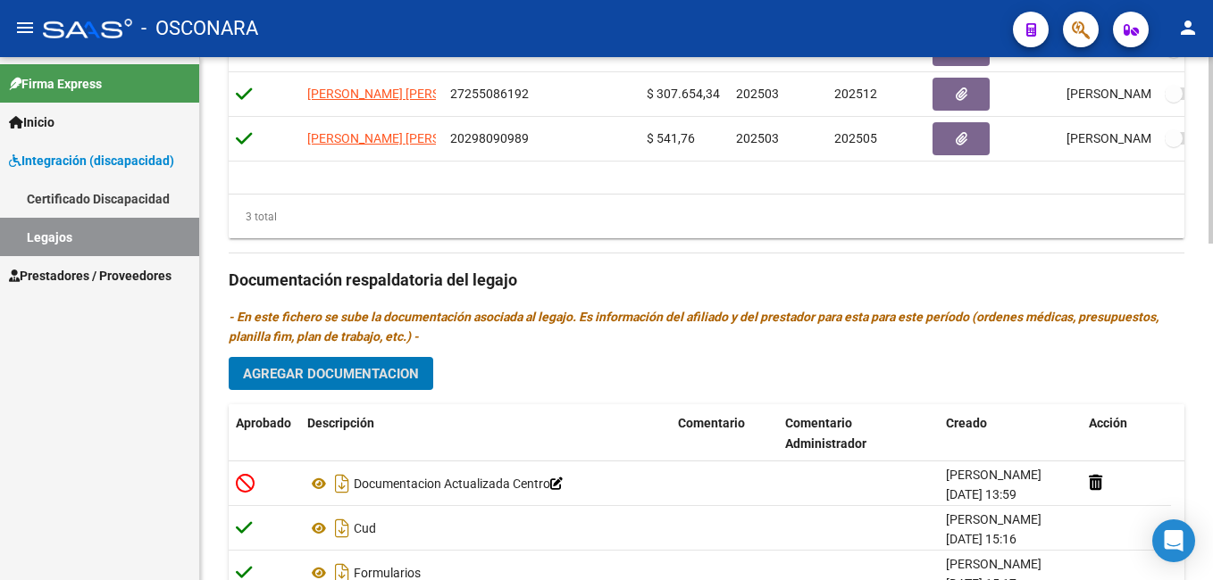
scroll to position [947, 0]
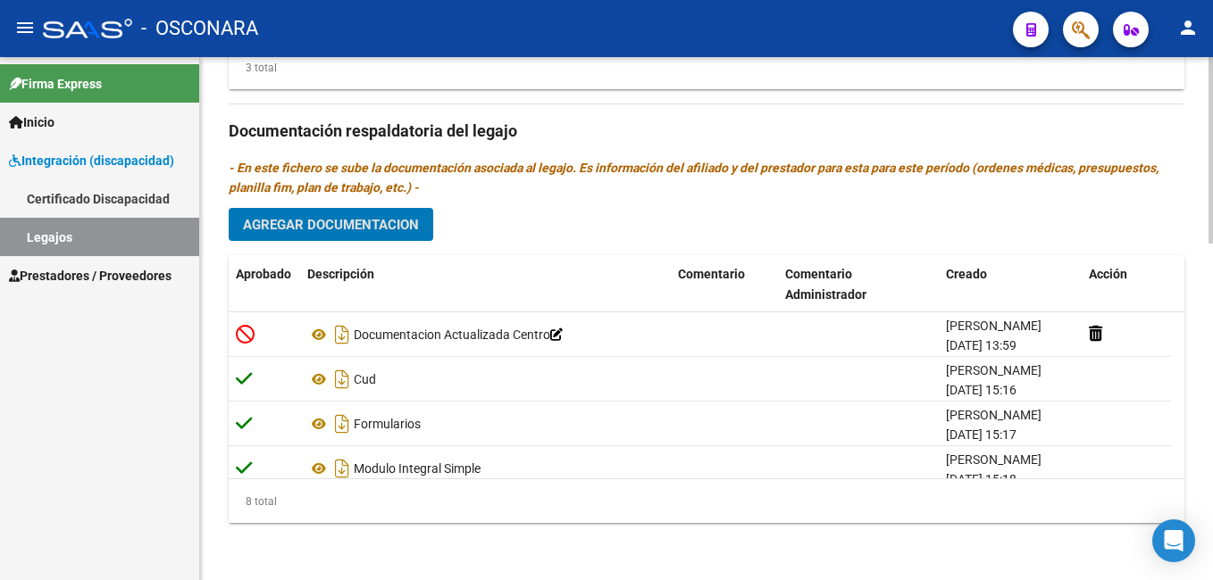
click at [376, 229] on span "Agregar Documentacion" at bounding box center [331, 225] width 176 height 16
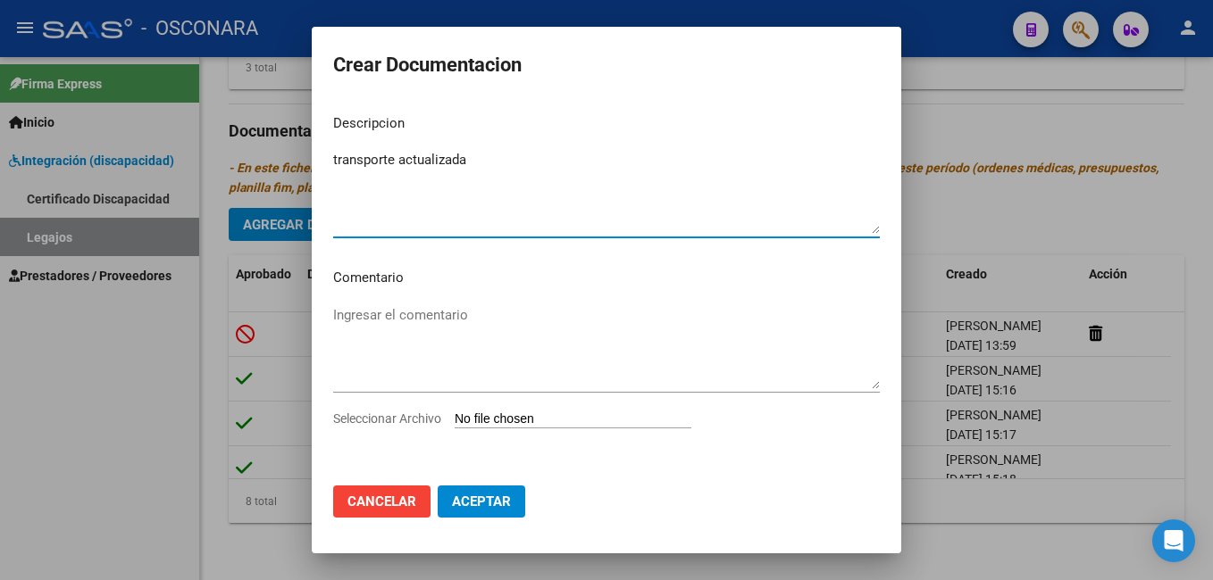
type textarea "transporte actualizada"
click at [521, 424] on input "Seleccionar Archivo" at bounding box center [573, 420] width 237 height 17
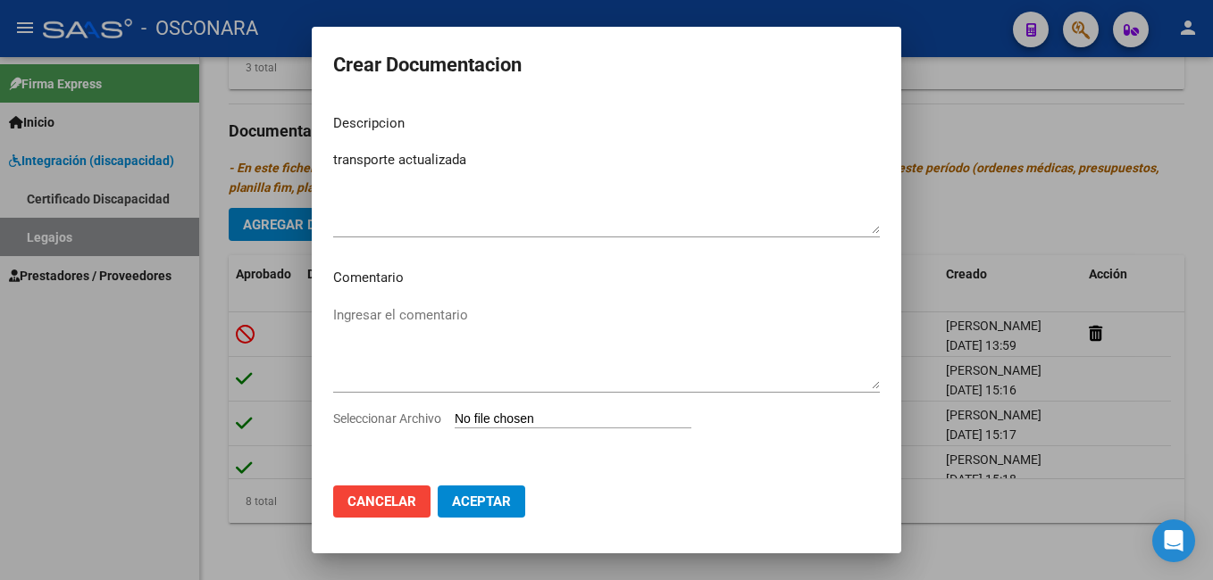
type input "C:\fakepath\[PERSON_NAME]-TRANSPORTE.pdf"
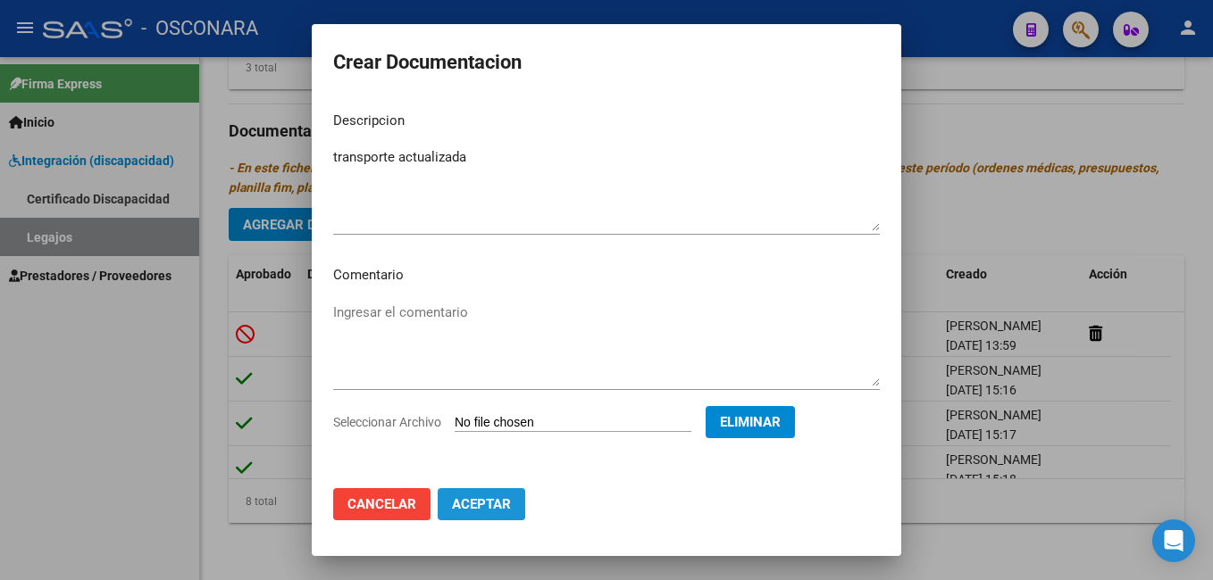
click at [498, 512] on span "Aceptar" at bounding box center [481, 504] width 59 height 16
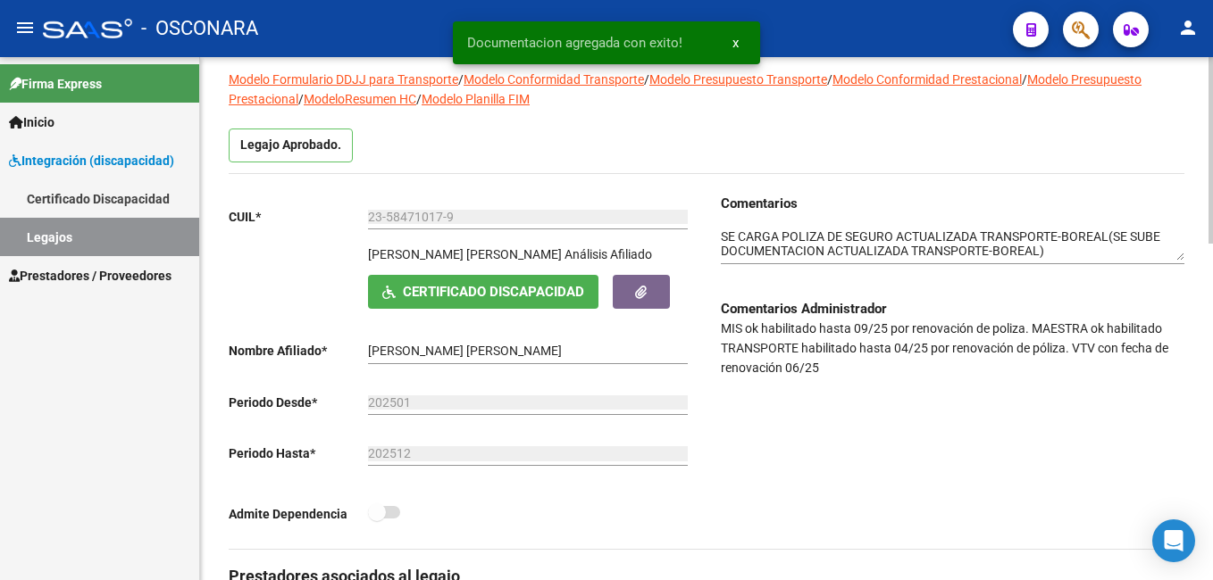
scroll to position [113, 0]
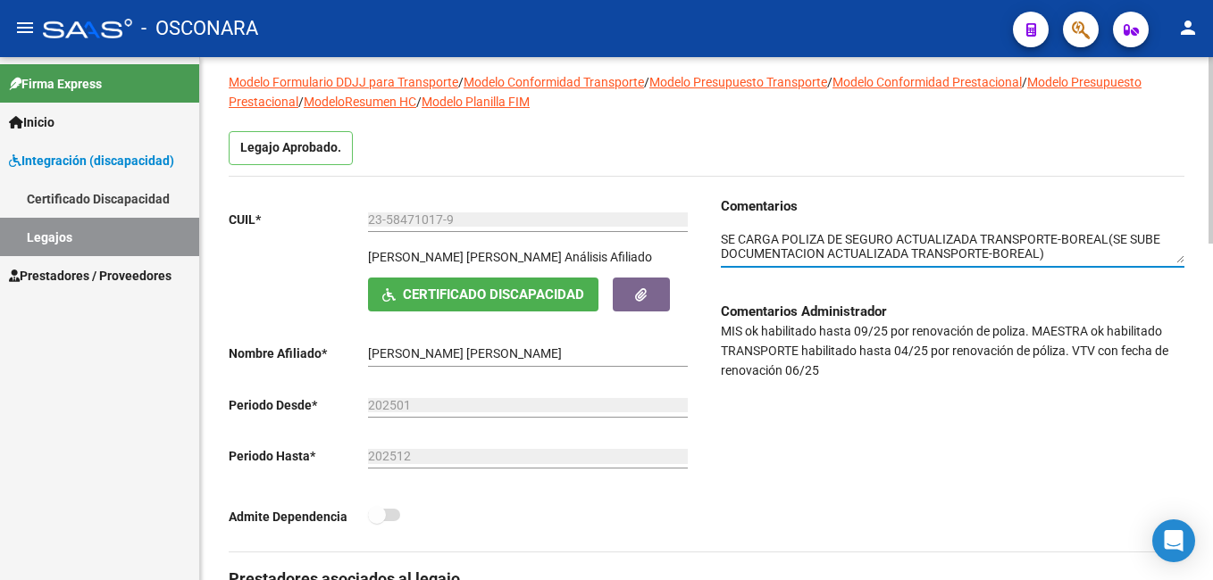
click at [724, 235] on textarea at bounding box center [952, 247] width 463 height 34
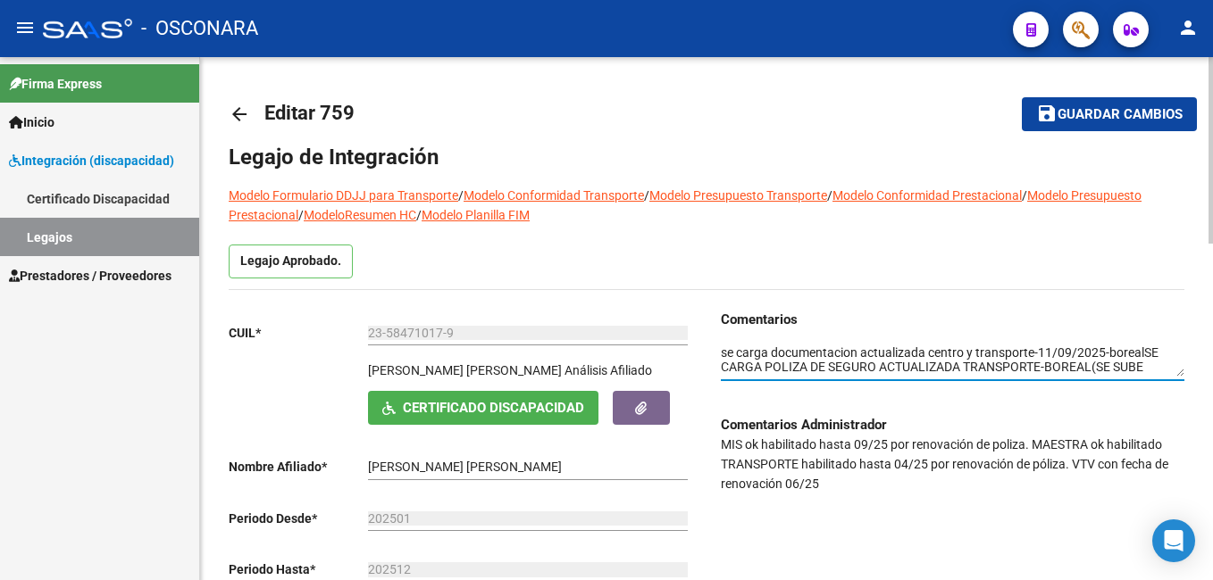
click at [1212, 80] on html "menu - OSCONARA person Firma Express Inicio Instructivos Contacto OS Integració…" at bounding box center [606, 290] width 1213 height 580
type textarea "se carga documentacion actualizada centro y transporte-11/09/2025-borealSE CARG…"
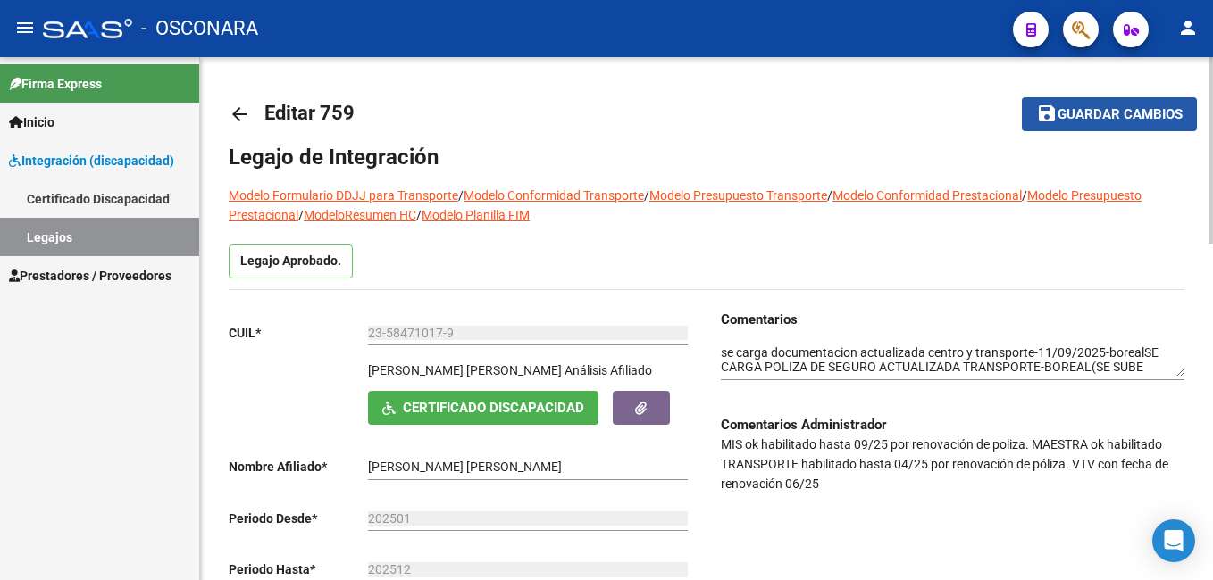
click at [1144, 113] on span "Guardar cambios" at bounding box center [1119, 115] width 125 height 16
click at [1144, 113] on span "Guardar cambios" at bounding box center [1096, 115] width 125 height 16
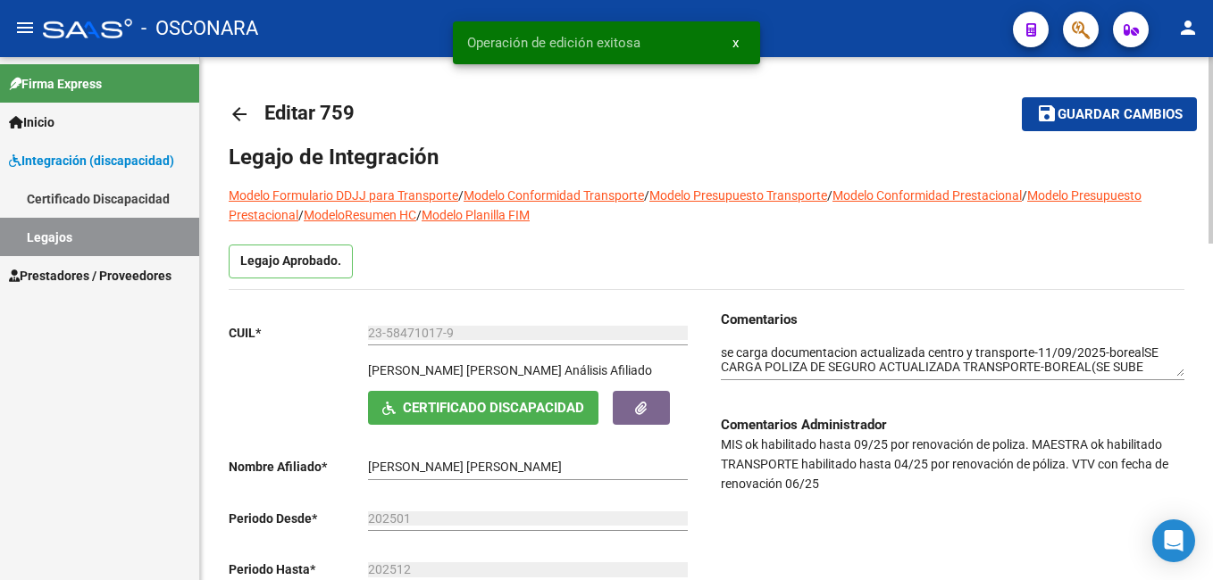
click at [1144, 113] on span "Guardar cambios" at bounding box center [1119, 115] width 125 height 16
click at [1212, 199] on html "menu - OSCONARA person Firma Express Inicio Instructivos Contacto OS Integració…" at bounding box center [606, 290] width 1213 height 580
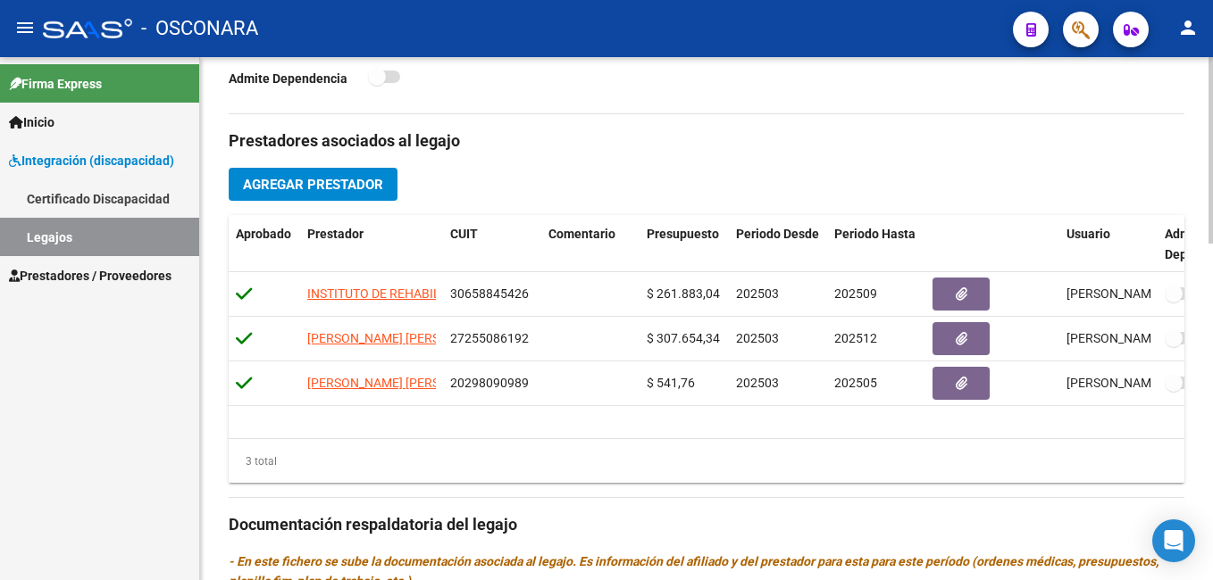
scroll to position [571, 0]
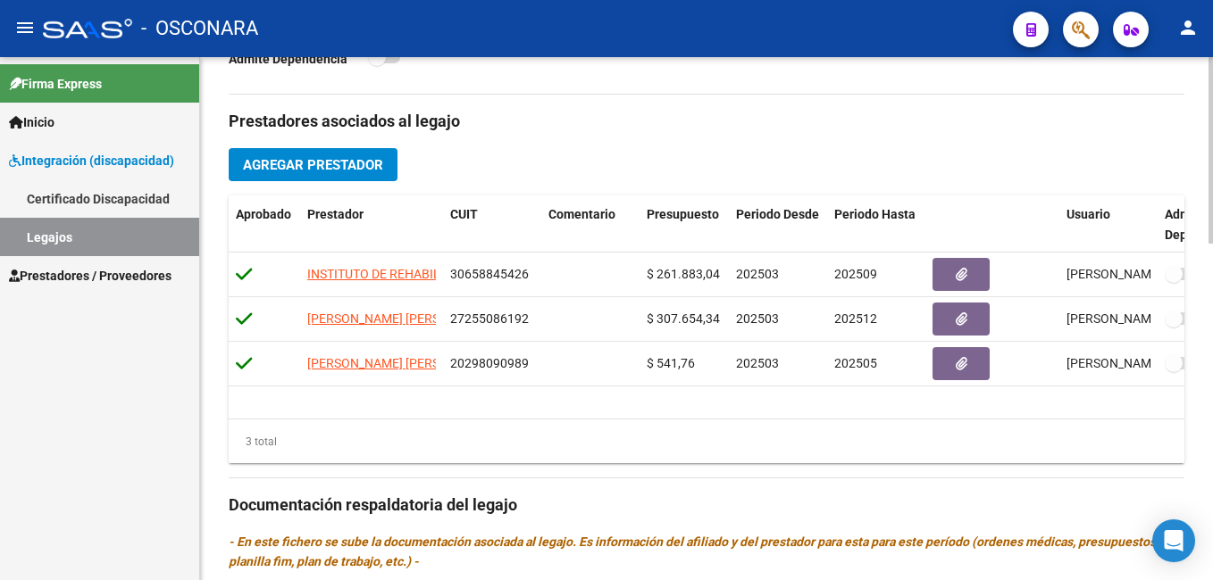
click at [1212, 402] on html "menu - OSCONARA person Firma Express Inicio Instructivos Contacto OS Integració…" at bounding box center [606, 290] width 1213 height 580
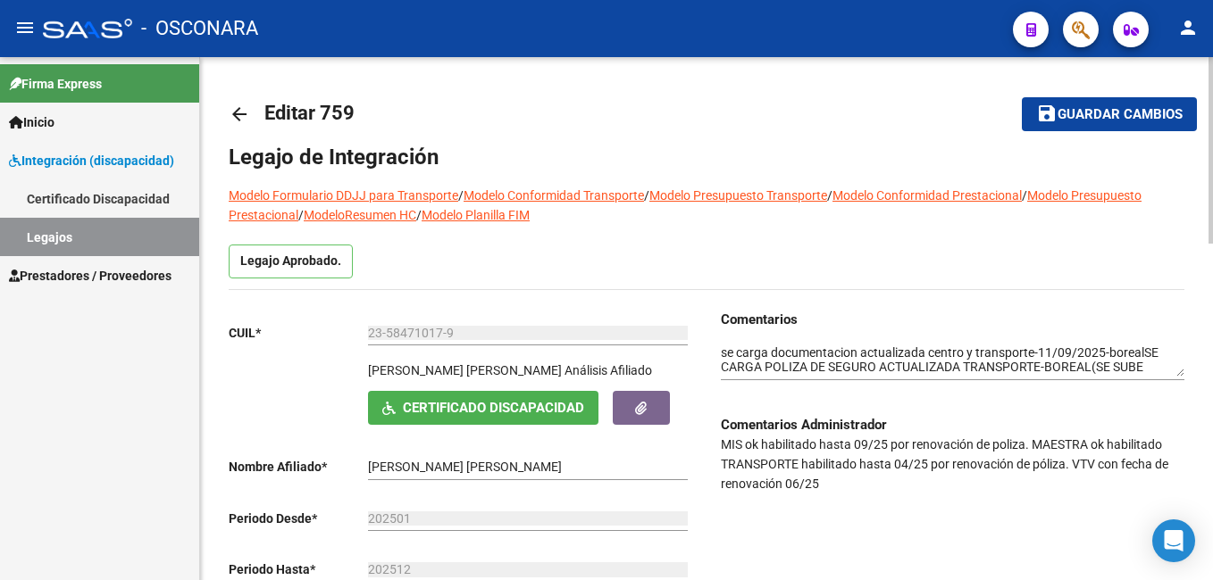
click at [1212, 57] on div at bounding box center [1210, 150] width 4 height 187
click at [1114, 113] on span "Guardar cambios" at bounding box center [1119, 115] width 125 height 16
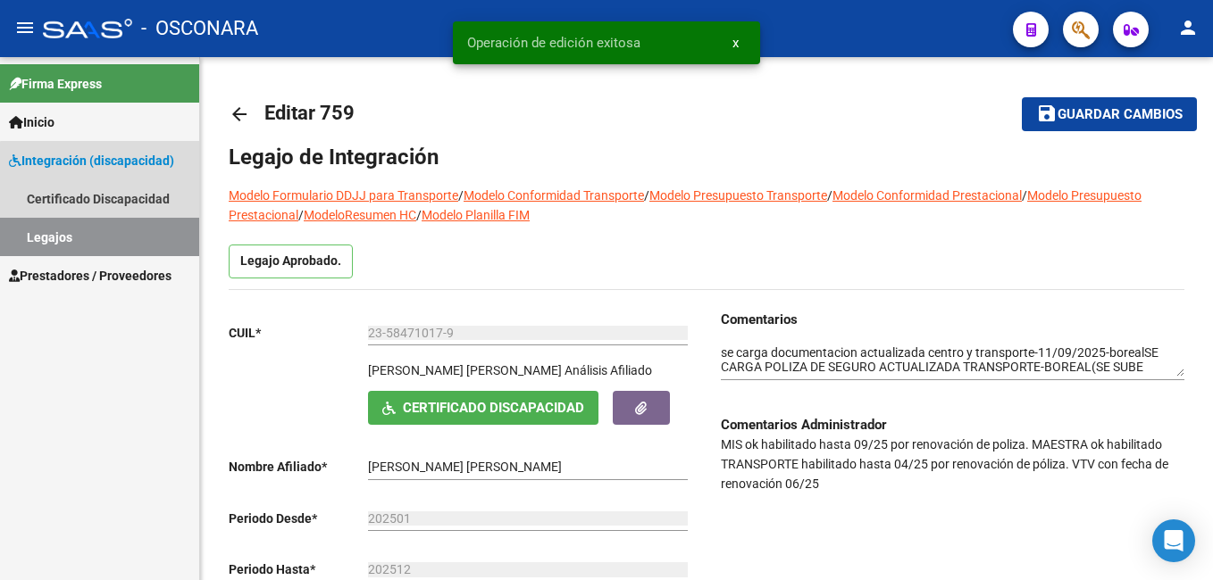
click at [143, 237] on link "Legajos" at bounding box center [99, 237] width 199 height 38
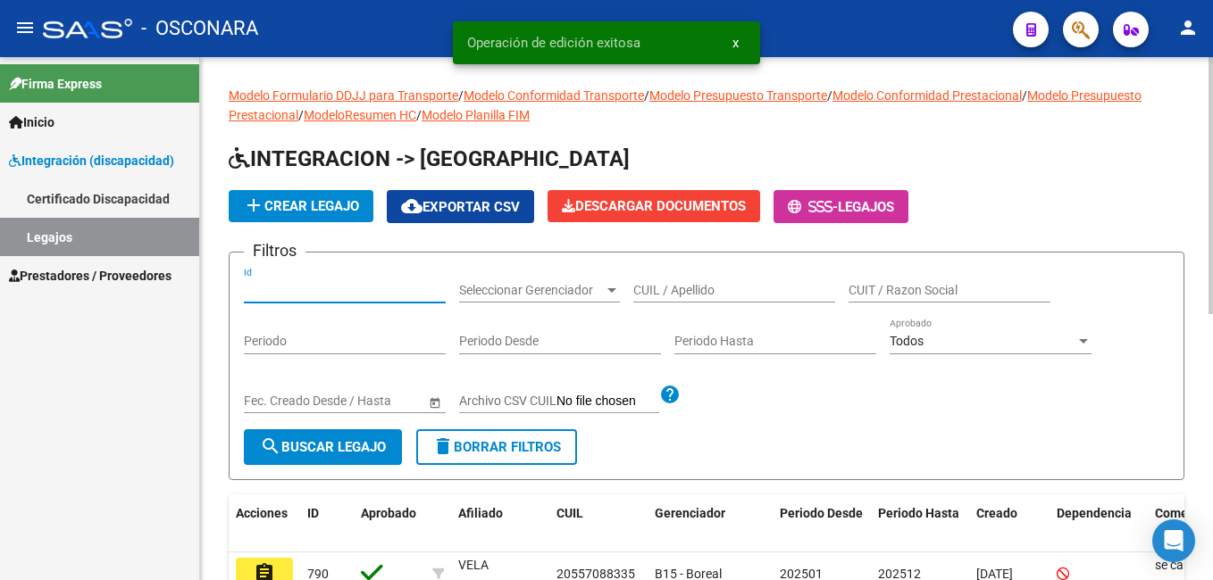
click at [288, 292] on input "Id" at bounding box center [345, 290] width 202 height 15
type input "718"
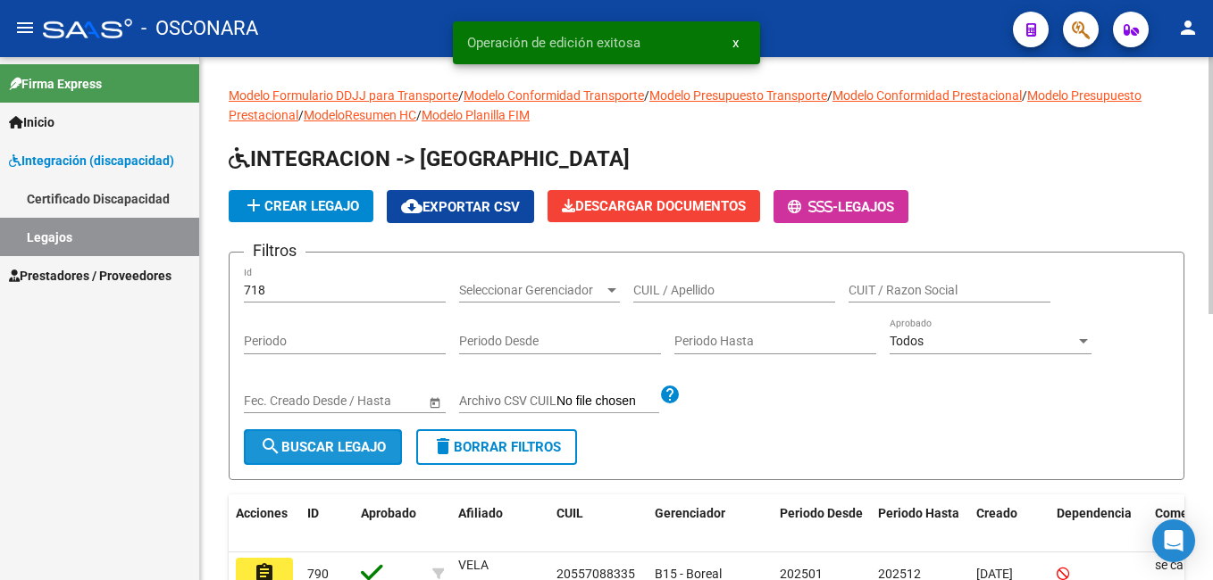
click at [319, 463] on button "search Buscar Legajo" at bounding box center [323, 448] width 158 height 36
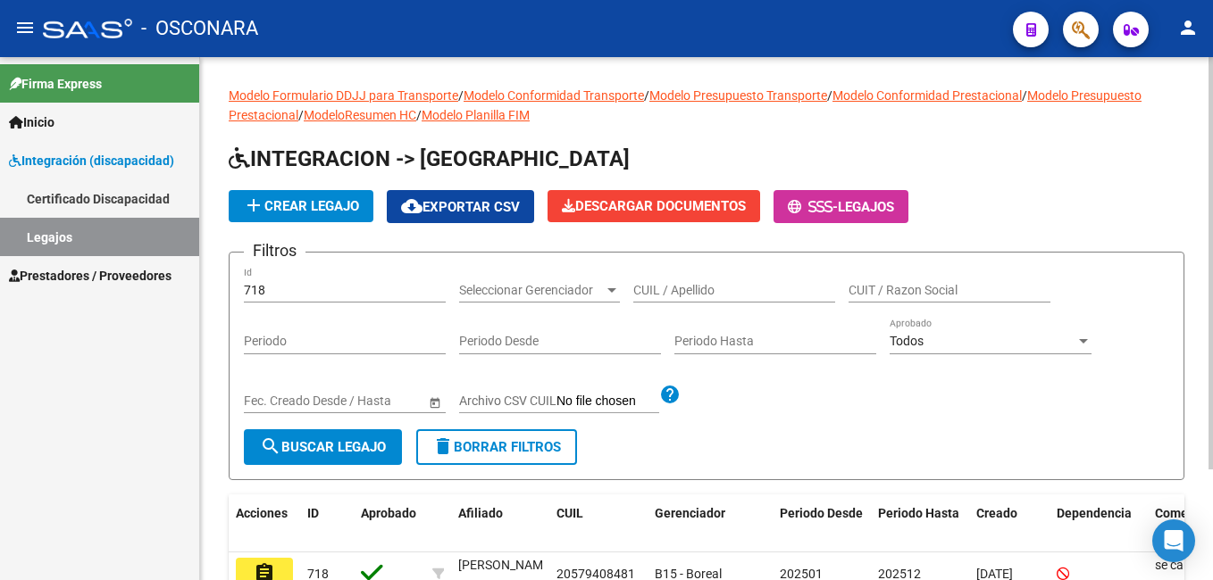
scroll to position [140, 0]
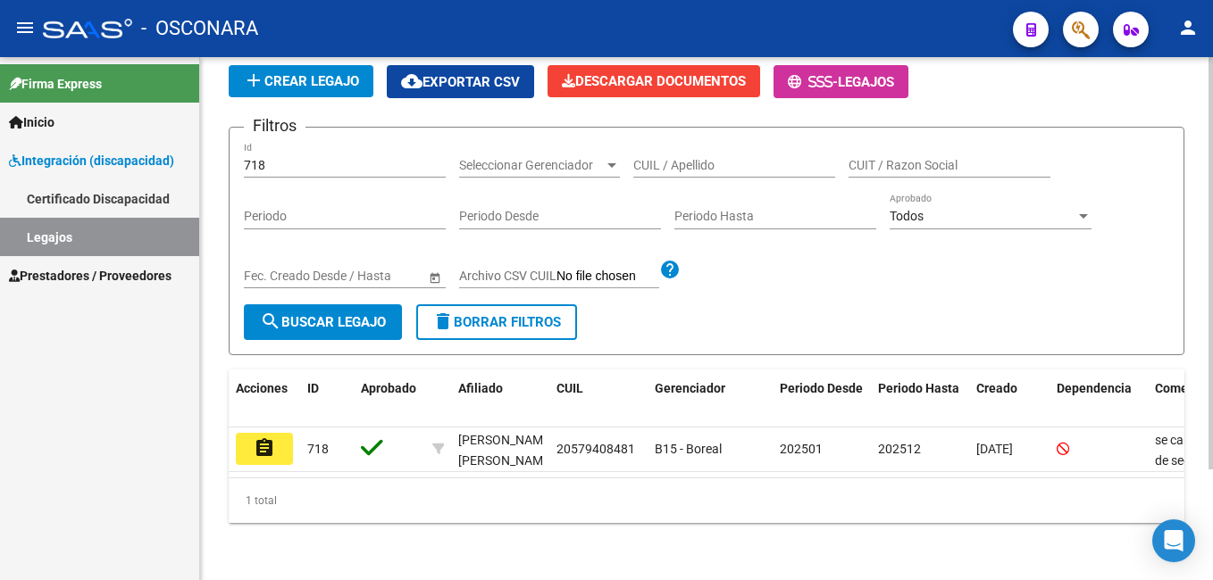
click at [1212, 512] on html "menu - OSCONARA person Firma Express Inicio Instructivos Contacto OS Integració…" at bounding box center [606, 290] width 1213 height 580
click at [1201, 355] on div "Modelo Formulario DDJJ para Transporte / Modelo Conformidad Transporte / Modelo…" at bounding box center [708, 256] width 1017 height 648
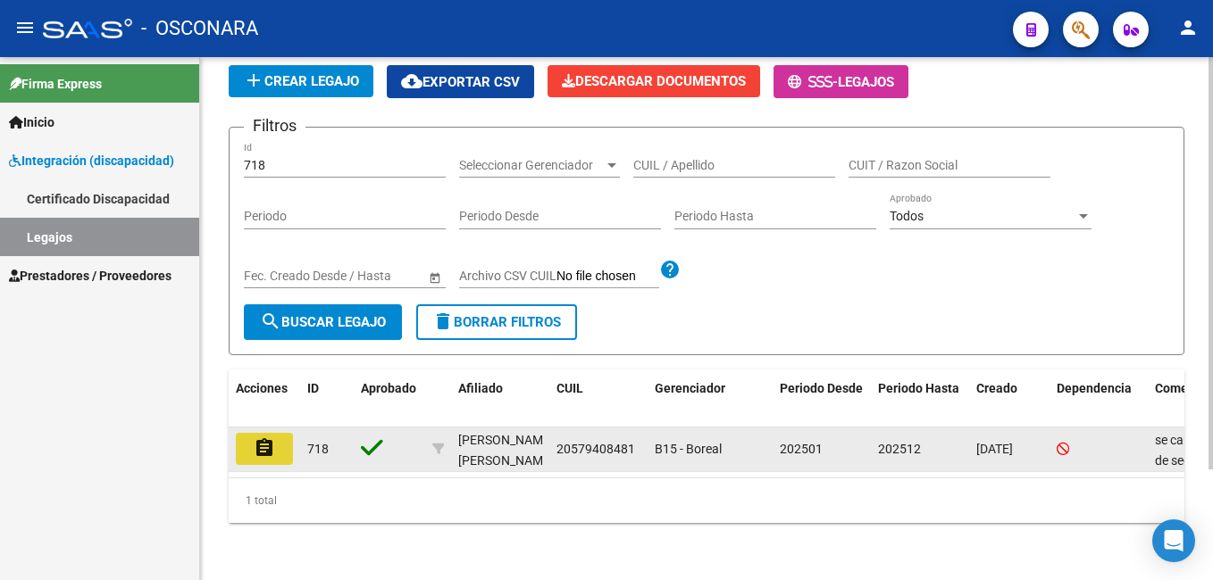
click at [273, 438] on mat-icon "assignment" at bounding box center [264, 448] width 21 height 21
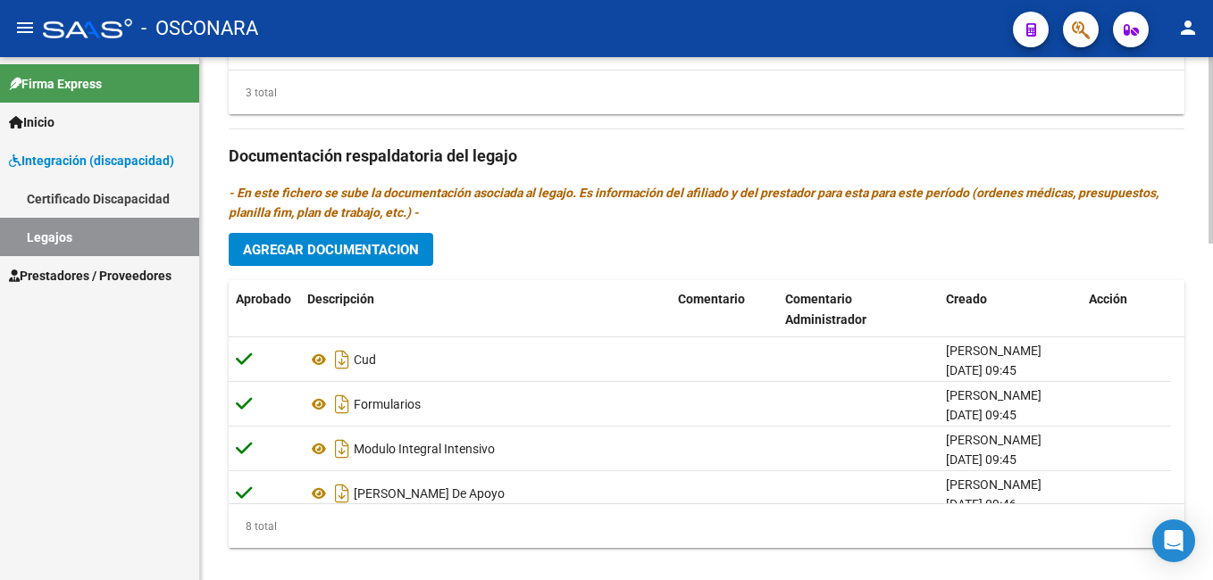
scroll to position [947, 0]
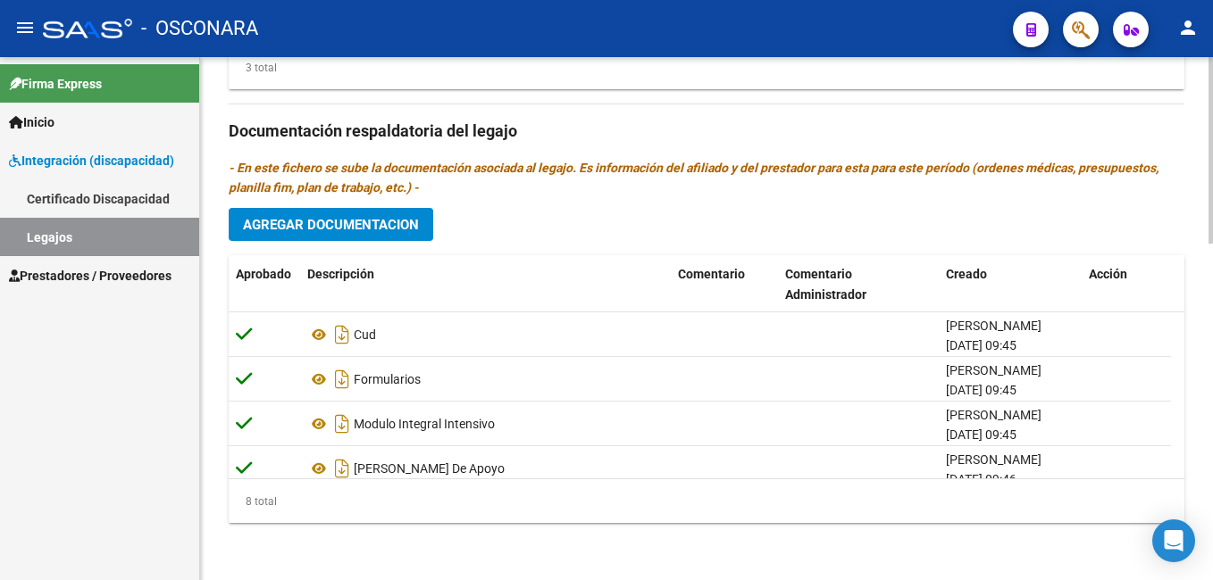
click at [1212, 580] on html "menu - OSCONARA person Firma Express Inicio Instructivos Contacto OS Integració…" at bounding box center [606, 290] width 1213 height 580
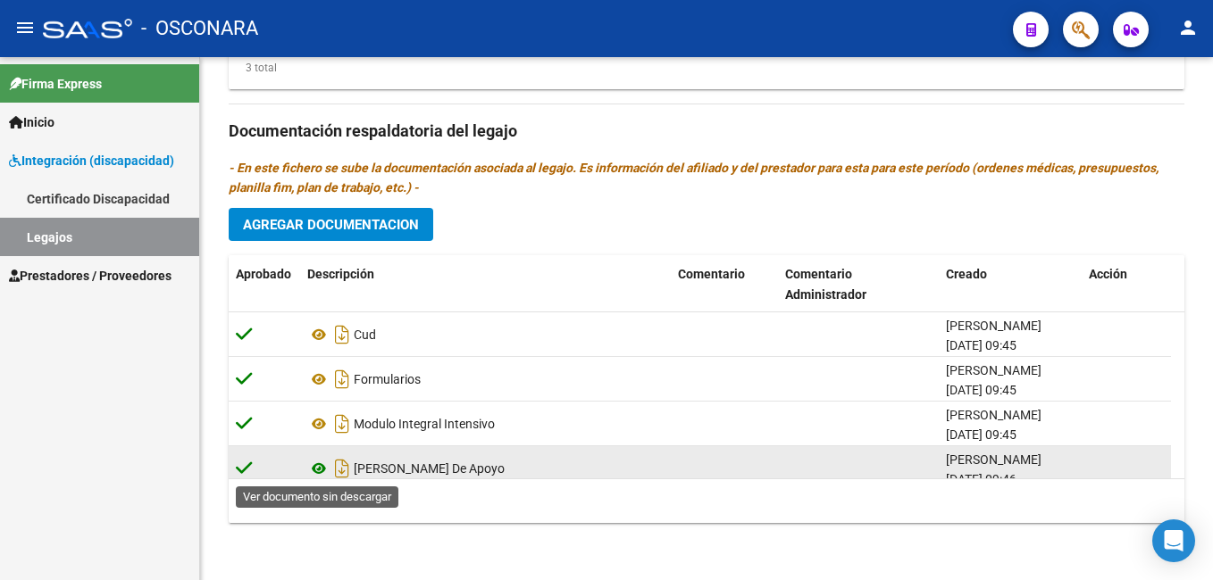
click at [315, 466] on icon at bounding box center [318, 468] width 23 height 21
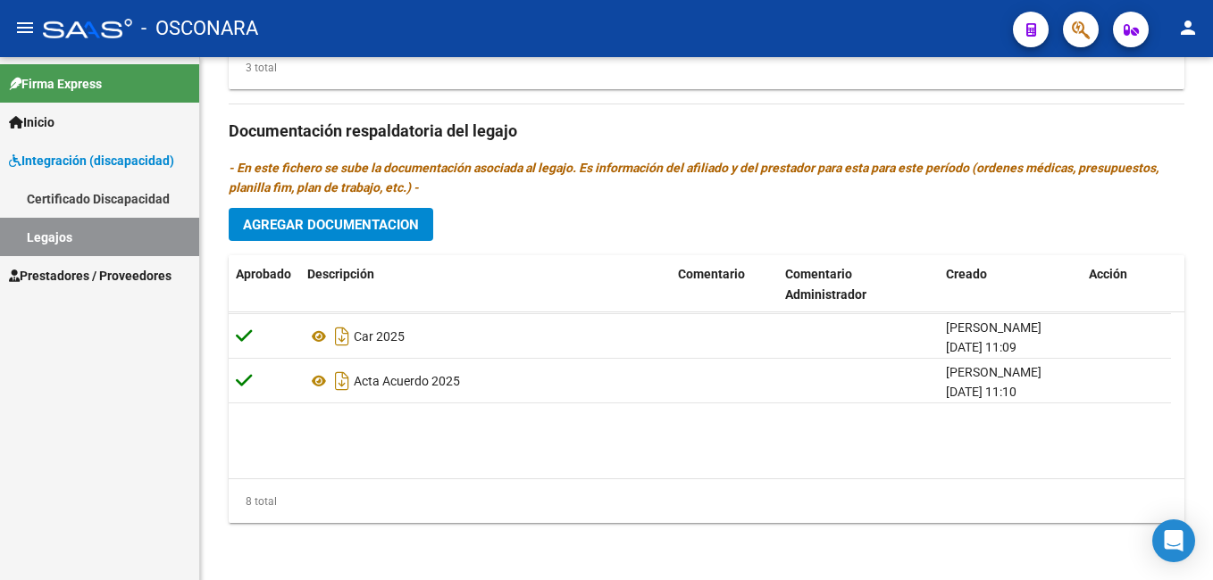
scroll to position [0, 0]
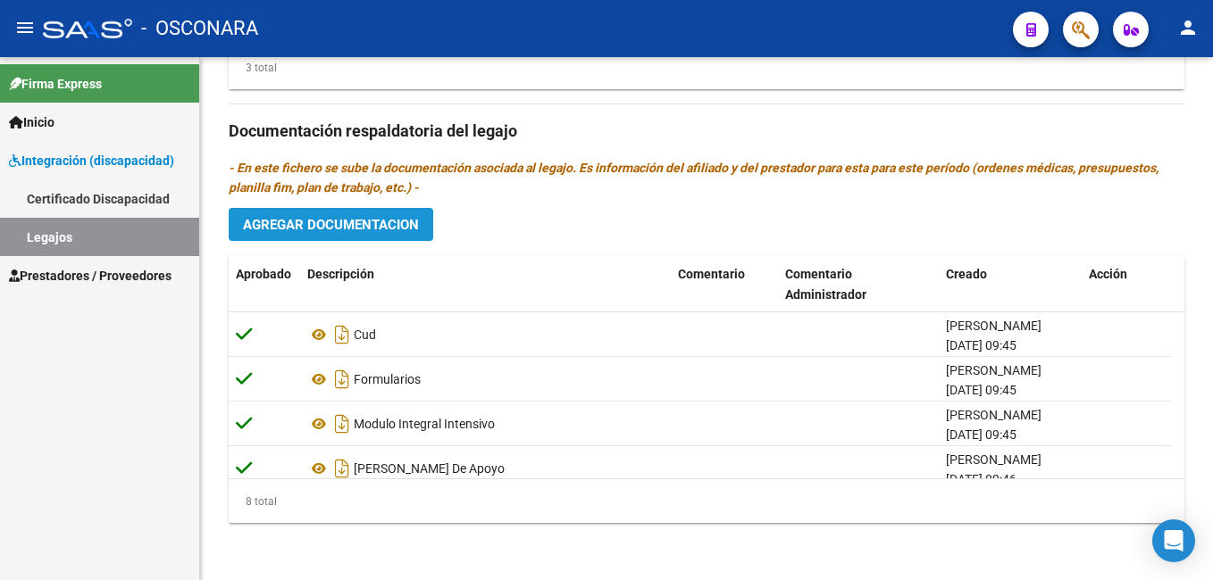
click at [388, 219] on span "Agregar Documentacion" at bounding box center [331, 225] width 176 height 16
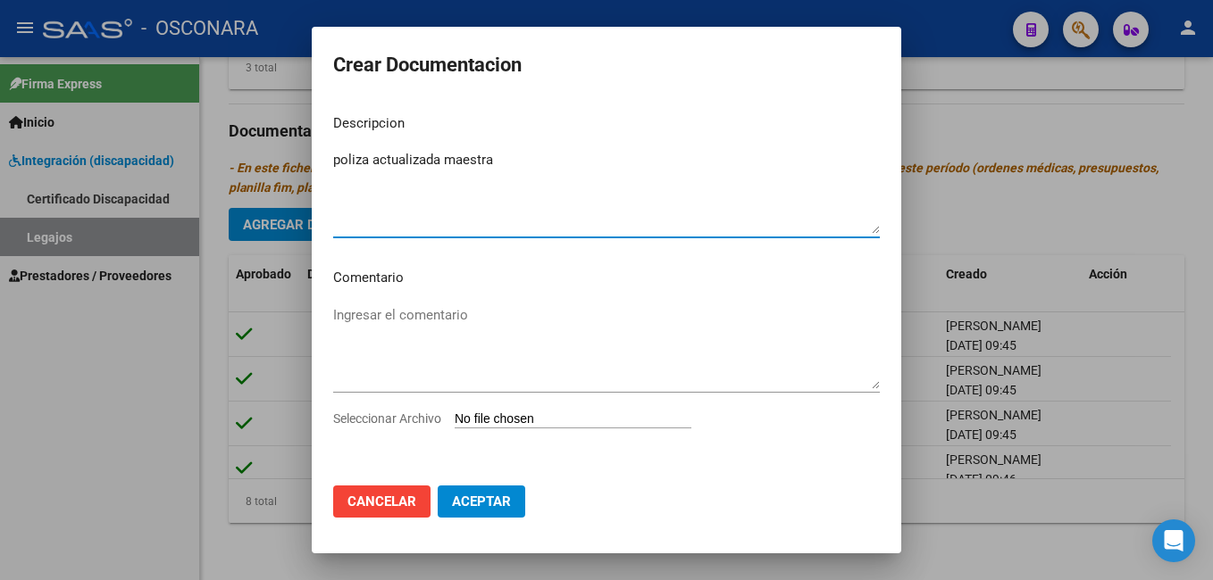
type textarea "poliza actualizada maestra"
click at [480, 419] on input "Seleccionar Archivo" at bounding box center [573, 420] width 237 height 17
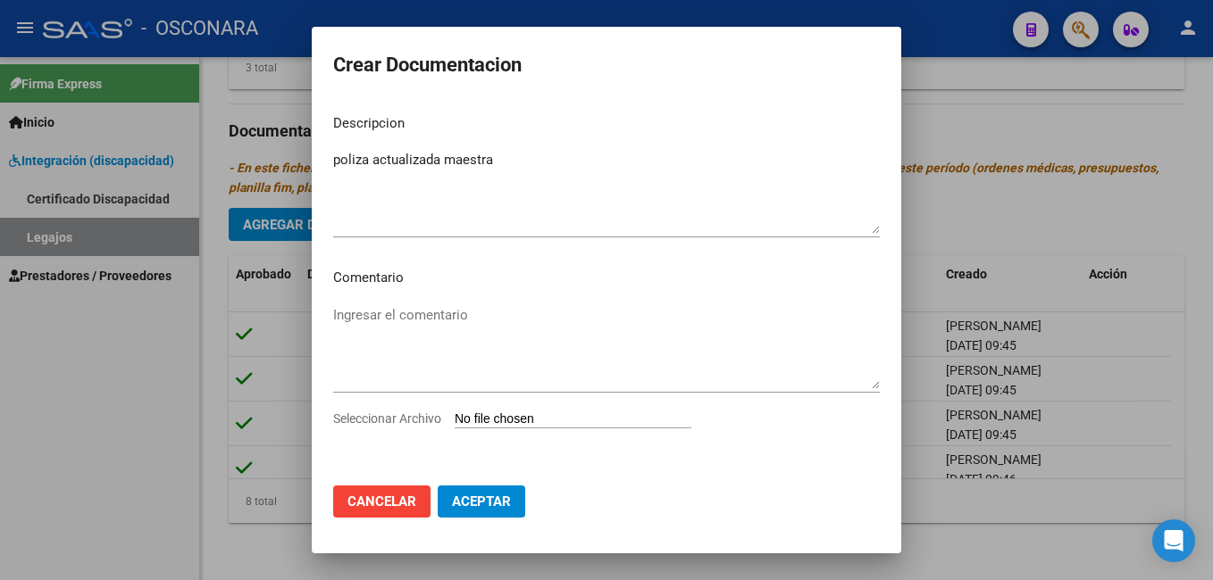
type input "C:\fakepath\PDF 3 (MAESTRA-[PERSON_NAME]-ACTA ACUERDO)- con poliza vigente (1)_…"
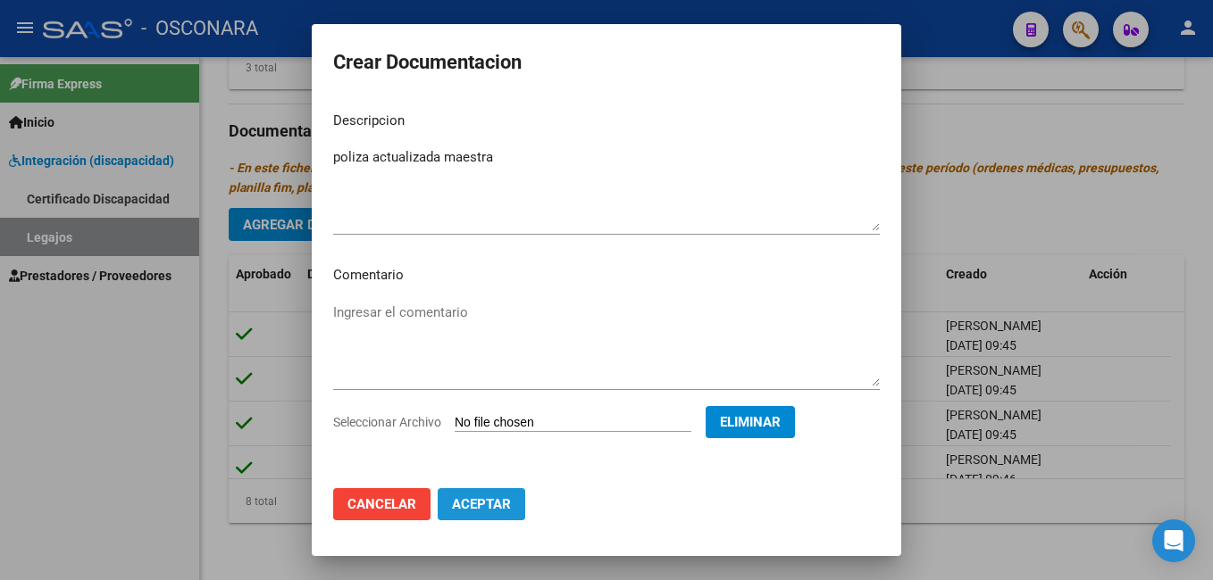
click at [491, 504] on span "Aceptar" at bounding box center [481, 504] width 59 height 16
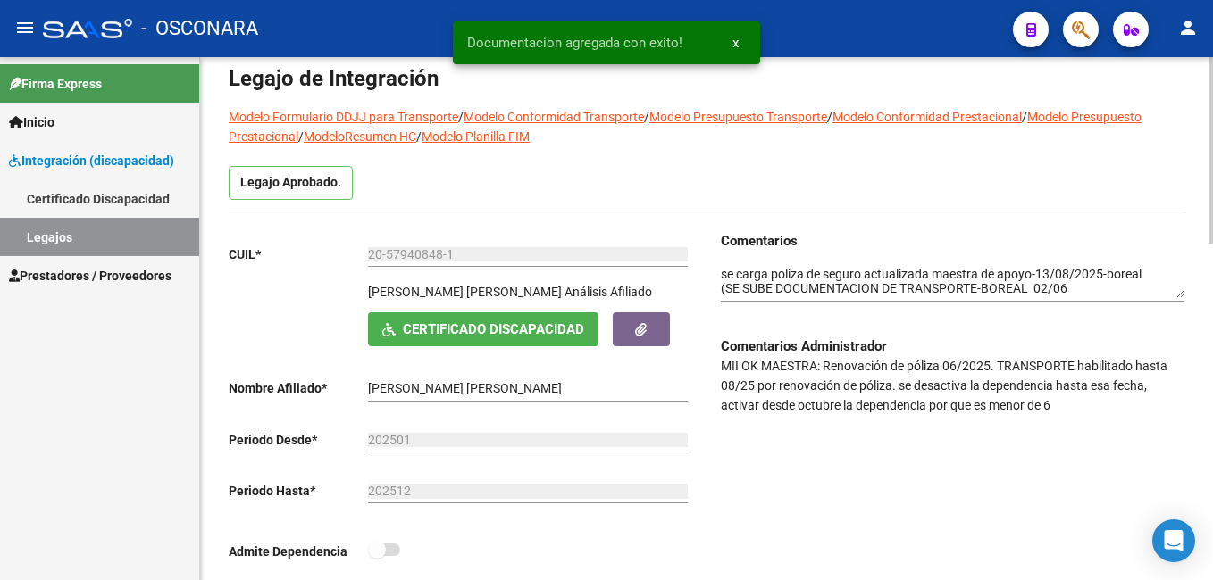
scroll to position [66, 0]
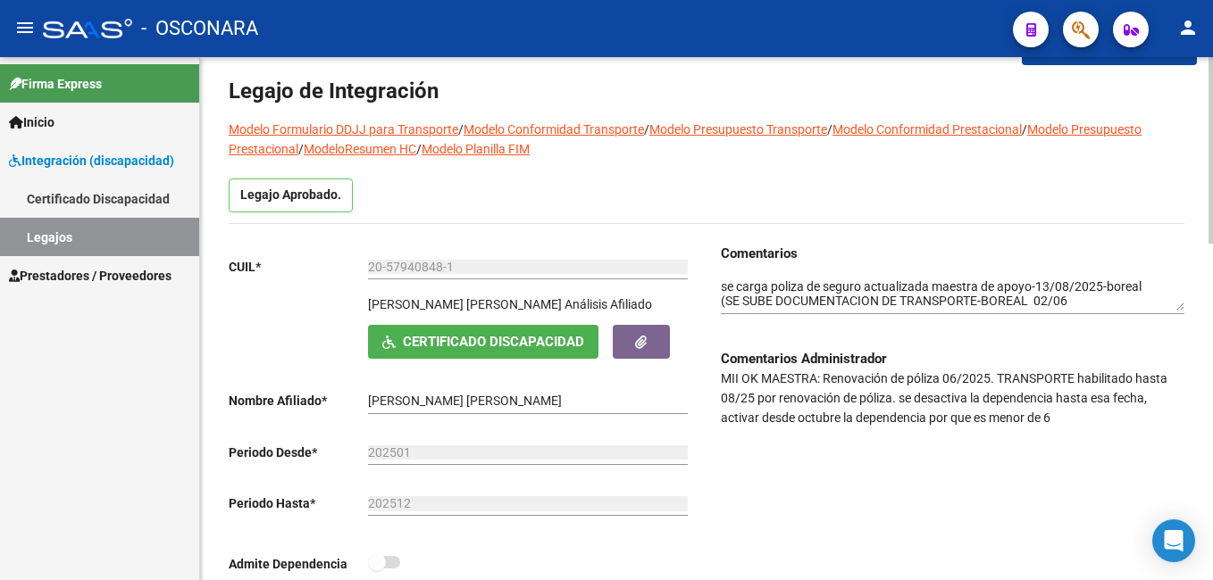
click at [719, 282] on div "Comentarios Comentarios Administrador MII OK MAESTRA: Renovación de póliza 06/2…" at bounding box center [945, 421] width 478 height 355
click at [721, 282] on textarea at bounding box center [952, 295] width 463 height 34
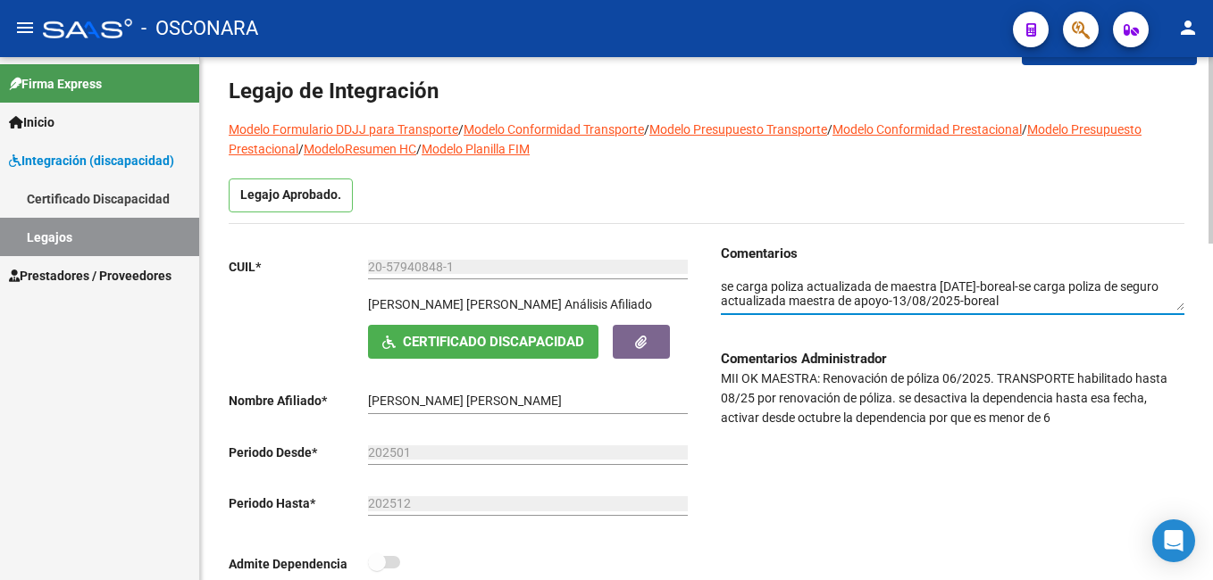
scroll to position [0, 0]
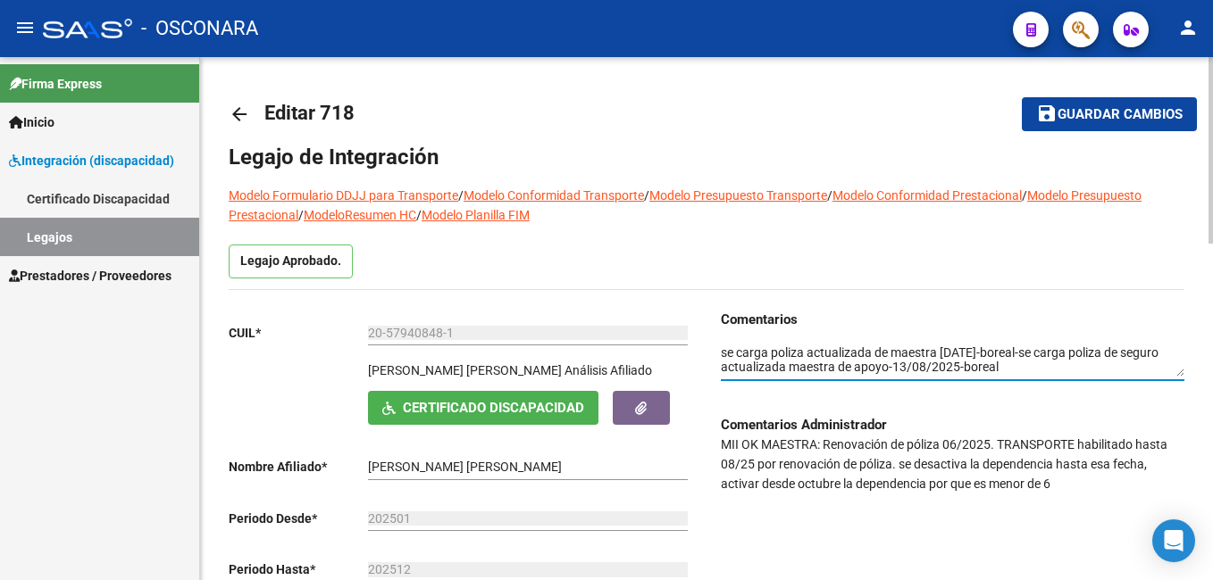
click at [1212, 140] on html "menu - OSCONARA person Firma Express Inicio Instructivos Contacto OS Integració…" at bounding box center [606, 290] width 1213 height 580
type textarea "se carga poliza actualizada de maestra [DATE]-boreal-se carga poliza de seguro …"
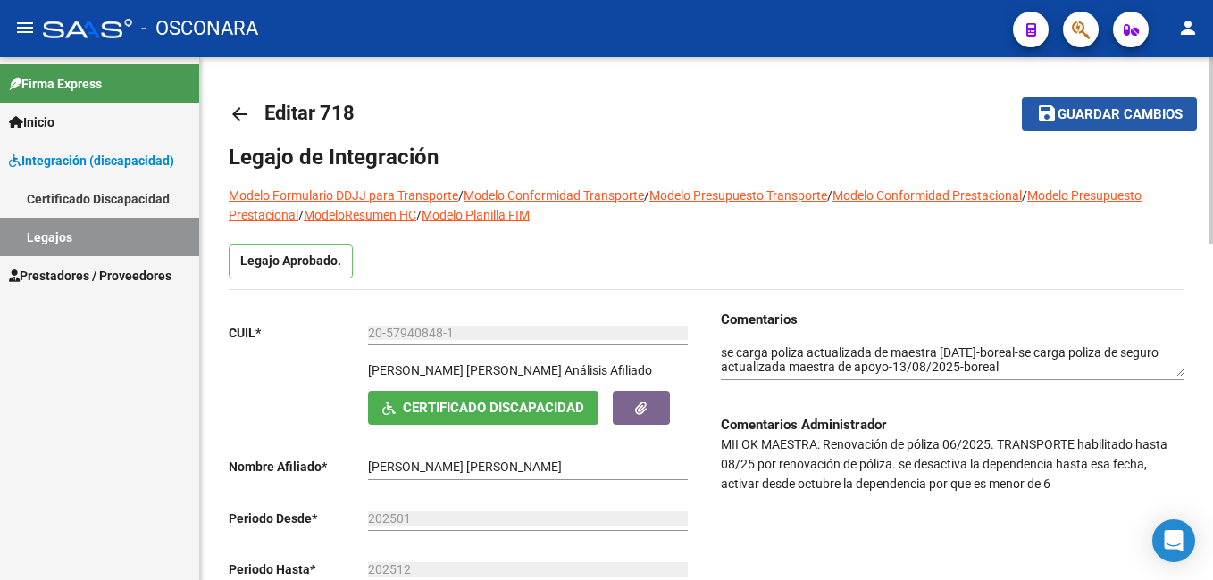
click at [1111, 113] on span "Guardar cambios" at bounding box center [1119, 115] width 125 height 16
click at [1121, 123] on button "save Guardar cambios" at bounding box center [1109, 113] width 175 height 33
click at [1084, 108] on span "Guardar cambios" at bounding box center [1119, 115] width 125 height 16
click at [1047, 111] on mat-icon "save" at bounding box center [1046, 113] width 21 height 21
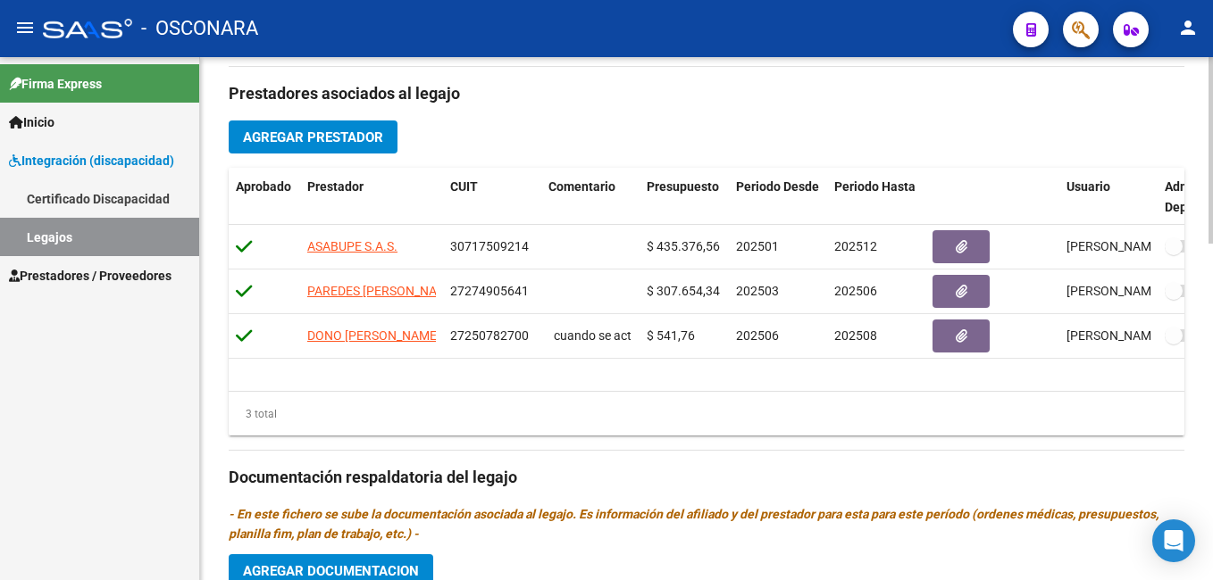
scroll to position [596, 0]
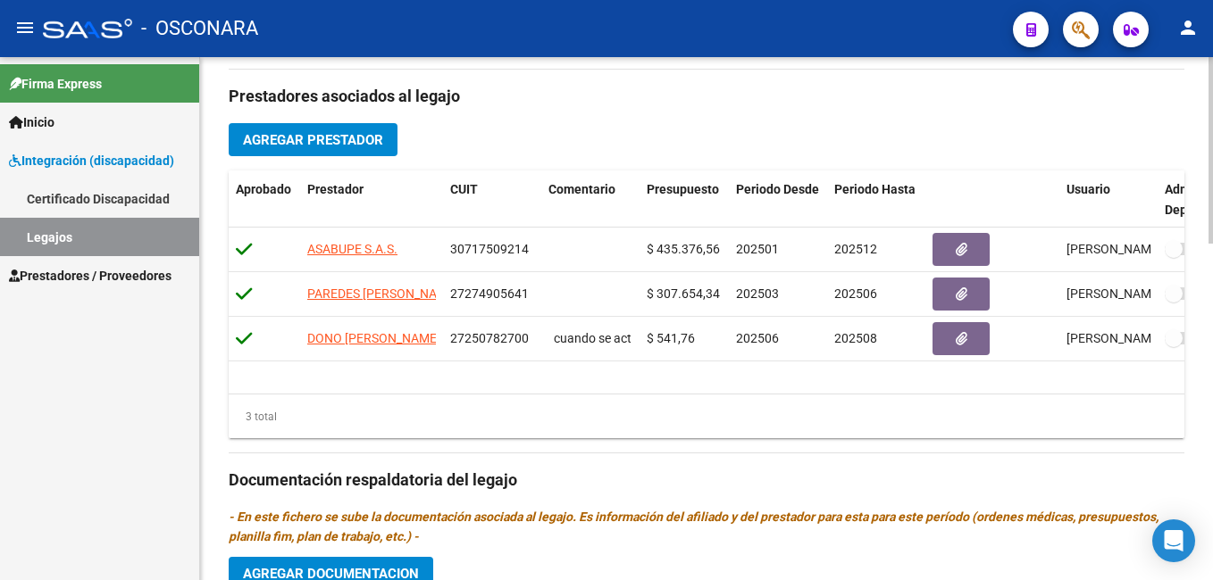
click at [1212, 425] on html "menu - OSCONARA person Firma Express Inicio Instructivos Contacto OS Integració…" at bounding box center [606, 290] width 1213 height 580
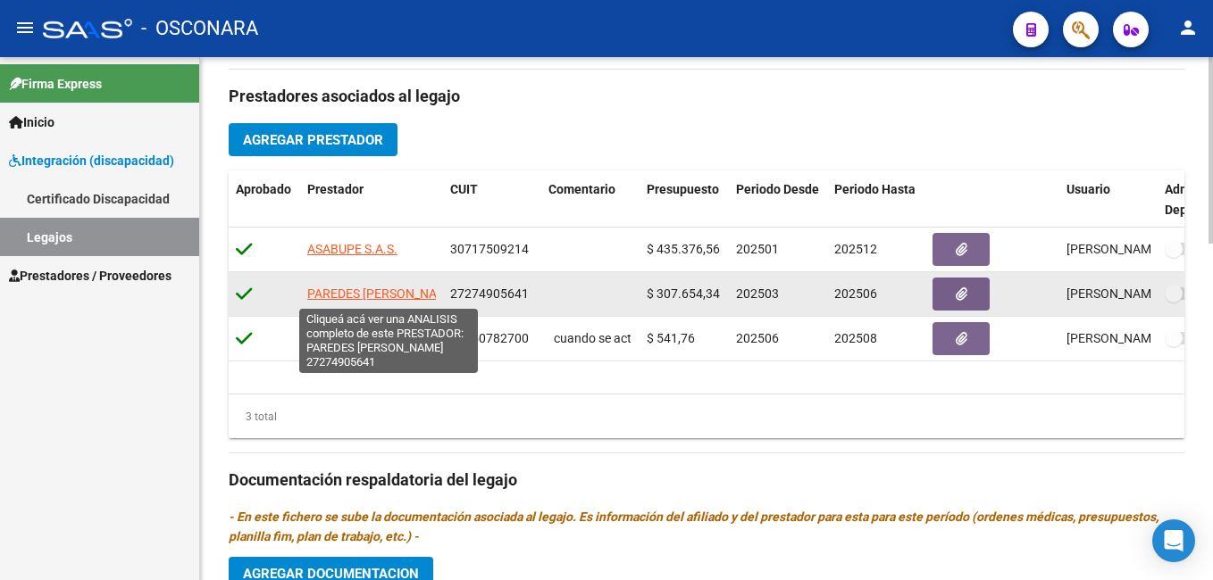
click at [362, 292] on span "PAREDES [PERSON_NAME]" at bounding box center [382, 294] width 151 height 14
type textarea "27274905641"
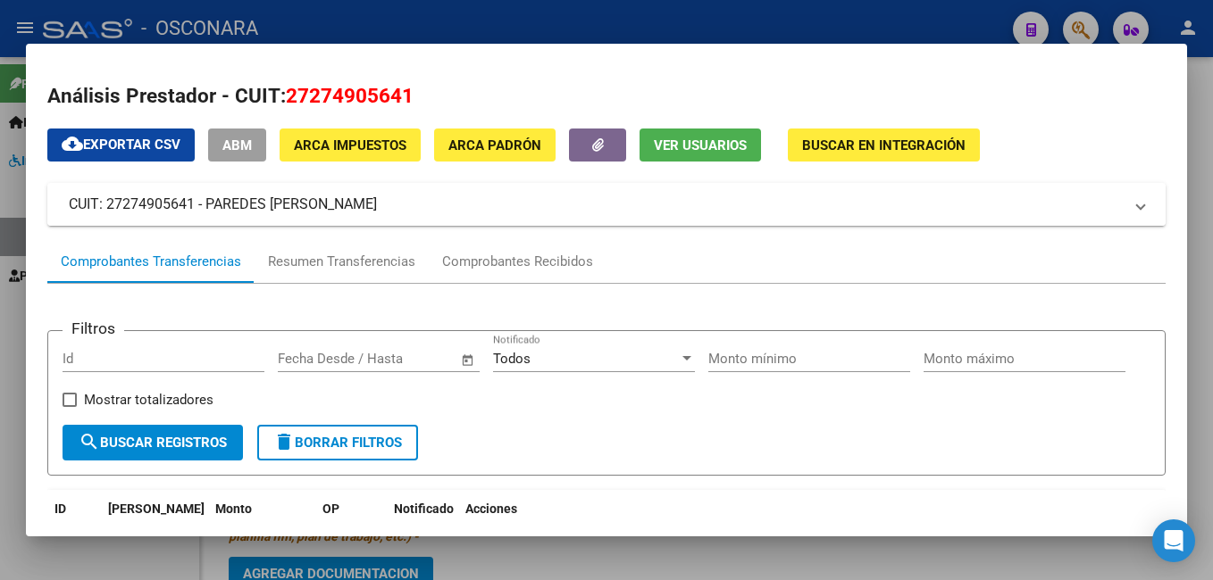
drag, startPoint x: 209, startPoint y: 201, endPoint x: 407, endPoint y: 225, distance: 199.7
click at [407, 225] on mat-expansion-panel-header "CUIT: 27274905641 - PAREDES [PERSON_NAME]" at bounding box center [606, 204] width 1118 height 43
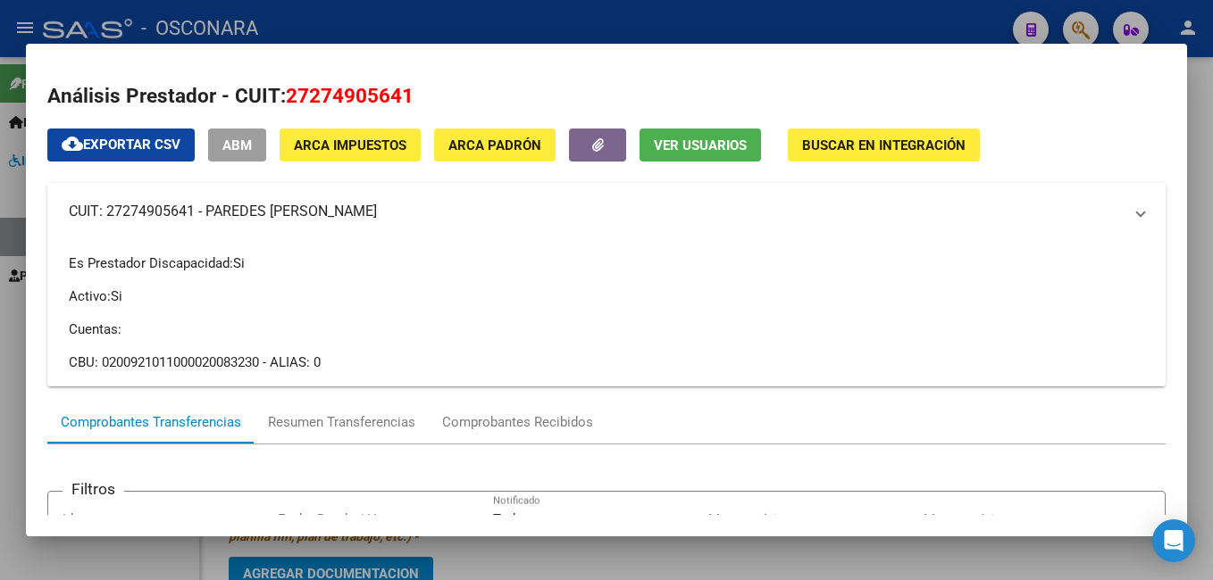
copy mat-panel-title "PAREDES [PERSON_NAME]"
click at [697, 34] on div at bounding box center [606, 290] width 1213 height 580
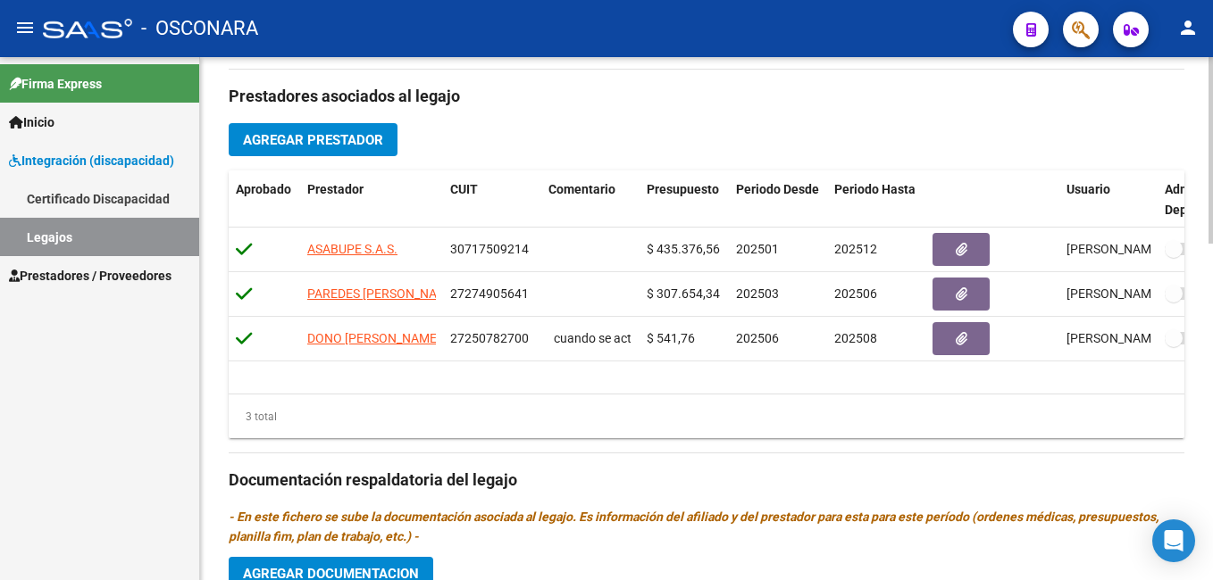
scroll to position [0, 0]
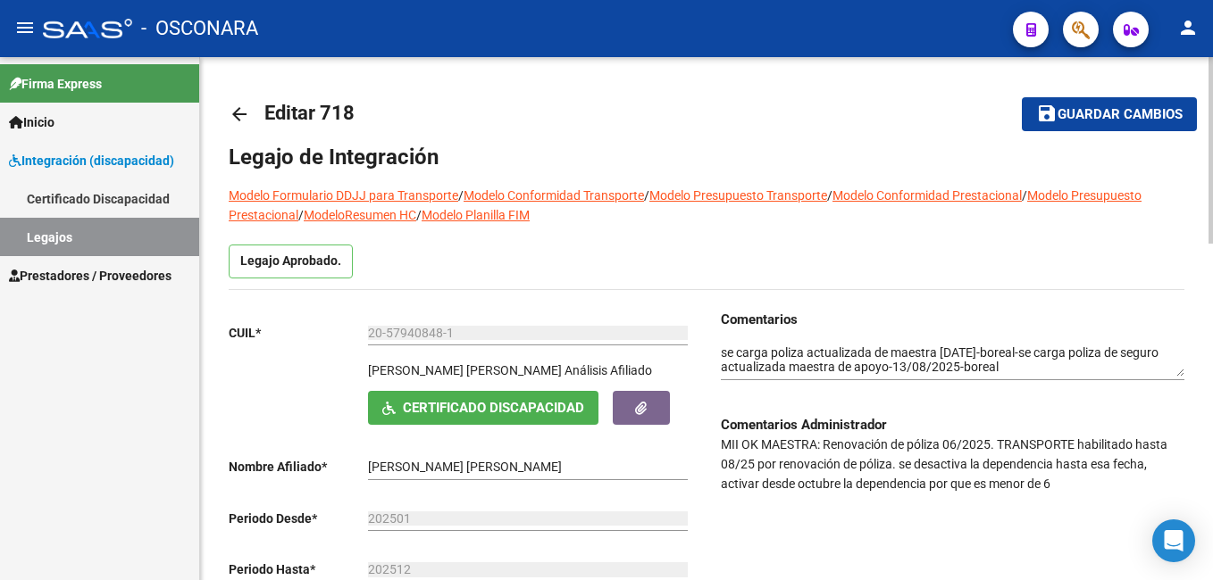
click at [1199, 16] on div "menu - OSCONARA person Firma Express Inicio Instructivos Contacto OS Integració…" at bounding box center [606, 290] width 1213 height 580
click at [1140, 101] on button "save Guardar cambios" at bounding box center [1109, 113] width 175 height 33
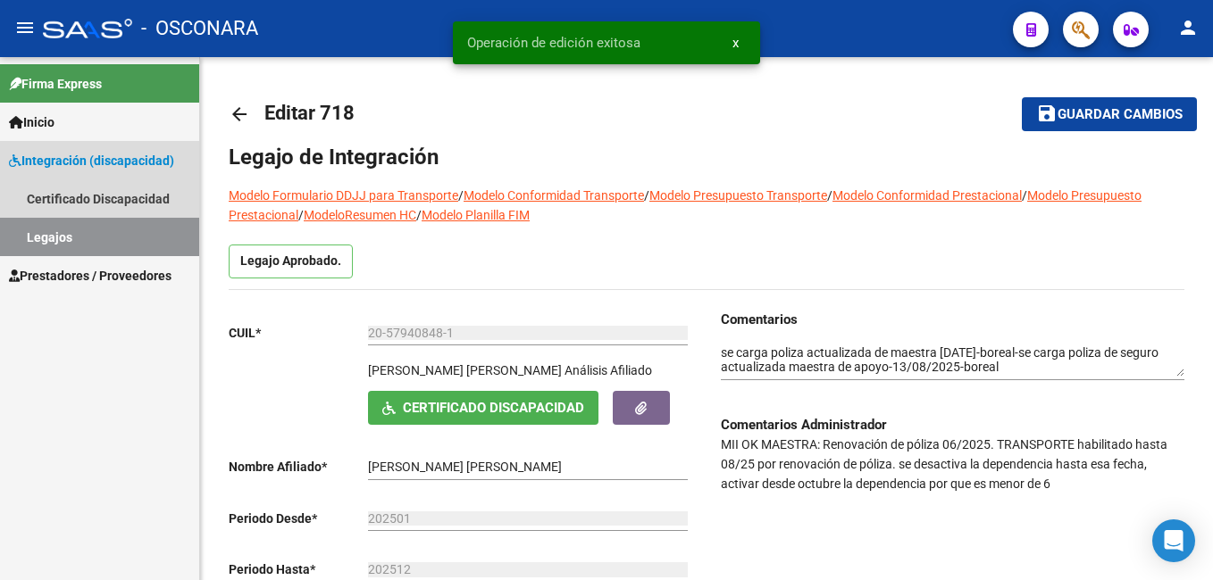
click at [133, 231] on link "Legajos" at bounding box center [99, 237] width 199 height 38
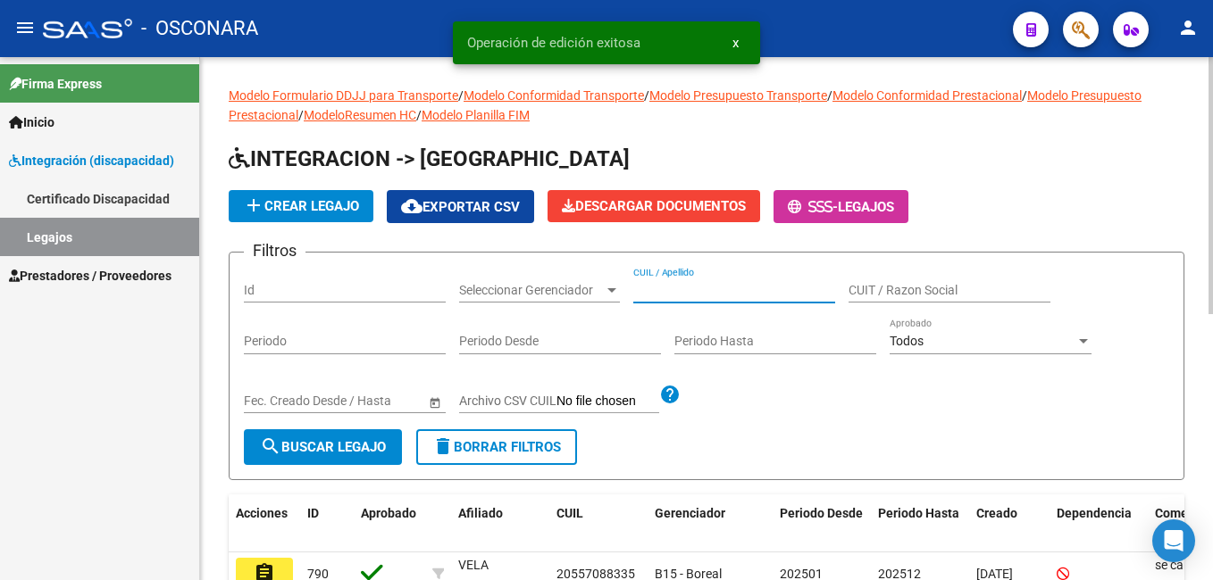
click at [698, 288] on input "CUIL / Apellido" at bounding box center [734, 290] width 202 height 15
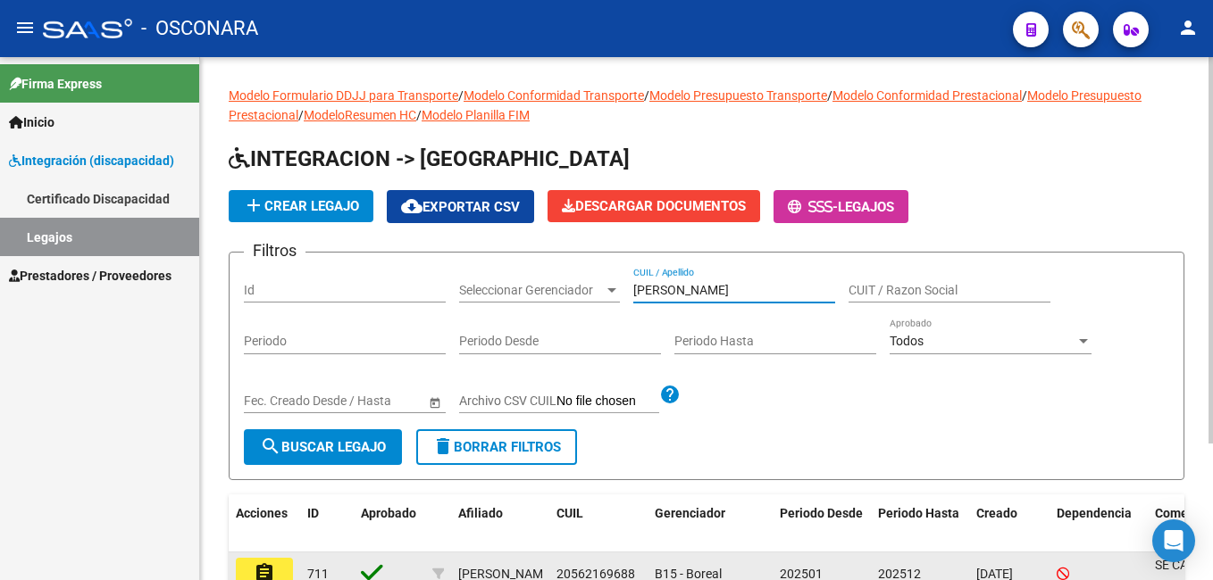
type input "[PERSON_NAME]"
click at [283, 565] on button "assignment" at bounding box center [264, 574] width 57 height 32
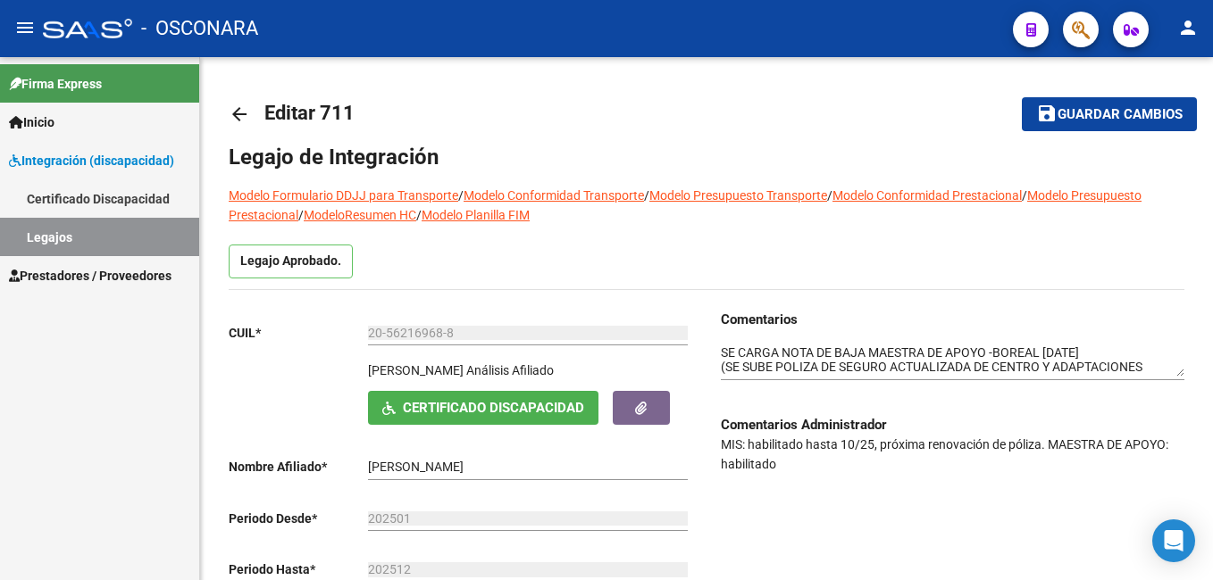
drag, startPoint x: 1206, startPoint y: 219, endPoint x: 1215, endPoint y: 269, distance: 50.8
click at [1212, 269] on html "menu - OSCONARA person Firma Express Inicio Instructivos Contacto OS Integració…" at bounding box center [606, 290] width 1213 height 580
drag, startPoint x: 1215, startPoint y: 269, endPoint x: 1009, endPoint y: 275, distance: 206.4
click at [1009, 275] on div "Legajo Aprobado." at bounding box center [706, 267] width 955 height 45
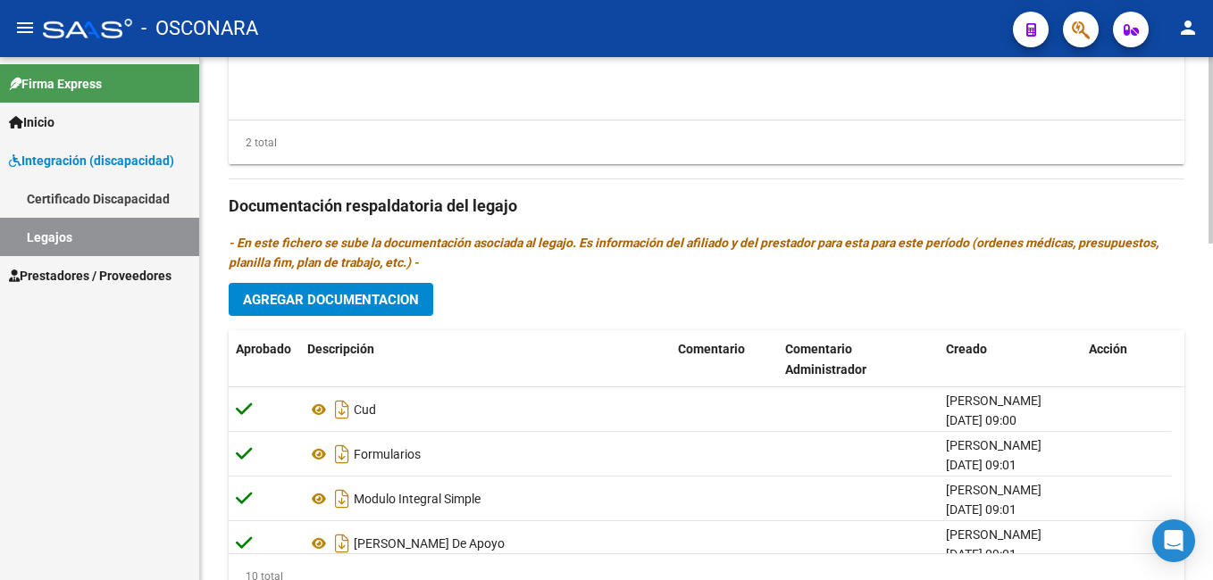
scroll to position [947, 0]
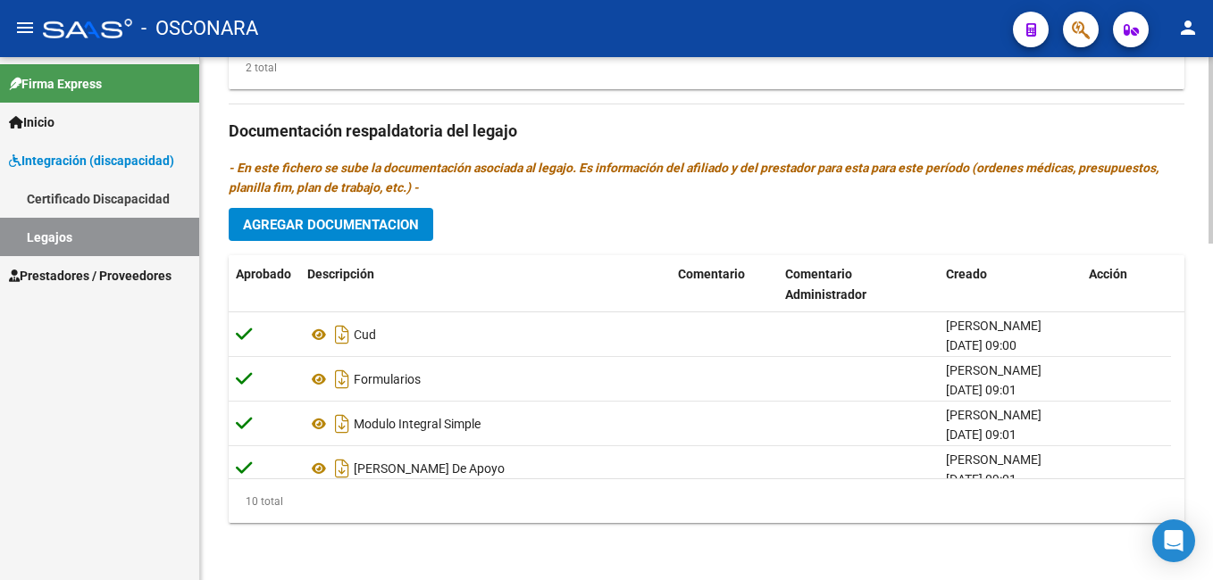
click at [1210, 525] on div at bounding box center [1210, 487] width 4 height 187
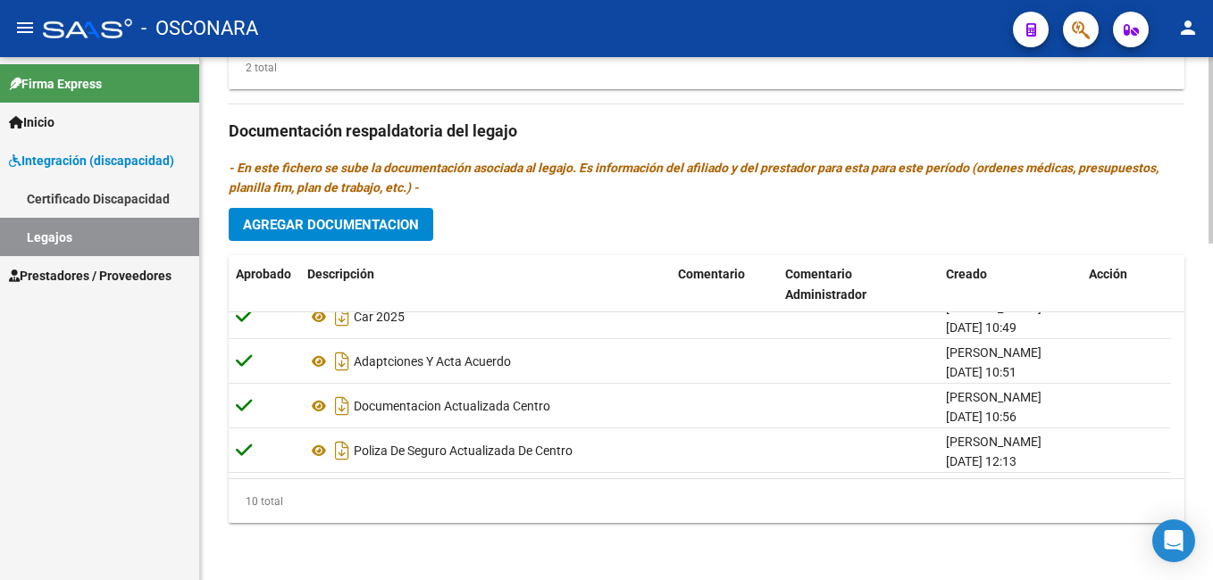
scroll to position [199, 0]
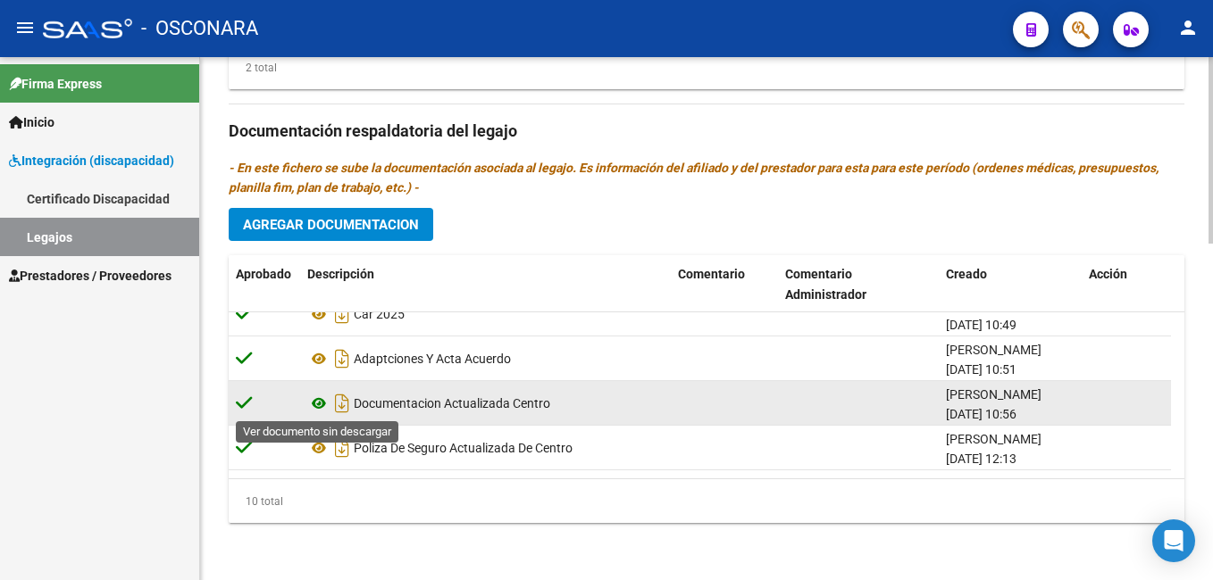
click at [319, 400] on icon at bounding box center [318, 403] width 23 height 21
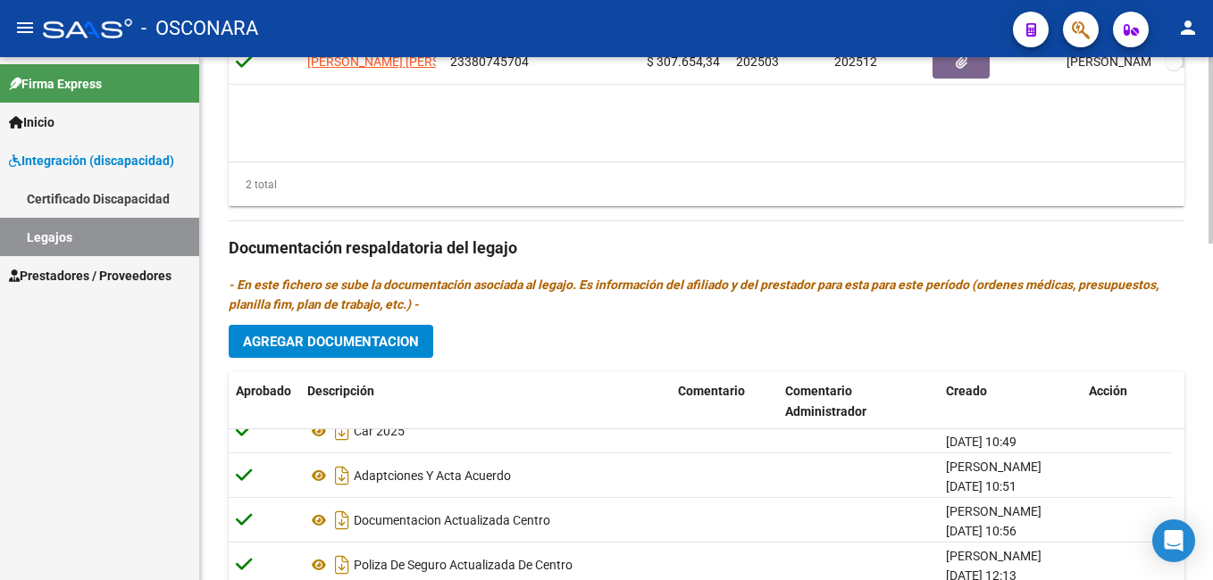
scroll to position [909, 0]
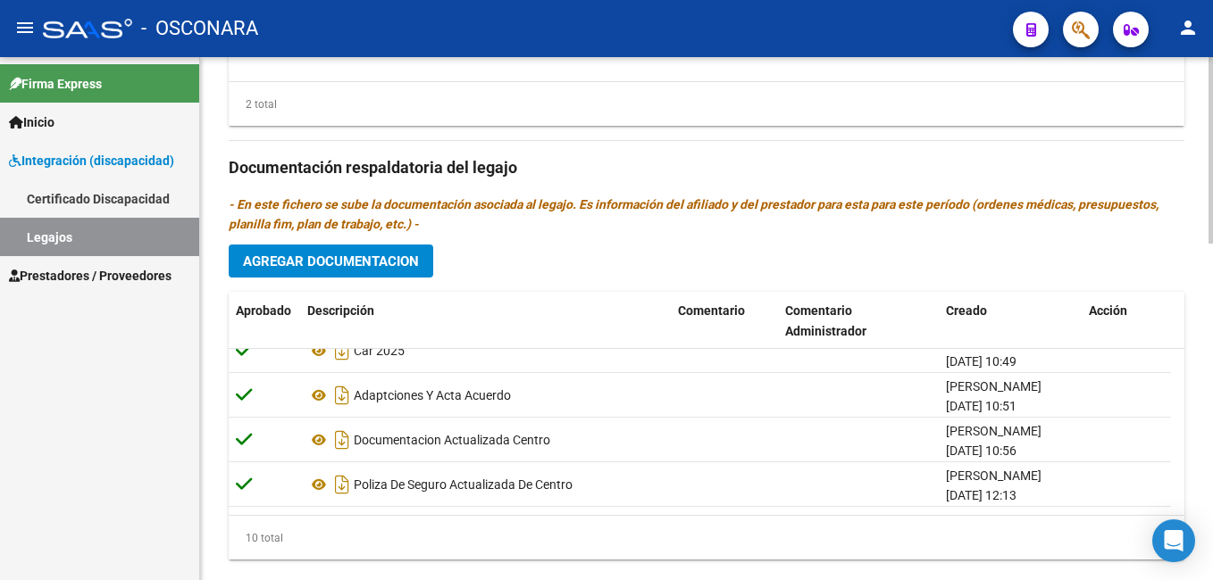
click at [1212, 391] on html "menu - OSCONARA person Firma Express Inicio Instructivos Contacto OS Integració…" at bounding box center [606, 290] width 1213 height 580
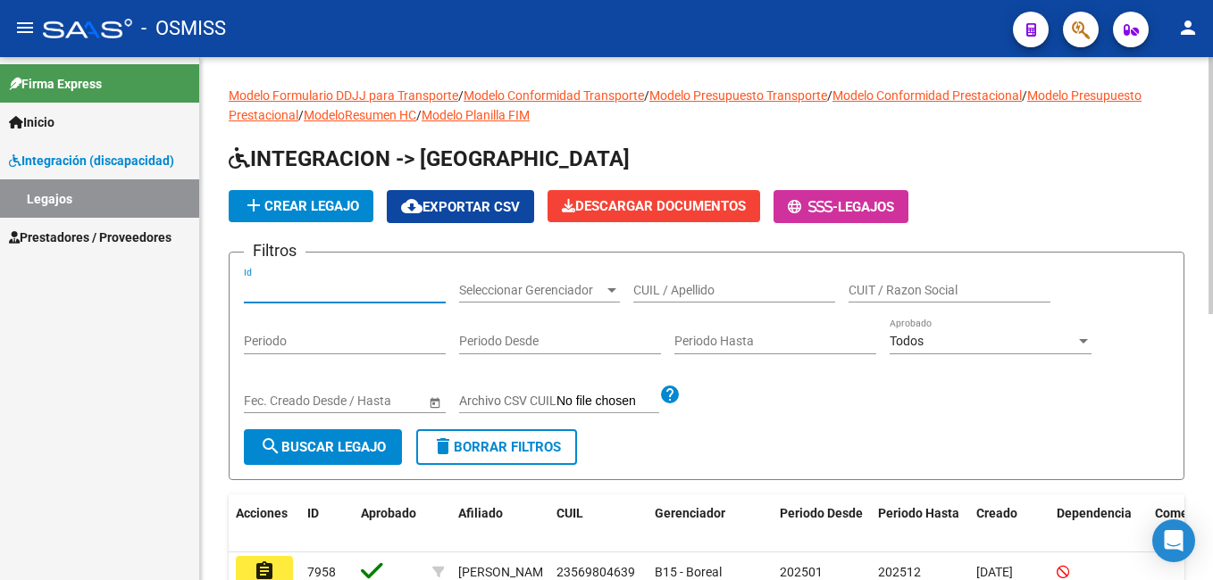
click at [342, 291] on input "Id" at bounding box center [345, 290] width 202 height 15
type input "7715"
click at [328, 446] on span "search Buscar Legajo" at bounding box center [323, 447] width 126 height 16
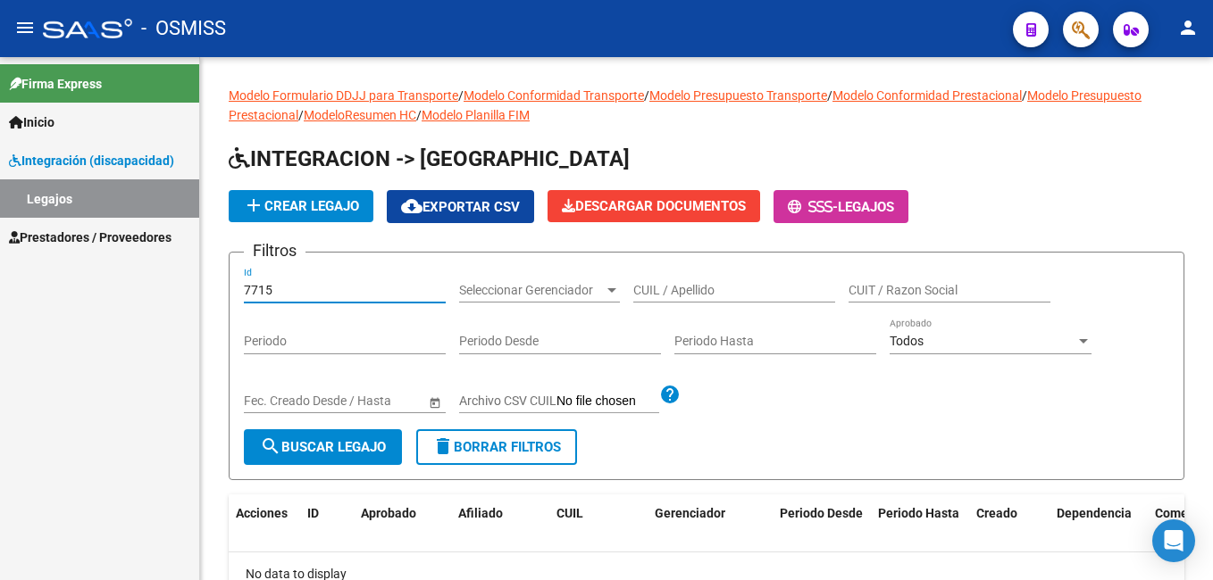
drag, startPoint x: 358, startPoint y: 288, endPoint x: 148, endPoint y: 322, distance: 212.6
click at [148, 322] on mat-sidenav-container "Firma Express Inicio Instructivos Contacto OS Integración (discapacidad) Legajo…" at bounding box center [606, 318] width 1213 height 523
click at [656, 286] on input "CUIL / Apellido" at bounding box center [734, 290] width 202 height 15
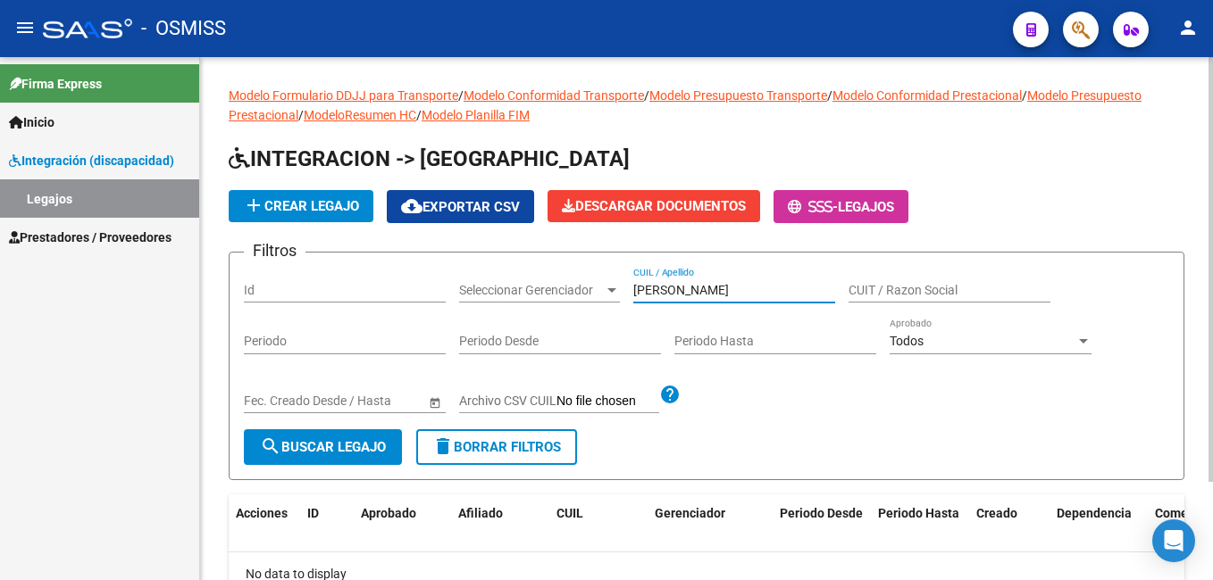
drag, startPoint x: 681, startPoint y: 291, endPoint x: 751, endPoint y: 288, distance: 69.7
click at [751, 288] on input "RAMOS THIAGO" at bounding box center [734, 290] width 202 height 15
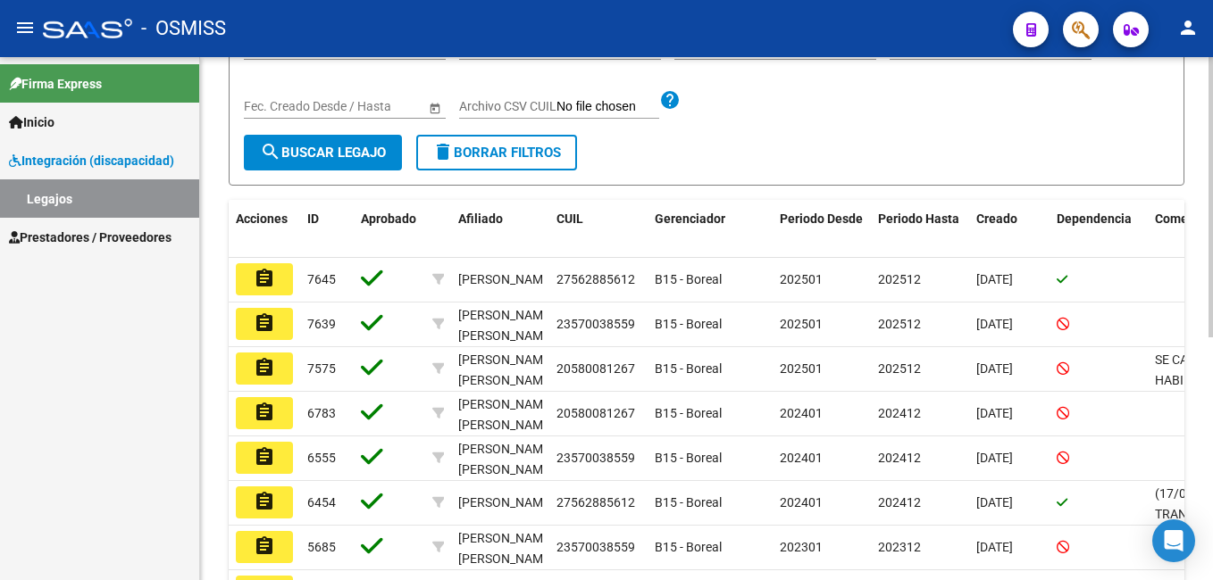
click at [1212, 413] on html "menu - OSMISS person Firma Express Inicio Instructivos Contacto OS Integración …" at bounding box center [606, 290] width 1213 height 580
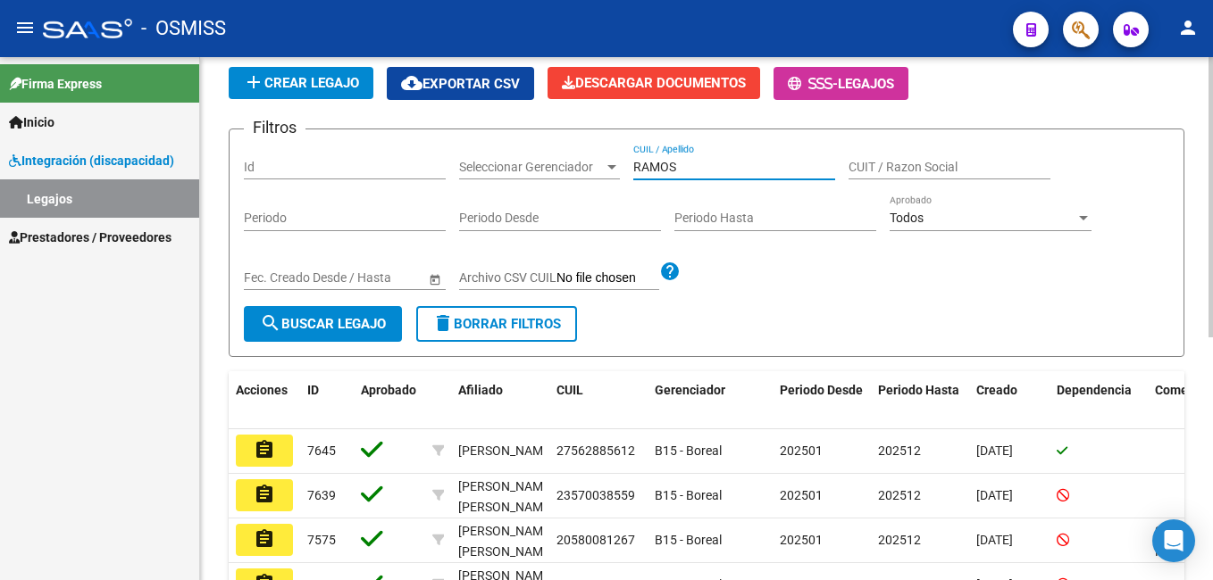
click at [1191, 250] on div "Modelo Formulario DDJJ para Transporte / Modelo Conformidad Transporte / Modelo…" at bounding box center [708, 414] width 1017 height 961
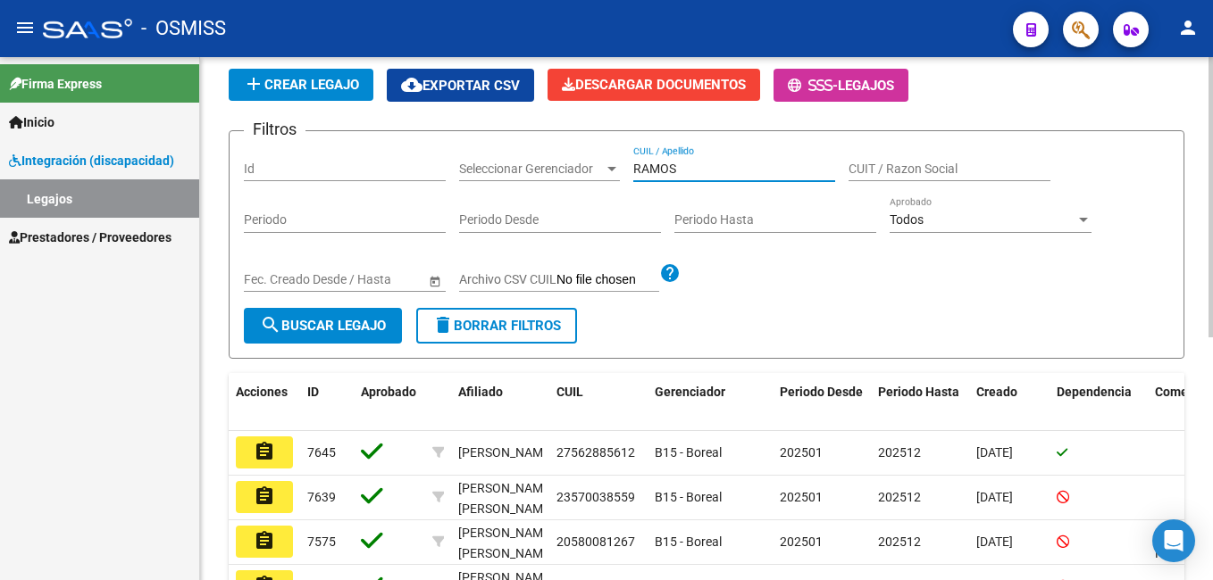
drag, startPoint x: 721, startPoint y: 167, endPoint x: 539, endPoint y: 178, distance: 182.5
click at [539, 178] on div "Filtros Id Seleccionar Gerenciador Seleccionar Gerenciador RAMOS CUIL / Apellid…" at bounding box center [706, 227] width 925 height 163
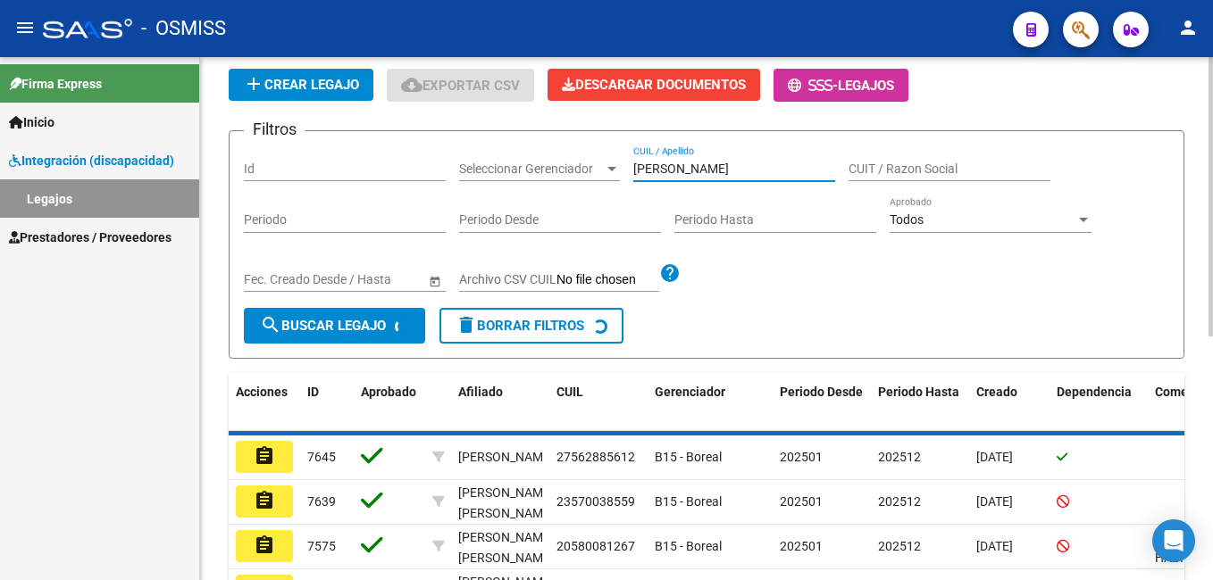
scroll to position [121, 0]
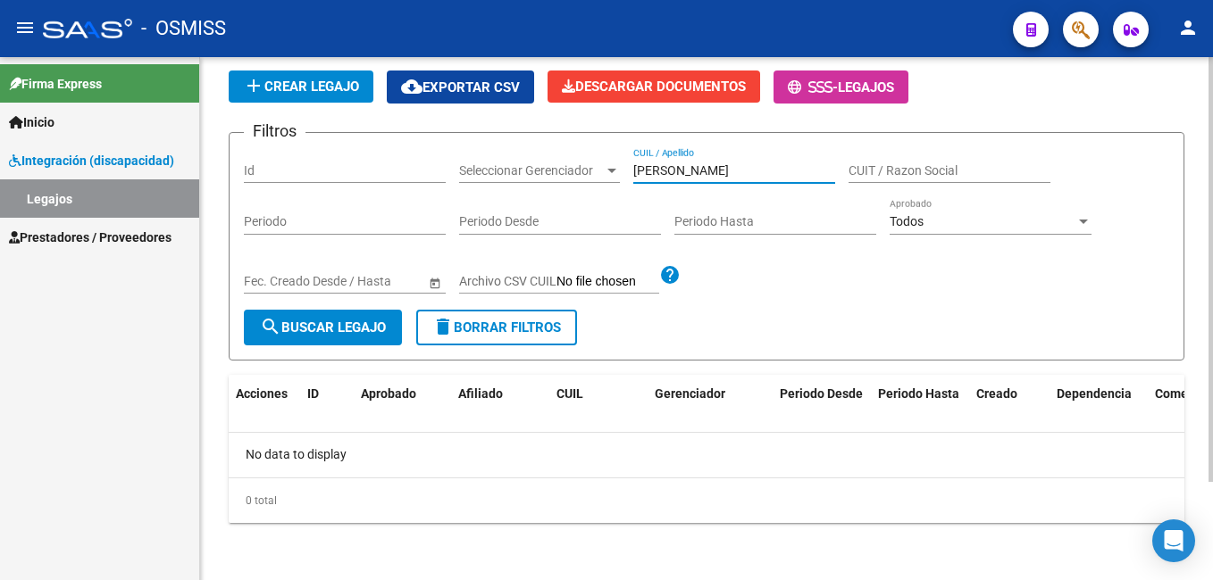
type input "GERARDO NICOLAS"
click at [357, 176] on input "Id" at bounding box center [345, 170] width 202 height 15
type input "7715"
drag, startPoint x: 746, startPoint y: 168, endPoint x: 545, endPoint y: 206, distance: 204.5
click at [545, 206] on div "Filtros 7715 Id Seleccionar Gerenciador Seleccionar Gerenciador GERARDO NICOLAS…" at bounding box center [706, 228] width 925 height 163
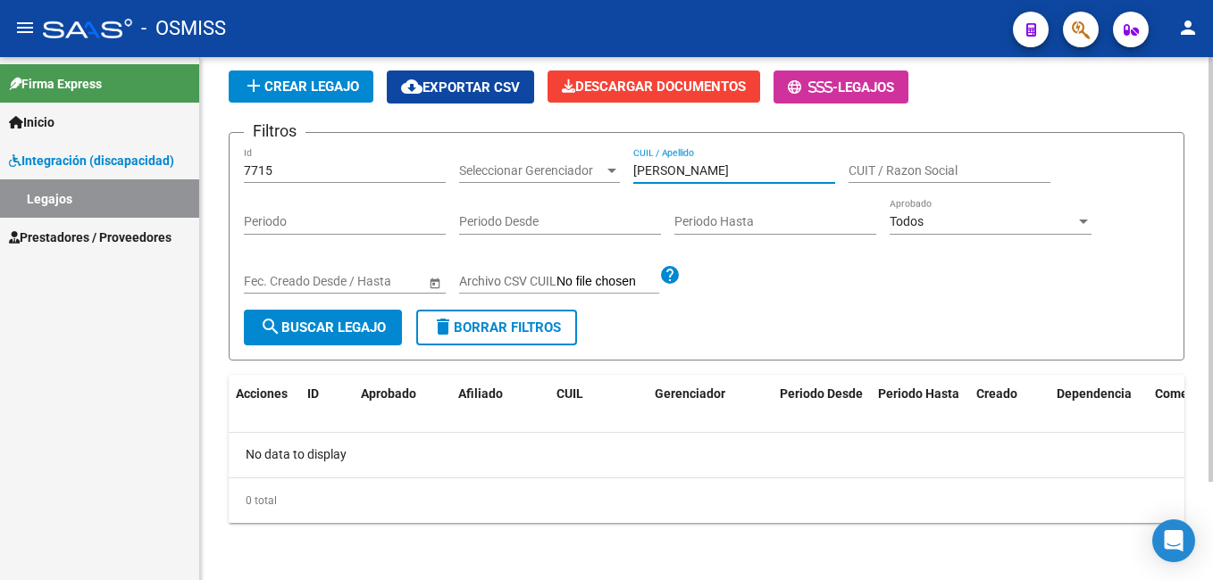
paste input "20493391810"
type input "20493391810"
click at [330, 321] on span "search Buscar Legajo" at bounding box center [323, 328] width 126 height 16
click at [573, 282] on input "Archivo CSV CUIL" at bounding box center [607, 282] width 103 height 16
click at [312, 159] on div "7715 Id" at bounding box center [345, 165] width 202 height 36
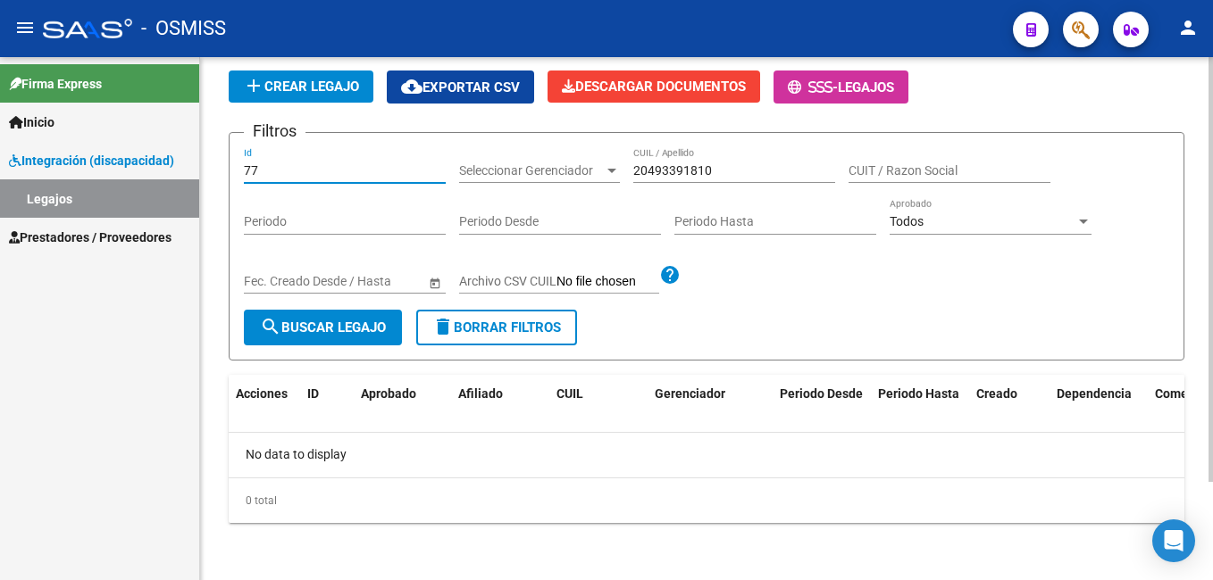
type input "7"
click at [321, 314] on button "search Buscar Legajo" at bounding box center [323, 328] width 158 height 36
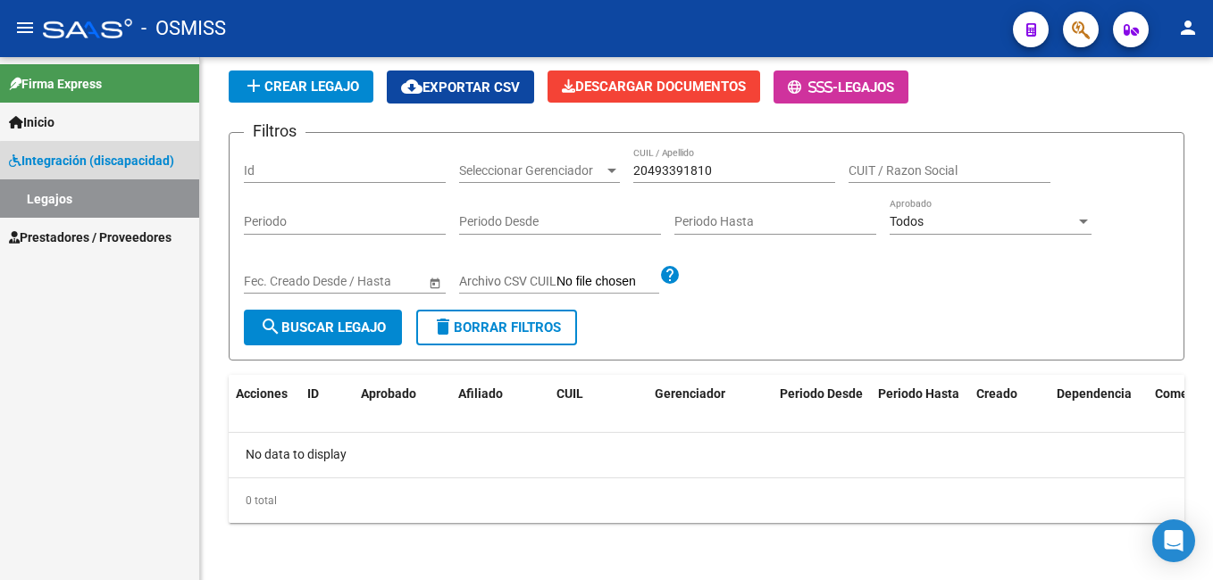
click at [138, 204] on link "Legajos" at bounding box center [99, 198] width 199 height 38
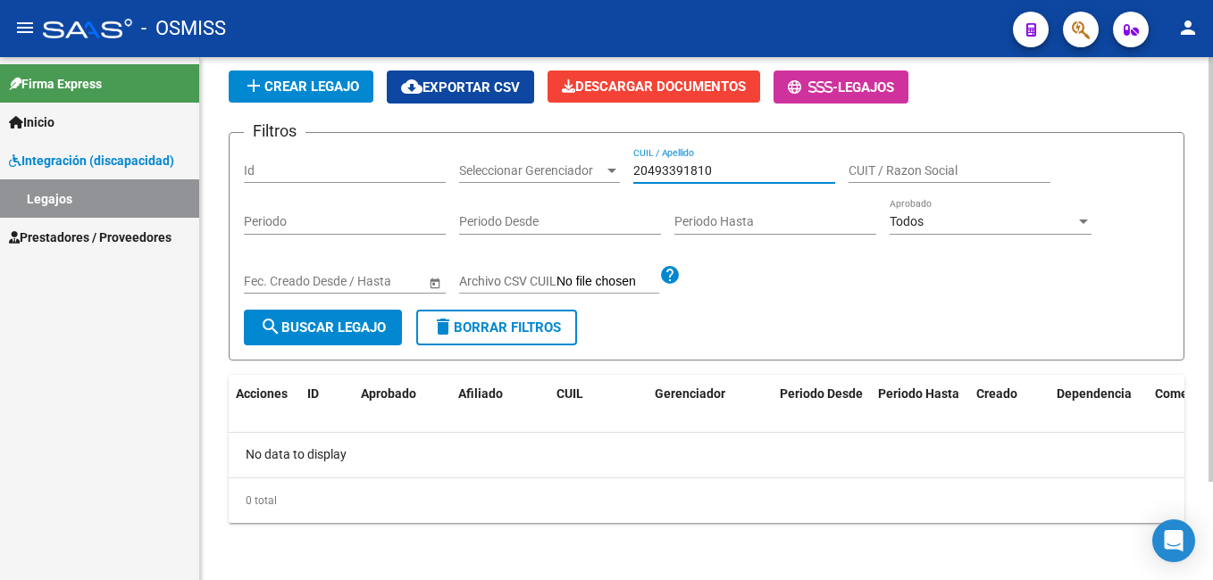
click at [716, 171] on input "20493391810" at bounding box center [734, 170] width 202 height 15
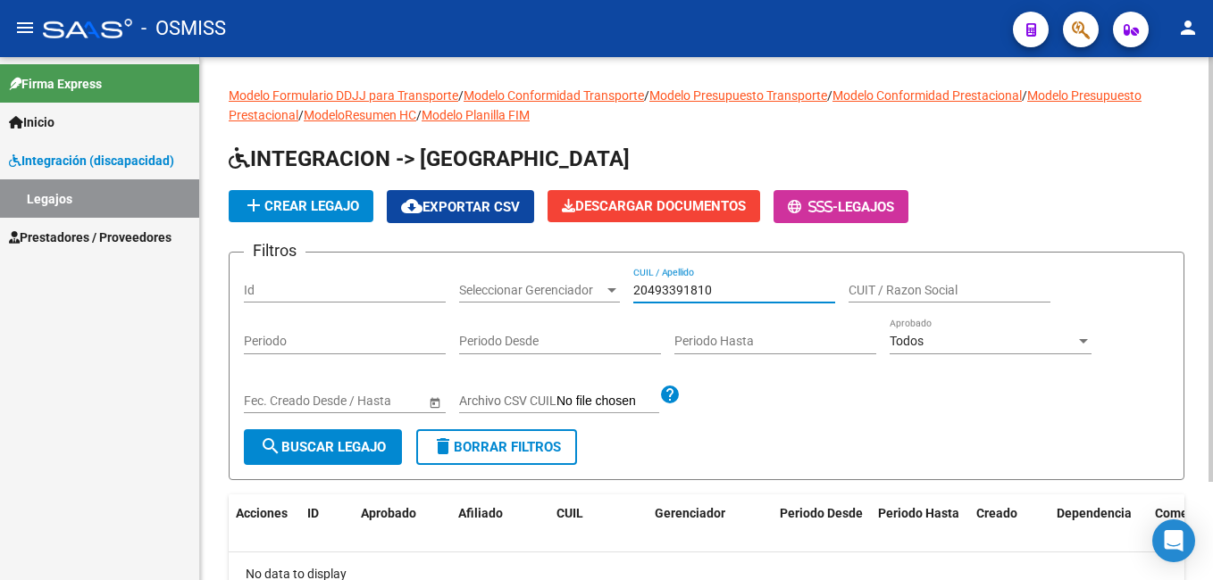
click at [1199, 60] on div "Modelo Formulario DDJJ para Transporte / Modelo Conformidad Transporte / Modelo…" at bounding box center [708, 378] width 1017 height 643
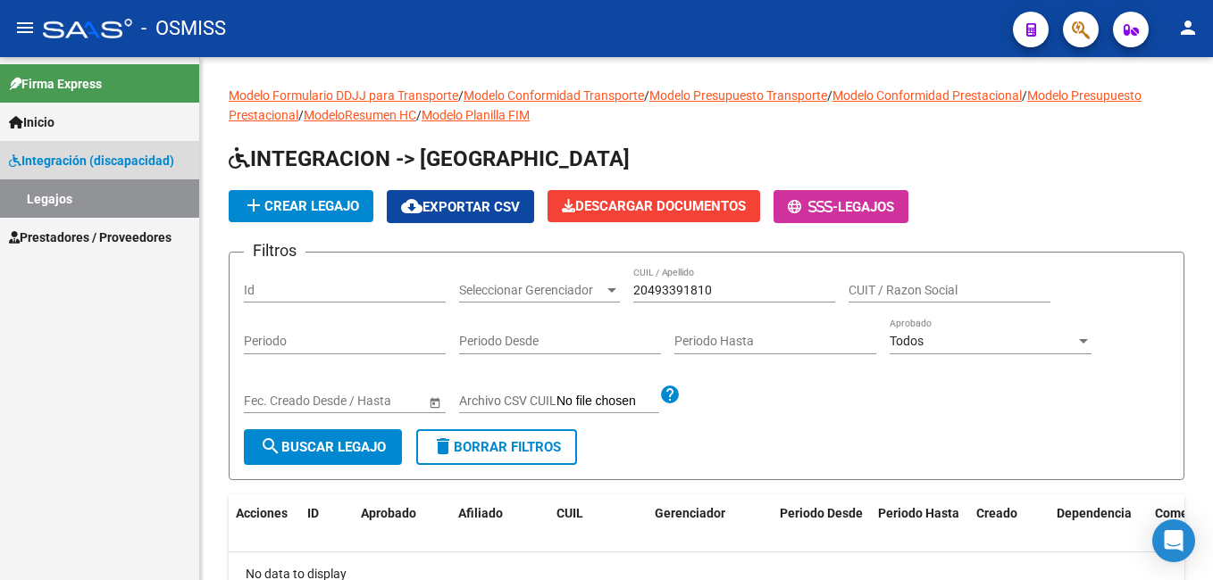
click at [116, 155] on span "Integración (discapacidad)" at bounding box center [91, 161] width 165 height 20
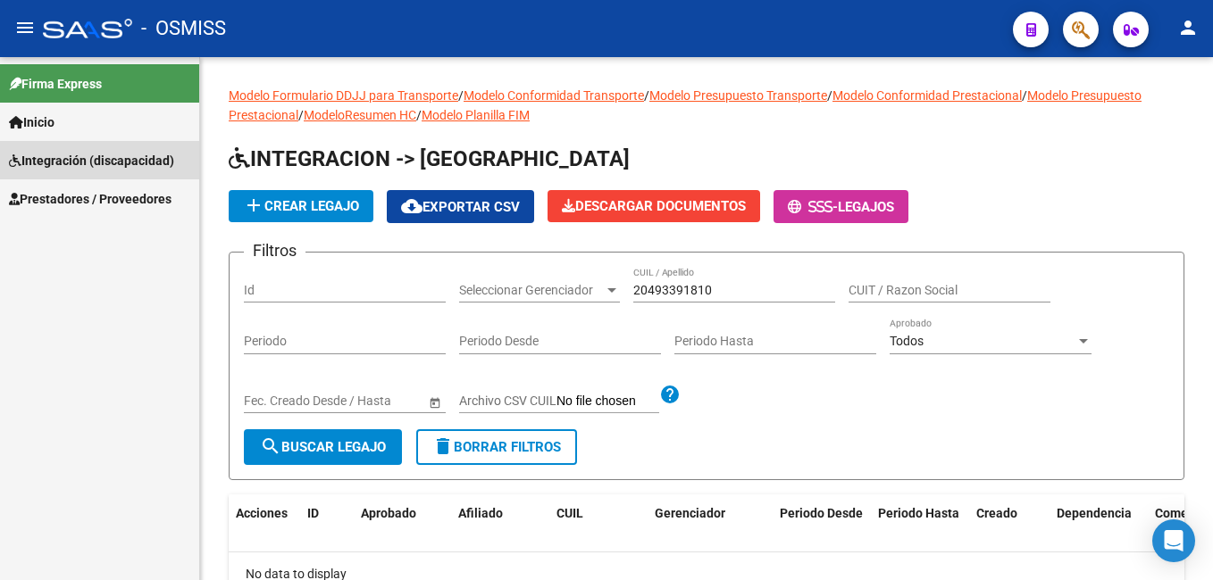
click at [116, 155] on span "Integración (discapacidad)" at bounding box center [91, 161] width 165 height 20
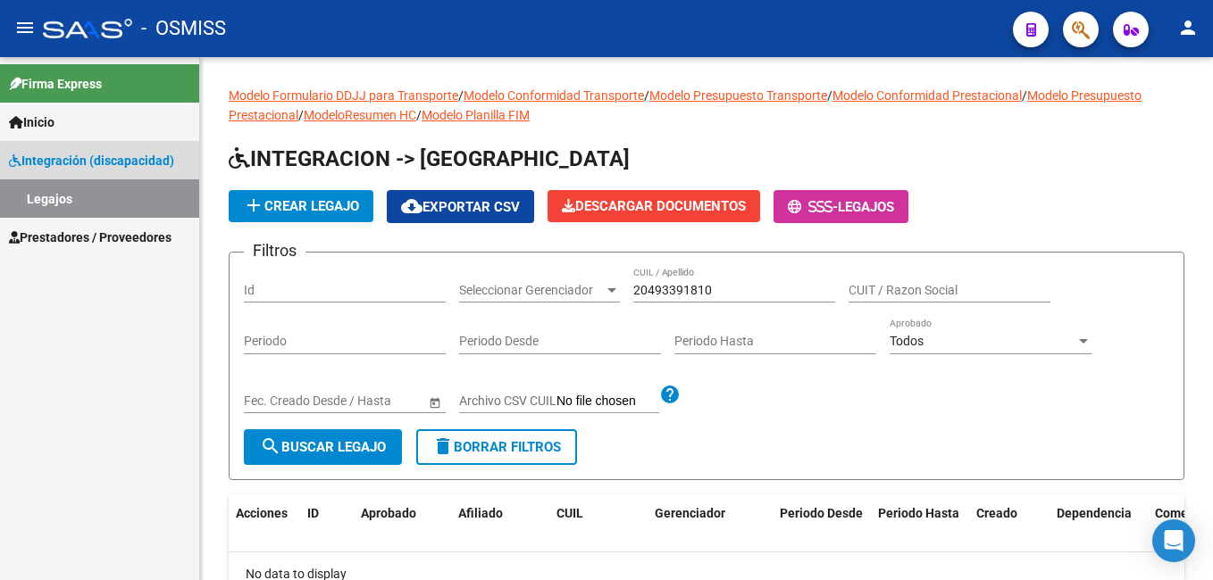
click at [88, 213] on link "Legajos" at bounding box center [99, 198] width 199 height 38
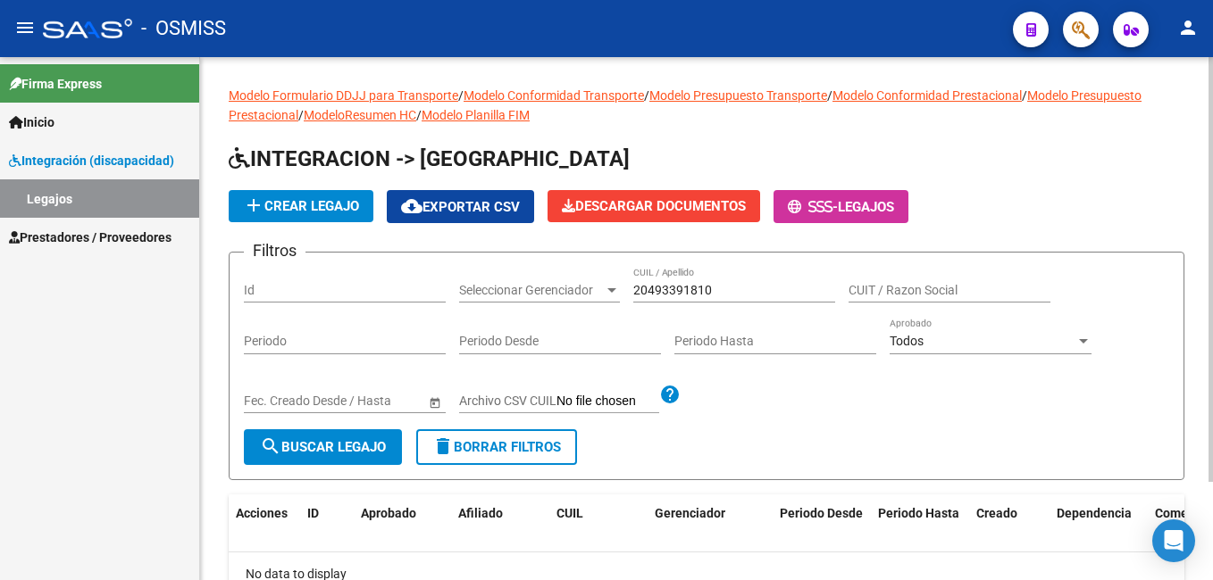
click at [691, 298] on div "20493391810 CUIL / Apellido" at bounding box center [734, 285] width 202 height 36
click at [325, 438] on button "search Buscar Legajo" at bounding box center [323, 448] width 158 height 36
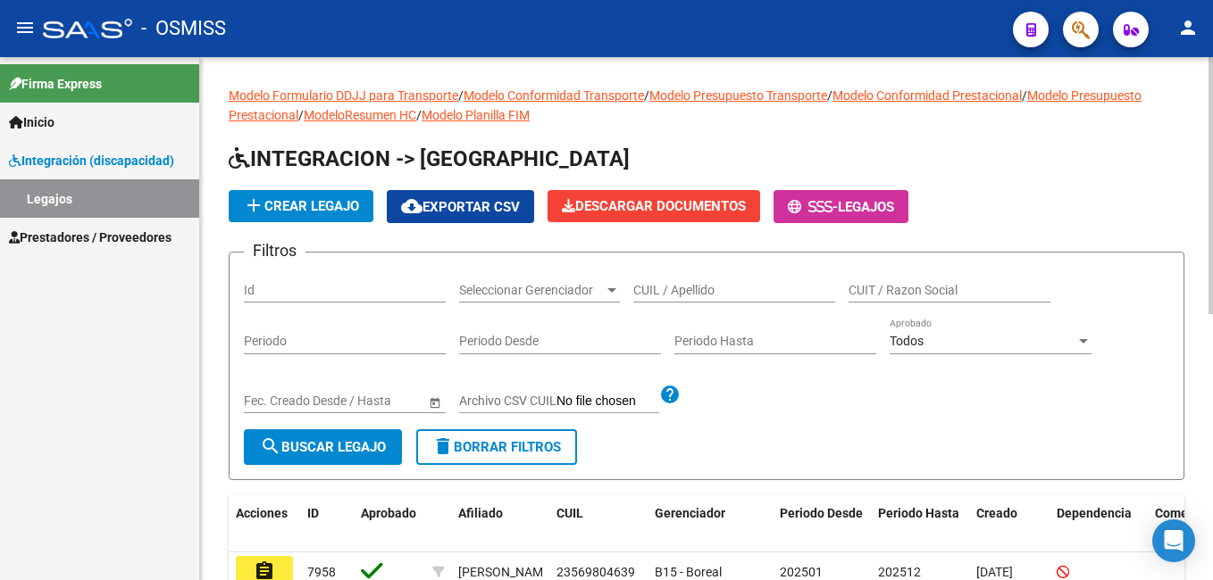
click at [1188, 200] on div "Modelo Formulario DDJJ para Transporte / Modelo Conformidad Transporte / Modelo…" at bounding box center [708, 577] width 1017 height 1041
click at [714, 284] on input "CUIL / Apellido" at bounding box center [734, 290] width 202 height 15
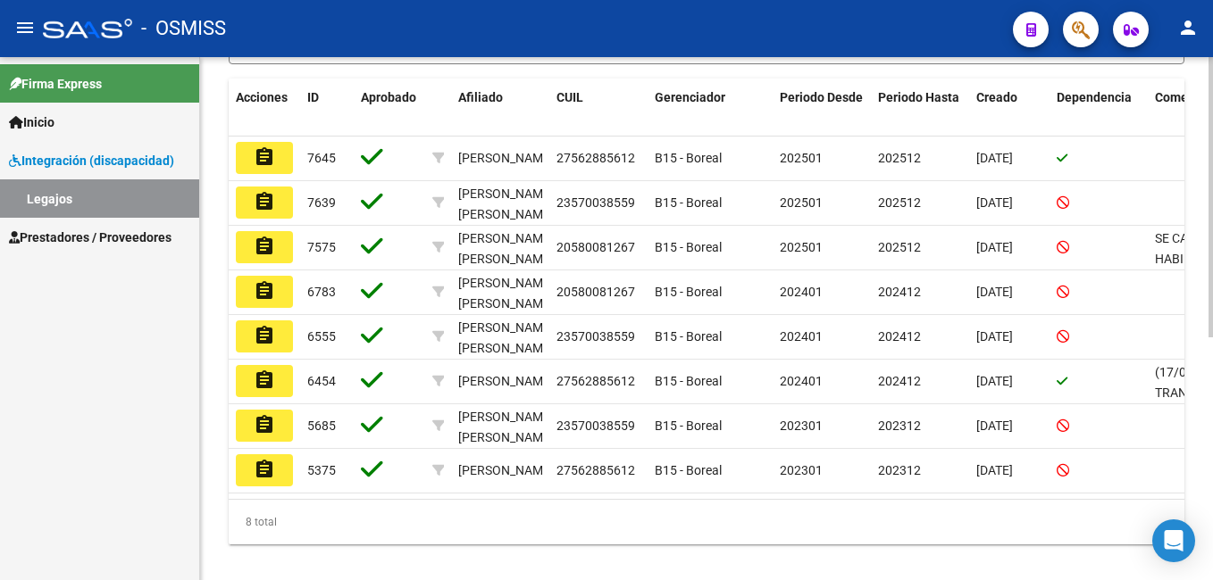
scroll to position [420, 0]
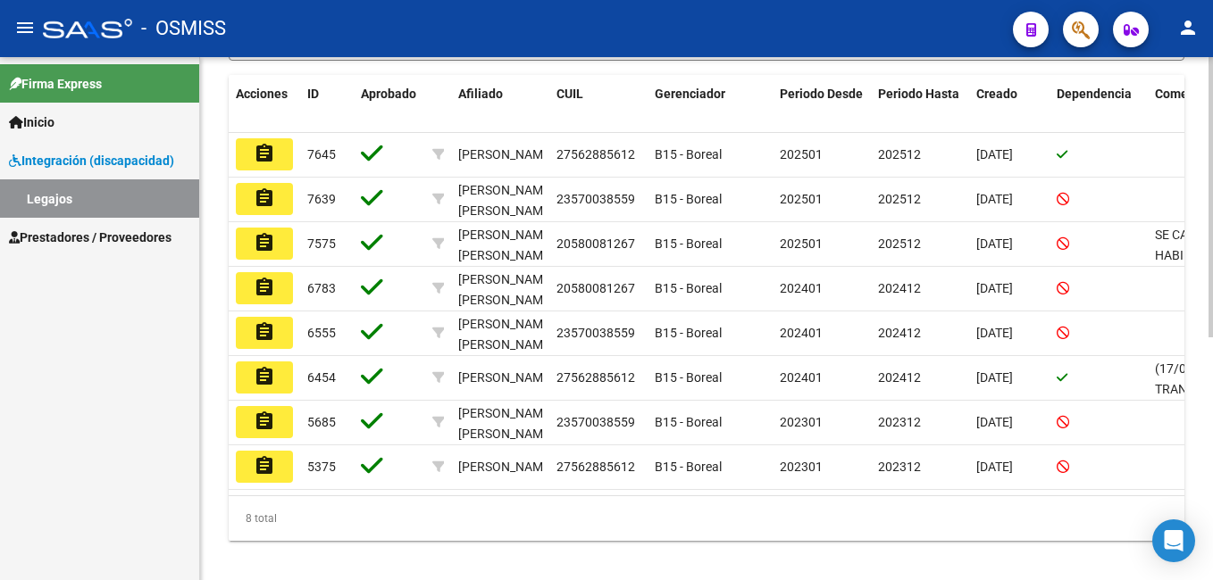
click at [1205, 480] on div "Modelo Formulario DDJJ para Transporte / Modelo Conformidad Transporte / Modelo…" at bounding box center [708, 117] width 1017 height 961
type input "ramos"
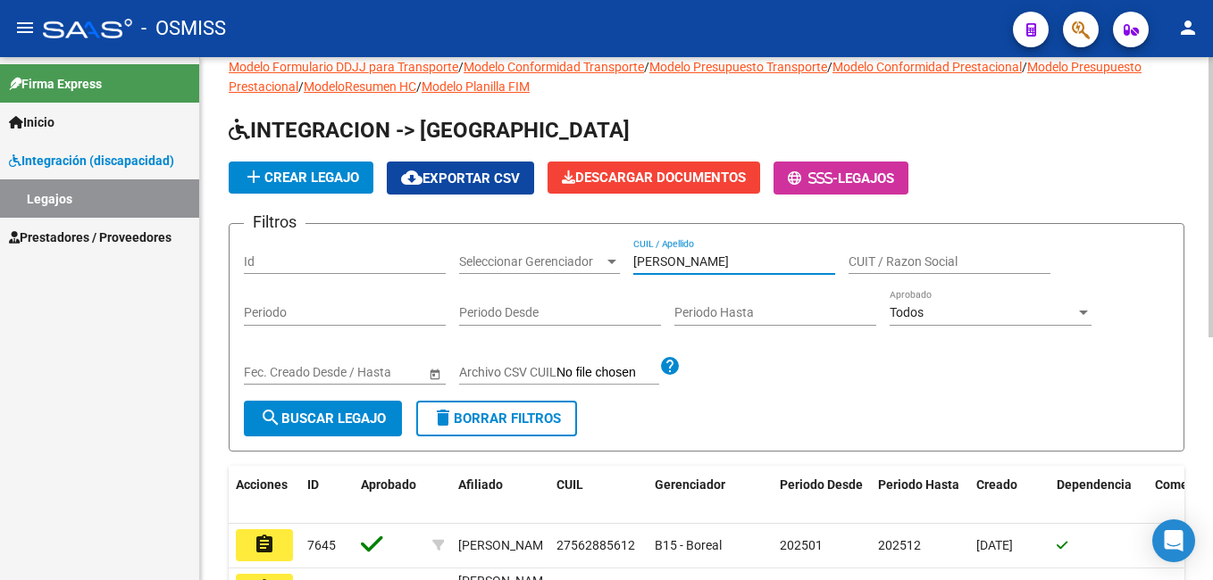
click at [1187, 114] on div "Modelo Formulario DDJJ para Transporte / Modelo Conformidad Transporte / Modelo…" at bounding box center [708, 509] width 1017 height 961
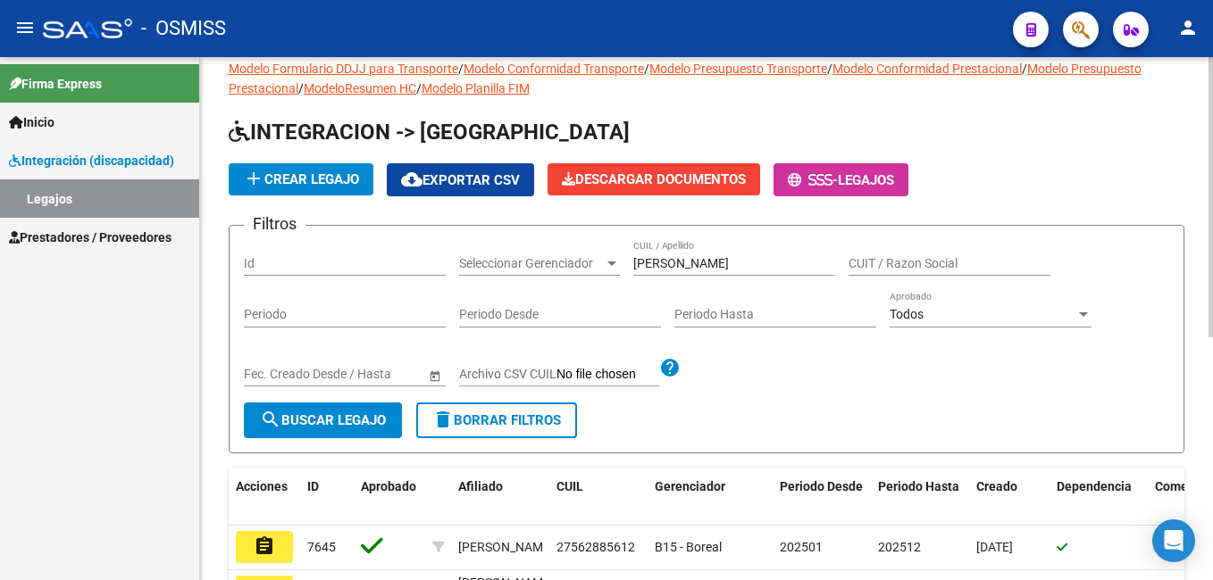
click at [325, 251] on div "Id" at bounding box center [345, 258] width 202 height 36
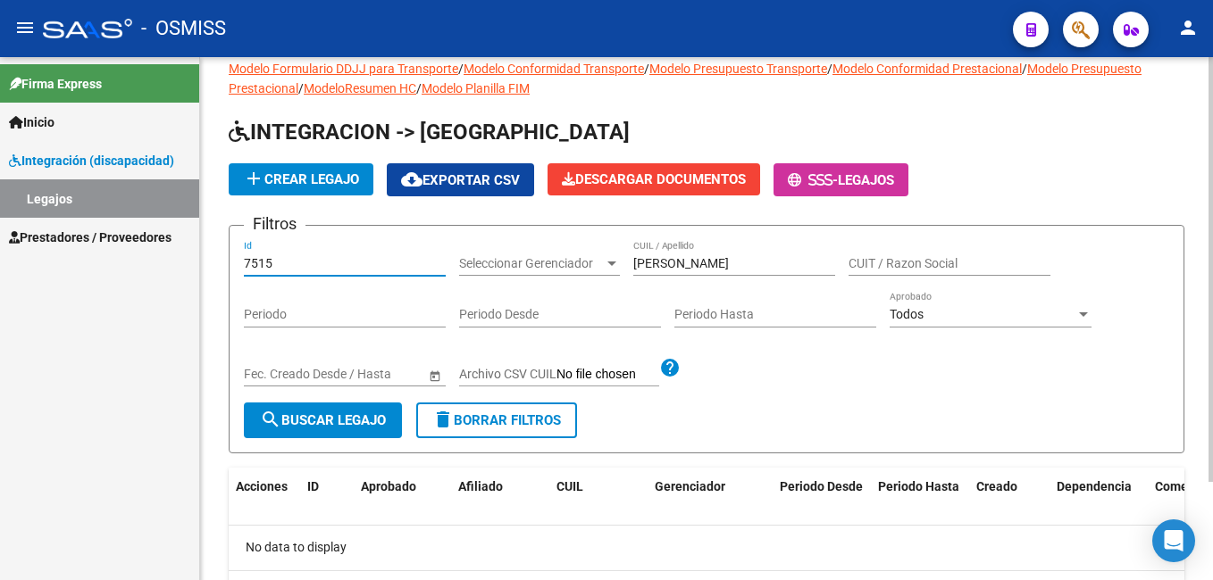
type input "7515"
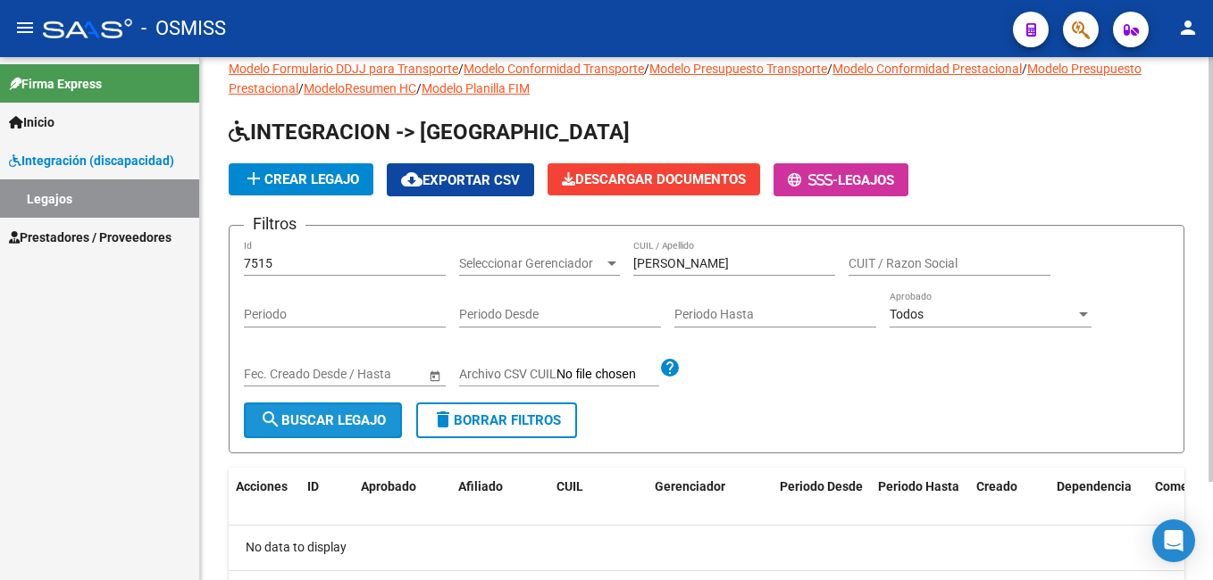
click at [337, 432] on button "search Buscar Legajo" at bounding box center [323, 421] width 158 height 36
click at [735, 262] on input "ramos" at bounding box center [734, 263] width 202 height 15
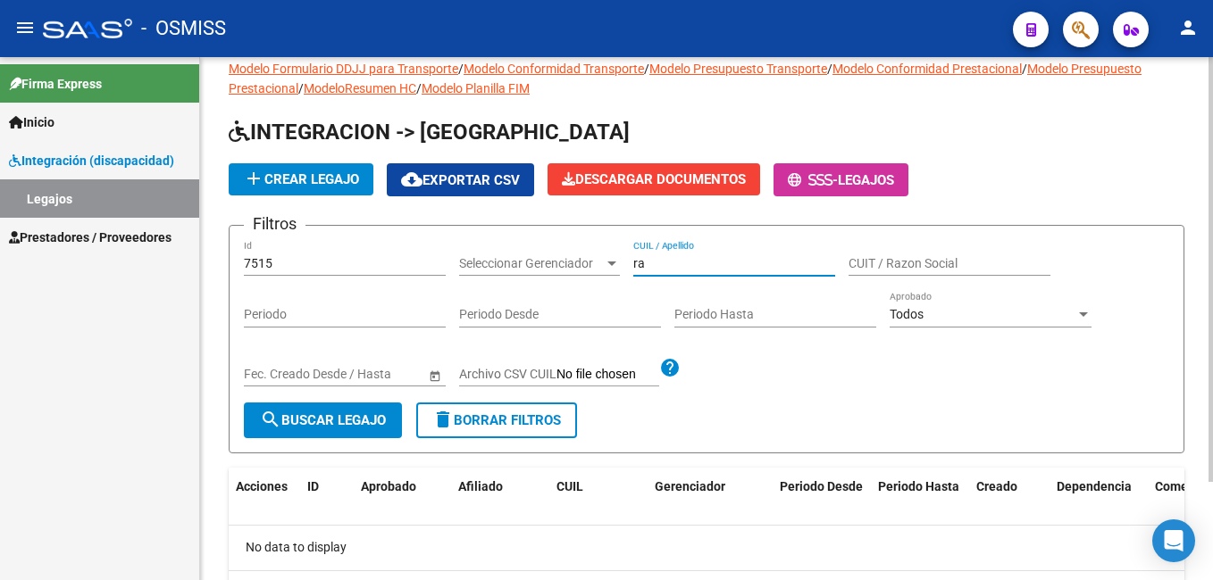
type input "r"
click at [806, 401] on div "Filtros 7515 Id Seleccionar Gerenciador Seleccionar Gerenciador CUIL / Apellido…" at bounding box center [706, 321] width 925 height 163
click at [347, 252] on div "7515 Id" at bounding box center [345, 258] width 202 height 36
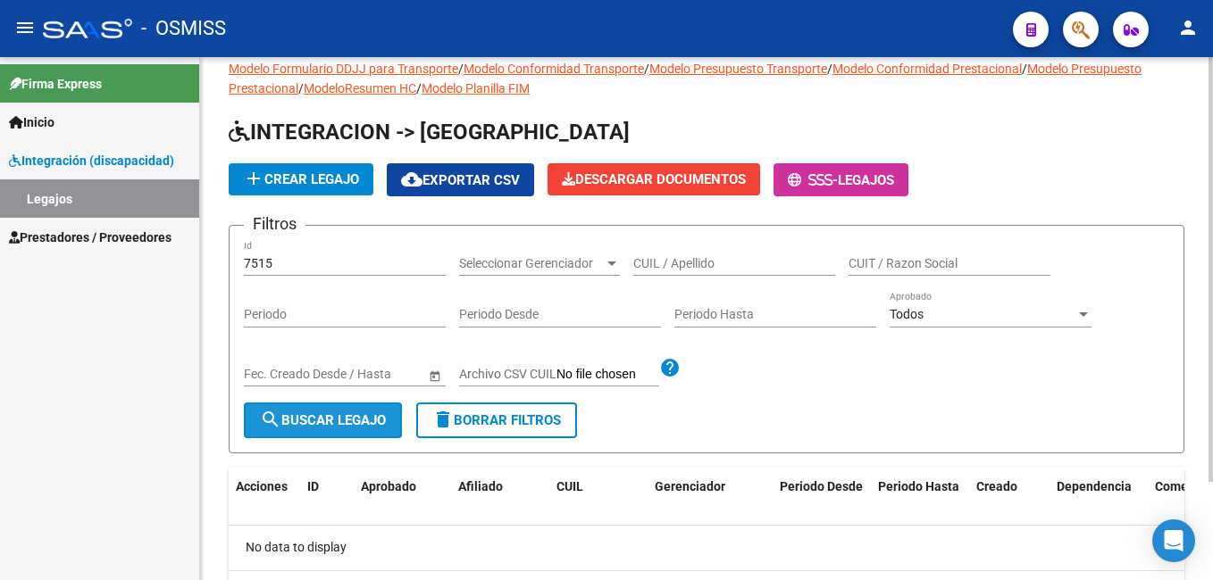
click at [315, 416] on span "search Buscar Legajo" at bounding box center [323, 421] width 126 height 16
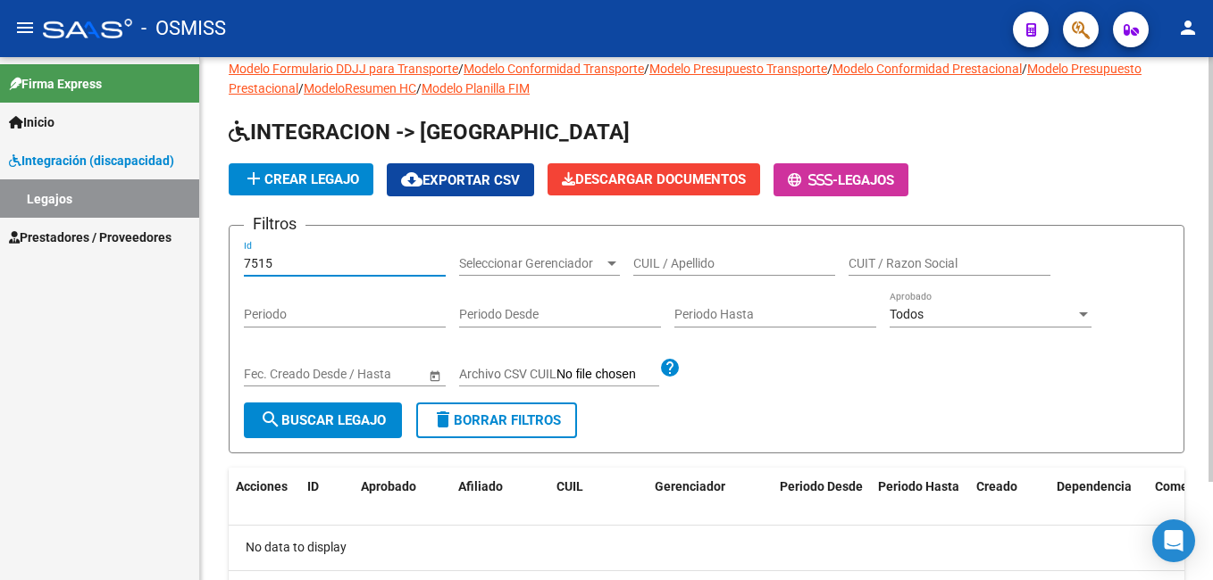
click at [310, 266] on input "7515" at bounding box center [345, 263] width 202 height 15
type input "7555"
click at [326, 420] on span "search Buscar Legajo" at bounding box center [323, 421] width 126 height 16
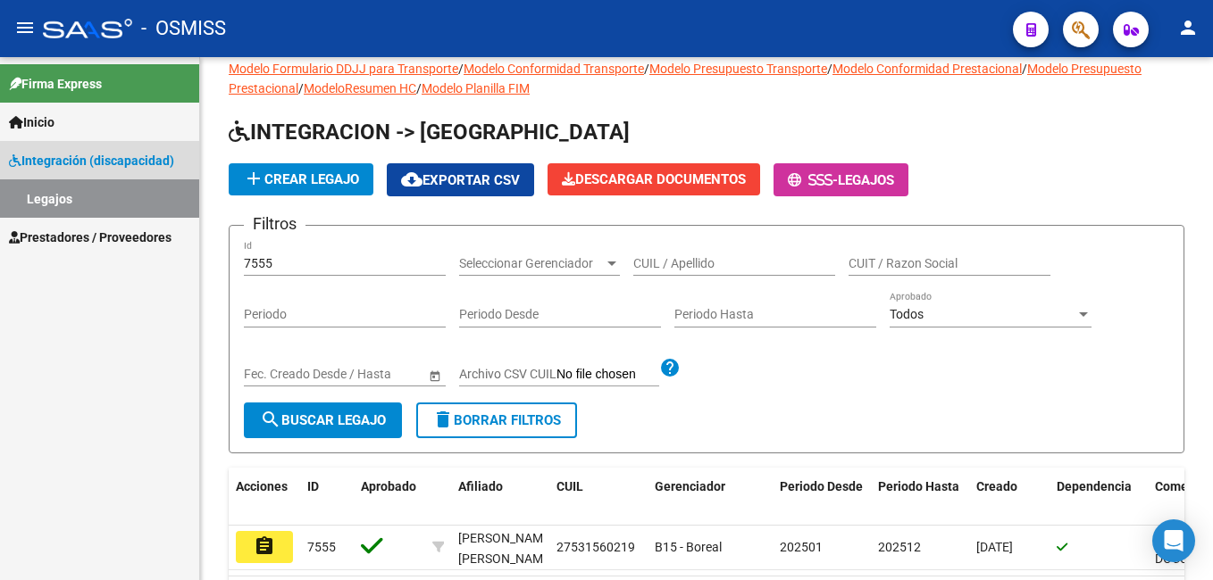
click at [135, 197] on link "Legajos" at bounding box center [99, 198] width 199 height 38
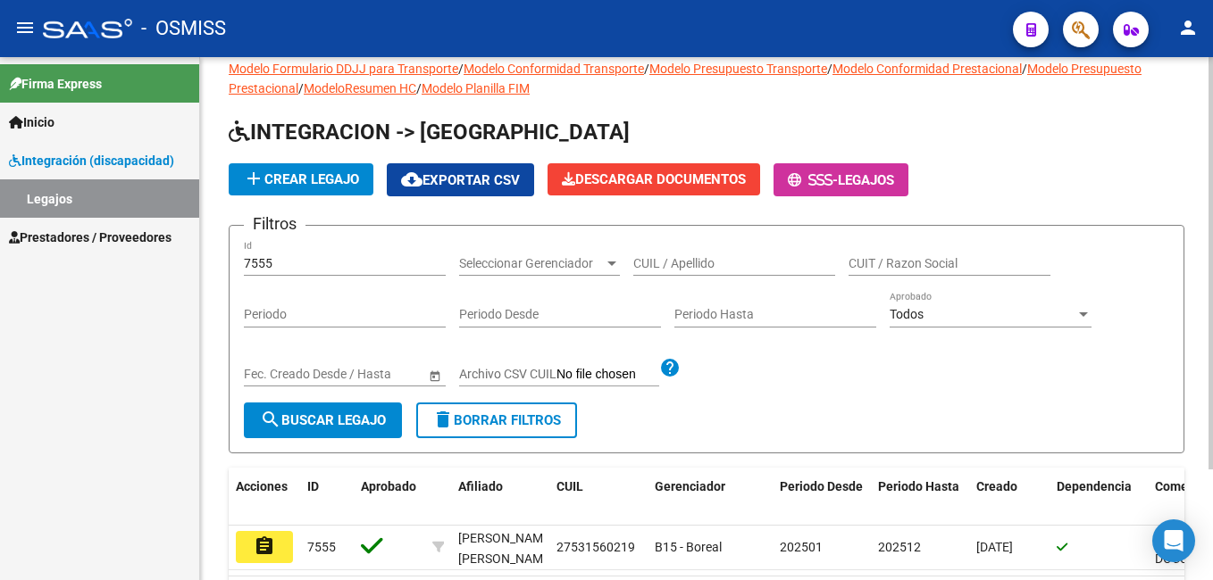
click at [279, 260] on input "7555" at bounding box center [345, 263] width 202 height 15
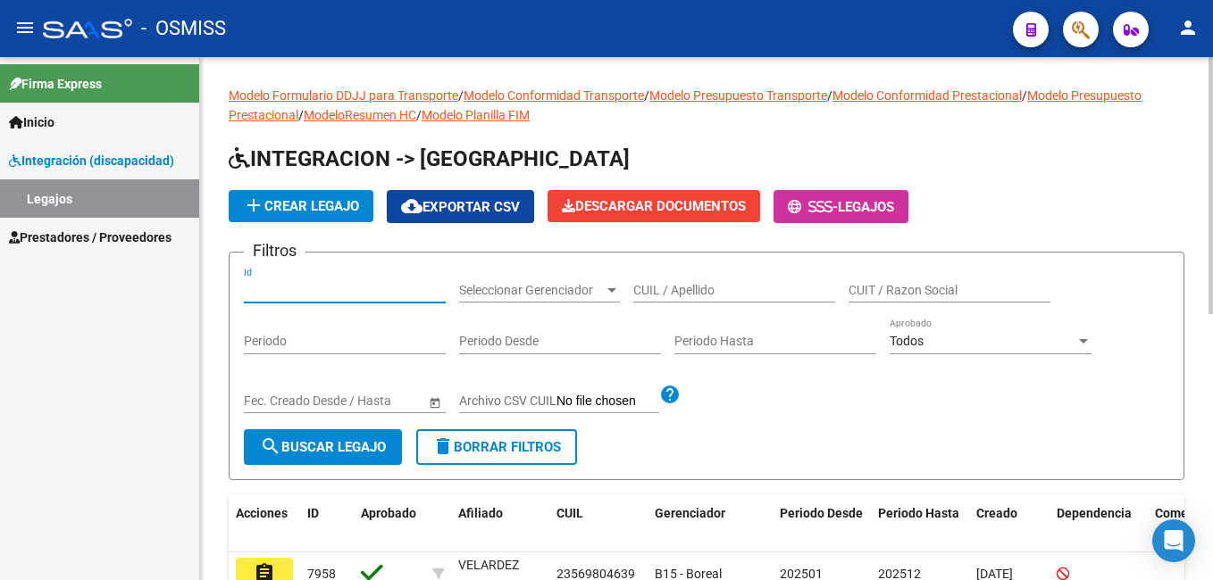
click at [353, 288] on input "Id" at bounding box center [345, 290] width 202 height 15
type input "7715"
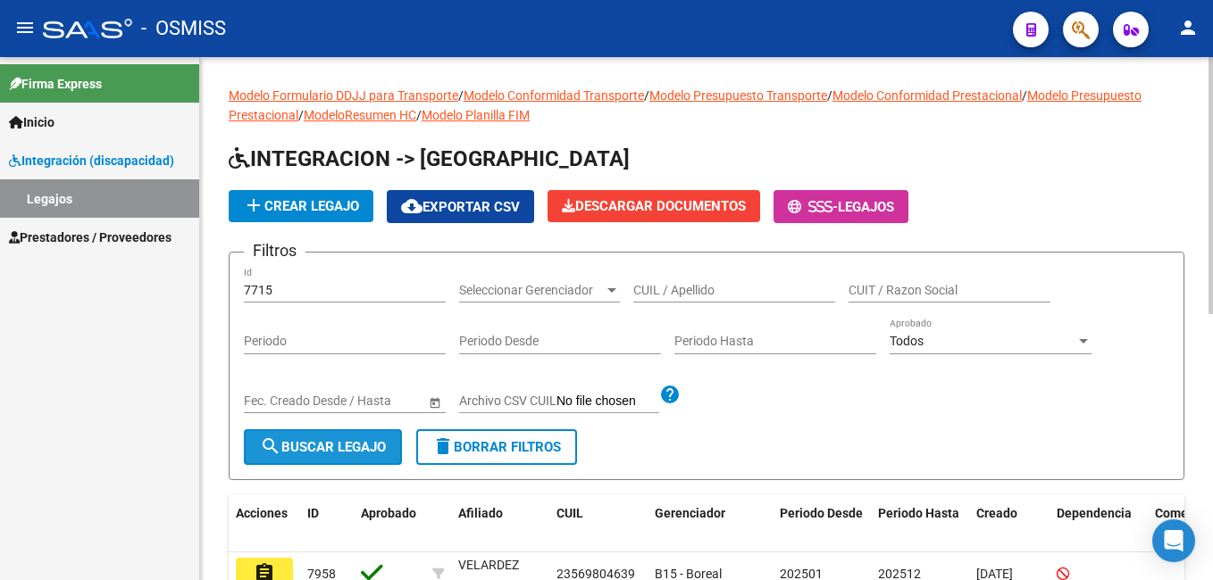
click at [328, 451] on span "search Buscar Legajo" at bounding box center [323, 447] width 126 height 16
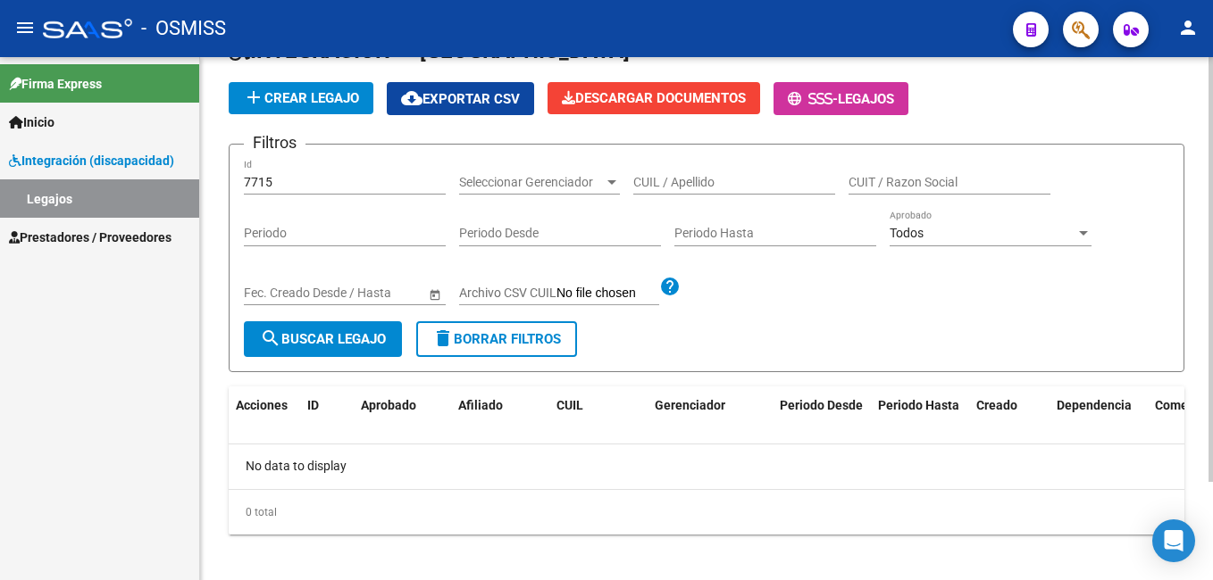
scroll to position [119, 0]
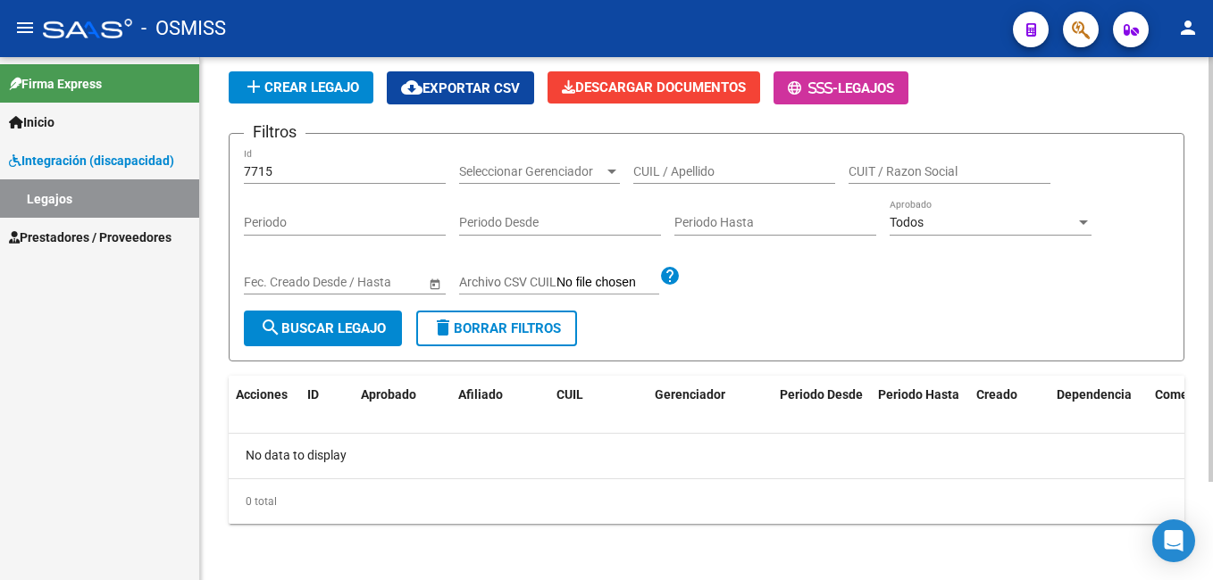
click at [1212, 426] on html "menu - OSMISS person Firma Express Inicio Instructivos Contacto OS Integración …" at bounding box center [606, 290] width 1213 height 580
click at [494, 281] on span "Archivo CSV CUIL" at bounding box center [507, 282] width 97 height 14
click at [556, 281] on input "Archivo CSV CUIL" at bounding box center [607, 283] width 103 height 16
click at [663, 175] on input "CUIL / Apellido" at bounding box center [734, 171] width 202 height 15
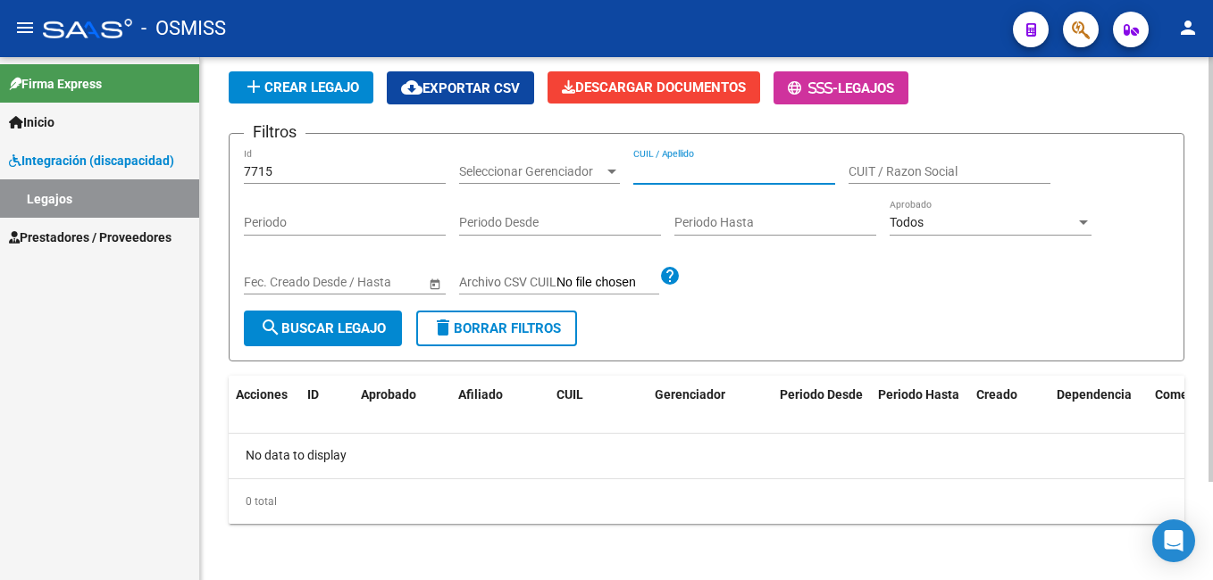
paste input "RAMOS THIAGO GERARDO NICOLAS"
type input "RAMOS THIAGO GERARDO NICOLAS"
click at [325, 331] on span "search Buscar Legajo" at bounding box center [323, 329] width 126 height 16
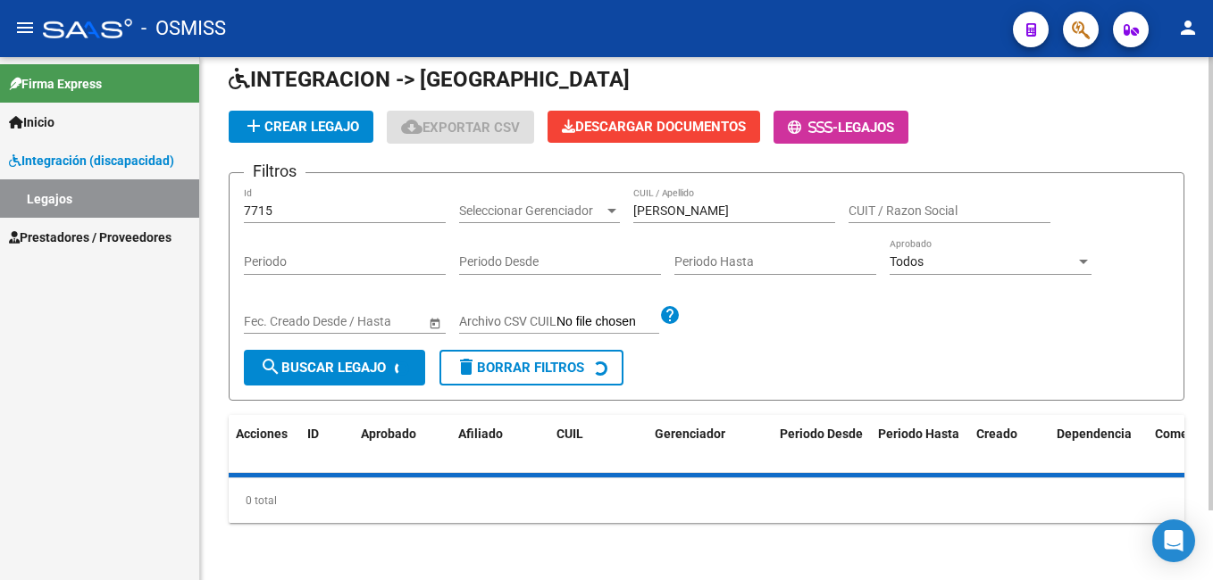
scroll to position [119, 0]
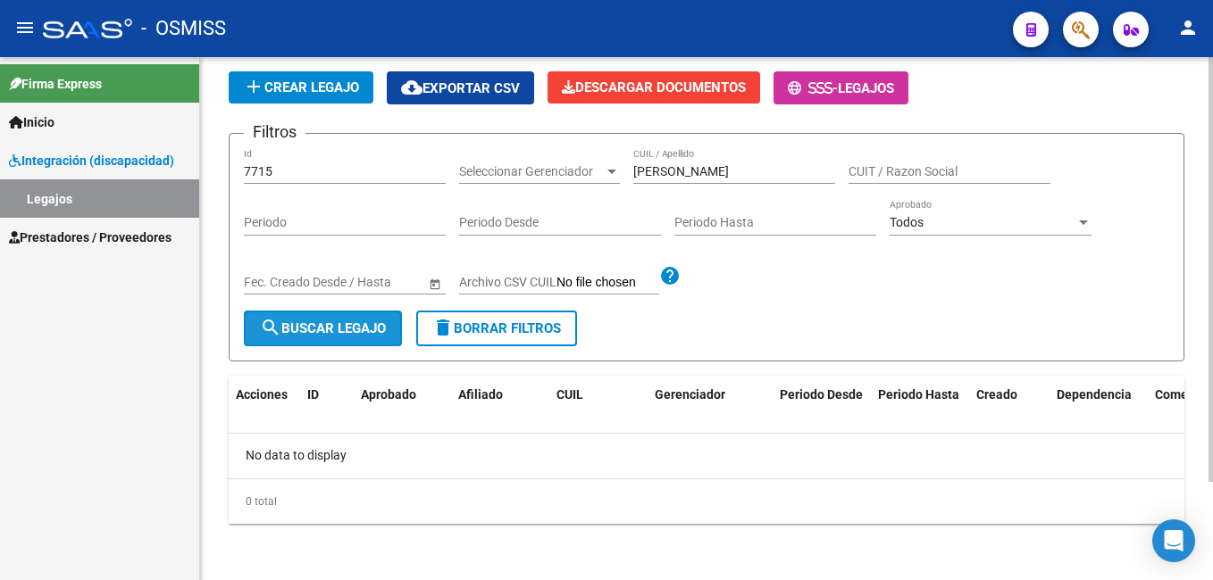
click at [325, 331] on span "search Buscar Legajo" at bounding box center [323, 329] width 126 height 16
click at [329, 164] on input "7715" at bounding box center [345, 171] width 202 height 15
type input "7"
click at [296, 325] on span "search Buscar Legajo" at bounding box center [323, 329] width 126 height 16
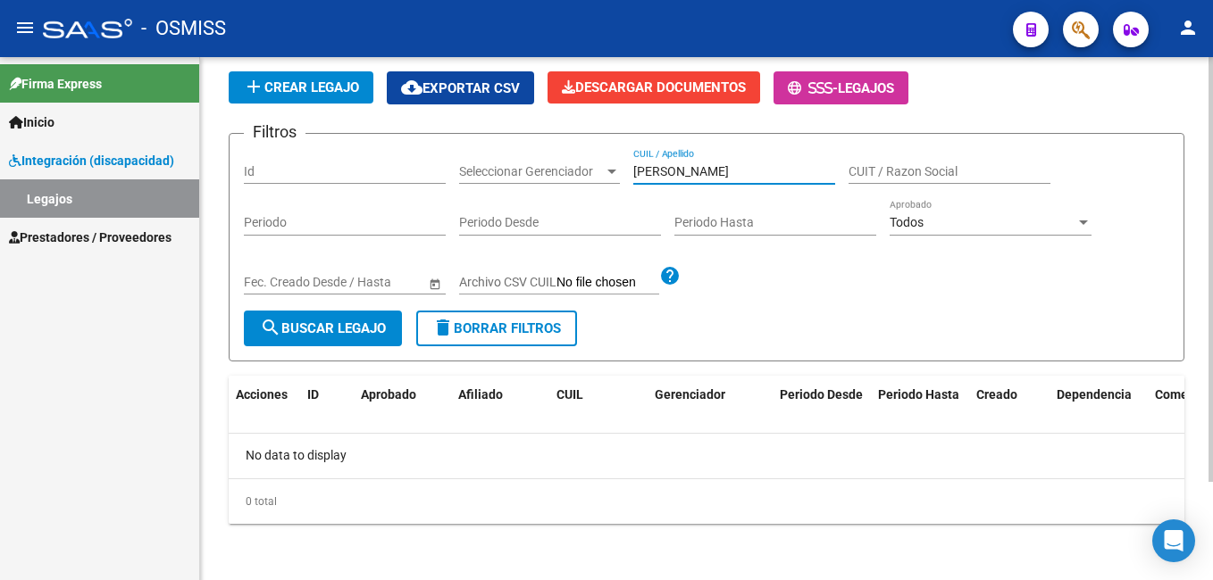
click at [819, 173] on input "RAMOS THIAGO GERARDO NICOLAS" at bounding box center [734, 171] width 202 height 15
drag, startPoint x: 729, startPoint y: 180, endPoint x: 733, endPoint y: 163, distance: 17.5
click at [733, 163] on div "RAMOS THIAGO CUIL / Apellido" at bounding box center [734, 166] width 202 height 36
type input "R"
paste input "20493391810"
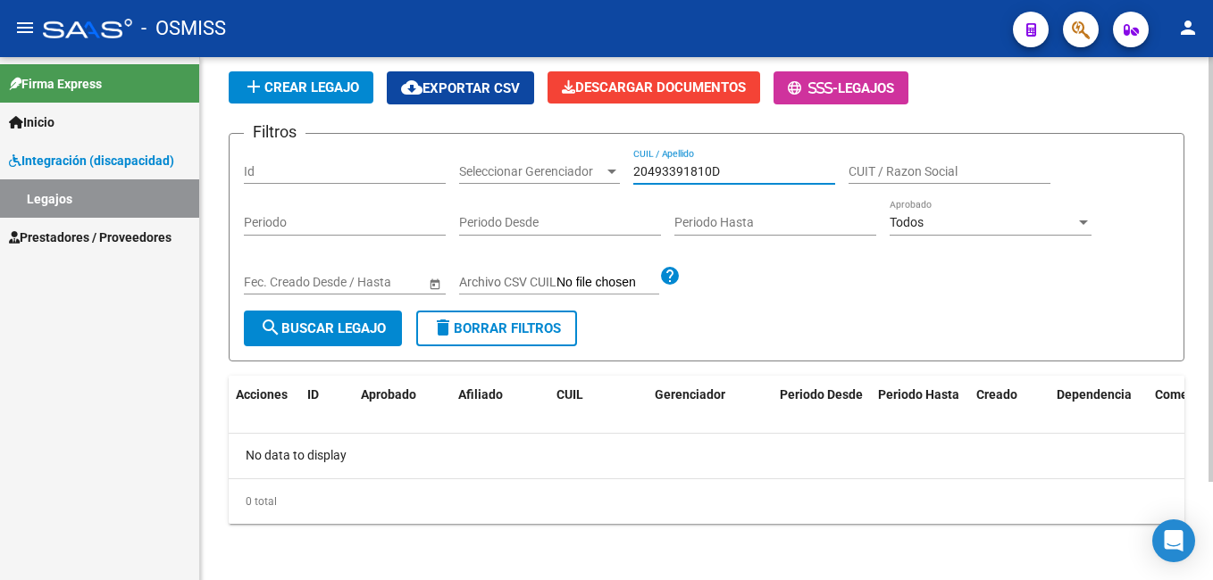
type input "20493391810D"
click at [338, 179] on input "Id" at bounding box center [345, 171] width 202 height 15
type input "7715"
click at [329, 323] on span "search Buscar Legajo" at bounding box center [323, 329] width 126 height 16
